Goal: Task Accomplishment & Management: Manage account settings

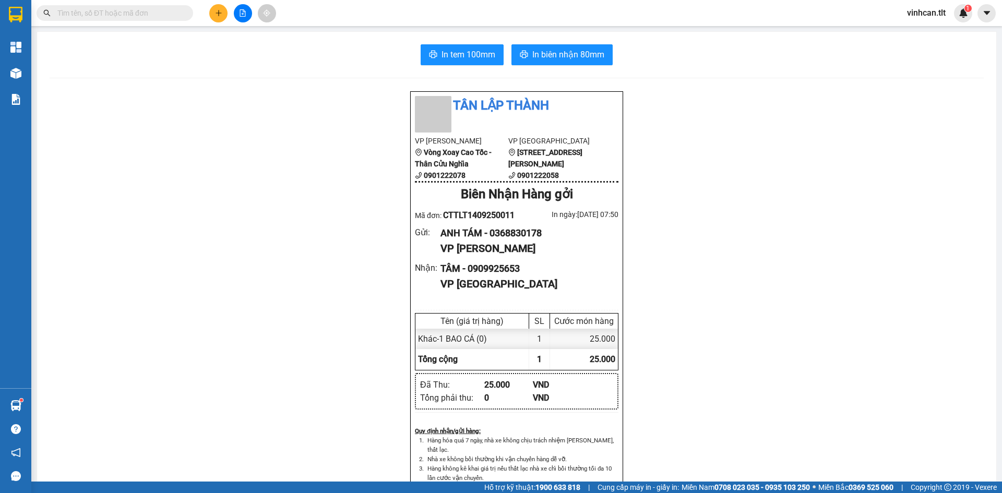
click at [214, 11] on button at bounding box center [218, 13] width 18 height 18
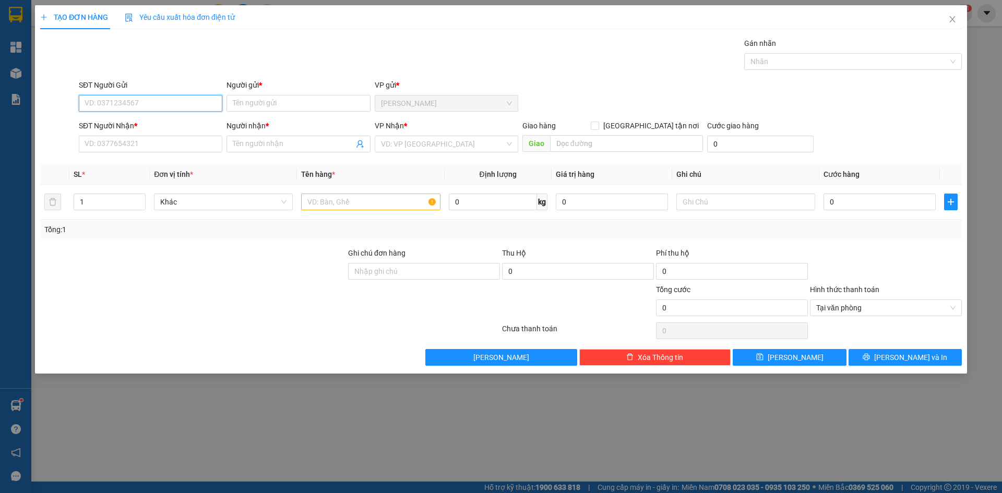
click at [116, 98] on input "SĐT Người Gửi" at bounding box center [151, 103] width 144 height 17
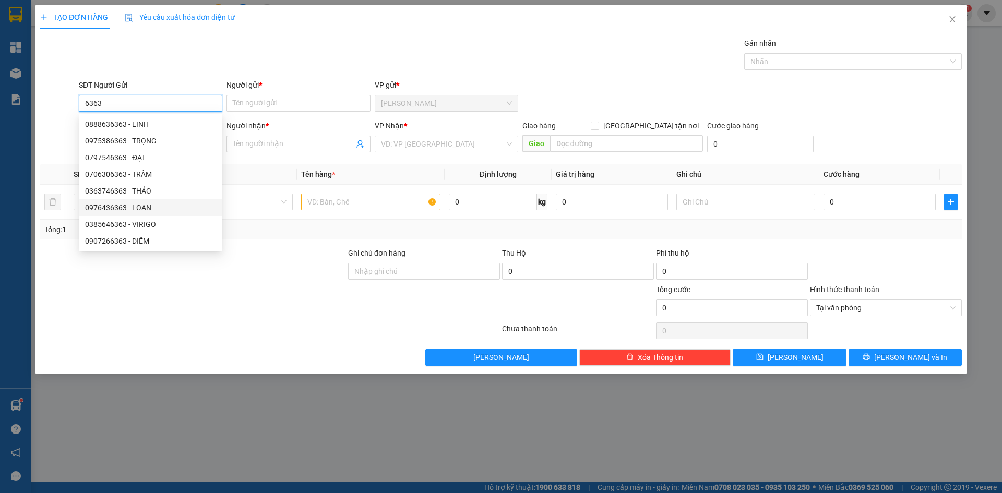
click at [136, 206] on div "0976436363 - LOAN" at bounding box center [150, 207] width 131 height 11
type input "0976436363"
type input "LOAN"
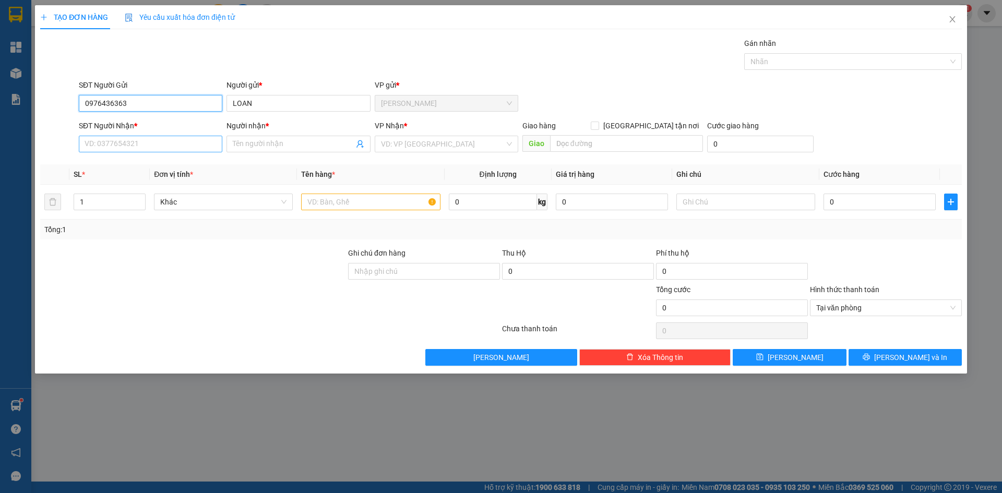
type input "0976436363"
click at [134, 144] on input "SĐT Người Nhận *" at bounding box center [151, 144] width 144 height 17
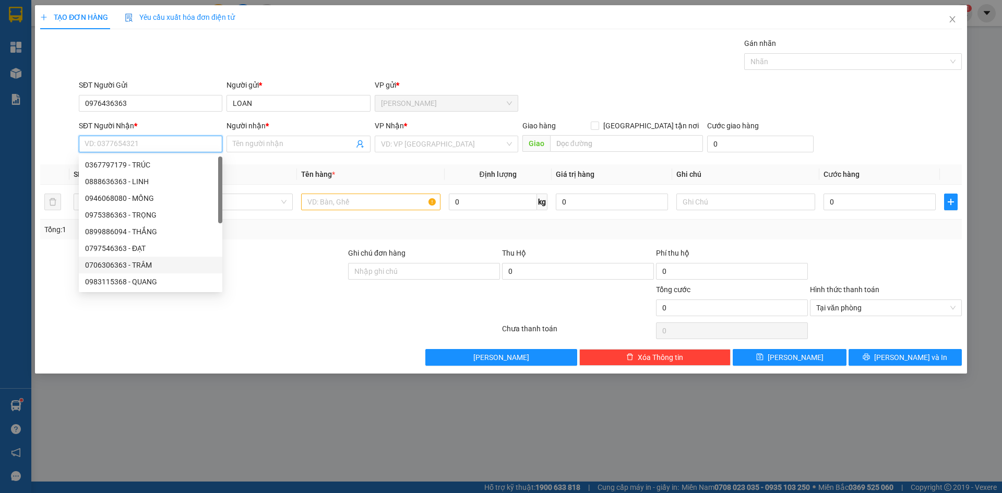
scroll to position [146, 0]
click at [140, 219] on div "0961767879 - [PERSON_NAME]" at bounding box center [150, 218] width 131 height 11
type input "0961767879"
type input "[PERSON_NAME]"
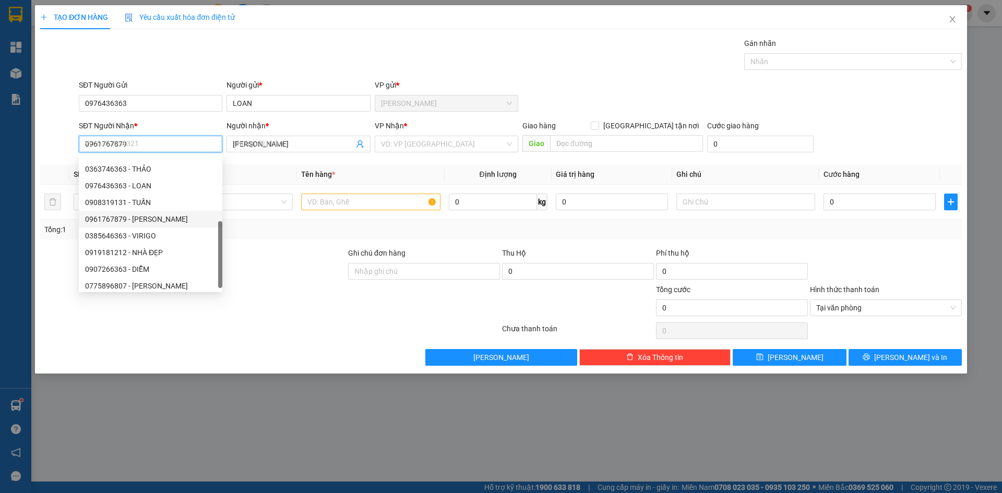
scroll to position [0, 0]
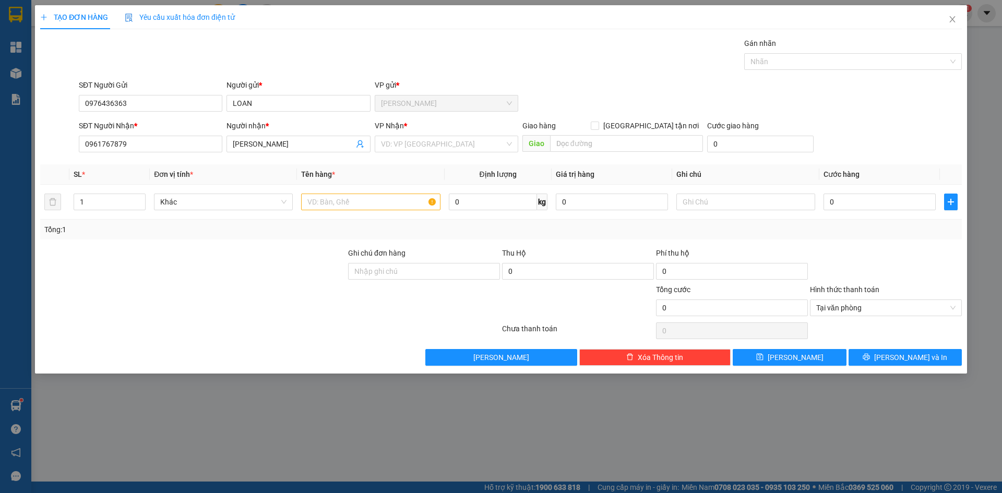
click at [441, 152] on div "VP Nhận * VD: VP [GEOGRAPHIC_DATA]" at bounding box center [447, 138] width 144 height 37
click at [433, 139] on input "search" at bounding box center [443, 144] width 124 height 16
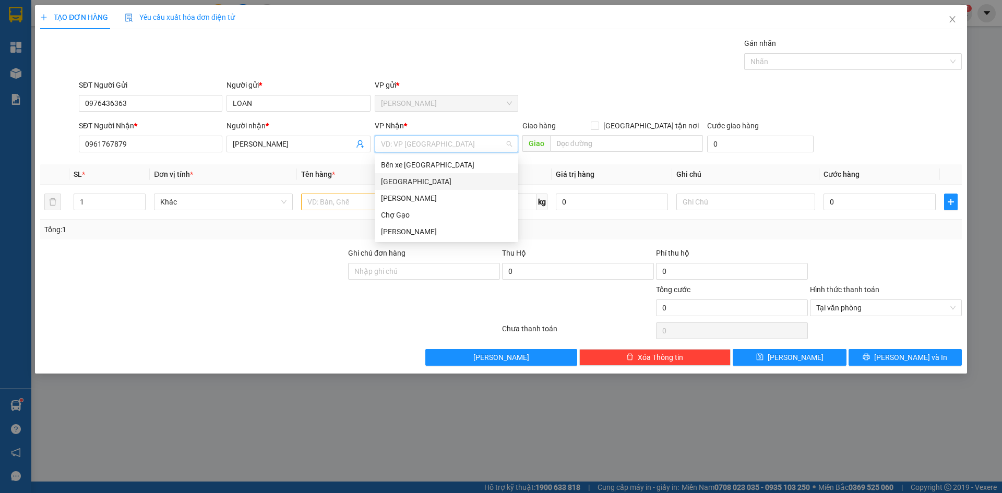
click at [391, 181] on div "[GEOGRAPHIC_DATA]" at bounding box center [446, 181] width 131 height 11
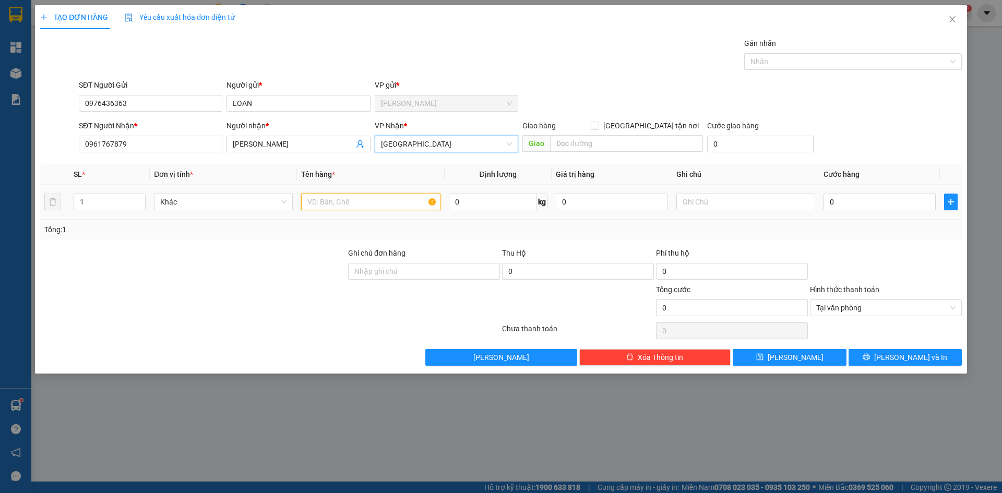
click at [380, 198] on input "text" at bounding box center [370, 202] width 139 height 17
type input "1 TNP"
click at [897, 201] on input "0" at bounding box center [880, 202] width 112 height 17
type input "3"
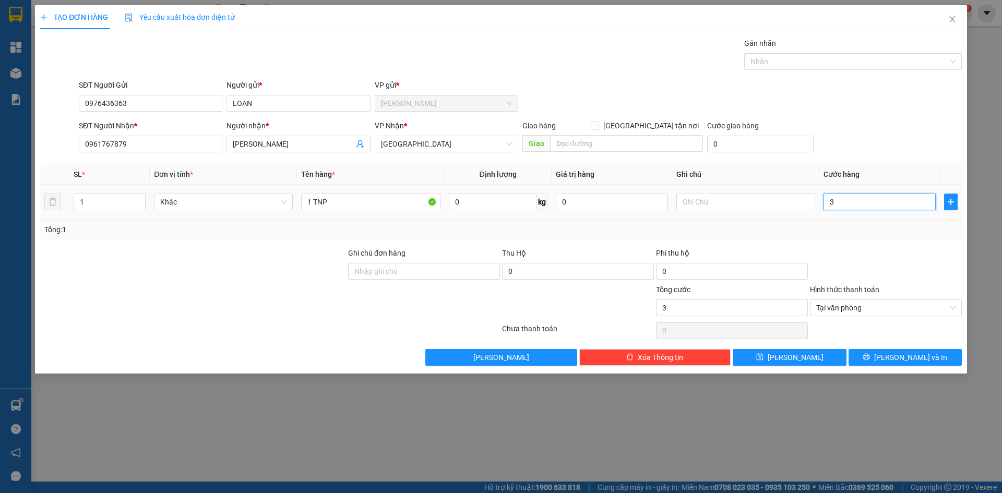
type input "30"
type input "30.000"
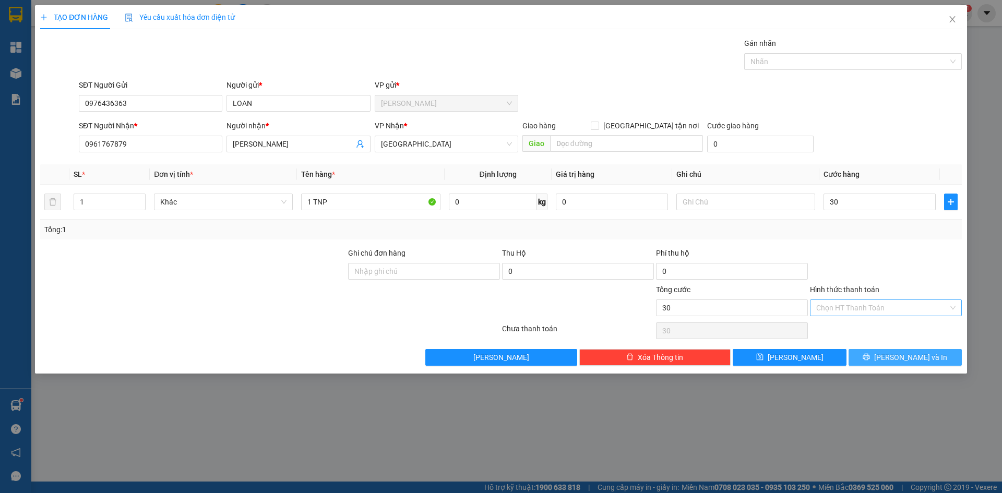
type input "30.000"
click at [948, 360] on button "[PERSON_NAME] và In" at bounding box center [905, 357] width 113 height 17
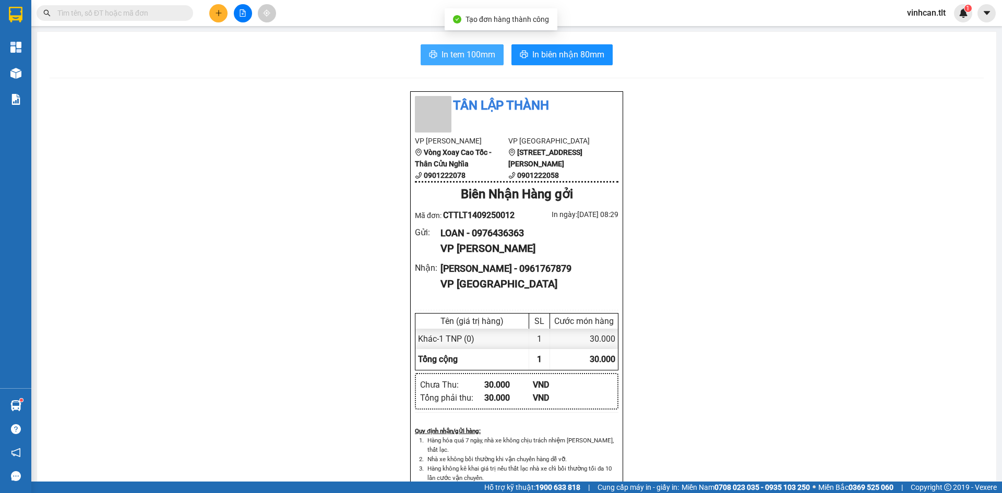
click at [457, 52] on span "In tem 100mm" at bounding box center [468, 54] width 54 height 13
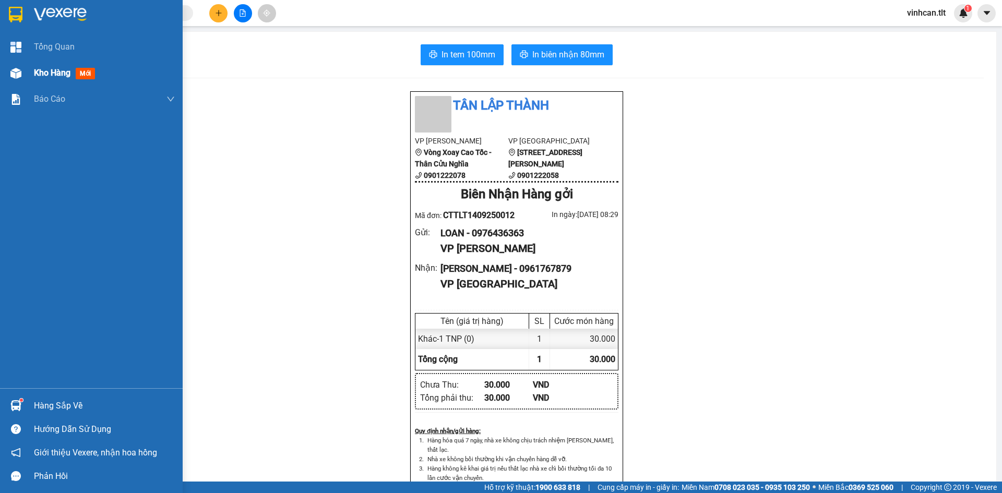
click at [46, 76] on span "Kho hàng" at bounding box center [52, 73] width 37 height 10
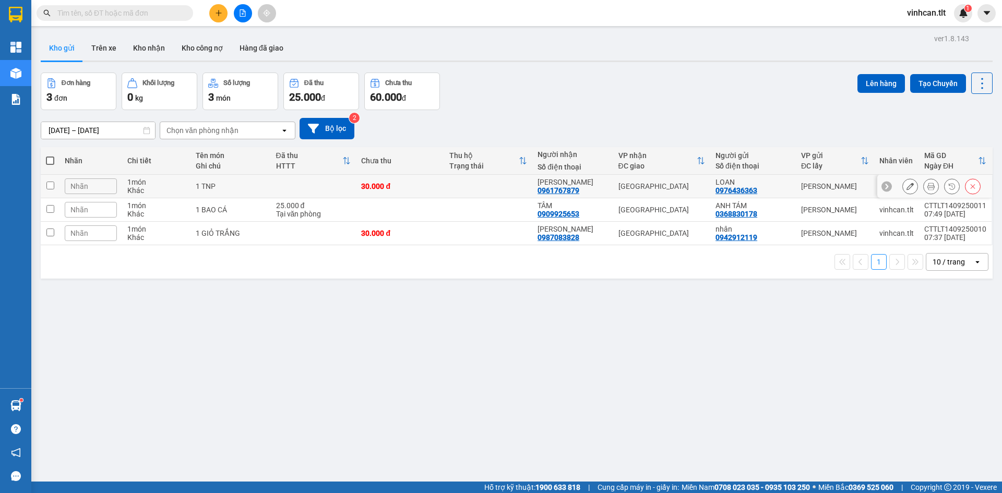
click at [254, 189] on div "1 TNP" at bounding box center [231, 186] width 70 height 8
checkbox input "true"
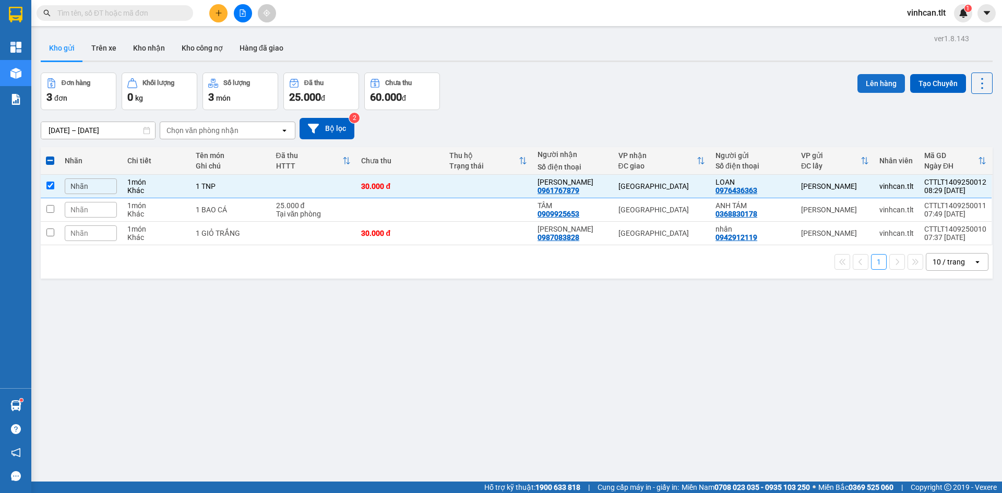
click at [878, 82] on button "Lên hàng" at bounding box center [880, 83] width 47 height 19
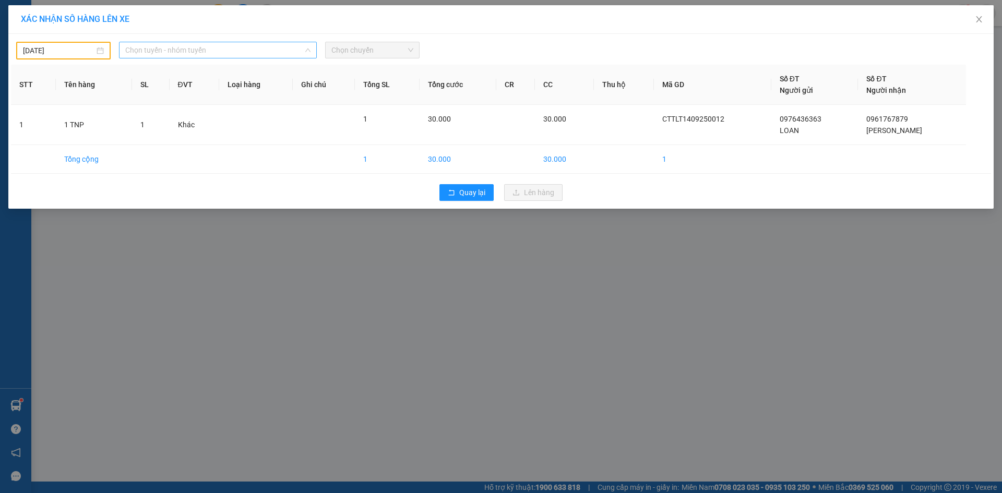
click at [225, 54] on span "Chọn tuyến - nhóm tuyến" at bounding box center [217, 50] width 185 height 16
click at [68, 46] on input "[DATE]" at bounding box center [58, 50] width 71 height 11
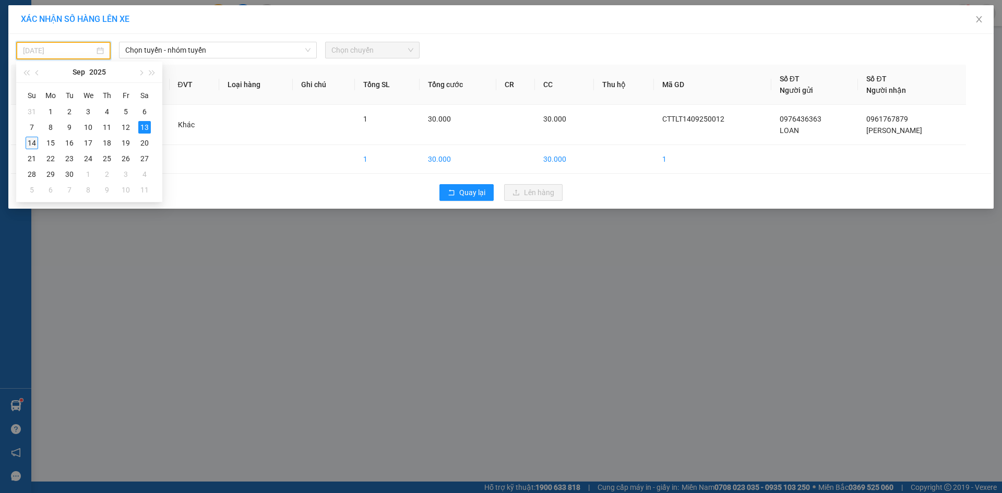
click at [34, 146] on div "14" at bounding box center [32, 143] width 13 height 13
type input "[DATE]"
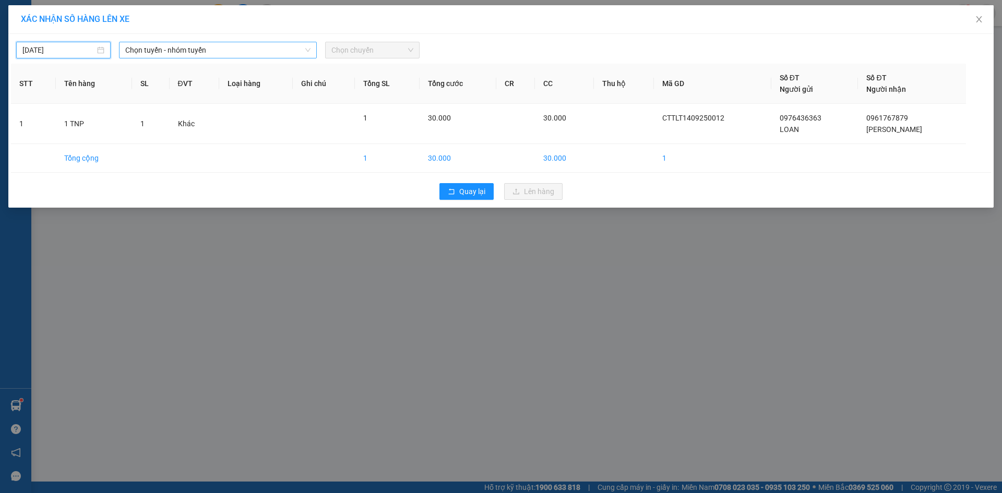
click at [197, 50] on span "Chọn tuyến - nhóm tuyến" at bounding box center [217, 50] width 185 height 16
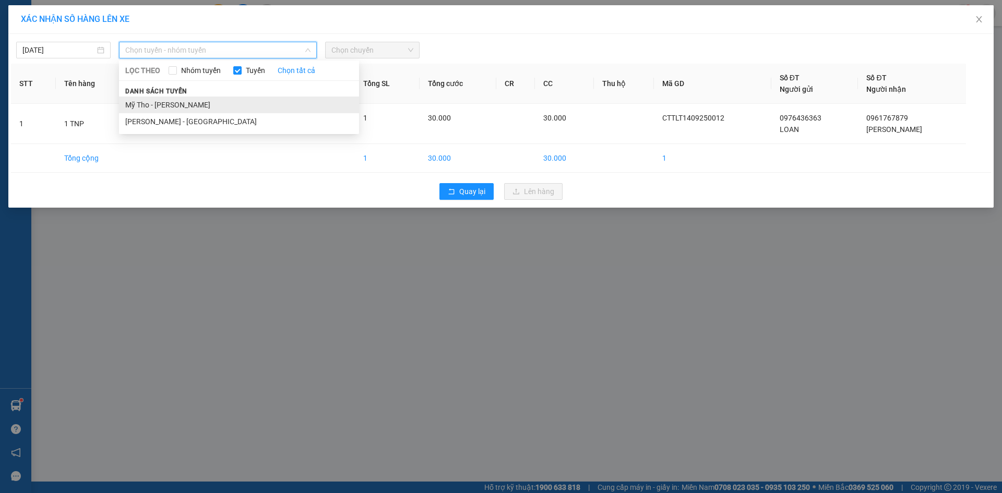
click at [196, 109] on li "Mỹ Tho - [PERSON_NAME]" at bounding box center [239, 105] width 240 height 17
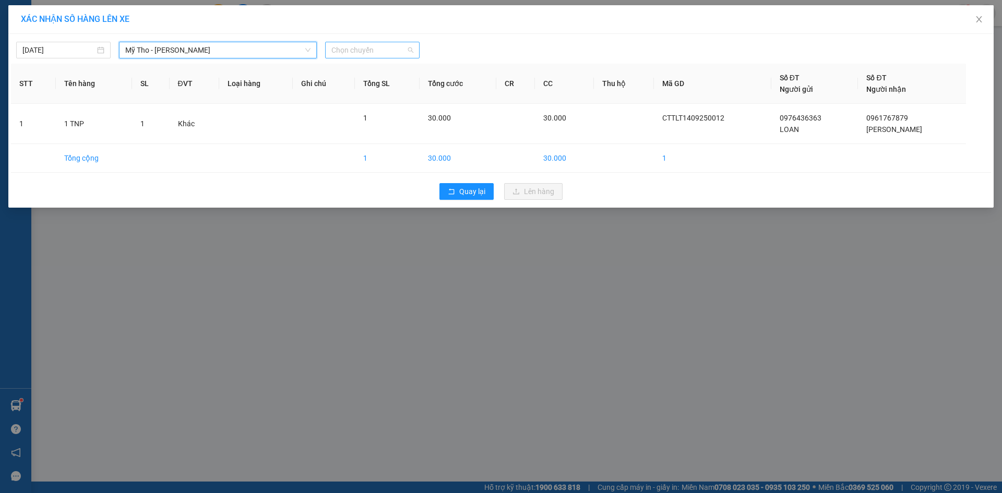
click at [362, 54] on span "Chọn chuyến" at bounding box center [372, 50] width 82 height 16
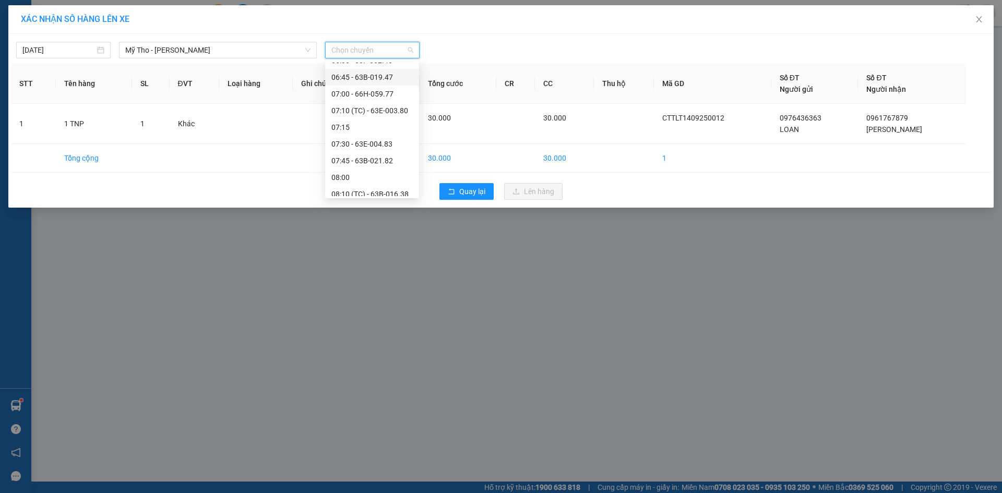
scroll to position [365, 0]
click at [375, 74] on div "07:30 - 63E-004.83" at bounding box center [371, 72] width 81 height 11
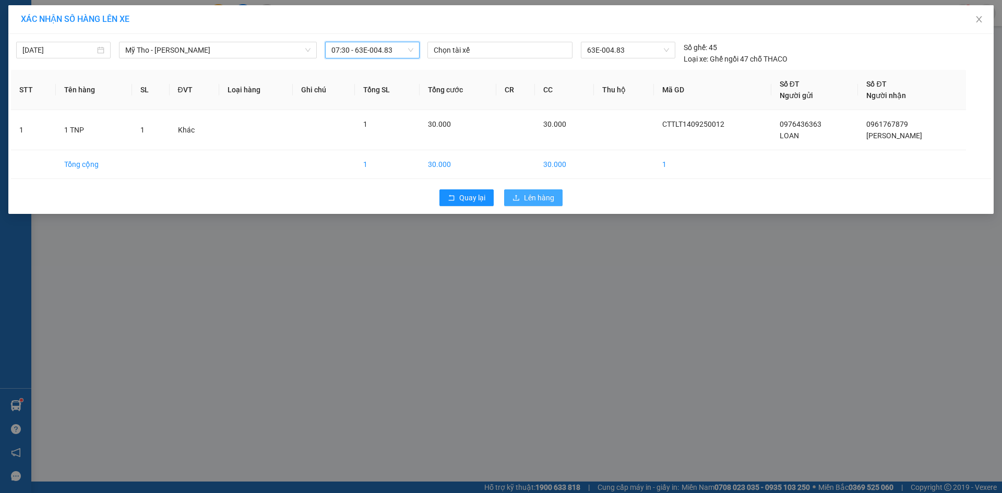
click at [534, 199] on span "Lên hàng" at bounding box center [539, 197] width 30 height 11
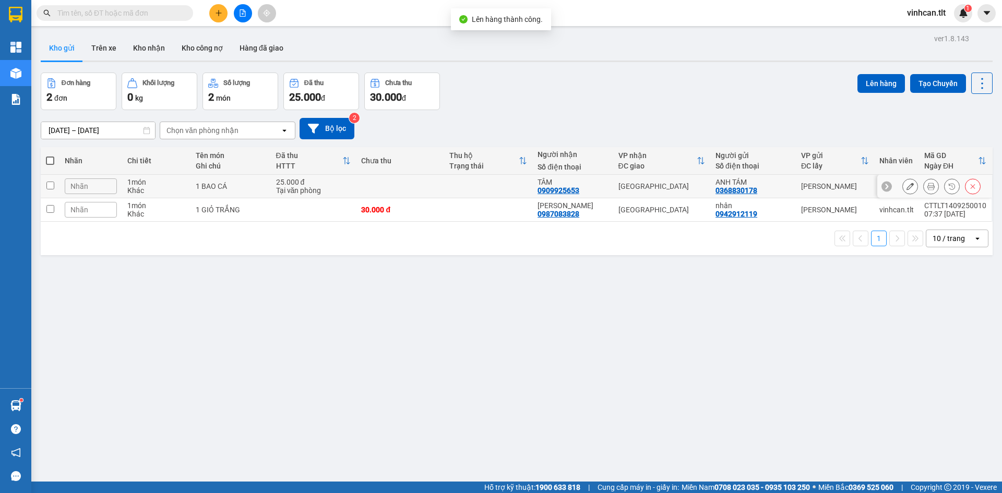
click at [476, 182] on td at bounding box center [488, 186] width 88 height 23
checkbox input "true"
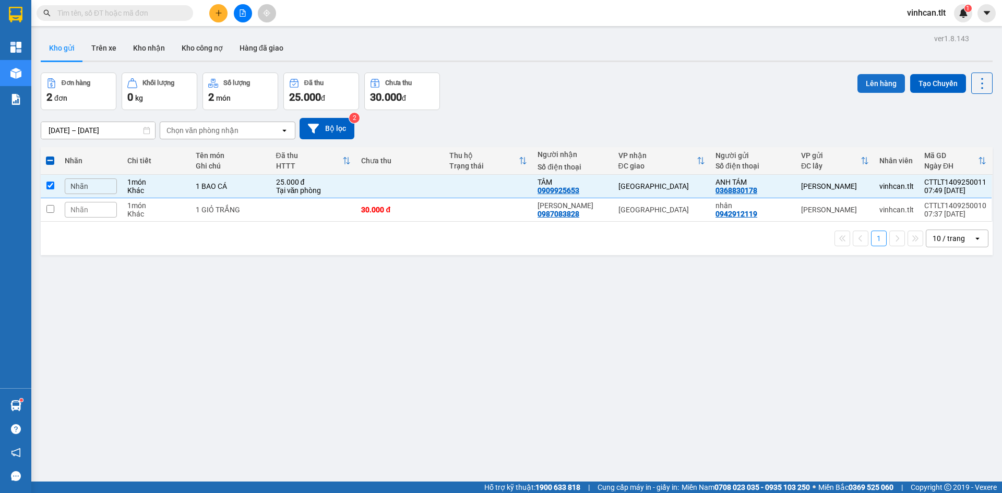
click at [864, 82] on button "Lên hàng" at bounding box center [880, 83] width 47 height 19
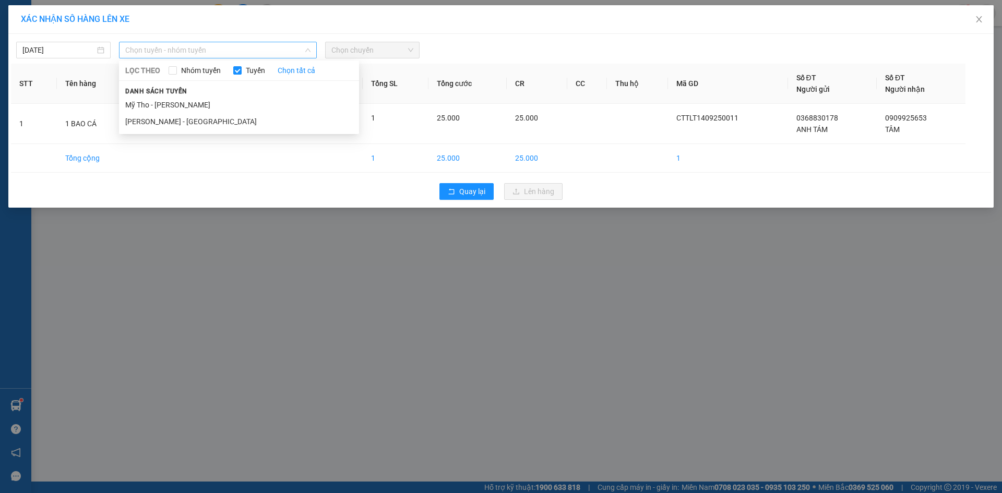
click at [257, 52] on span "Chọn tuyến - nhóm tuyến" at bounding box center [217, 50] width 185 height 16
click at [187, 104] on li "Mỹ Tho - [PERSON_NAME]" at bounding box center [239, 105] width 240 height 17
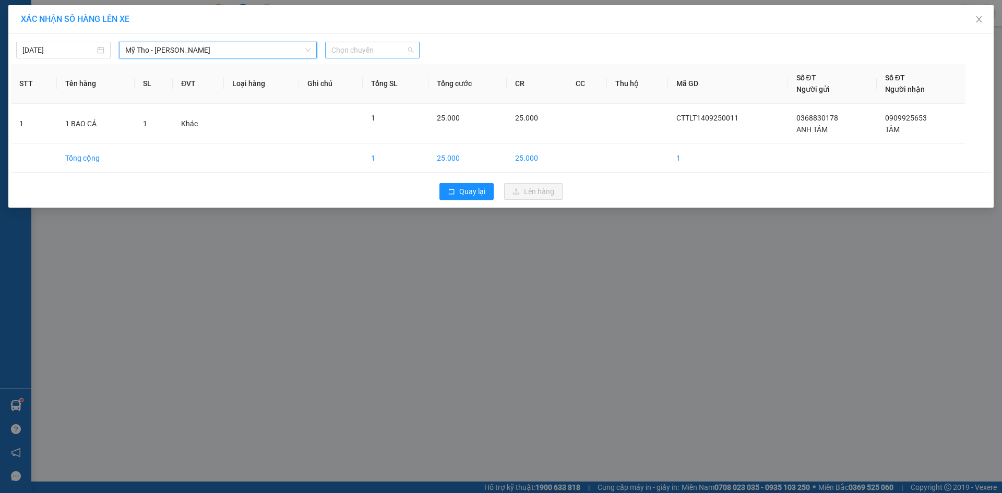
click at [377, 47] on span "Chọn chuyến" at bounding box center [372, 50] width 82 height 16
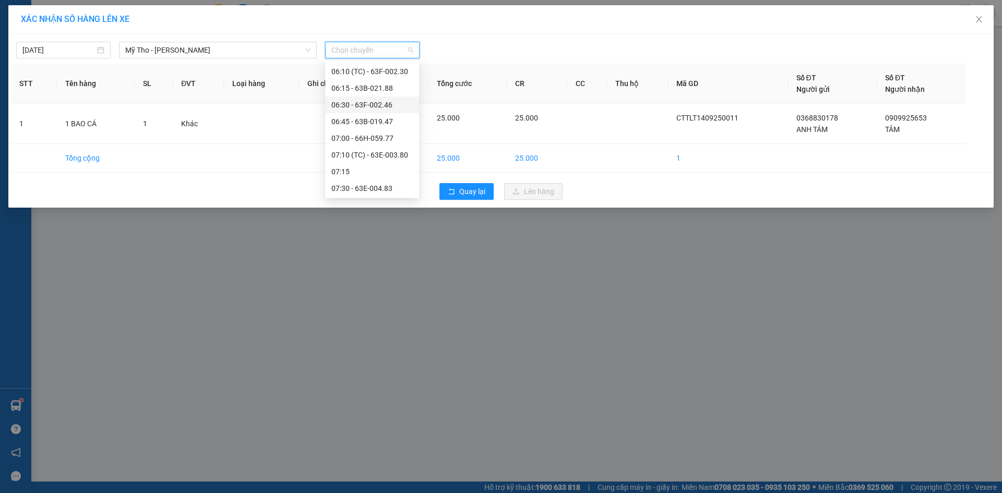
scroll to position [261, 0]
click at [388, 146] on div "07:10 (TC) - 63E-003.80" at bounding box center [371, 143] width 81 height 11
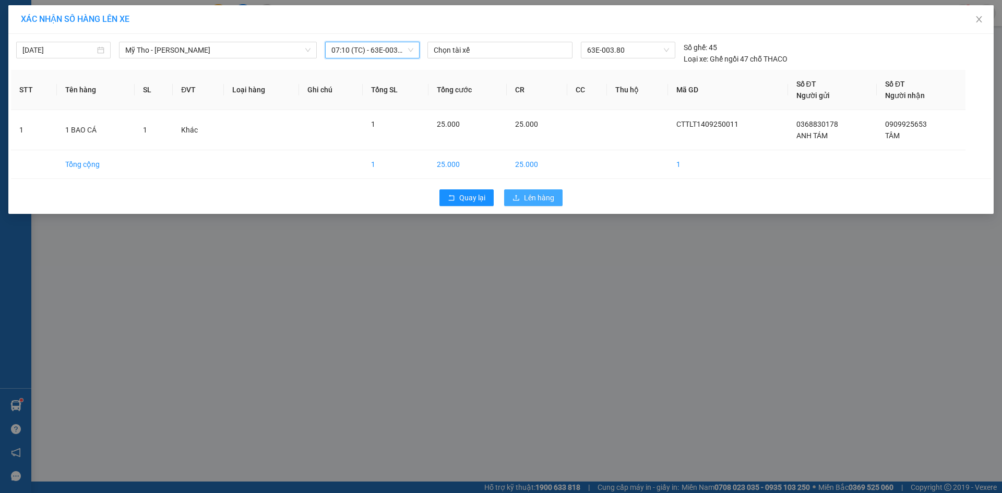
click at [505, 205] on button "Lên hàng" at bounding box center [533, 197] width 58 height 17
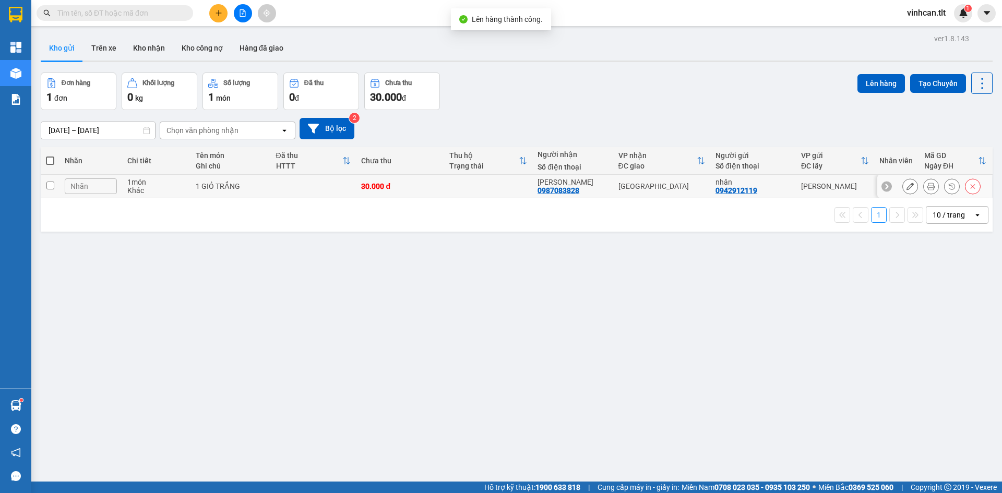
click at [417, 188] on div "30.000 đ" at bounding box center [400, 186] width 78 height 8
checkbox input "true"
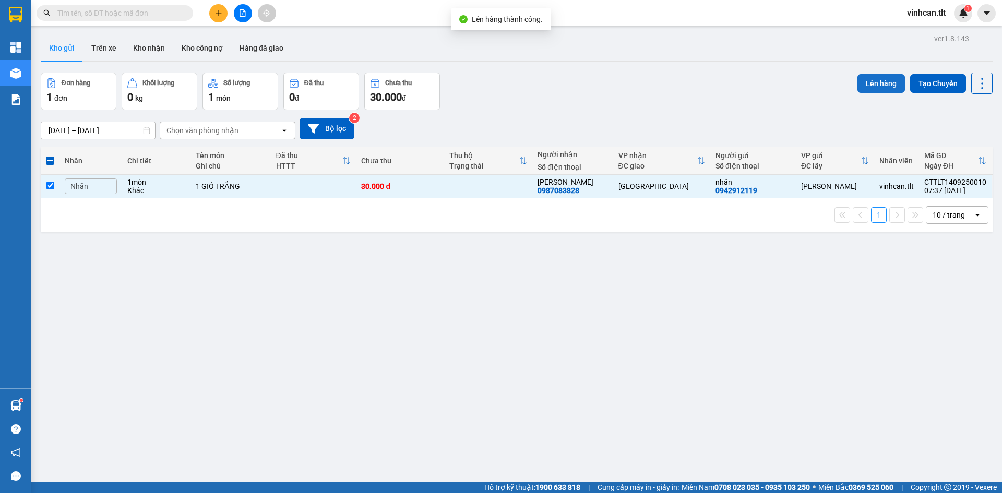
click at [872, 83] on button "Lên hàng" at bounding box center [880, 83] width 47 height 19
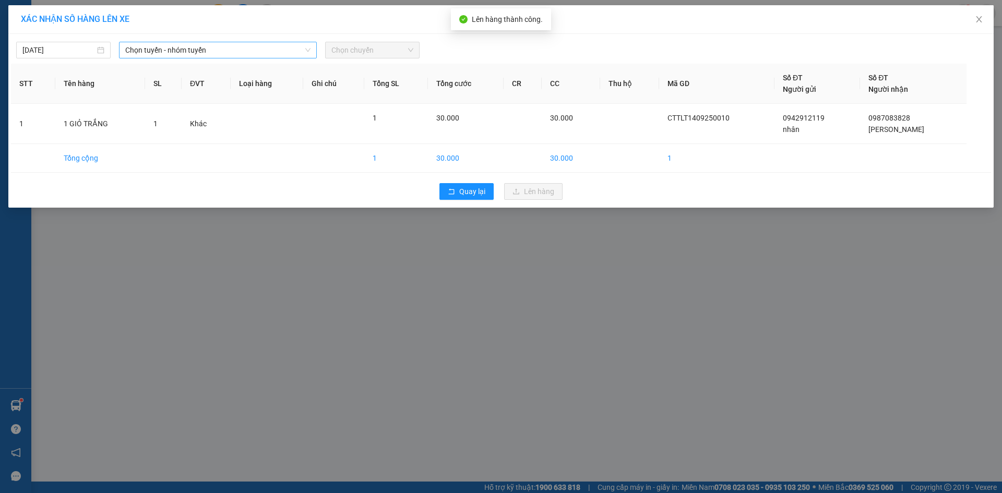
click at [284, 54] on span "Chọn tuyến - nhóm tuyến" at bounding box center [217, 50] width 185 height 16
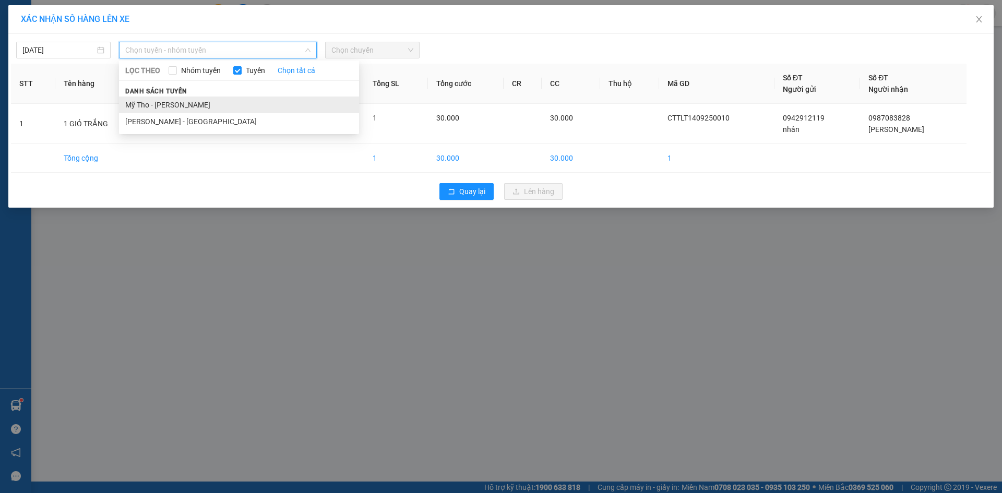
click at [177, 105] on li "Mỹ Tho - [PERSON_NAME]" at bounding box center [239, 105] width 240 height 17
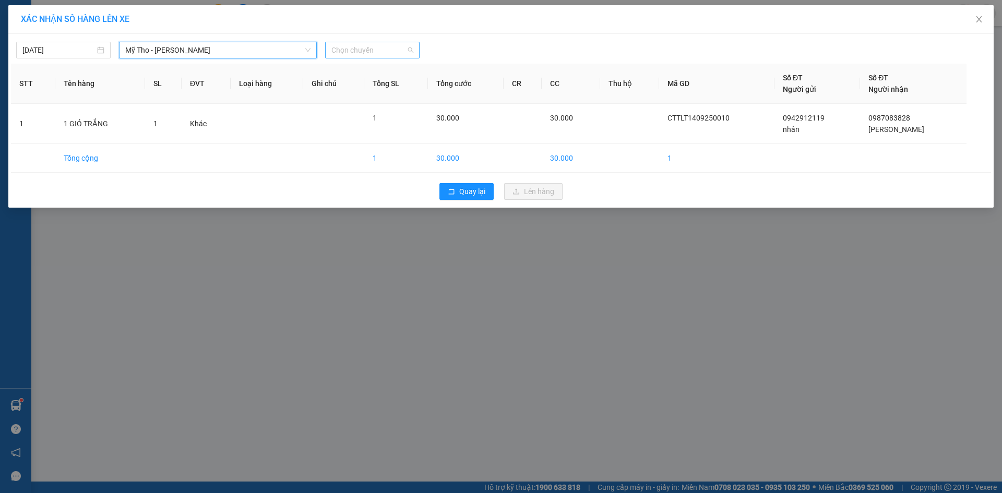
click at [351, 42] on span "Chọn chuyến" at bounding box center [372, 50] width 82 height 16
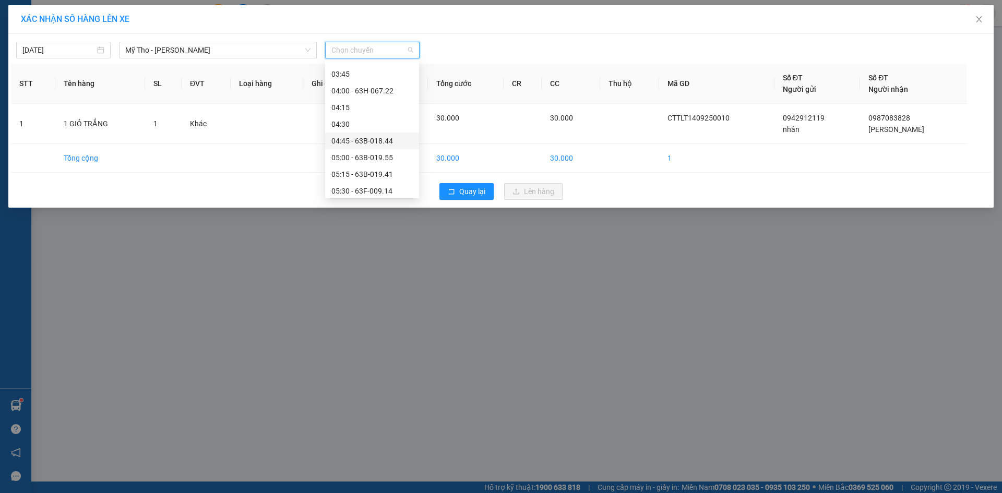
scroll to position [209, 0]
click at [365, 158] on div "06:45 - 63B-019.47" at bounding box center [371, 162] width 81 height 11
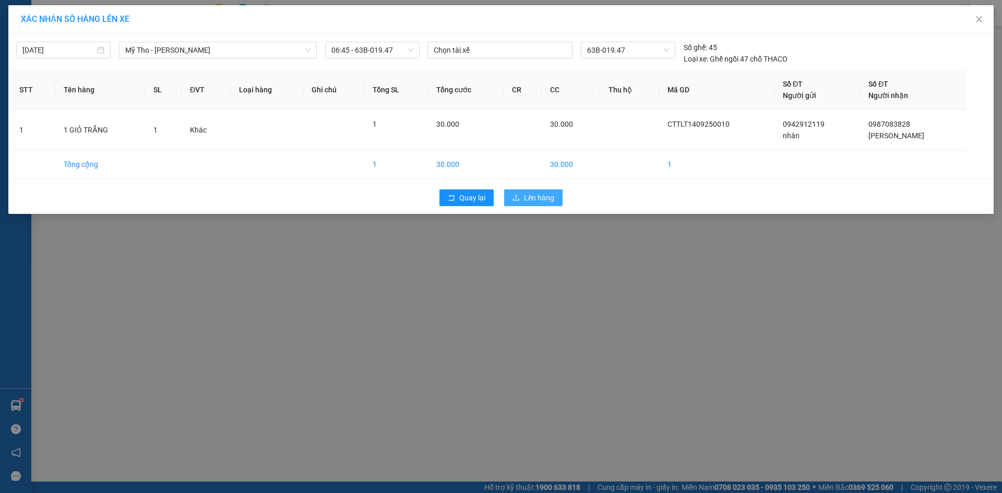
click at [517, 194] on icon "upload" at bounding box center [515, 197] width 7 height 7
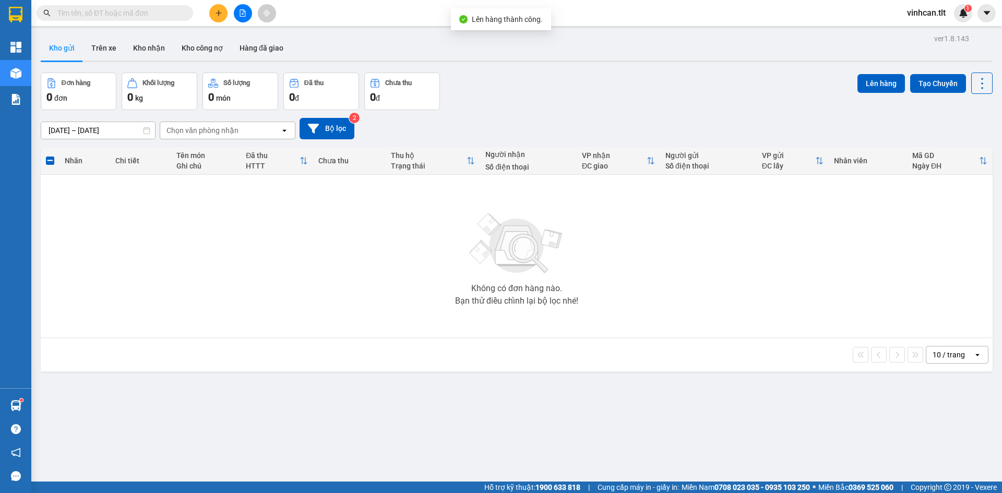
click at [241, 15] on icon "file-add" at bounding box center [242, 12] width 7 height 7
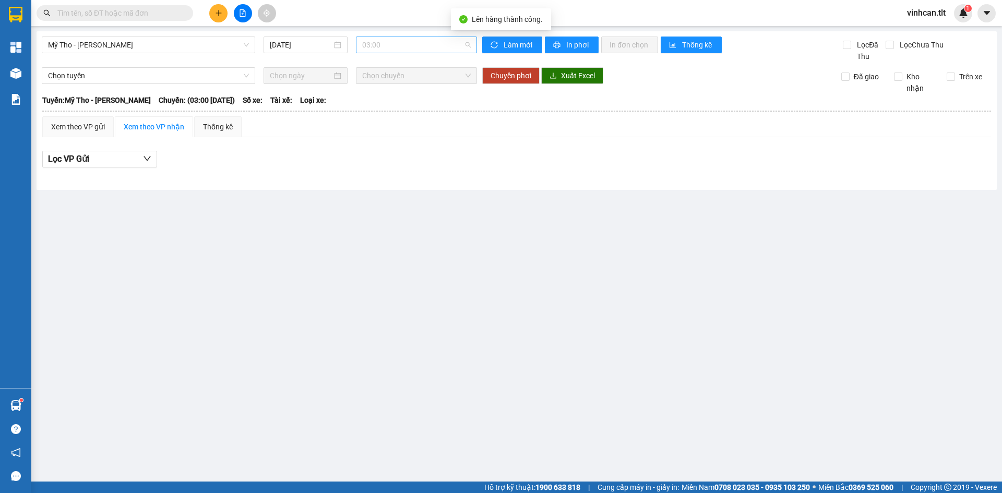
click at [372, 43] on span "03:00" at bounding box center [416, 45] width 109 height 16
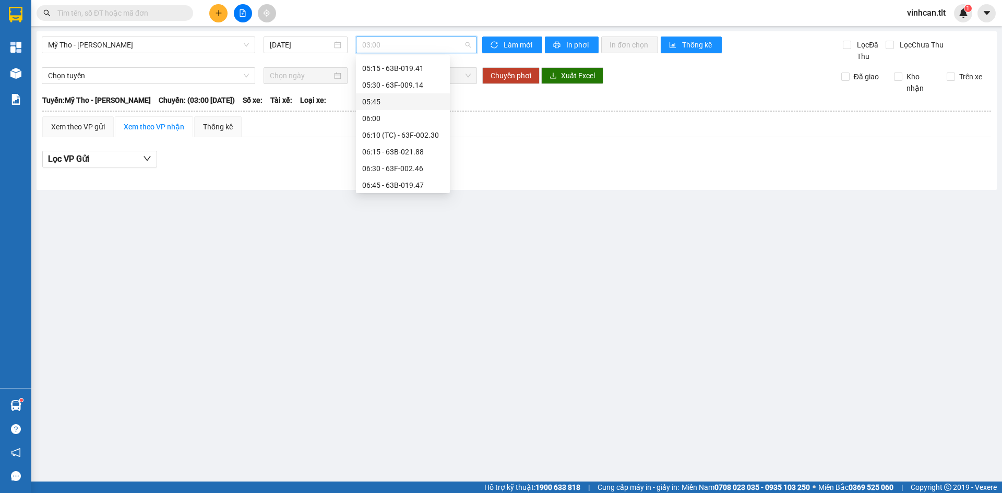
scroll to position [209, 0]
click at [401, 157] on div "06:45 - 63B-019.47" at bounding box center [402, 157] width 81 height 11
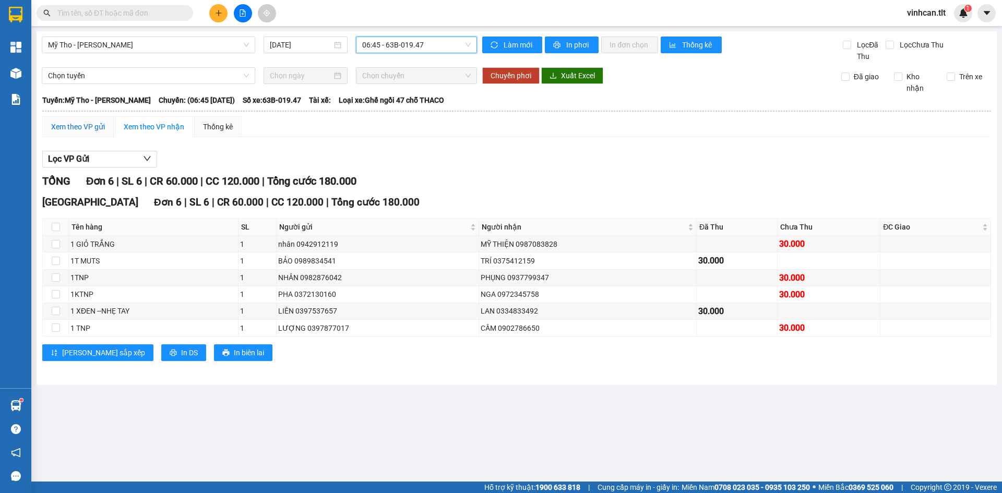
click at [85, 128] on div "Xem theo VP gửi" at bounding box center [78, 126] width 54 height 11
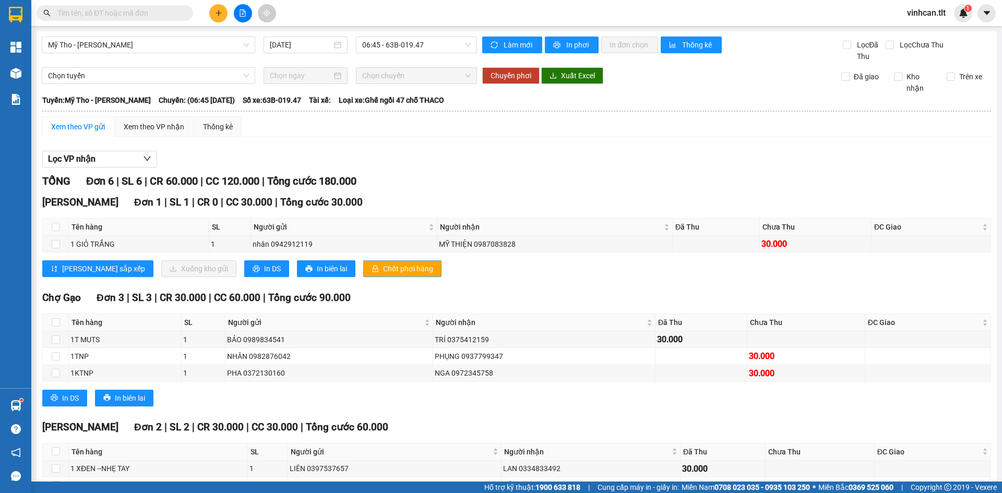
click at [383, 269] on span "Chốt phơi hàng" at bounding box center [408, 268] width 50 height 11
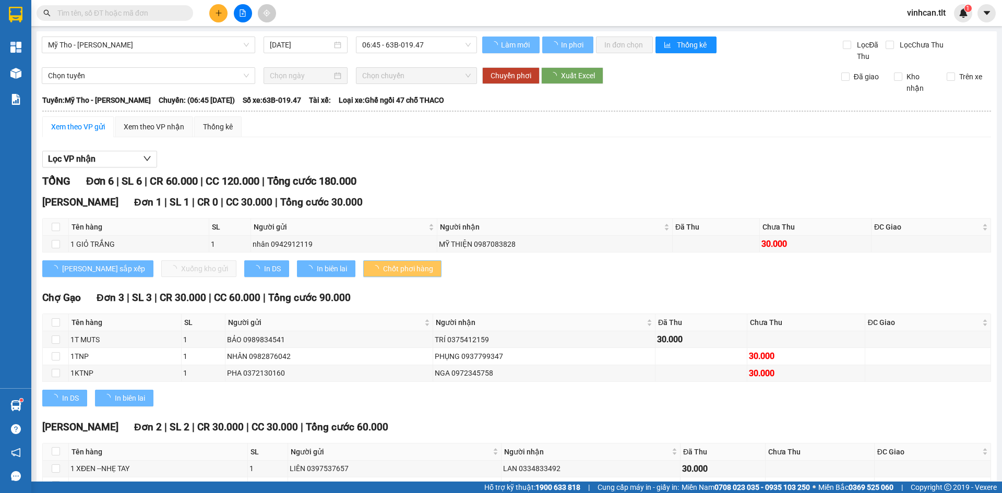
click at [383, 269] on span "Chốt phơi hàng" at bounding box center [408, 268] width 50 height 11
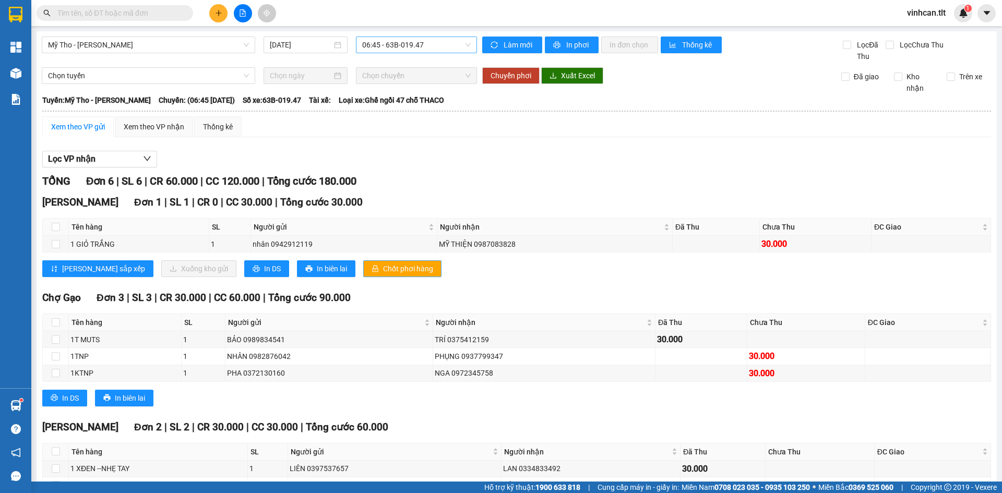
click at [382, 44] on span "06:45 - 63B-019.47" at bounding box center [416, 45] width 109 height 16
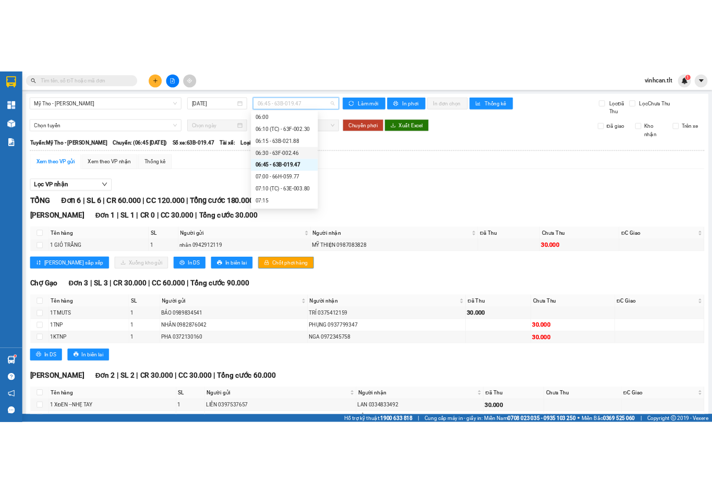
scroll to position [261, 0]
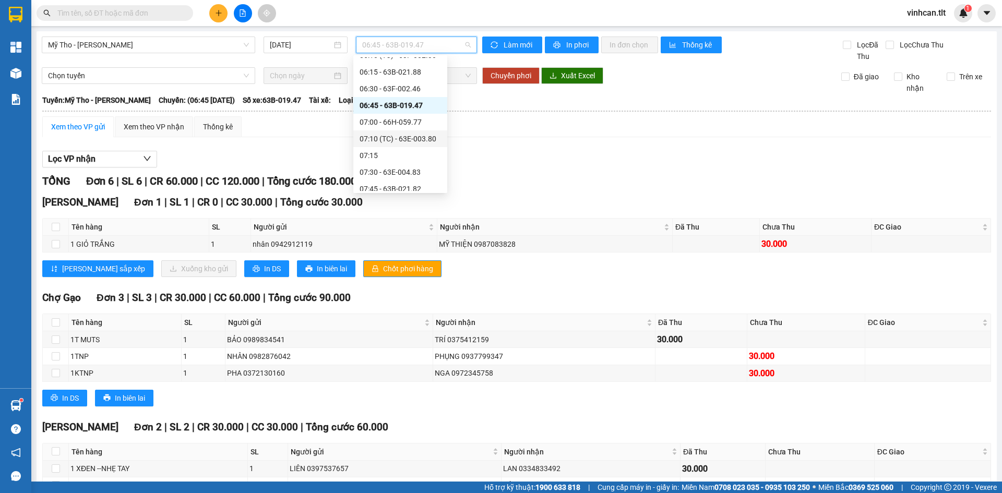
click at [409, 136] on div "07:10 (TC) - 63E-003.80" at bounding box center [400, 138] width 81 height 11
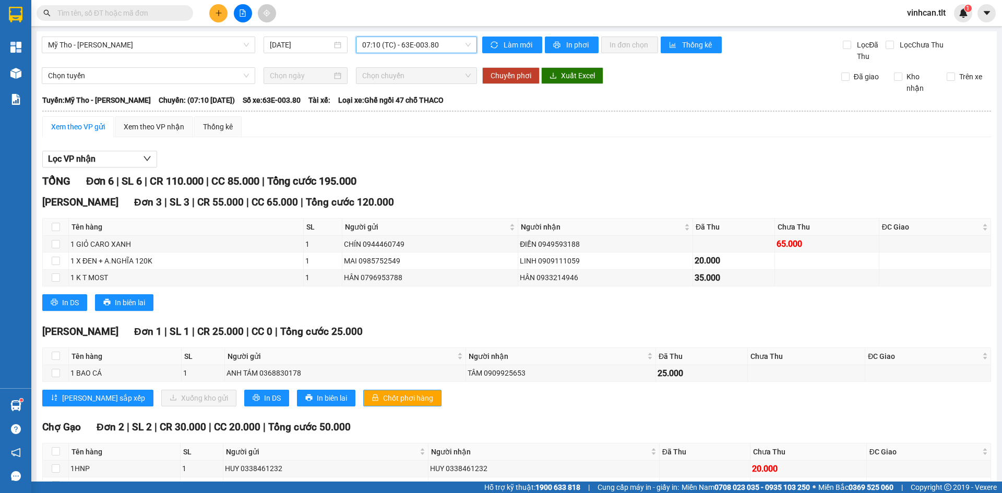
click at [383, 396] on span "Chốt phơi hàng" at bounding box center [408, 397] width 50 height 11
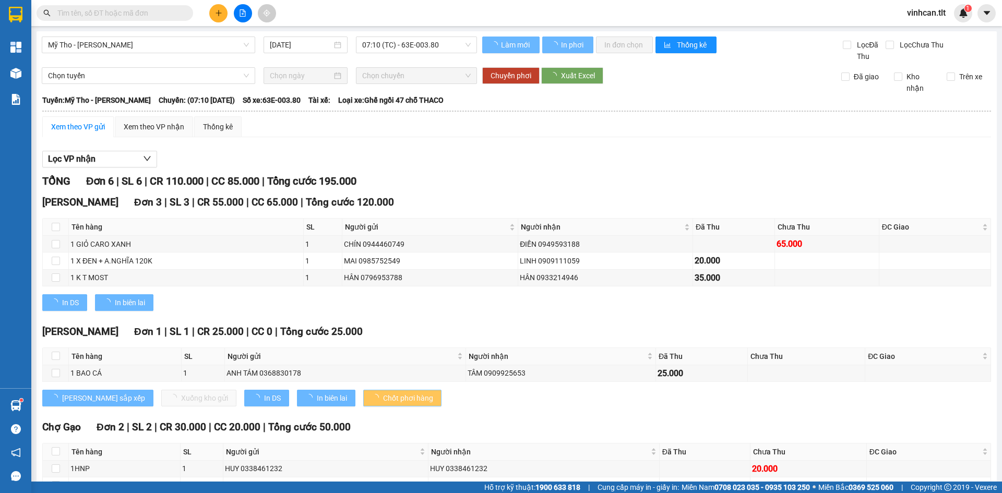
click at [383, 396] on span "Chốt phơi hàng" at bounding box center [408, 397] width 50 height 11
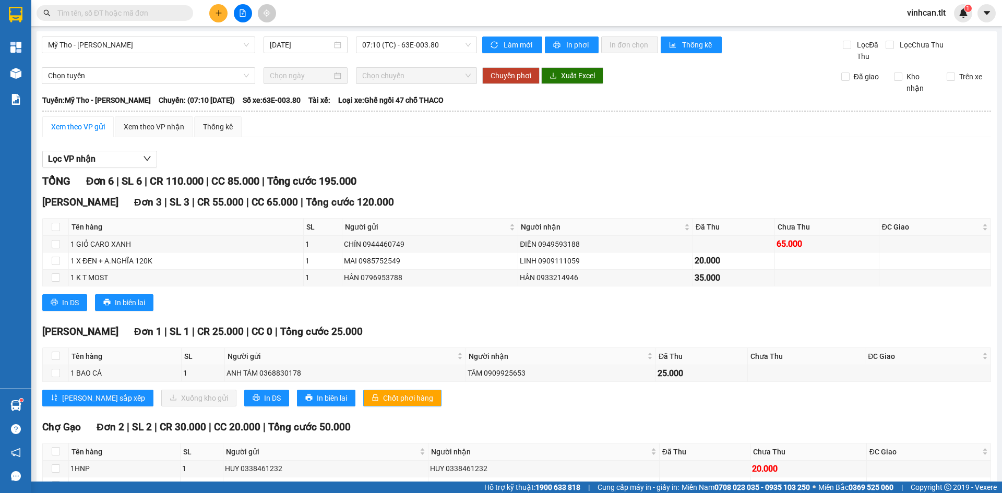
click at [383, 395] on span "Chốt phơi hàng" at bounding box center [408, 397] width 50 height 11
click at [438, 301] on div "In DS In biên lai" at bounding box center [516, 302] width 949 height 17
click at [213, 10] on button at bounding box center [218, 13] width 18 height 18
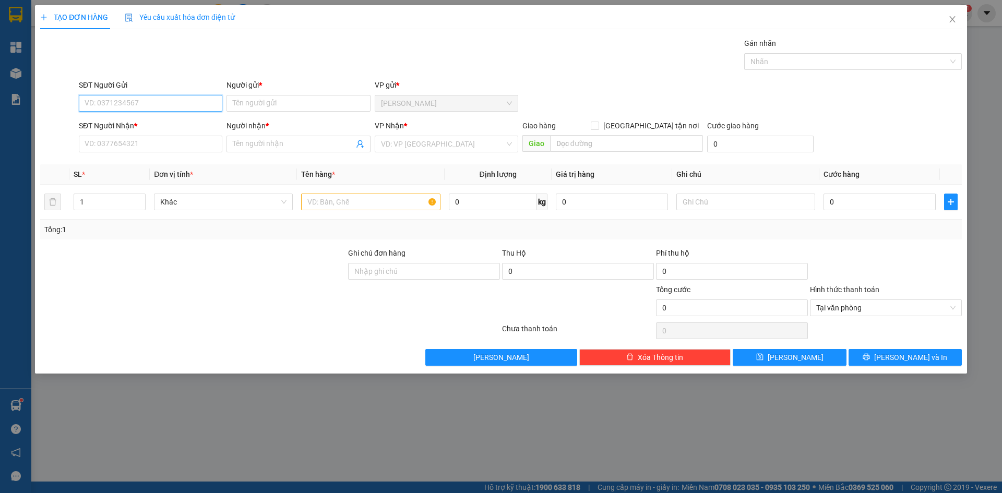
click at [136, 99] on input "SĐT Người Gửi" at bounding box center [151, 103] width 144 height 17
type input "0357371825"
click at [117, 126] on div "0357371825 - CHÍ" at bounding box center [150, 123] width 131 height 11
type input "CHÍ"
type input "0357371825"
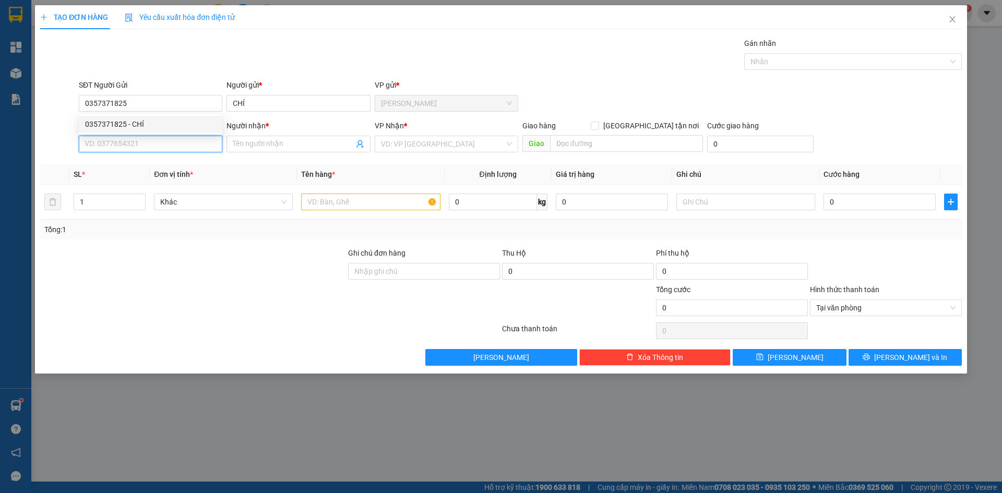
click at [116, 147] on input "SĐT Người Nhận *" at bounding box center [151, 144] width 144 height 17
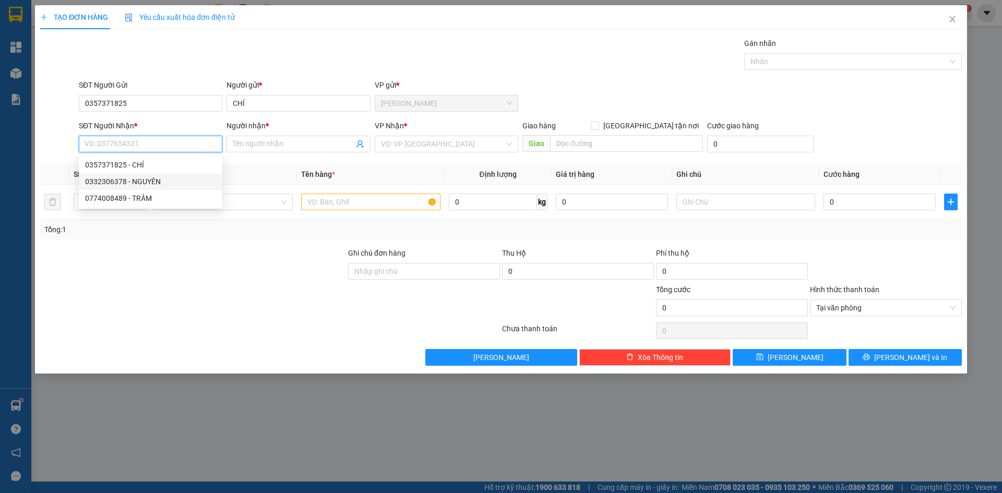
drag, startPoint x: 124, startPoint y: 181, endPoint x: 130, endPoint y: 180, distance: 6.3
click at [124, 180] on div "0332306378 - NGUYÊN" at bounding box center [150, 181] width 131 height 11
type input "0332306378"
type input "NGUYÊN"
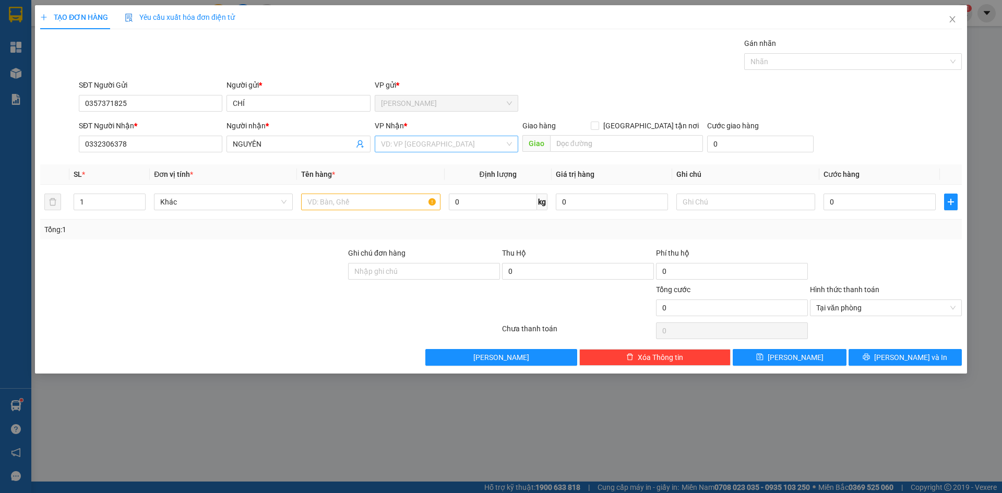
click at [397, 141] on input "search" at bounding box center [443, 144] width 124 height 16
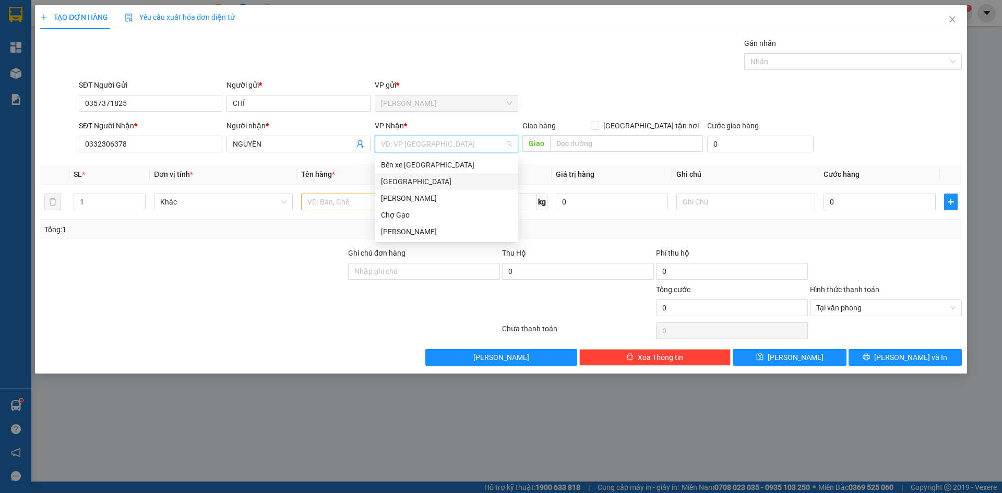
click at [390, 186] on div "[GEOGRAPHIC_DATA]" at bounding box center [446, 181] width 131 height 11
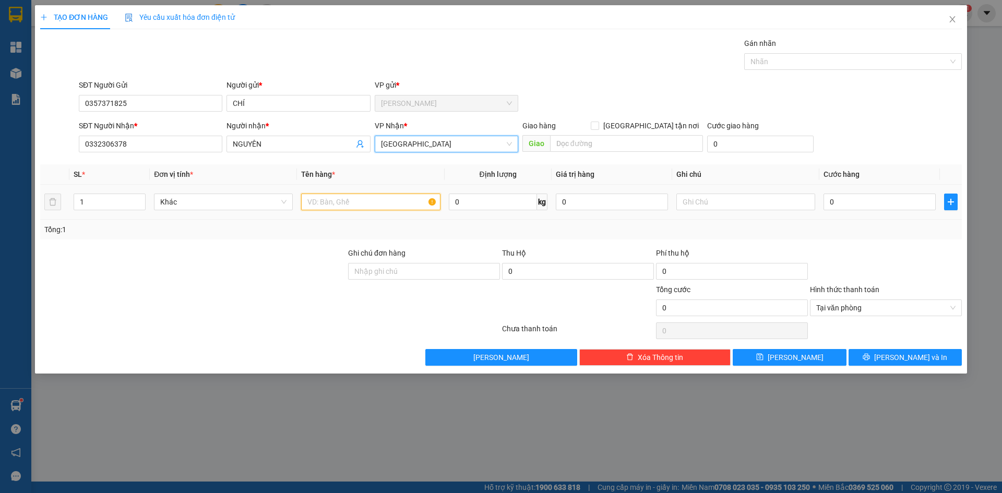
click at [347, 205] on input "text" at bounding box center [370, 202] width 139 height 17
type input "2"
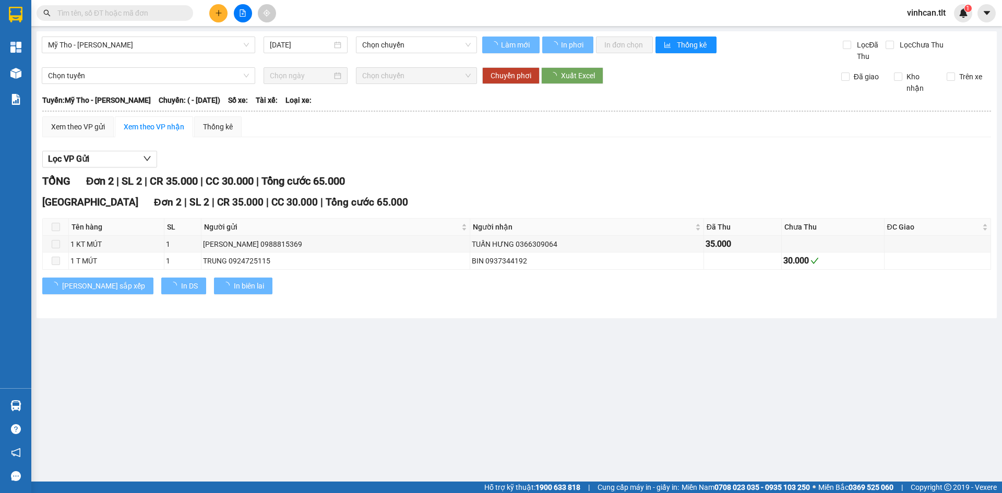
type input "[DATE]"
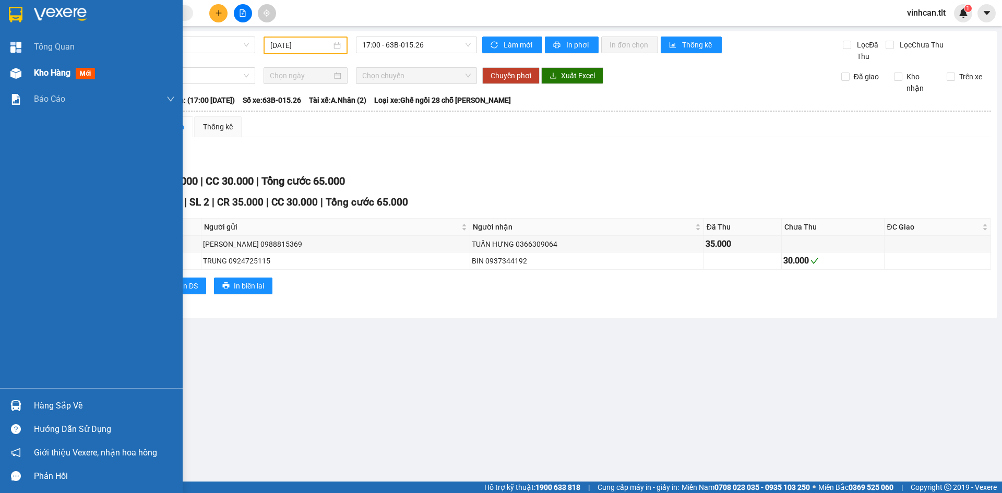
click at [56, 64] on div "Kho hàng mới" at bounding box center [104, 73] width 141 height 26
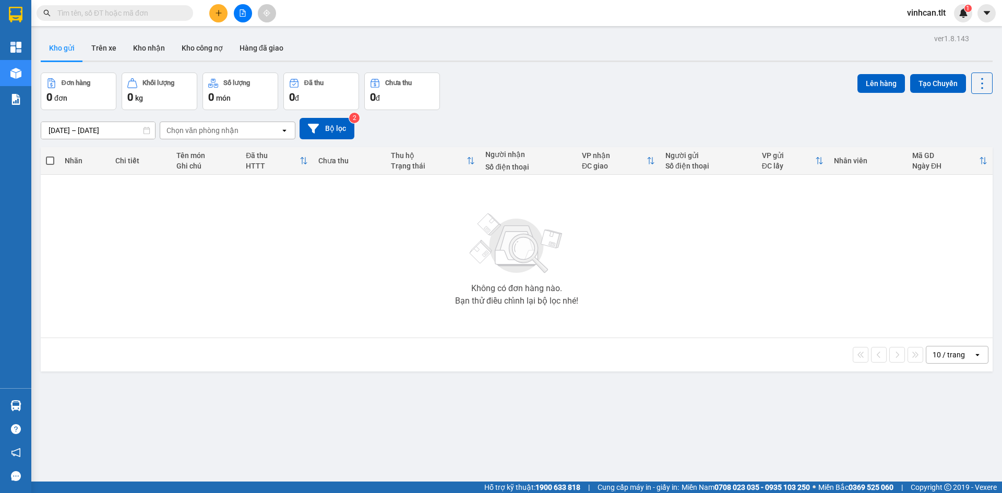
click at [311, 240] on div "Không có đơn hàng nào. Bạn thử điều chỉnh lại bộ lọc nhé!" at bounding box center [516, 256] width 941 height 157
click at [220, 13] on icon "plus" at bounding box center [219, 13] width 6 height 1
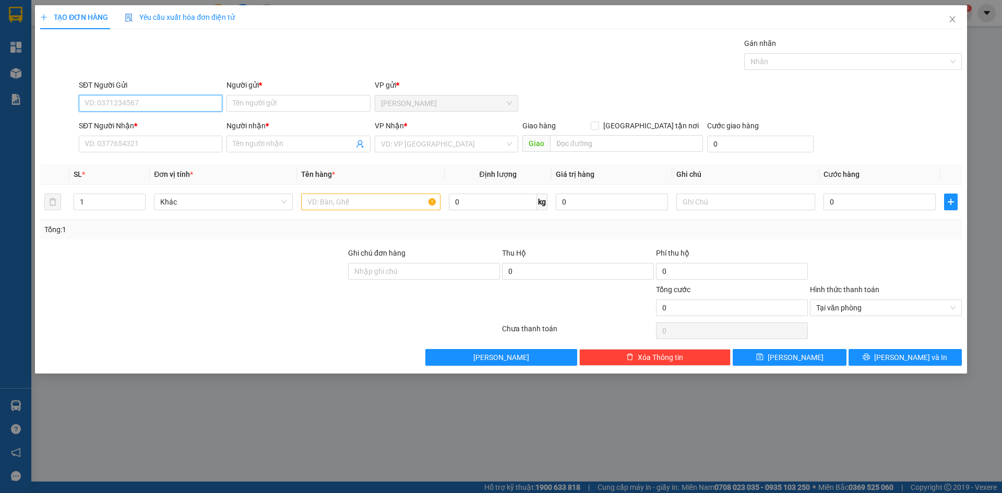
click at [140, 104] on input "SĐT Người Gửi" at bounding box center [151, 103] width 144 height 17
click at [138, 124] on div "0357371825 - CHÍ" at bounding box center [150, 123] width 131 height 11
type input "0357371825"
type input "CHÍ"
type input "0357371825"
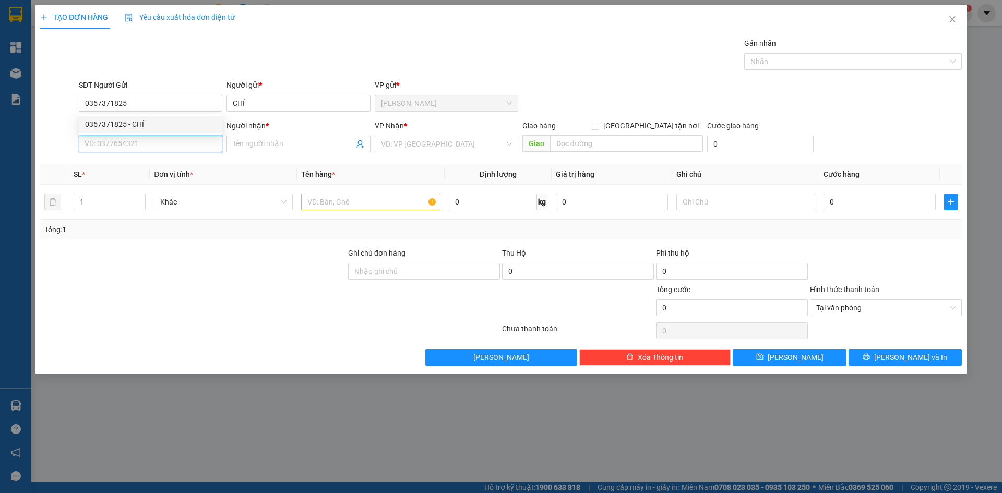
click at [129, 143] on input "SĐT Người Nhận *" at bounding box center [151, 144] width 144 height 17
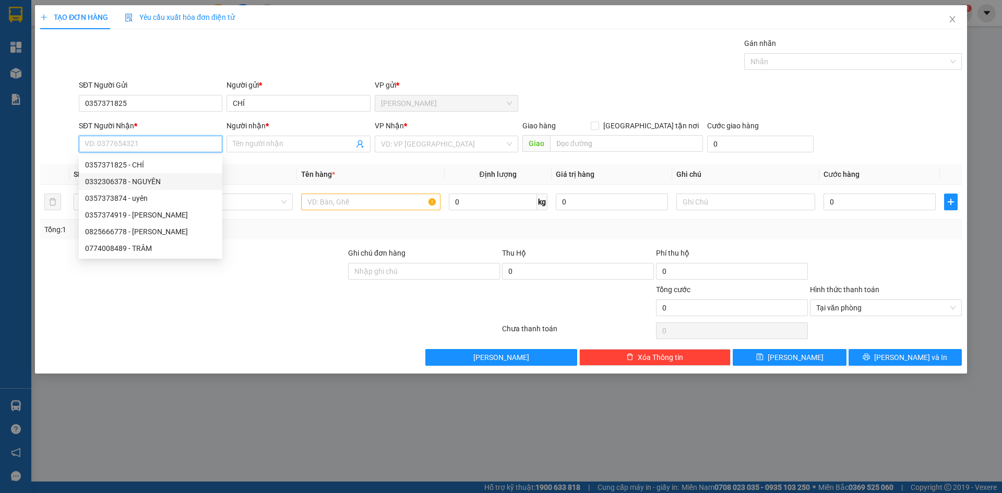
click at [128, 183] on div "0332306378 - NGUYÊN" at bounding box center [150, 181] width 131 height 11
type input "0332306378"
type input "NGUYÊN"
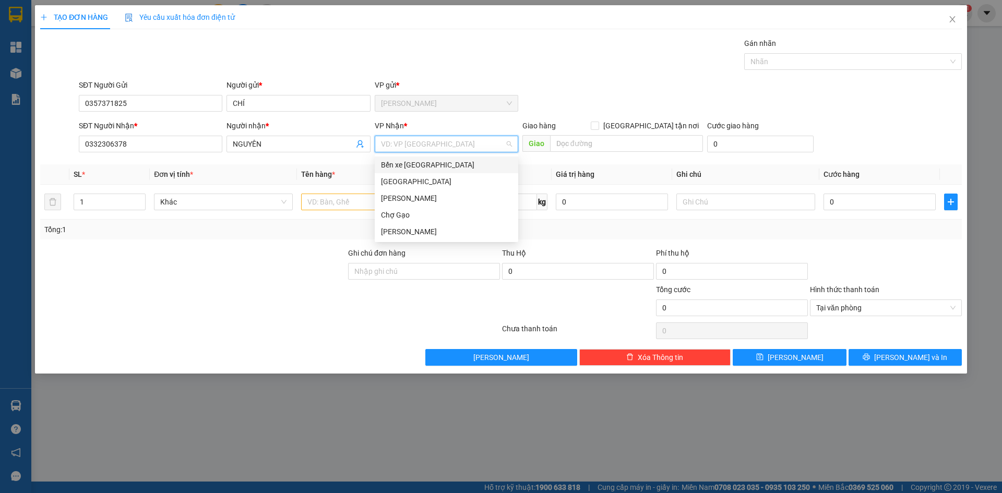
click at [409, 148] on input "search" at bounding box center [443, 144] width 124 height 16
drag, startPoint x: 395, startPoint y: 181, endPoint x: 390, endPoint y: 188, distance: 9.0
click at [395, 182] on div "[GEOGRAPHIC_DATA]" at bounding box center [446, 181] width 131 height 11
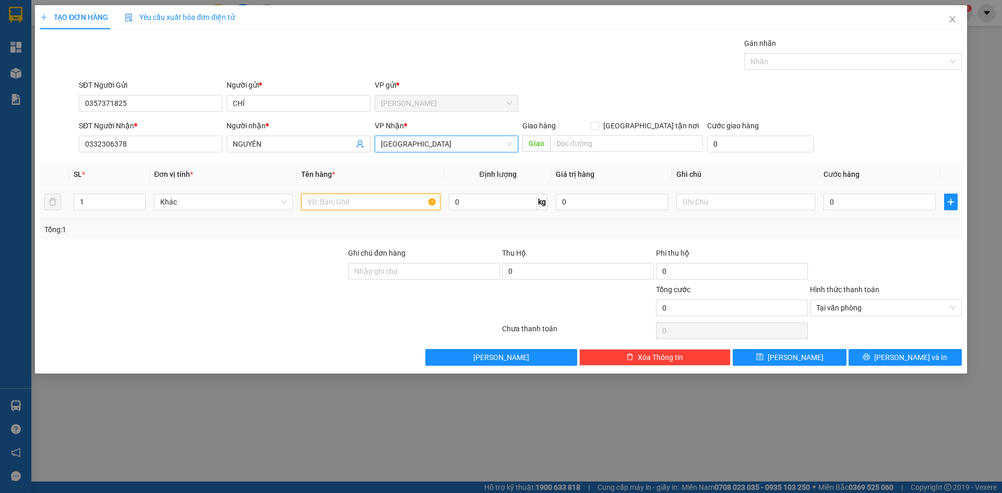
click at [361, 202] on input "text" at bounding box center [370, 202] width 139 height 17
type input "1 XXANH"
click at [851, 208] on input "0" at bounding box center [880, 202] width 112 height 17
type input "3"
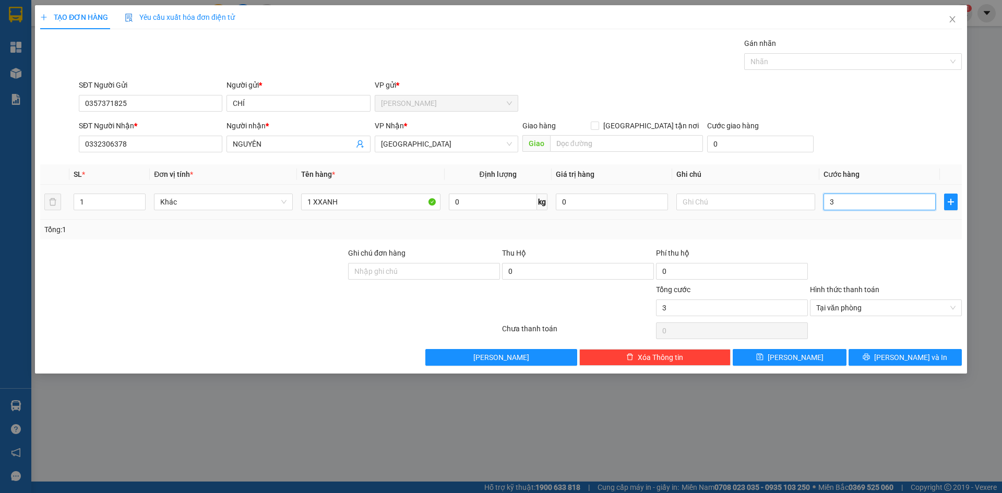
type input "30"
type input "30.000"
click at [931, 354] on button "[PERSON_NAME] và In" at bounding box center [905, 357] width 113 height 17
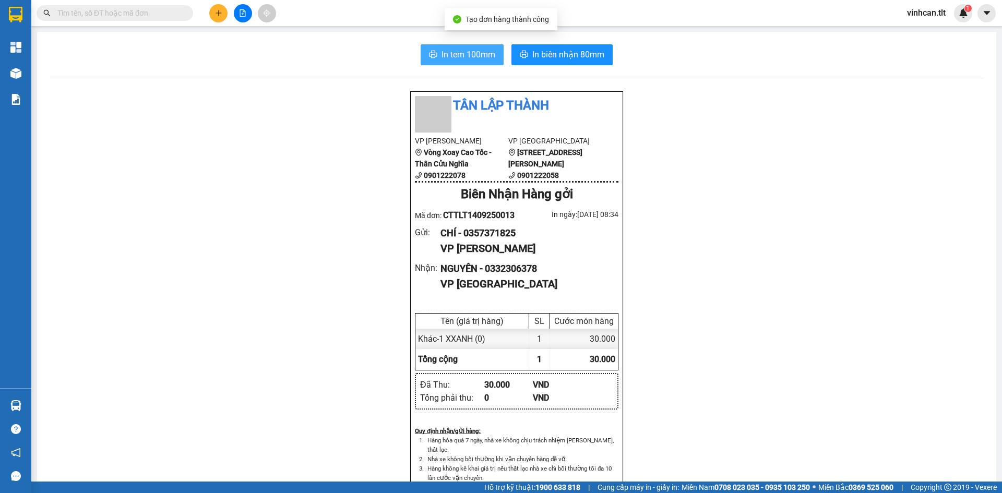
click at [470, 47] on button "In tem 100mm" at bounding box center [462, 54] width 83 height 21
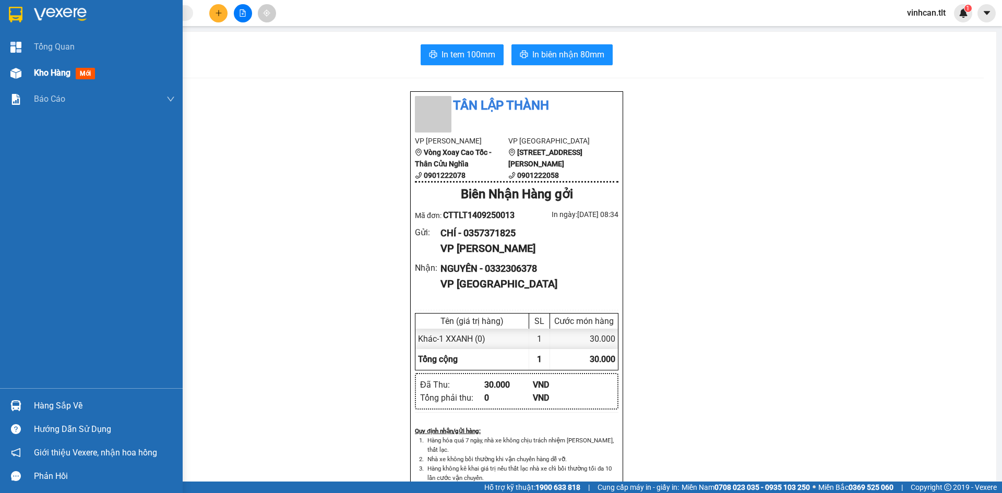
click at [31, 70] on div "Kho hàng mới" at bounding box center [91, 73] width 183 height 26
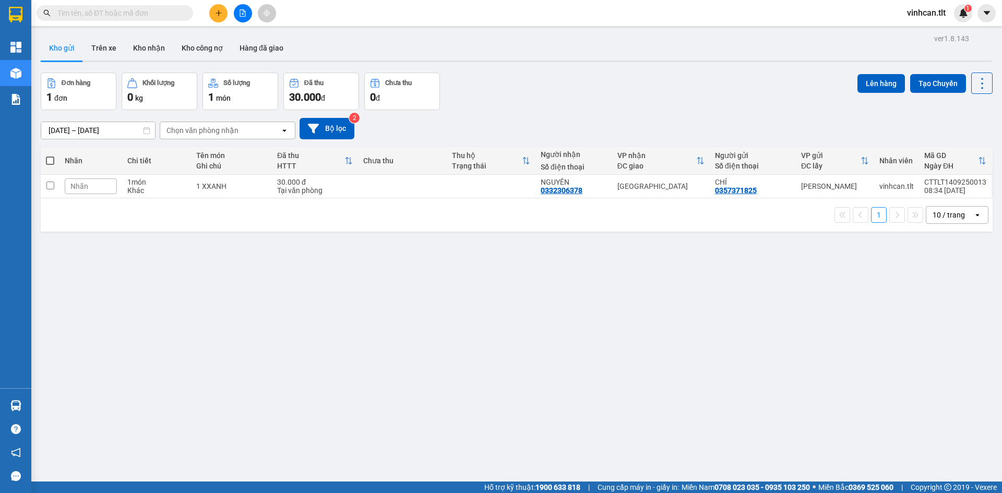
click at [249, 245] on div "ver 1.8.143 Kho gửi Trên xe Kho nhận Kho công nợ Hàng đã giao Đơn hàng 1 đơn Kh…" at bounding box center [517, 277] width 960 height 493
click at [220, 15] on icon "plus" at bounding box center [218, 12] width 7 height 7
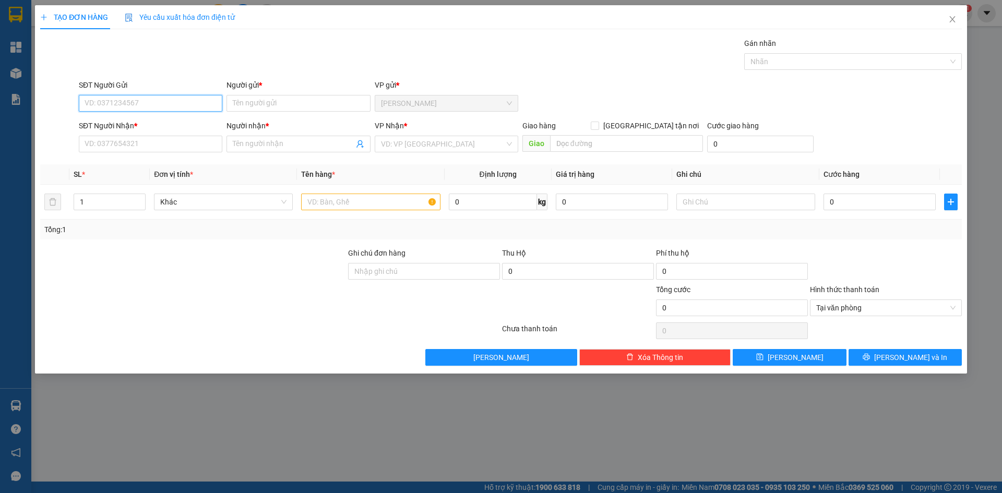
click at [158, 103] on input "SĐT Người Gửi" at bounding box center [151, 103] width 144 height 17
click at [133, 129] on div "0932834778 - TRUNG" at bounding box center [150, 123] width 131 height 11
type input "0932834778"
type input "TRUNG"
type input "0932834778"
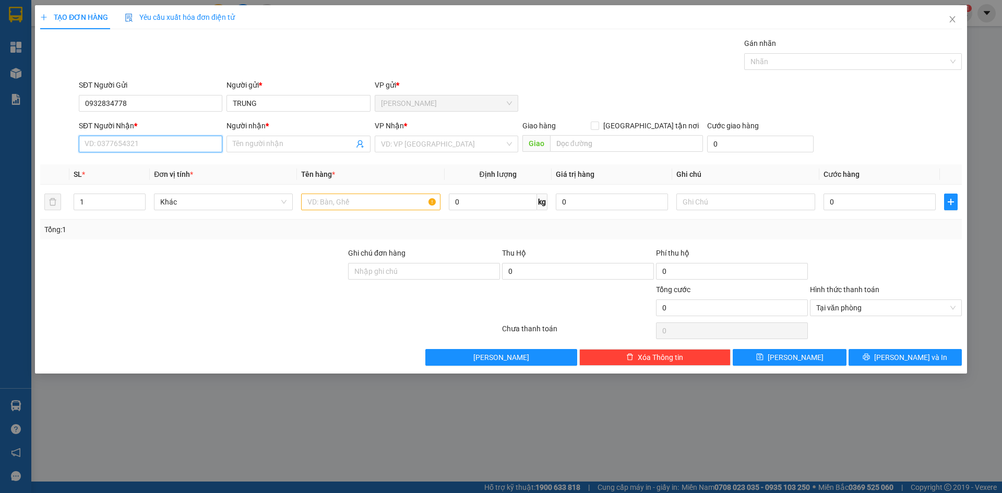
click at [128, 144] on input "SĐT Người Nhận *" at bounding box center [151, 144] width 144 height 17
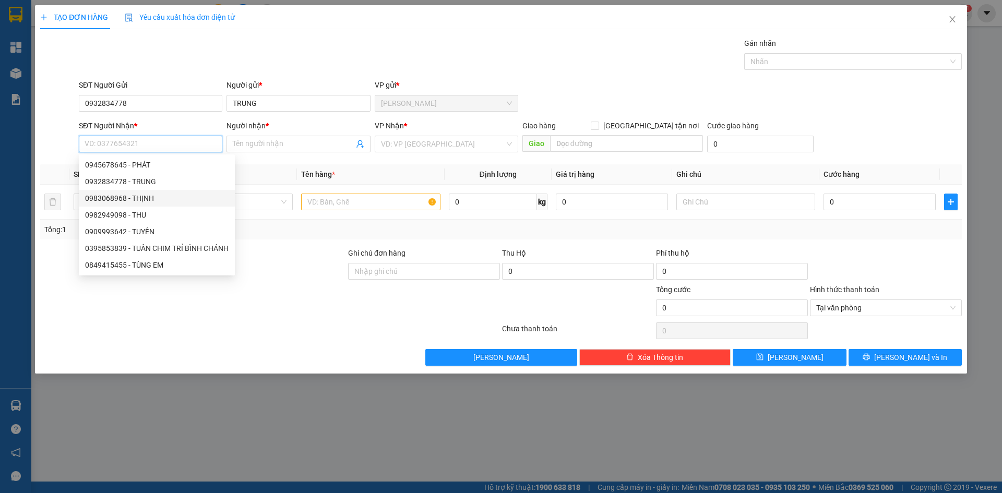
click at [145, 197] on div "0983068968 - THỊNH" at bounding box center [157, 198] width 144 height 11
type input "0983068968"
type input "THỊNH"
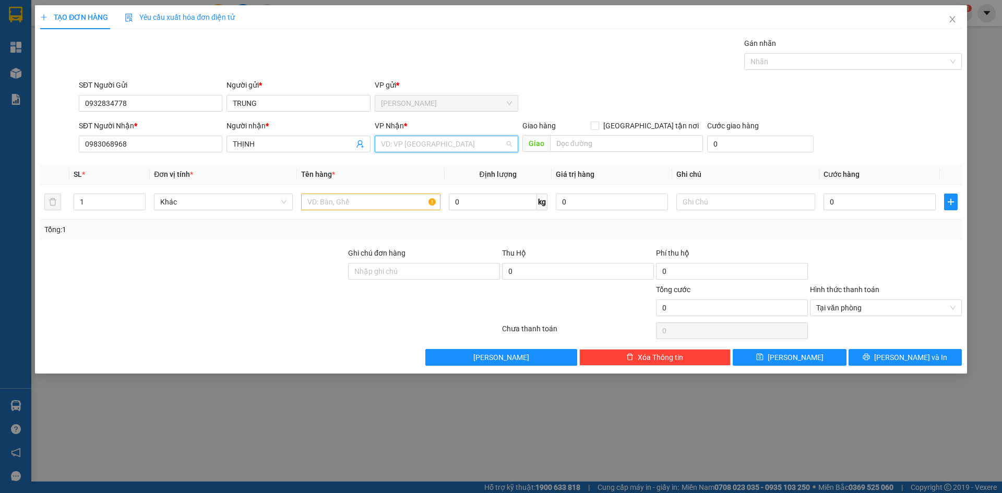
click at [399, 144] on input "search" at bounding box center [443, 144] width 124 height 16
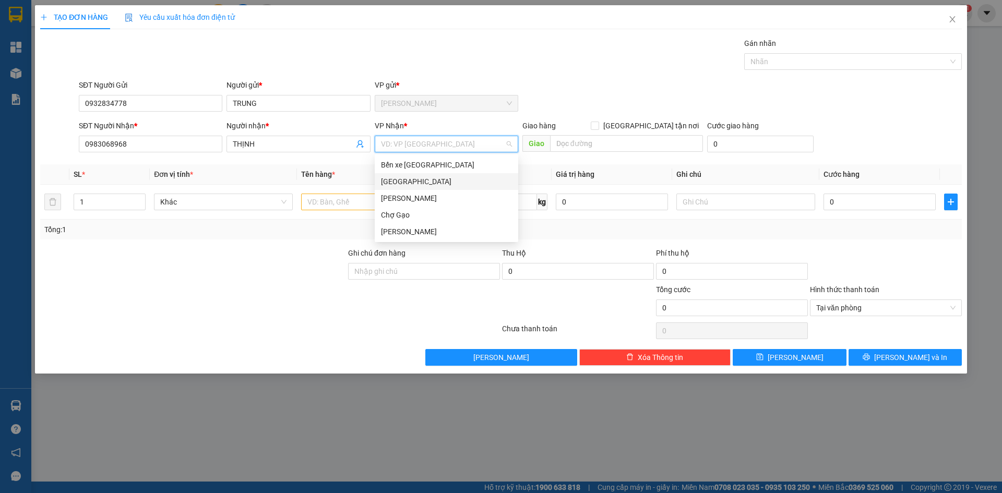
click at [393, 181] on div "[GEOGRAPHIC_DATA]" at bounding box center [446, 181] width 131 height 11
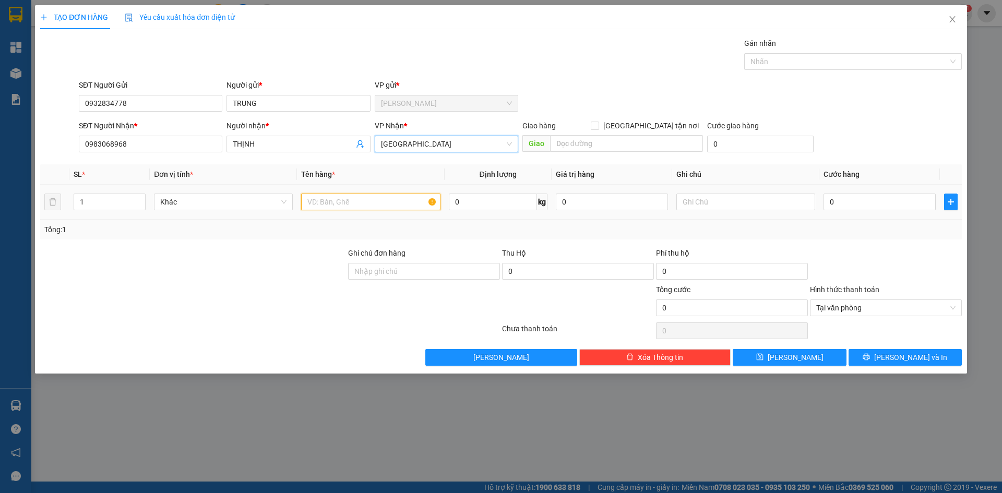
click at [367, 202] on input "text" at bounding box center [370, 202] width 139 height 17
paste input "Ó"
paste input "OS"
type input "1 MOST"
click at [852, 213] on td "0" at bounding box center [879, 202] width 121 height 35
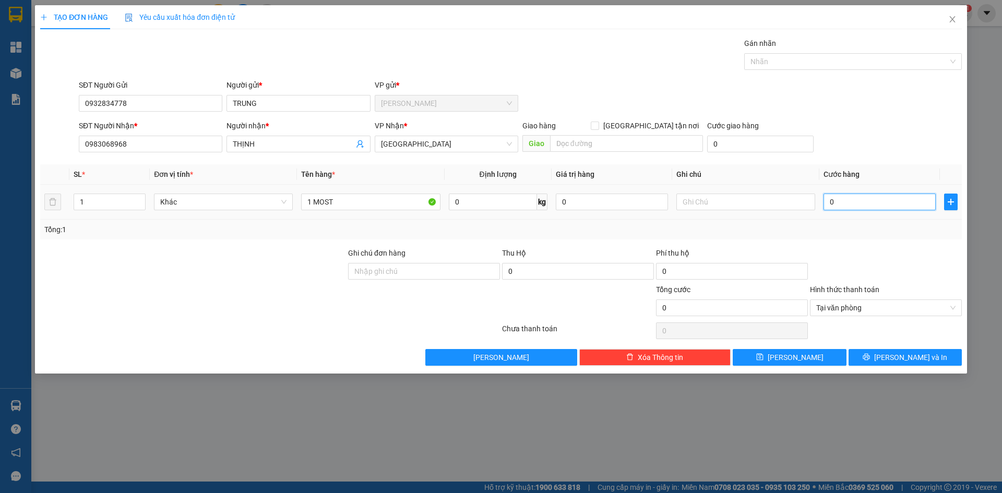
click at [852, 200] on input "0" at bounding box center [880, 202] width 112 height 17
type input "4"
type input "40"
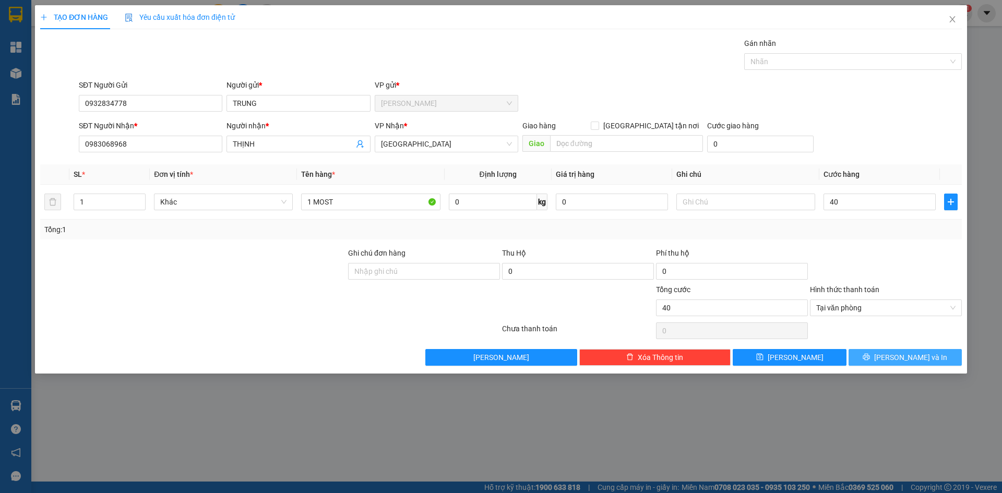
type input "40.000"
click at [933, 356] on button "[PERSON_NAME] và In" at bounding box center [905, 357] width 113 height 17
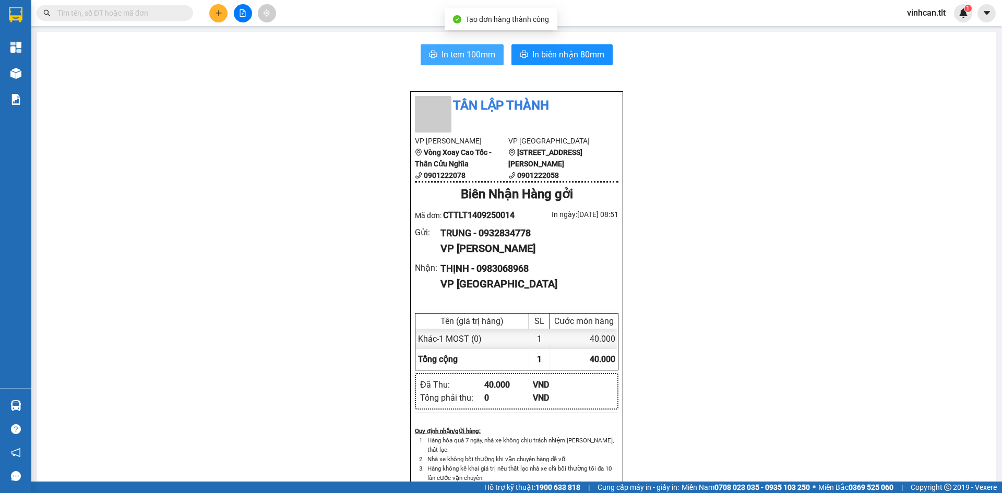
click at [429, 58] on icon "printer" at bounding box center [433, 54] width 8 height 8
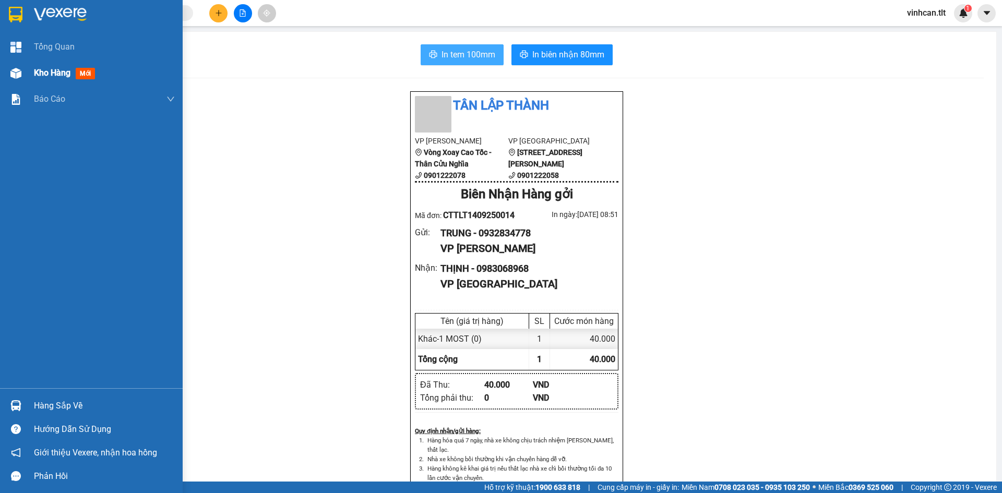
click at [29, 68] on div "Kho hàng mới" at bounding box center [91, 73] width 183 height 26
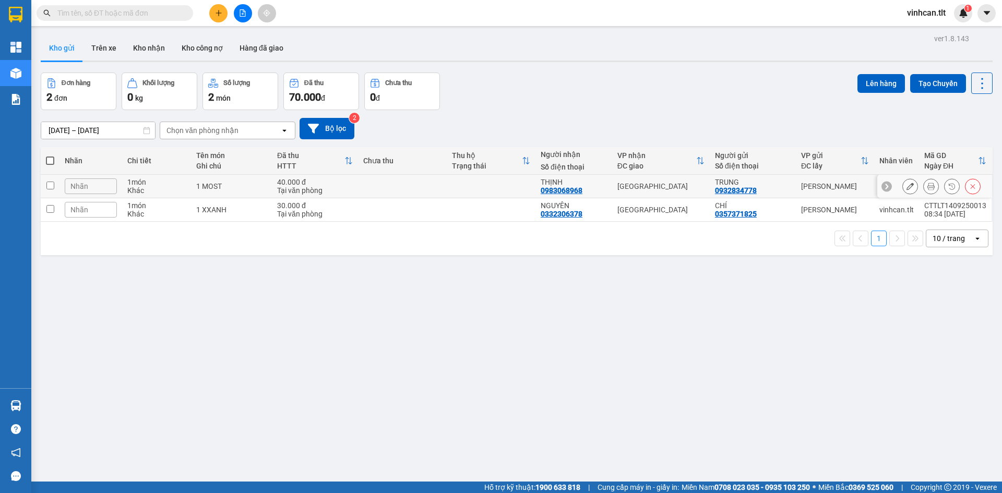
click at [377, 182] on td at bounding box center [402, 186] width 89 height 23
checkbox input "true"
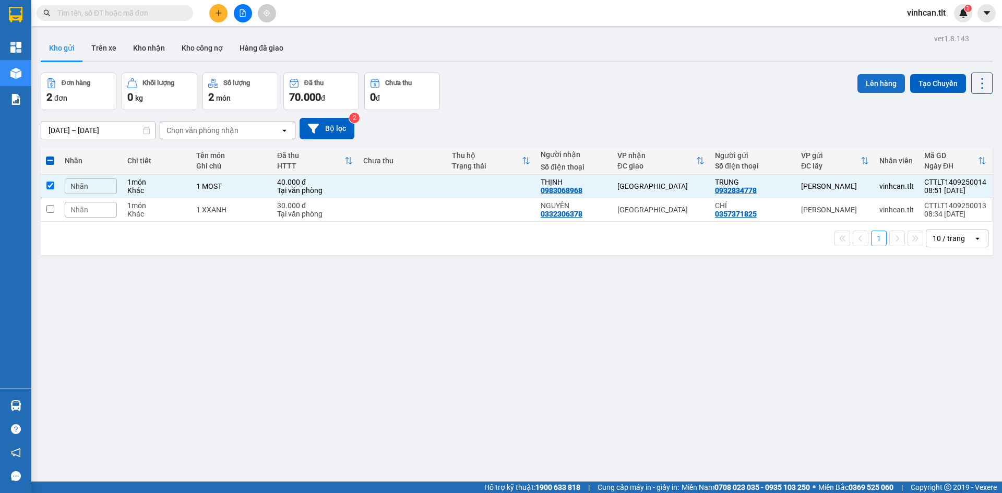
click at [870, 86] on button "Lên hàng" at bounding box center [880, 83] width 47 height 19
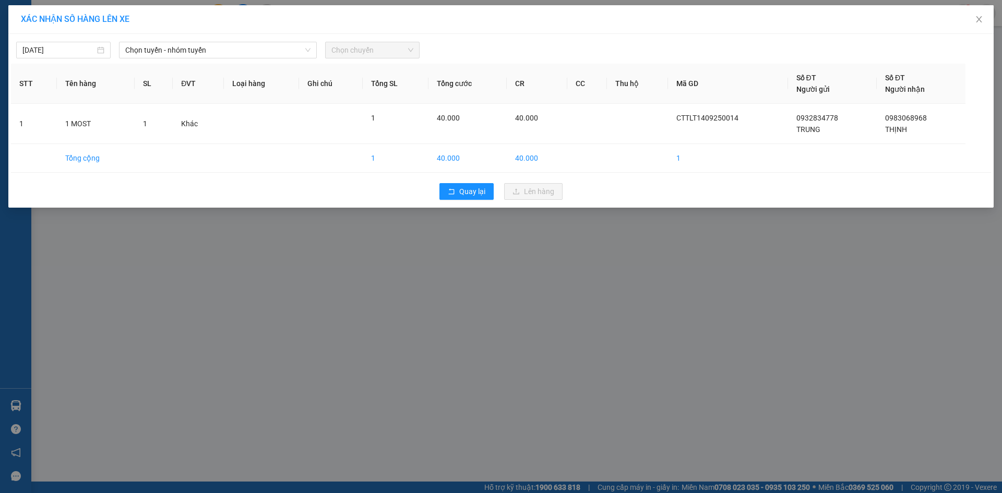
drag, startPoint x: 260, startPoint y: 41, endPoint x: 242, endPoint y: 64, distance: 28.9
click at [260, 42] on div "14/09/2025 Chọn tuyến - nhóm tuyến Chọn chuyến" at bounding box center [501, 48] width 980 height 22
click at [209, 51] on span "Chọn tuyến - nhóm tuyến" at bounding box center [217, 50] width 185 height 16
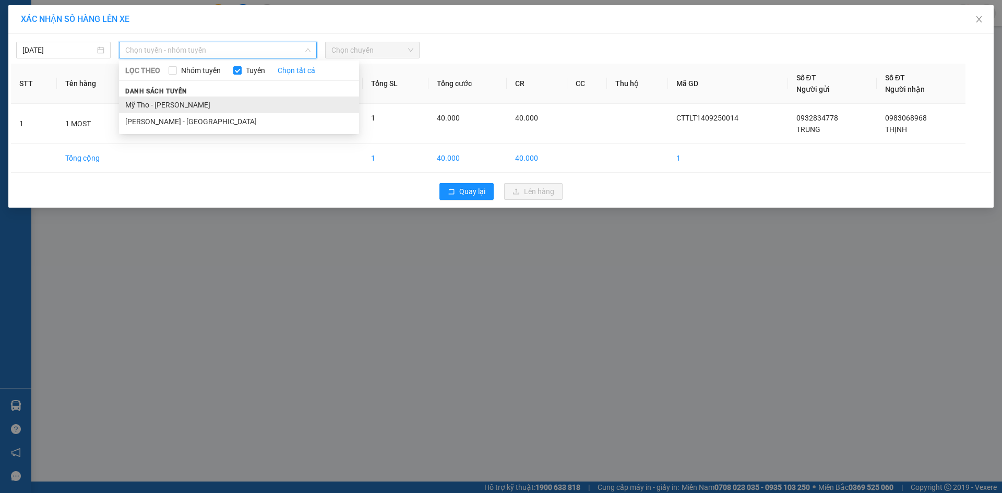
click at [188, 103] on li "Mỹ Tho - [PERSON_NAME]" at bounding box center [239, 105] width 240 height 17
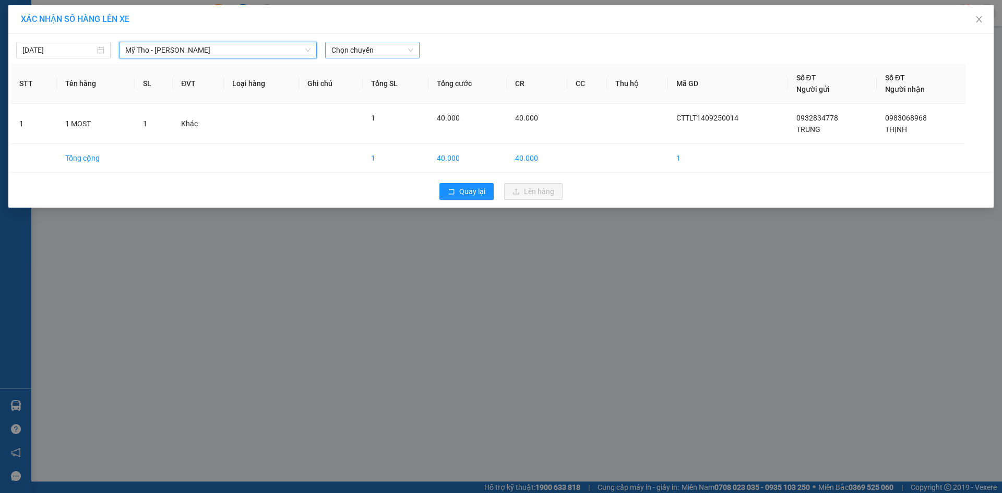
click at [354, 46] on span "Chọn chuyến" at bounding box center [372, 50] width 82 height 16
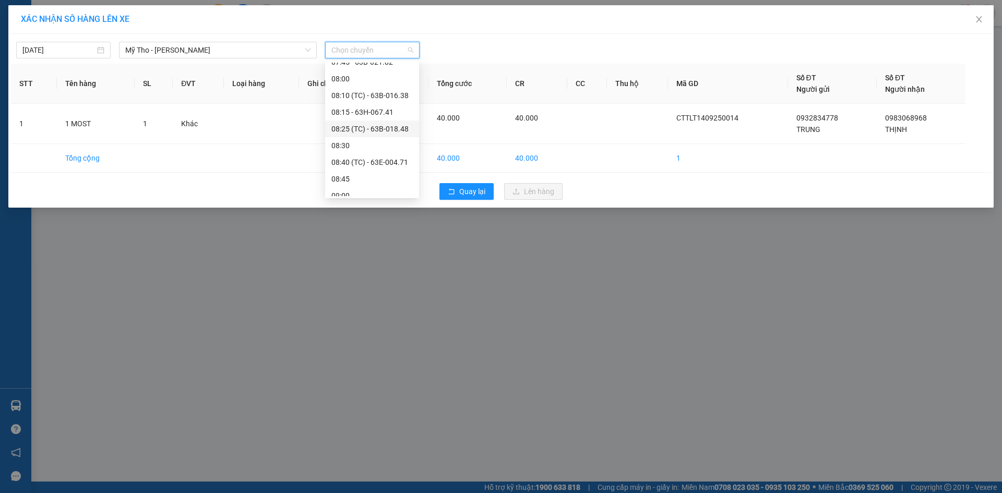
scroll to position [365, 0]
click at [390, 89] on div "07:45 - 63B-021.82" at bounding box center [371, 89] width 81 height 11
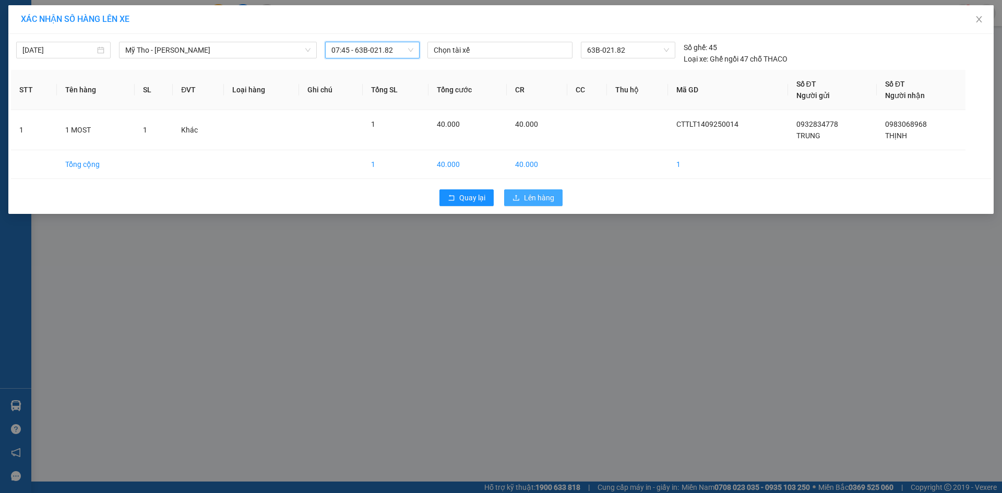
click at [520, 198] on icon "upload" at bounding box center [515, 197] width 7 height 7
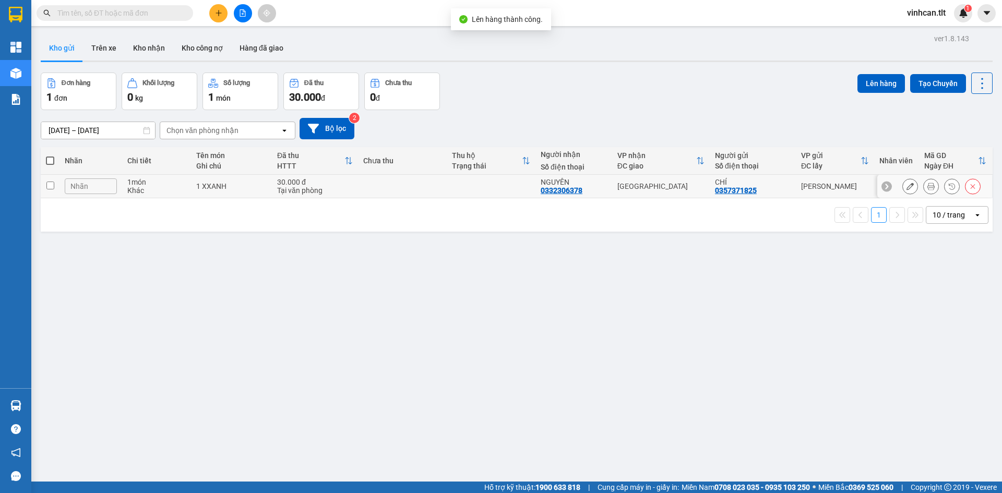
click at [401, 182] on td at bounding box center [402, 186] width 89 height 23
checkbox input "true"
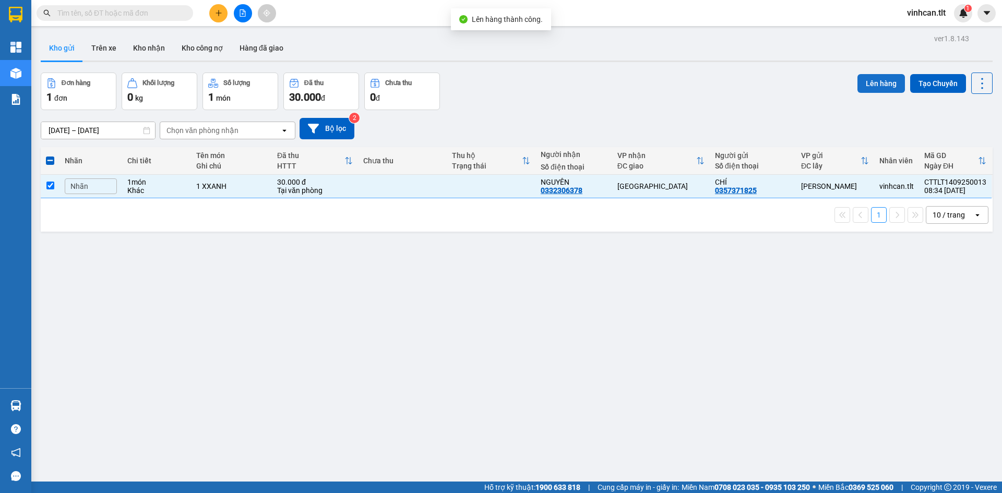
click at [869, 82] on button "Lên hàng" at bounding box center [880, 83] width 47 height 19
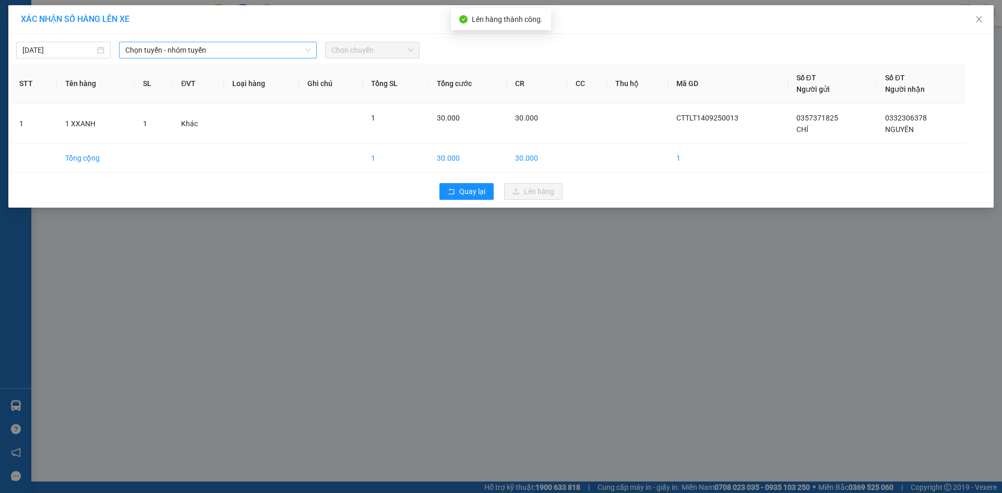
click at [202, 47] on span "Chọn tuyến - nhóm tuyến" at bounding box center [217, 50] width 185 height 16
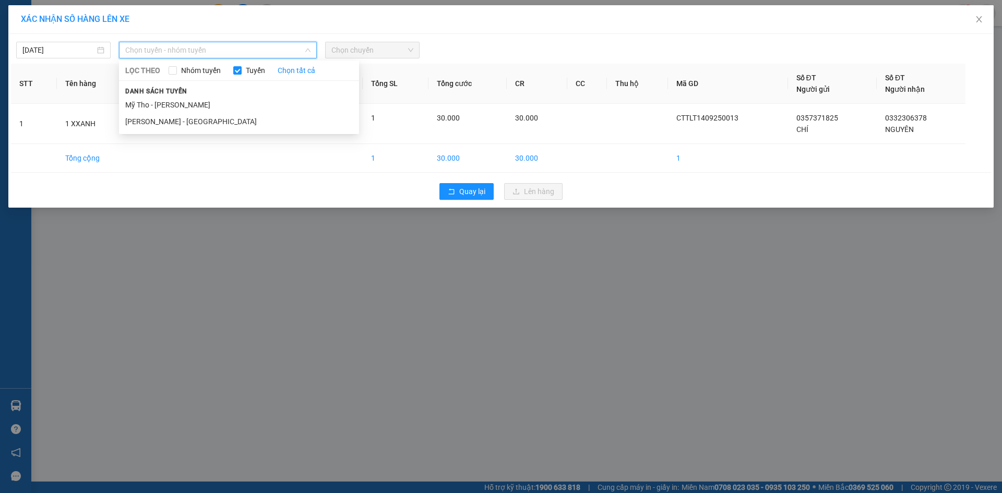
click at [177, 103] on li "Mỹ Tho - [PERSON_NAME]" at bounding box center [239, 105] width 240 height 17
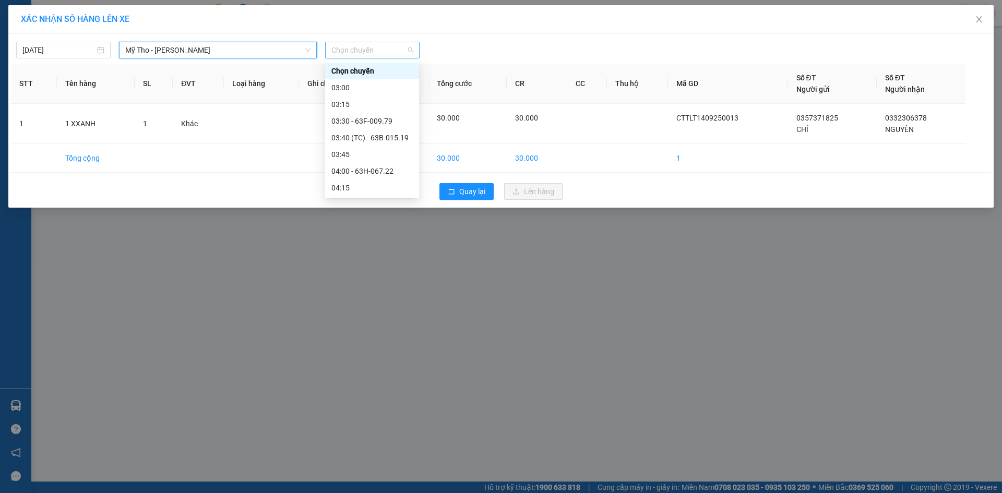
click at [348, 50] on span "Chọn chuyến" at bounding box center [372, 50] width 82 height 16
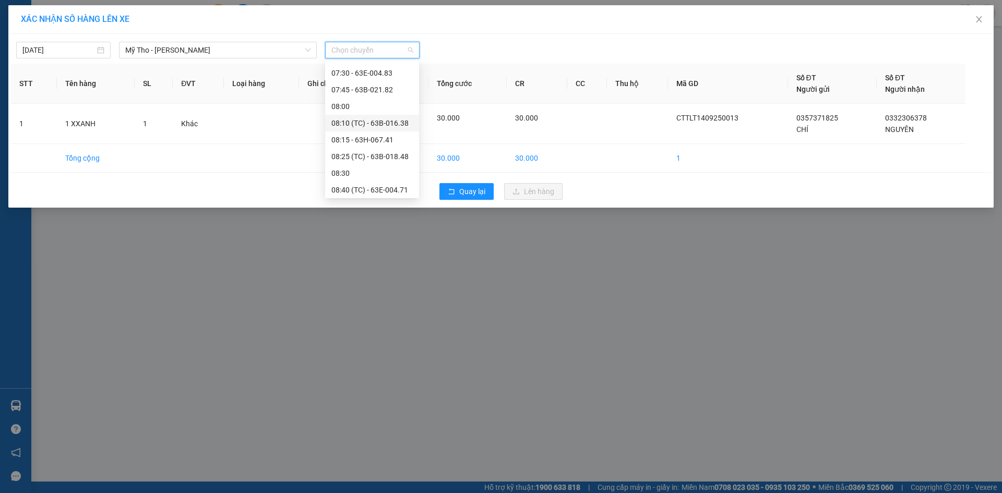
click at [363, 133] on div "08:15 - 63H-067.41" at bounding box center [372, 140] width 94 height 17
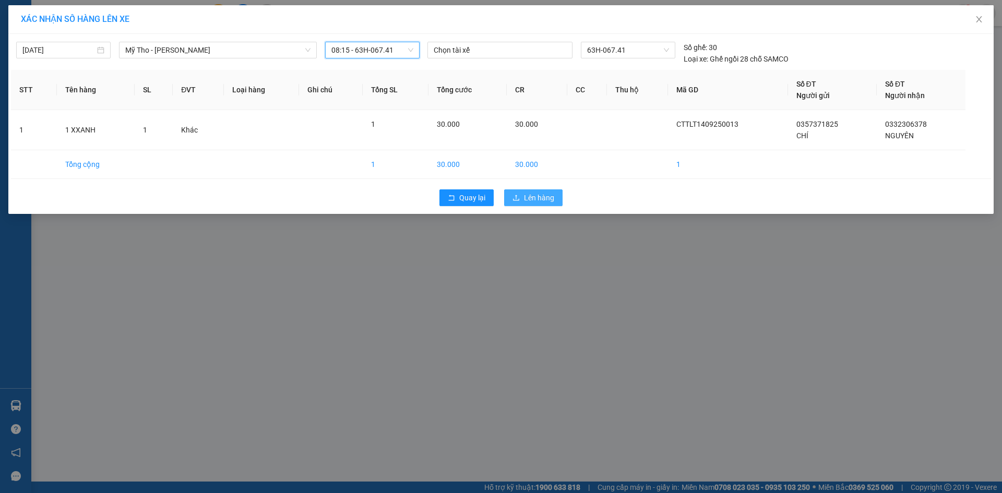
click at [530, 195] on span "Lên hàng" at bounding box center [539, 197] width 30 height 11
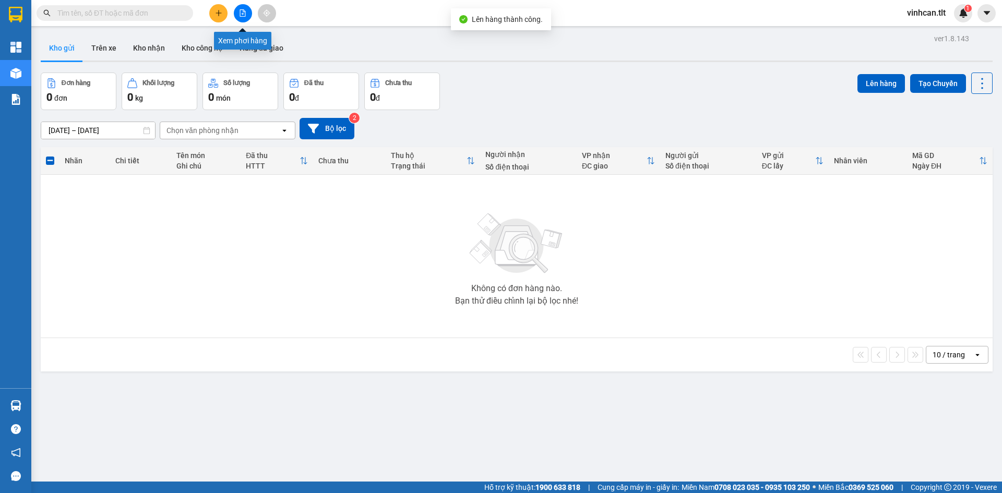
click at [243, 14] on icon "file-add" at bounding box center [242, 12] width 7 height 7
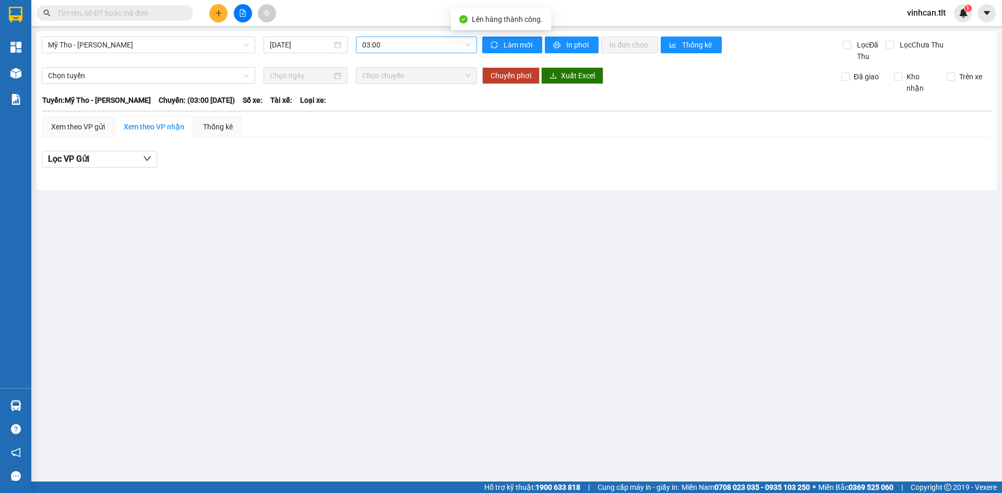
click at [390, 51] on span "03:00" at bounding box center [416, 45] width 109 height 16
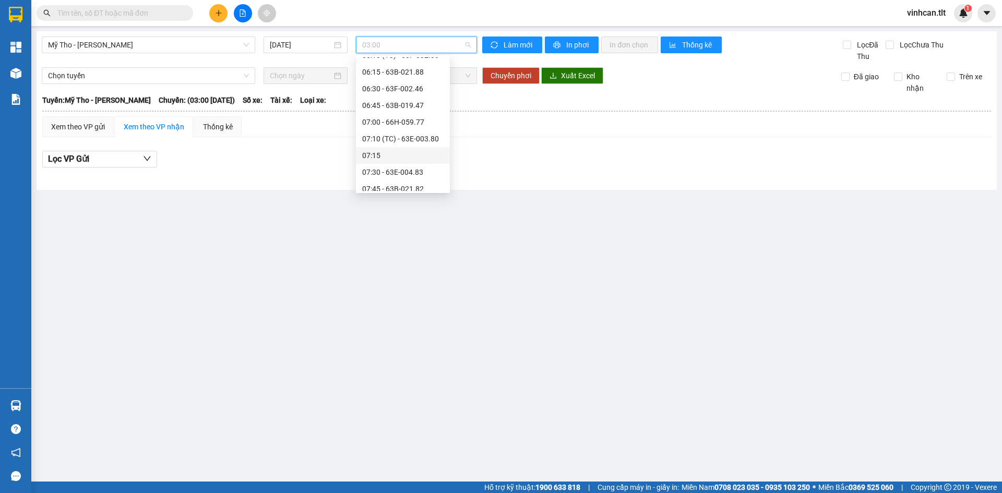
scroll to position [313, 0]
click at [404, 139] on div "07:45 - 63B-021.82" at bounding box center [402, 136] width 81 height 11
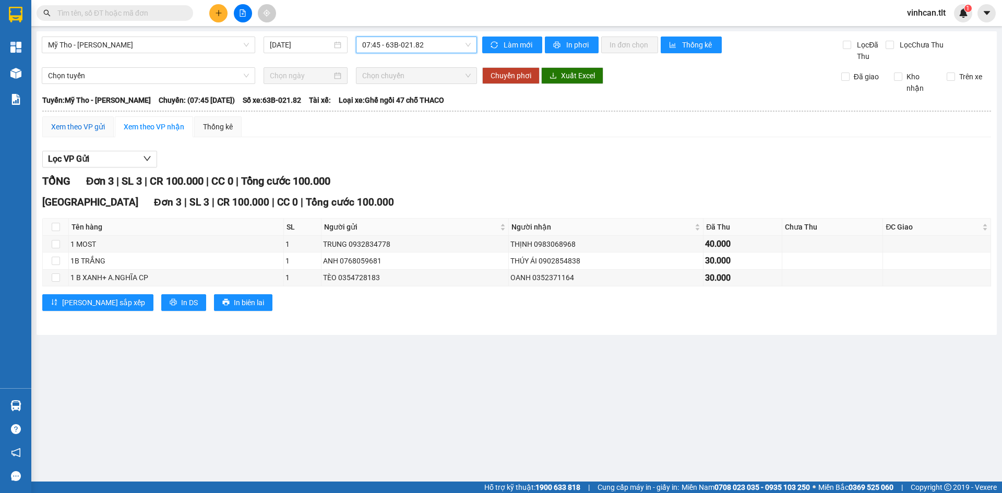
click at [75, 128] on div "Xem theo VP gửi" at bounding box center [78, 126] width 54 height 11
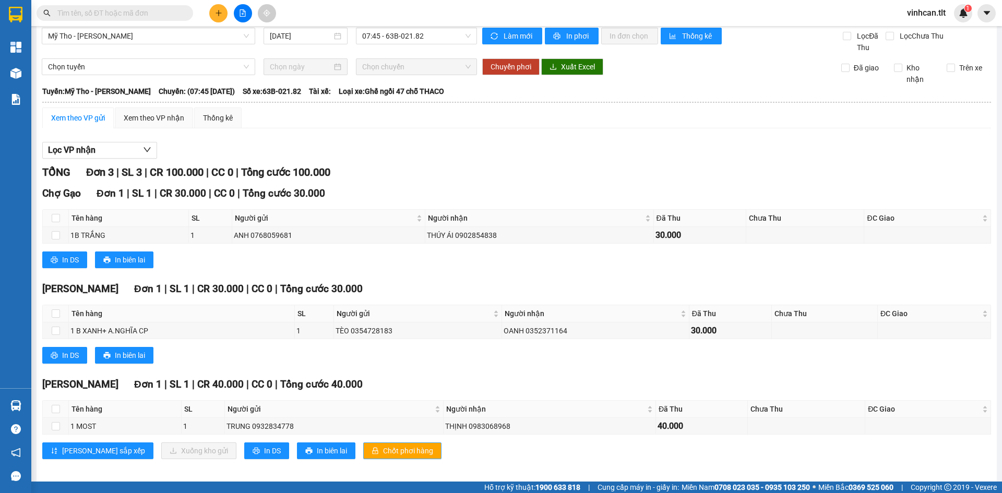
scroll to position [16, 0]
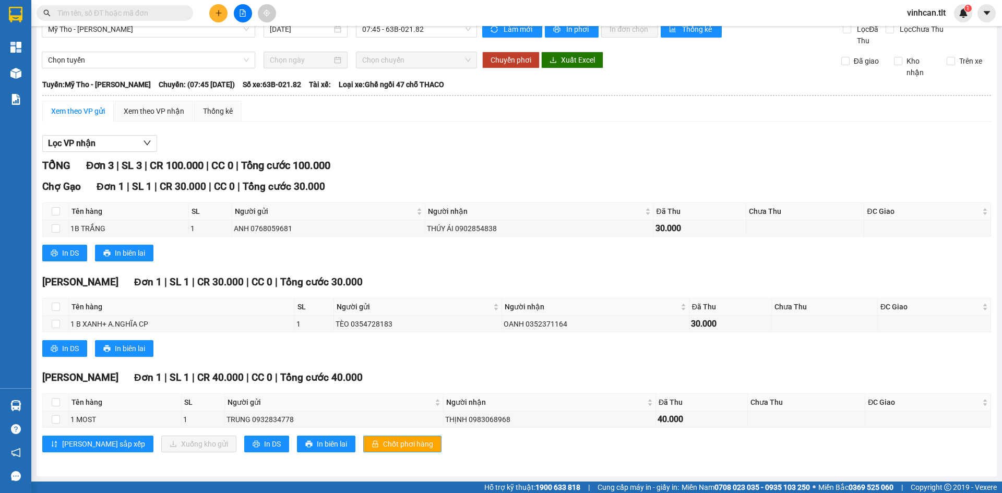
click at [383, 442] on span "Chốt phơi hàng" at bounding box center [408, 443] width 50 height 11
click at [383, 441] on span "Chốt phơi hàng" at bounding box center [408, 443] width 50 height 11
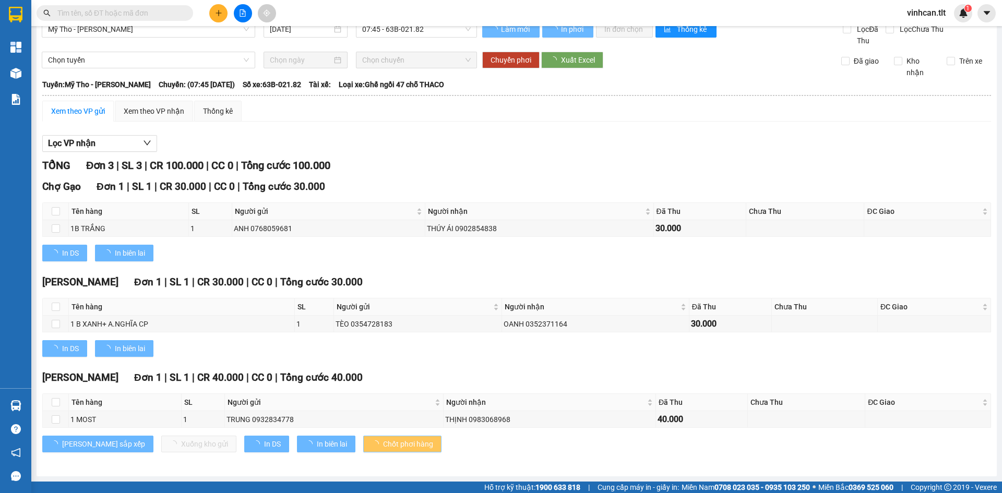
click at [383, 441] on span "Chốt phơi hàng" at bounding box center [408, 443] width 50 height 11
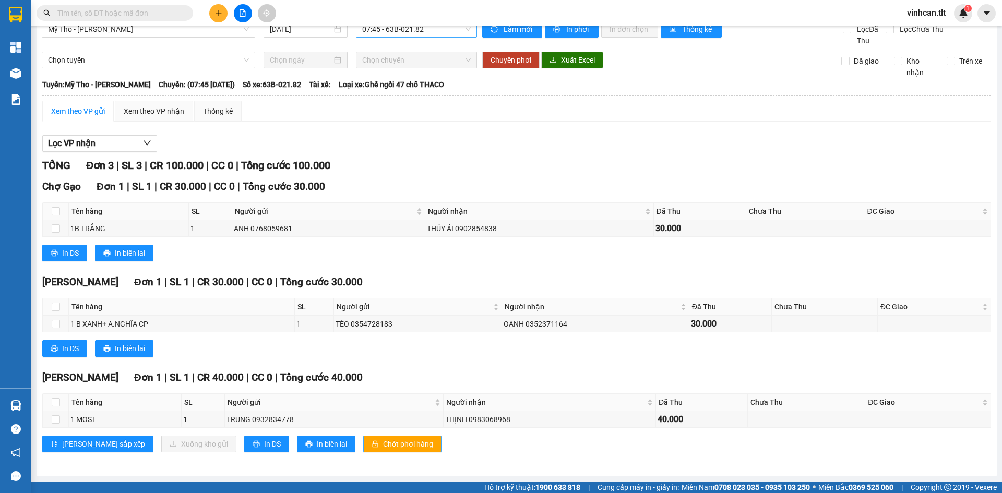
click at [380, 31] on span "07:45 - 63B-021.82" at bounding box center [416, 29] width 109 height 16
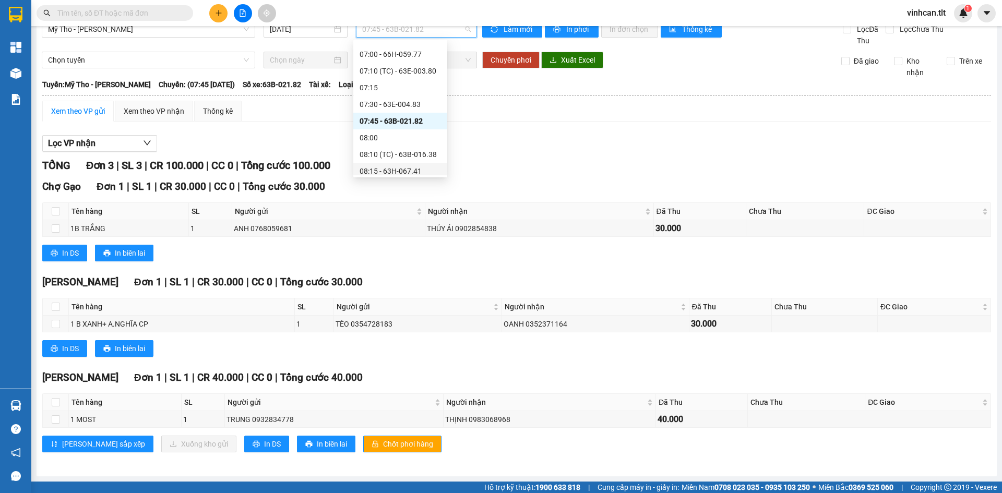
click at [392, 171] on div "08:15 - 63H-067.41" at bounding box center [400, 170] width 81 height 11
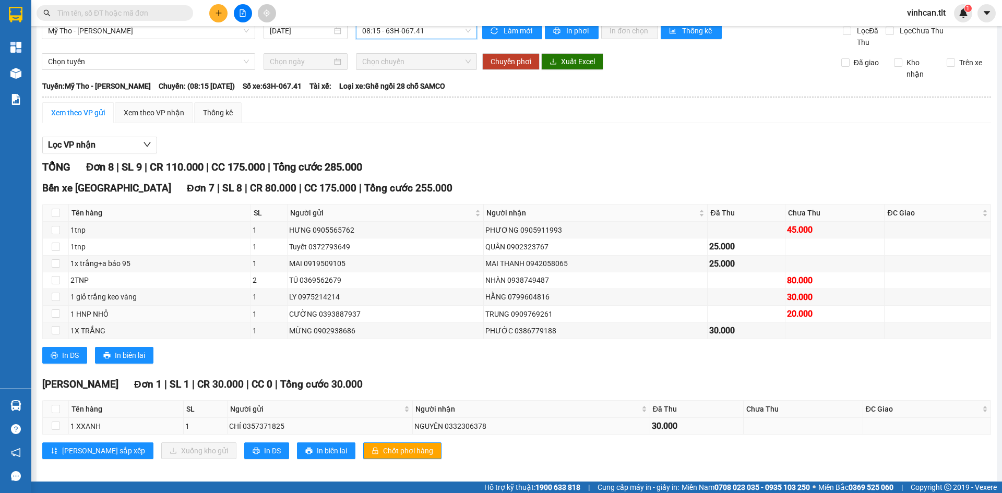
scroll to position [21, 0]
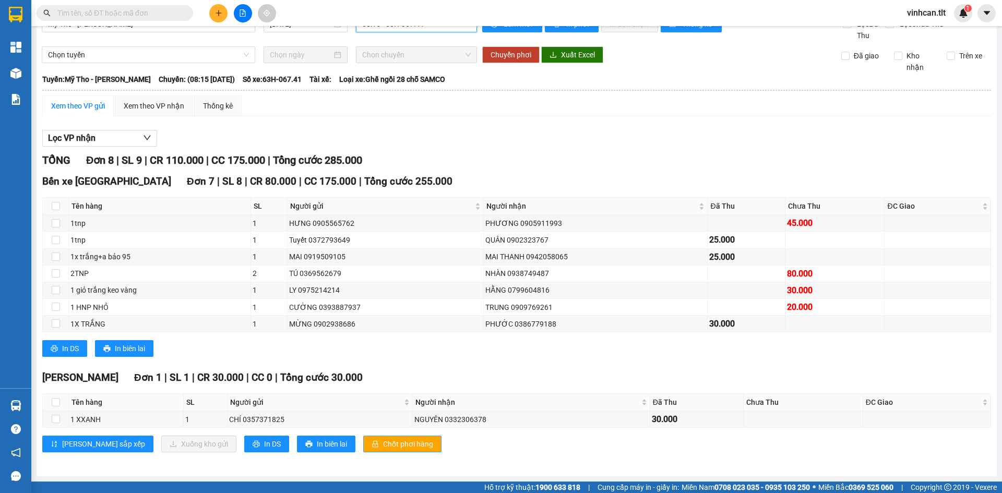
click at [383, 445] on span "Chốt phơi hàng" at bounding box center [408, 443] width 50 height 11
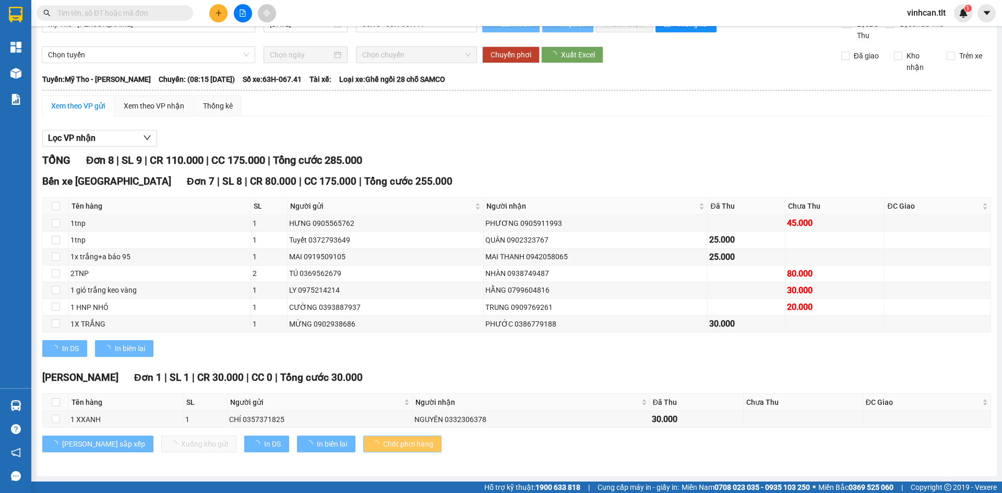
click at [383, 445] on span "Chốt phơi hàng" at bounding box center [408, 443] width 50 height 11
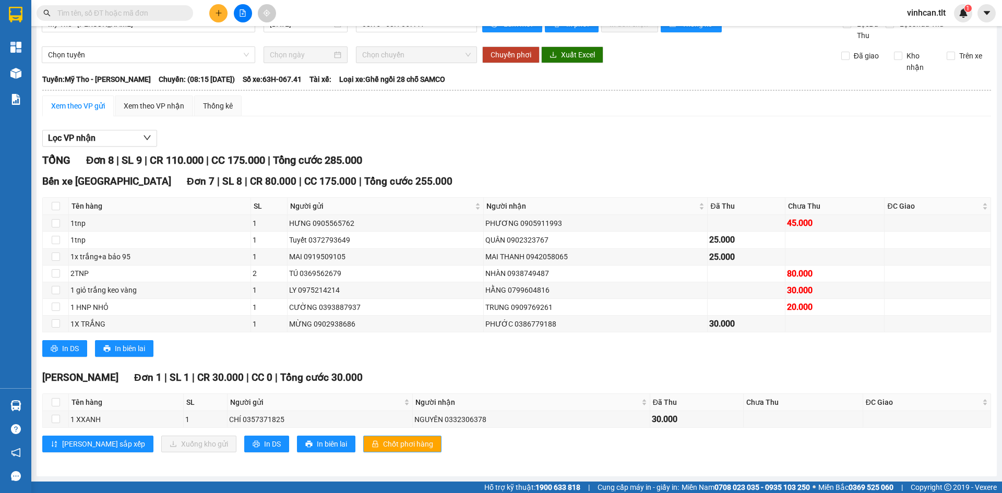
click at [383, 445] on span "Chốt phơi hàng" at bounding box center [408, 443] width 50 height 11
click at [413, 360] on div "Bến xe Tiền Giang Đơn 7 | SL 8 | CR 80.000 | CC 175.000 | Tổng cước 255.000 Tên…" at bounding box center [516, 269] width 949 height 191
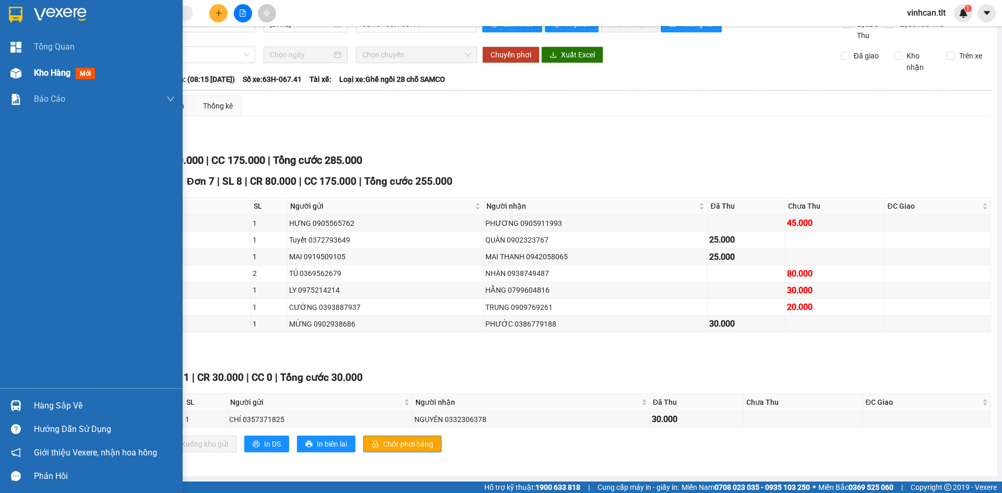
click at [35, 70] on span "Kho hàng" at bounding box center [52, 73] width 37 height 10
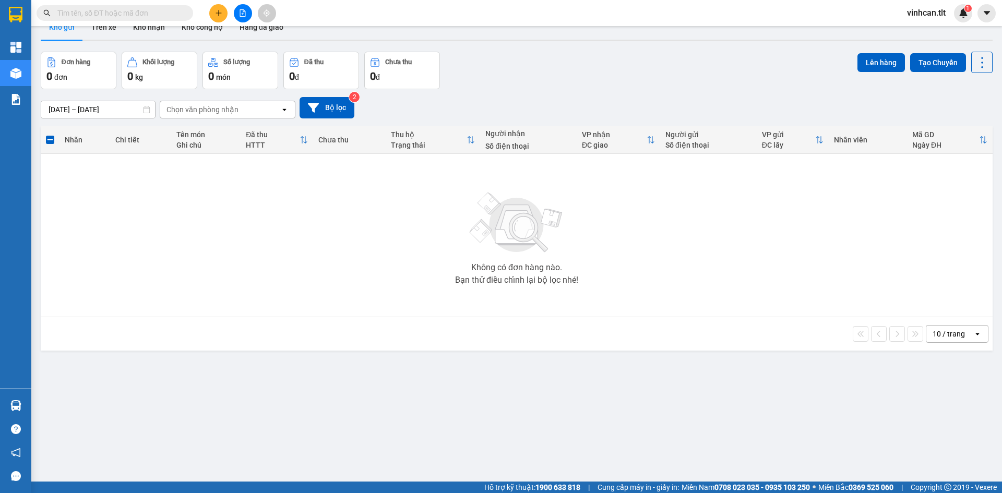
click at [353, 203] on div "Không có đơn hàng nào. Bạn thử điều chỉnh lại bộ lọc nhé!" at bounding box center [516, 235] width 941 height 157
click at [221, 16] on icon "plus" at bounding box center [218, 12] width 7 height 7
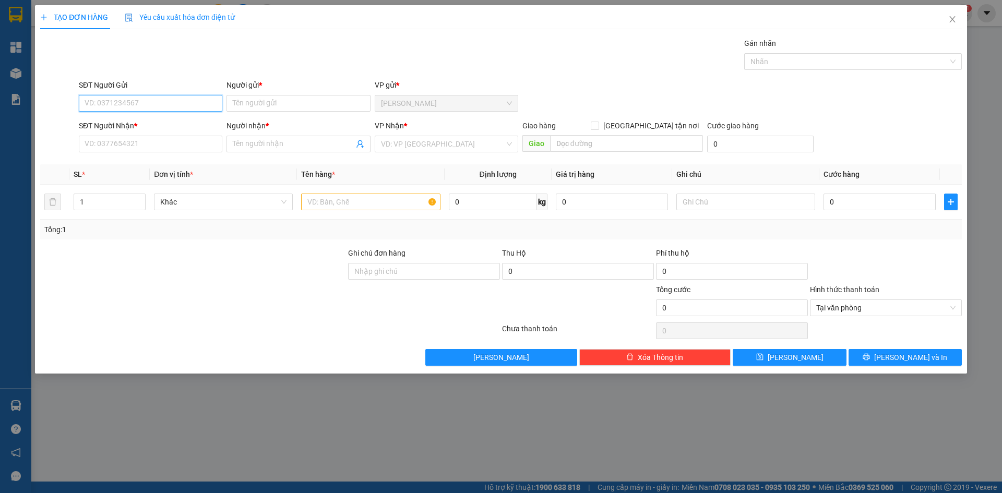
click at [136, 103] on input "SĐT Người Gửi" at bounding box center [151, 103] width 144 height 17
click at [124, 127] on div "0359225051 - TRINH" at bounding box center [150, 123] width 131 height 11
type input "0359225051"
type input "TRINH"
type input "0359225051"
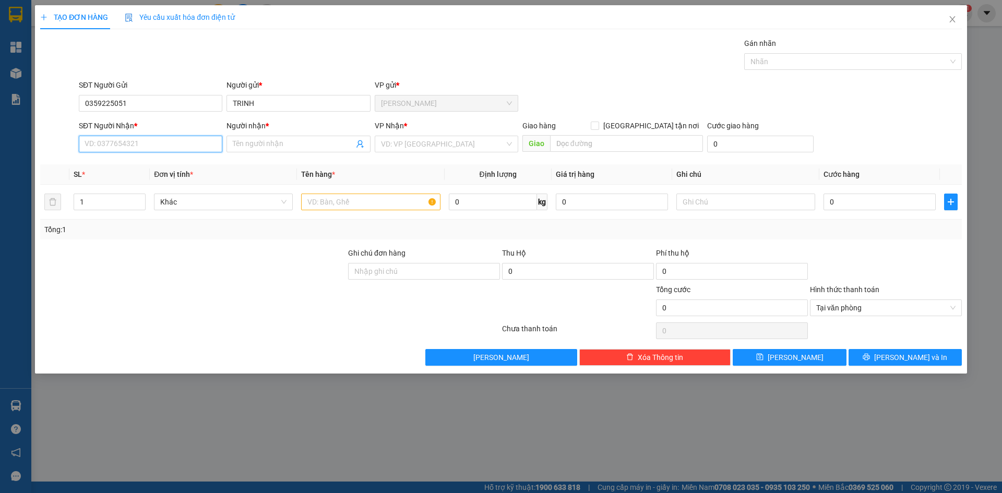
click at [115, 143] on input "SĐT Người Nhận *" at bounding box center [151, 144] width 144 height 17
click at [131, 180] on div "0938186836 - ÚT TƯƠI" at bounding box center [150, 181] width 131 height 11
type input "0938186836"
type input "ÚT TƯƠI"
click at [427, 150] on input "search" at bounding box center [443, 144] width 124 height 16
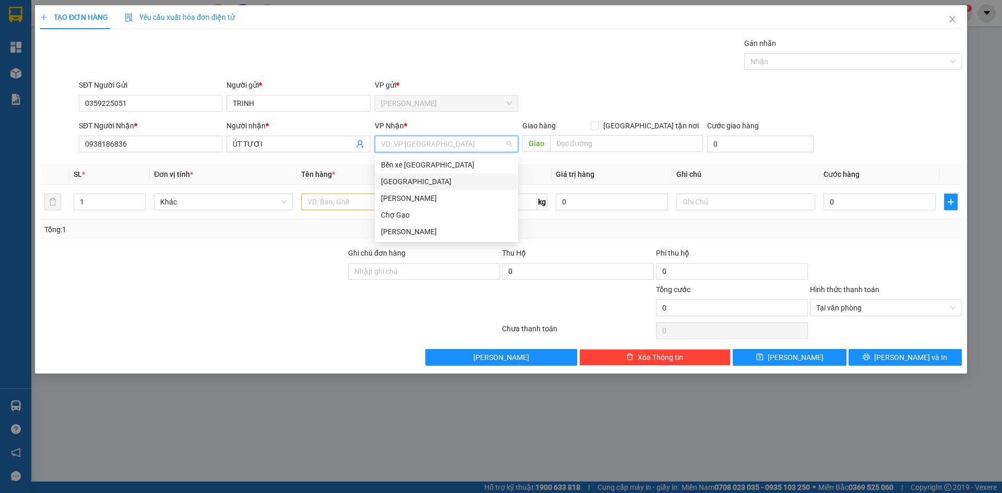
click at [395, 183] on div "[GEOGRAPHIC_DATA]" at bounding box center [446, 181] width 131 height 11
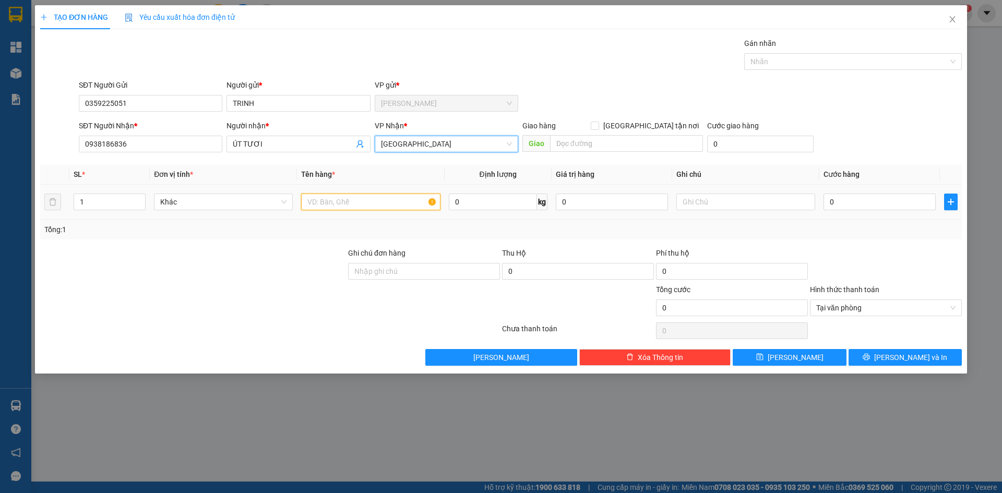
click at [355, 204] on input "text" at bounding box center [370, 202] width 139 height 17
type input "1 TNP"
click at [865, 198] on input "0" at bounding box center [880, 202] width 112 height 17
type input "3"
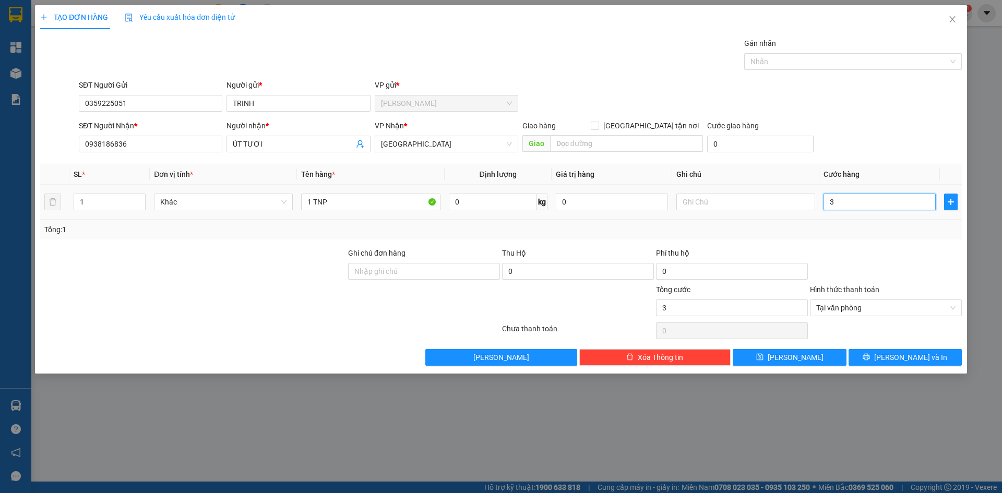
type input "30"
type input "30.000"
click at [915, 355] on span "[PERSON_NAME] và In" at bounding box center [910, 357] width 73 height 11
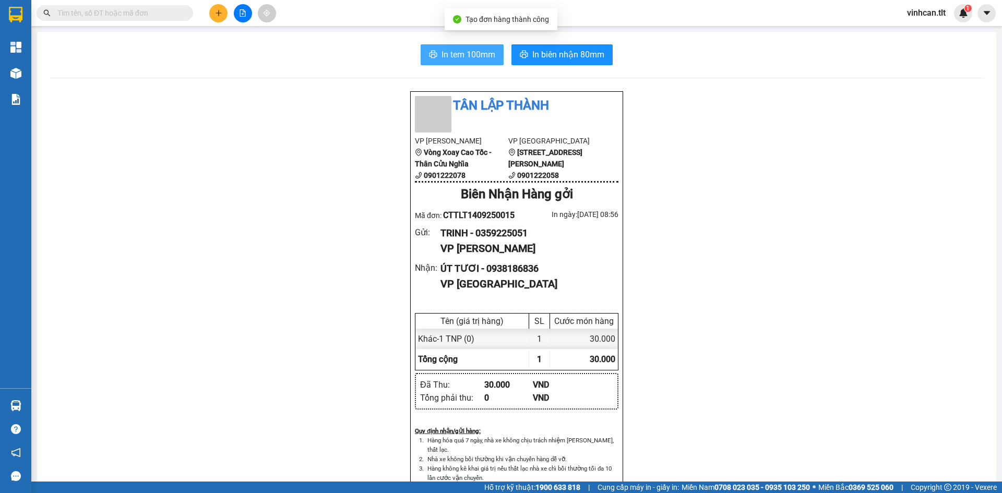
click at [482, 62] on button "In tem 100mm" at bounding box center [462, 54] width 83 height 21
click at [212, 11] on button at bounding box center [218, 13] width 18 height 18
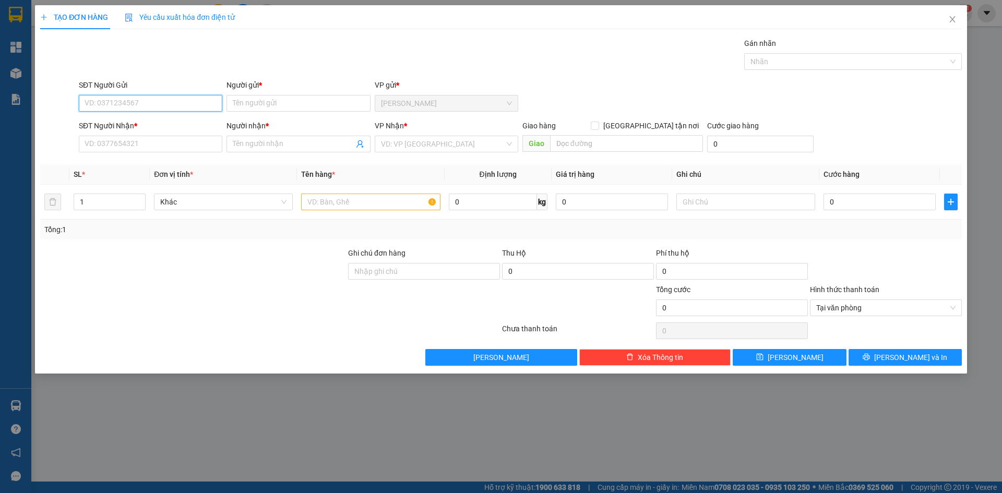
click at [161, 103] on input "SĐT Người Gửi" at bounding box center [151, 103] width 144 height 17
click at [140, 174] on div "0369524918 - QUÂN" at bounding box center [150, 174] width 131 height 11
type input "0369524918"
type input "QUÂN"
type input "0369524918"
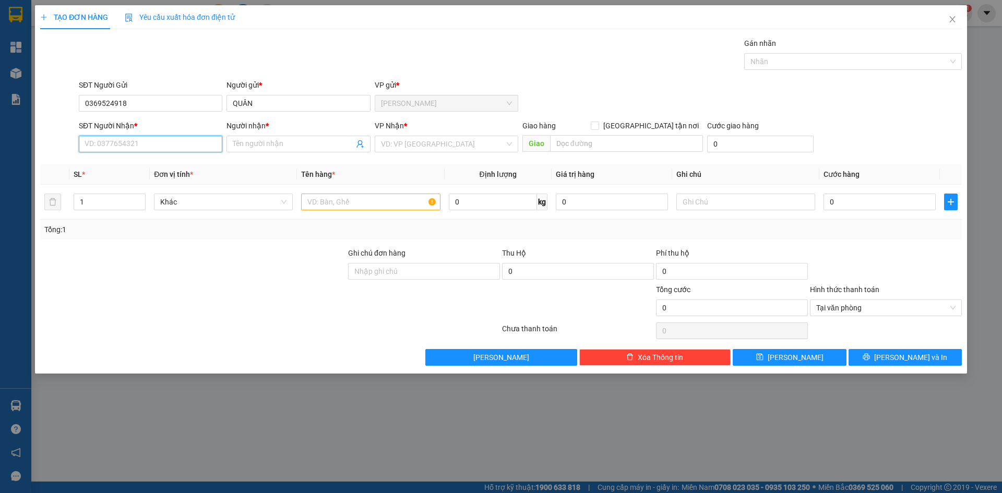
click at [108, 143] on input "SĐT Người Nhận *" at bounding box center [151, 144] width 144 height 17
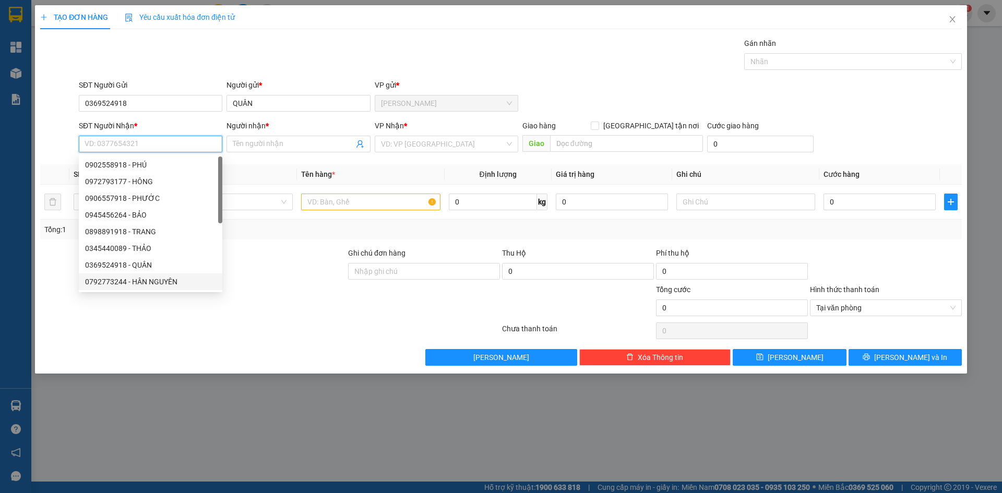
click at [133, 285] on div "0792773244 - HÂN NGUYÊN" at bounding box center [150, 281] width 131 height 11
type input "0792773244"
type input "HÂN NGUYÊN"
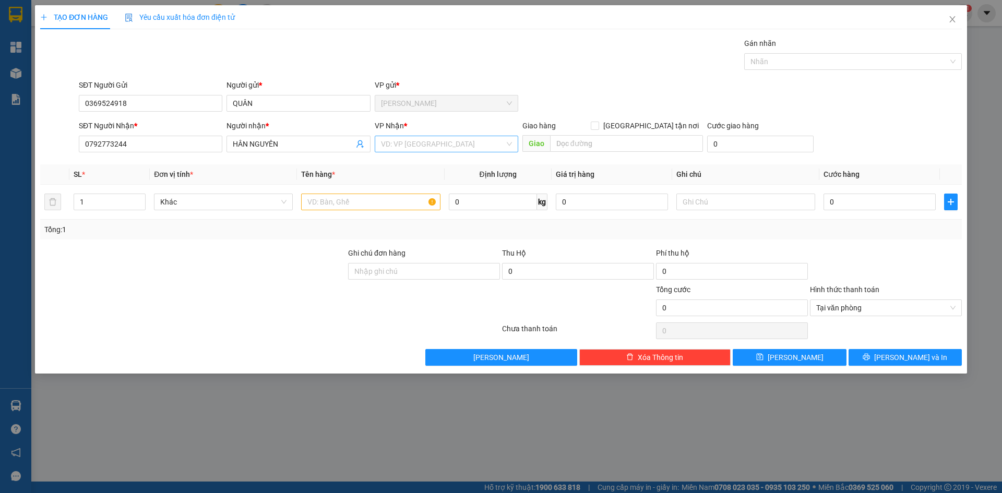
drag, startPoint x: 409, startPoint y: 142, endPoint x: 407, endPoint y: 148, distance: 5.4
click at [408, 145] on input "search" at bounding box center [443, 144] width 124 height 16
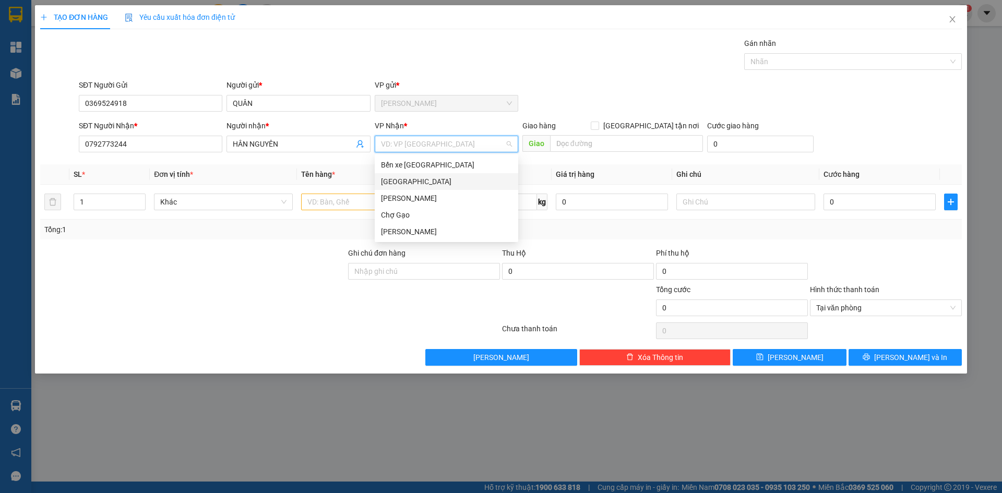
click at [398, 181] on div "[GEOGRAPHIC_DATA]" at bounding box center [446, 181] width 131 height 11
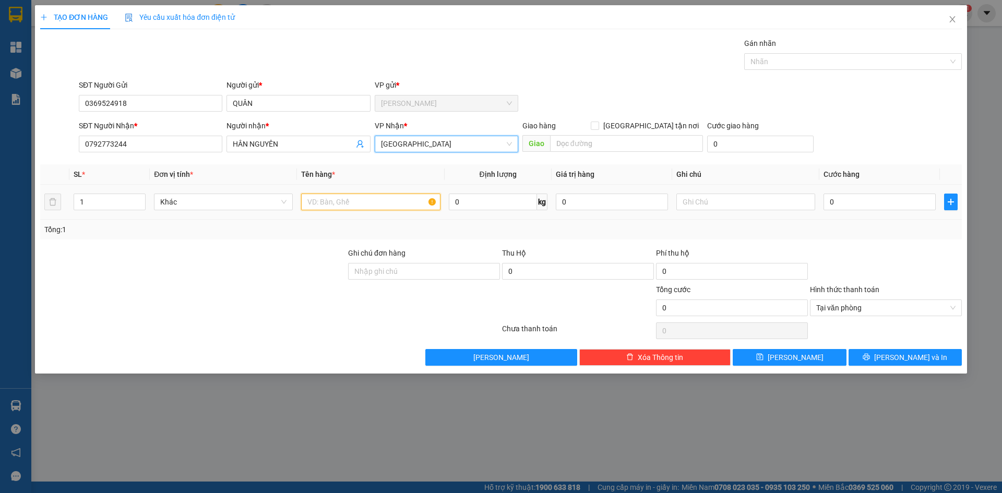
click at [367, 205] on input "text" at bounding box center [370, 202] width 139 height 17
paste input "Ó"
paste input "OS"
type input "1 MOST"
click at [859, 197] on input "0" at bounding box center [880, 202] width 112 height 17
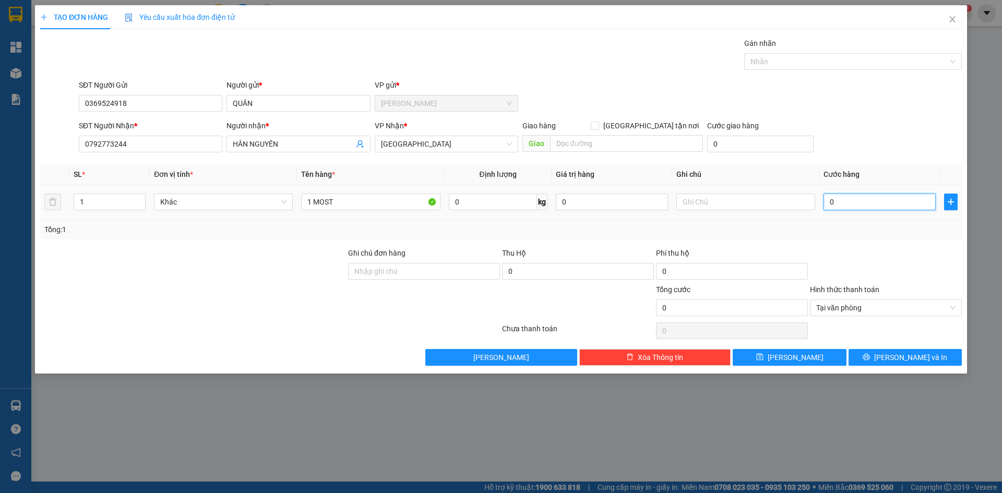
type input "4"
type input "40"
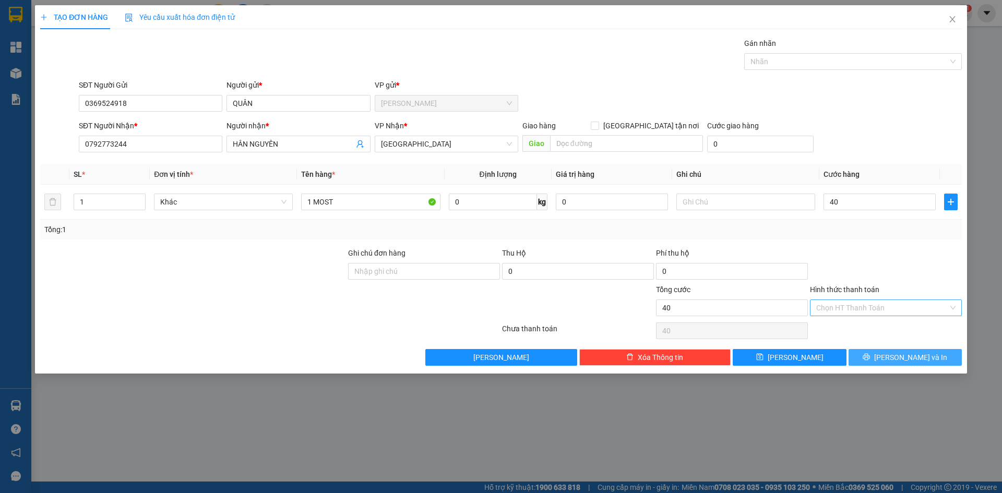
type input "40.000"
click at [929, 364] on button "[PERSON_NAME] và In" at bounding box center [905, 357] width 113 height 17
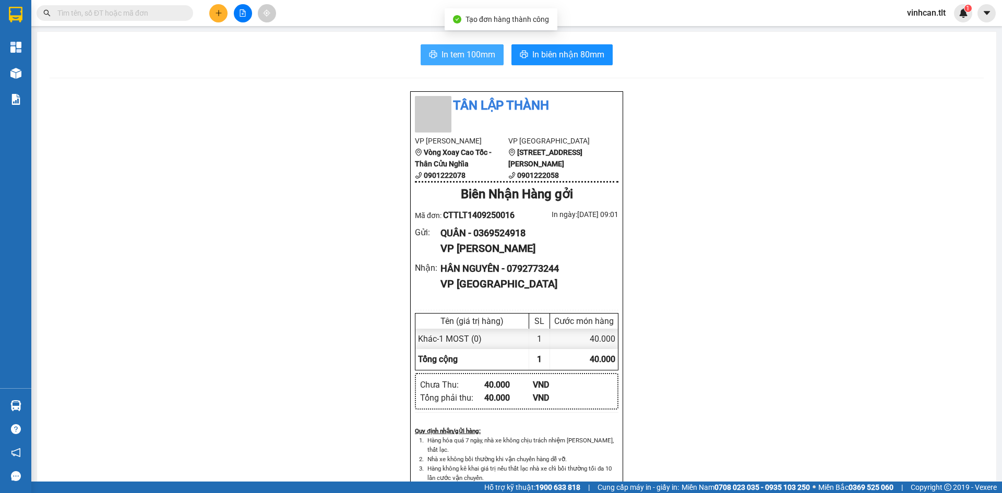
click at [463, 54] on span "In tem 100mm" at bounding box center [468, 54] width 54 height 13
click at [217, 12] on icon "plus" at bounding box center [218, 12] width 7 height 7
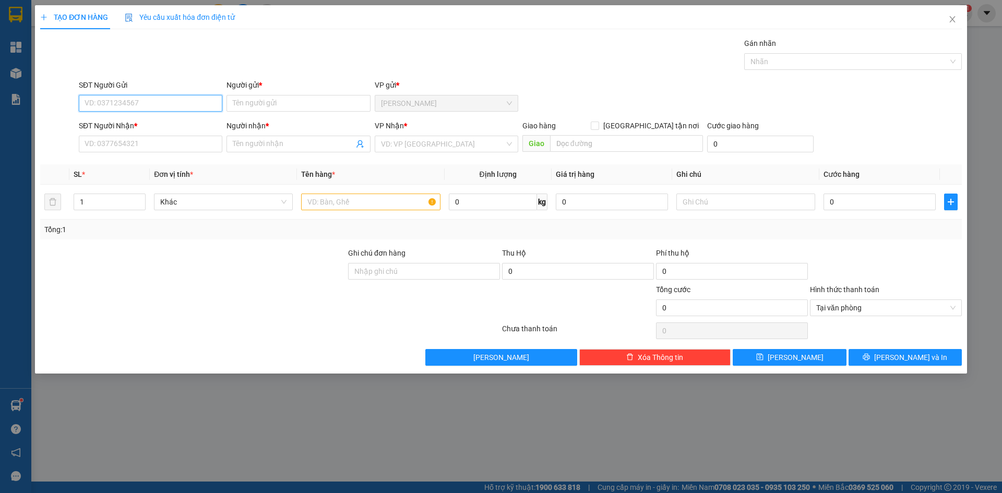
click at [165, 107] on input "SĐT Người Gửi" at bounding box center [151, 103] width 144 height 17
click at [140, 126] on div "0384502806 - Khôi" at bounding box center [150, 123] width 131 height 11
type input "0384502806"
type input "Khôi"
type input "0384502806"
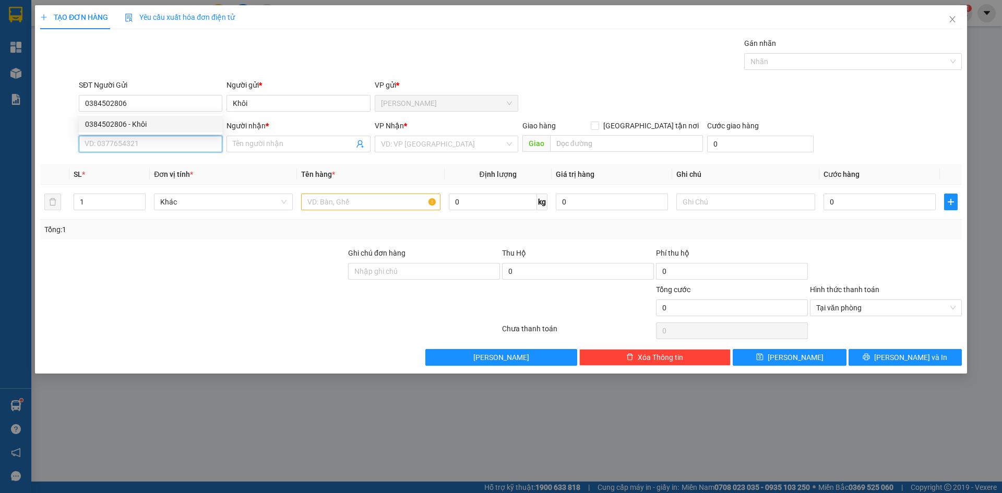
click at [139, 145] on input "SĐT Người Nhận *" at bounding box center [151, 144] width 144 height 17
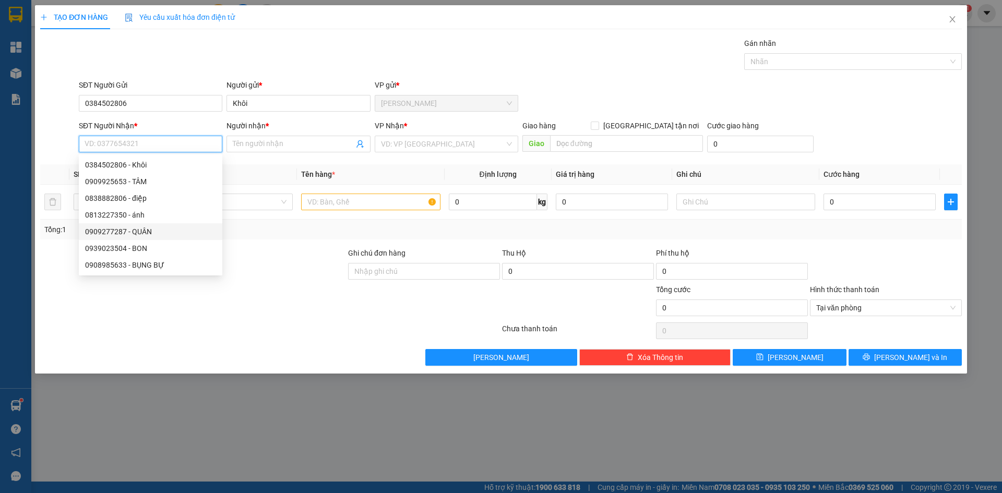
click at [118, 233] on div "0909277287 - QUÂN" at bounding box center [150, 231] width 131 height 11
type input "0909277287"
type input "QUÂN"
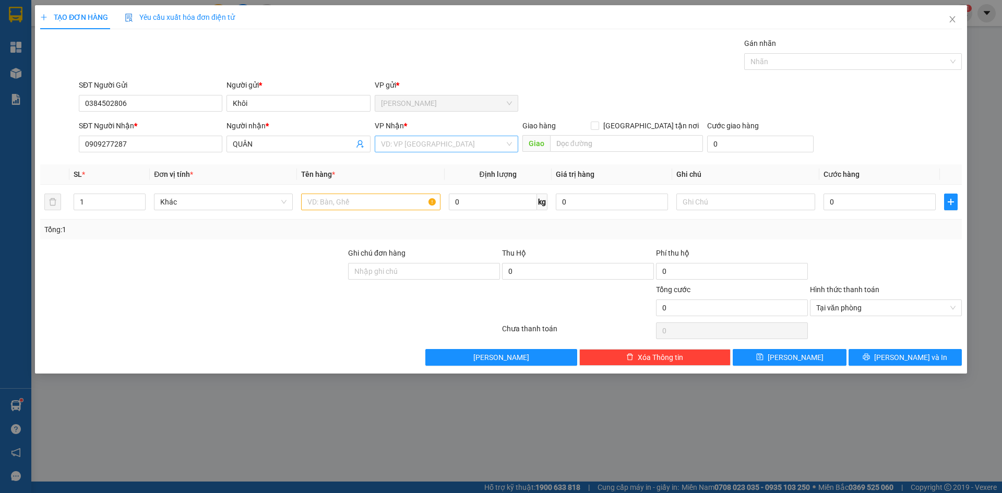
click at [446, 147] on input "search" at bounding box center [443, 144] width 124 height 16
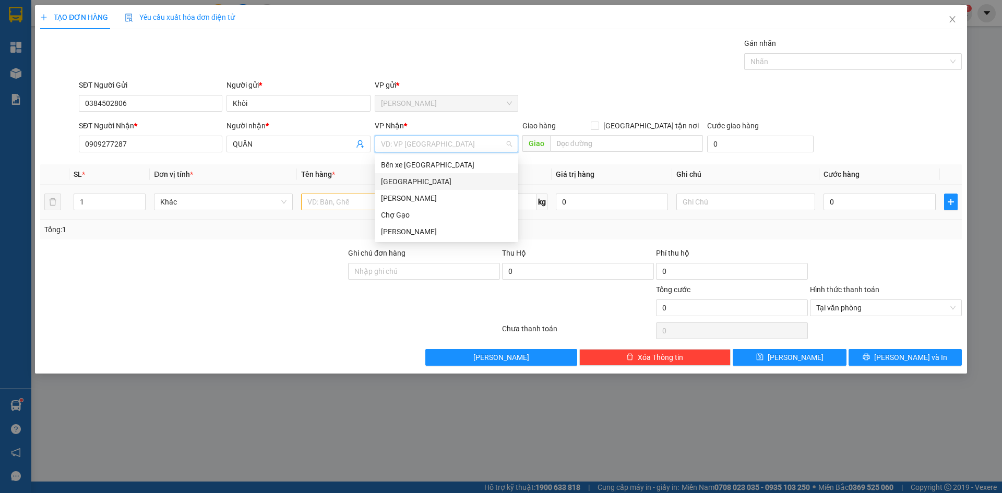
drag, startPoint x: 408, startPoint y: 181, endPoint x: 401, endPoint y: 186, distance: 8.6
click at [408, 182] on div "[GEOGRAPHIC_DATA]" at bounding box center [446, 181] width 131 height 11
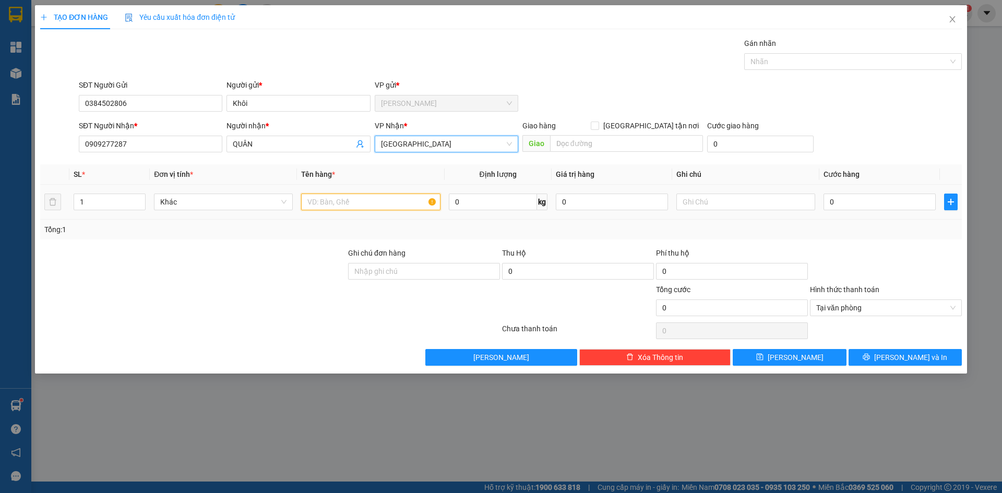
click at [368, 198] on input "text" at bounding box center [370, 202] width 139 height 17
paste input "Á"
type input "1 BAO CÁ"
click at [876, 208] on input "0" at bounding box center [880, 202] width 112 height 17
type input "2"
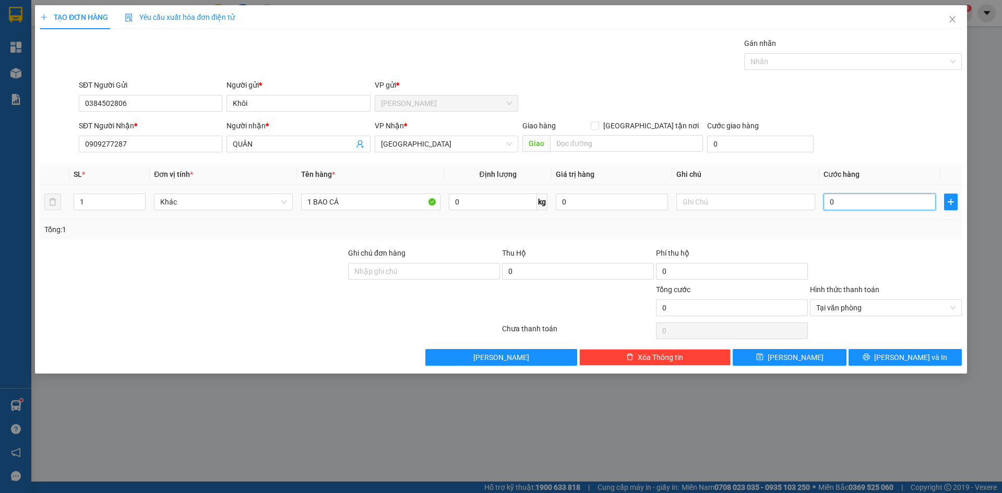
type input "2"
type input "25"
type input "25.000"
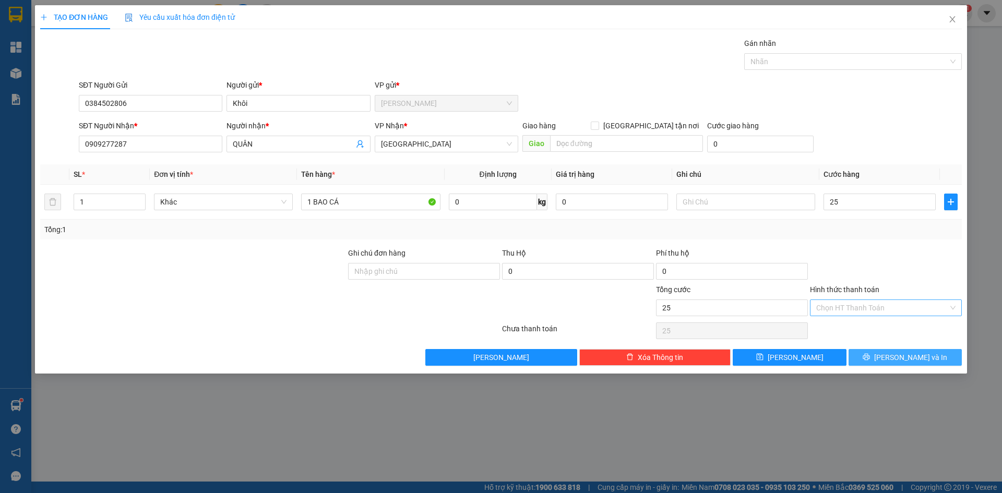
type input "25.000"
click at [932, 353] on button "[PERSON_NAME] và In" at bounding box center [905, 357] width 113 height 17
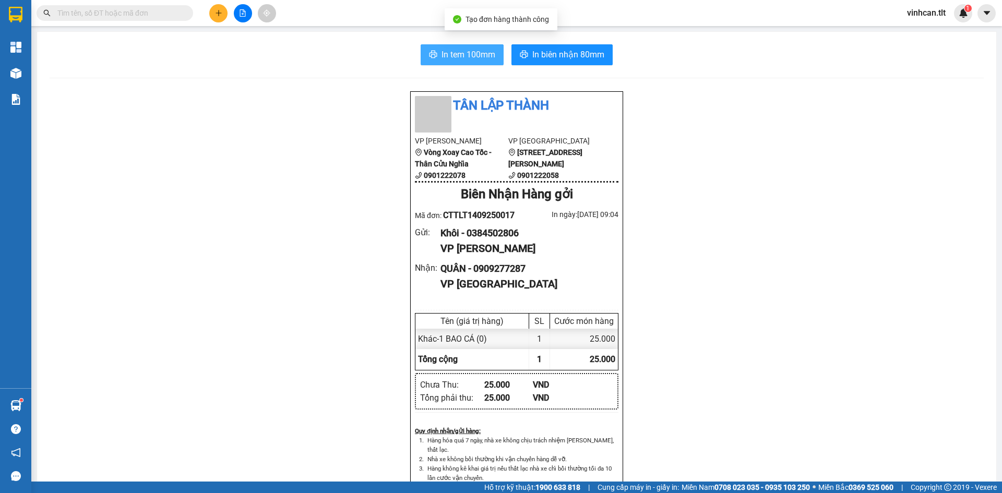
click at [480, 61] on span "In tem 100mm" at bounding box center [468, 54] width 54 height 13
click at [214, 12] on button at bounding box center [218, 13] width 18 height 18
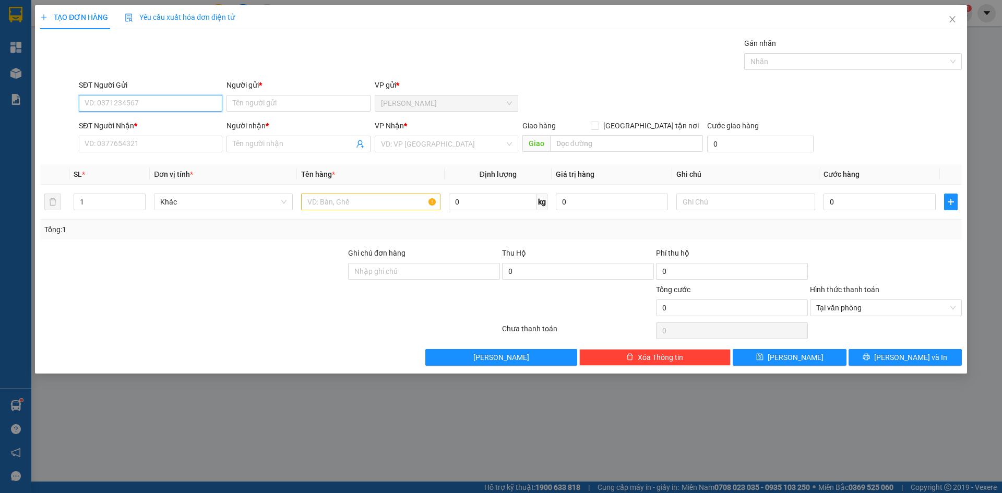
click at [153, 106] on input "SĐT Người Gửi" at bounding box center [151, 103] width 144 height 17
type input "0378313242"
click at [255, 110] on input "Người gửi *" at bounding box center [298, 103] width 144 height 17
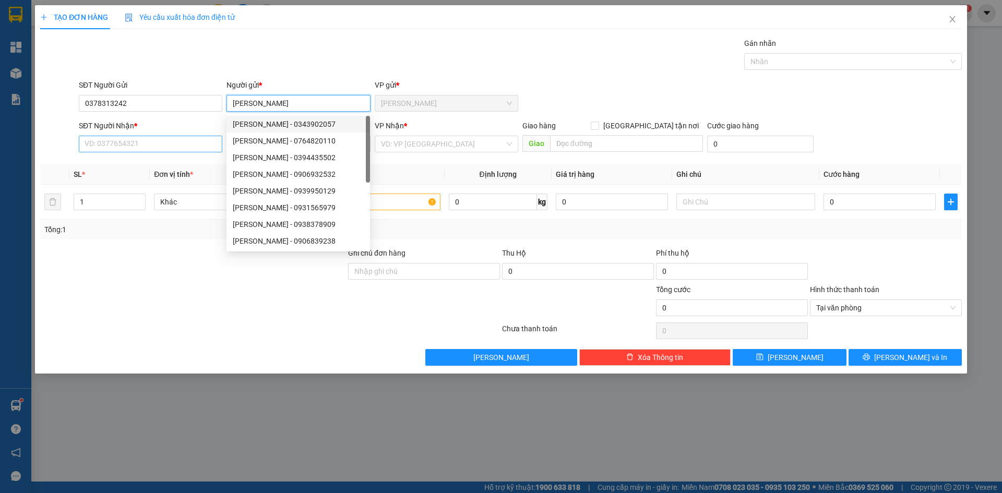
type input "KIM ANH"
click at [172, 145] on input "SĐT Người Nhận *" at bounding box center [151, 144] width 144 height 17
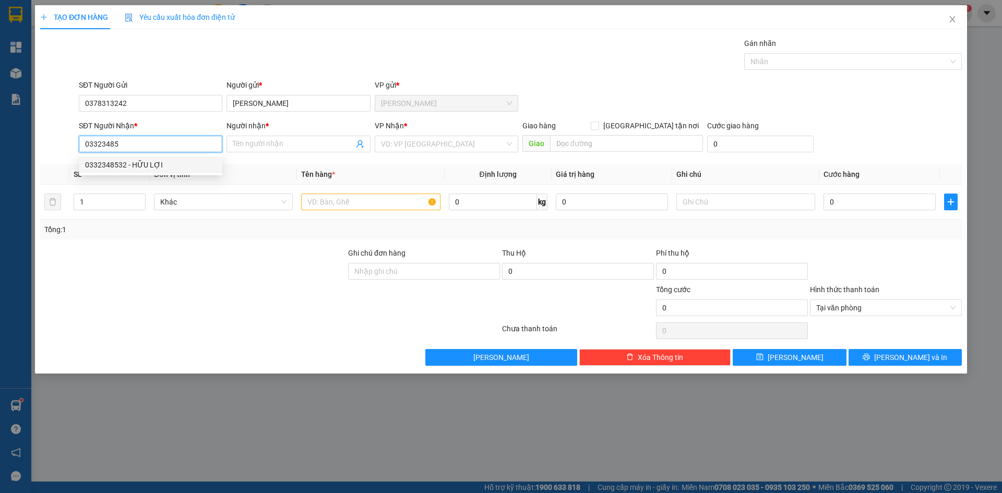
click at [149, 161] on div "0332348532 - HỮU LỢI" at bounding box center [150, 164] width 131 height 11
type input "0332348532"
type input "HỮU LỢI"
type input "0332348532"
click at [412, 145] on input "search" at bounding box center [443, 144] width 124 height 16
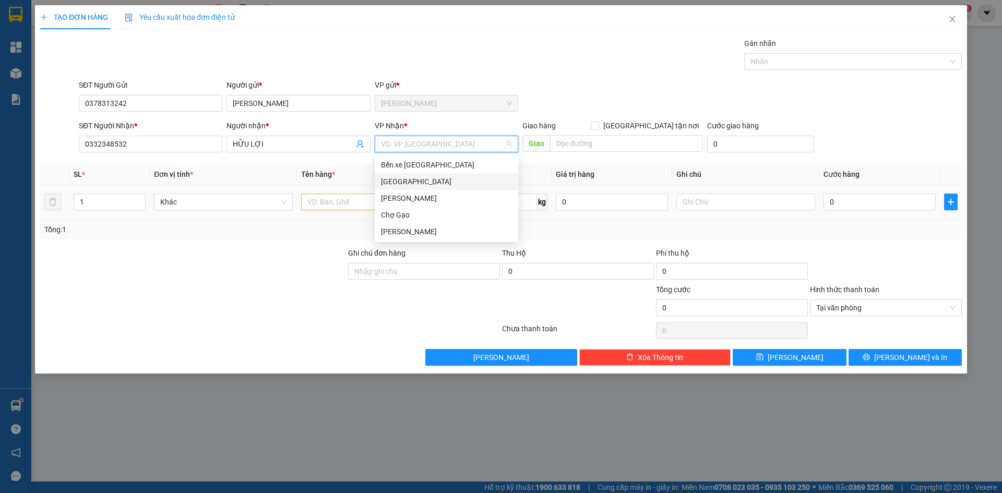
drag, startPoint x: 392, startPoint y: 184, endPoint x: 364, endPoint y: 204, distance: 34.6
click at [392, 185] on div "[GEOGRAPHIC_DATA]" at bounding box center [446, 181] width 131 height 11
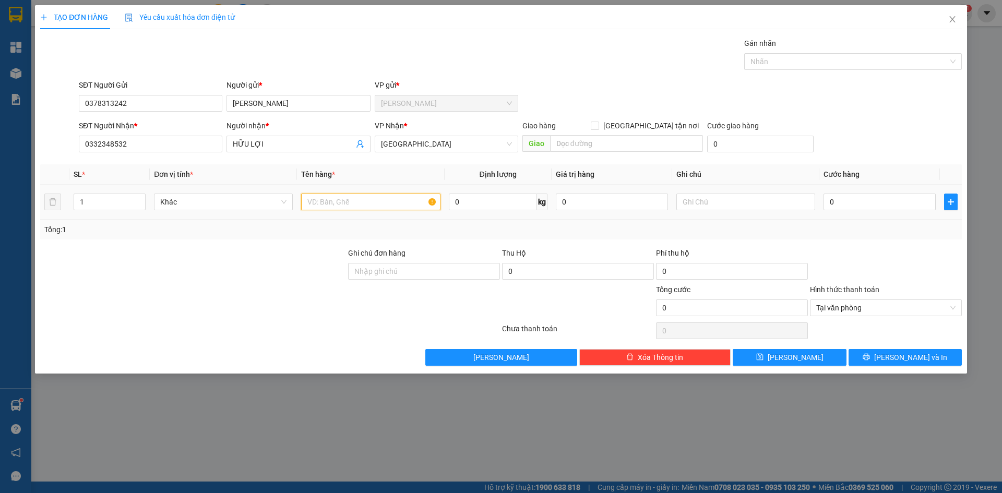
click at [351, 206] on input "text" at bounding box center [370, 202] width 139 height 17
click at [107, 104] on input "0378313242" at bounding box center [151, 103] width 144 height 17
click at [104, 105] on input "0378313242" at bounding box center [151, 103] width 144 height 17
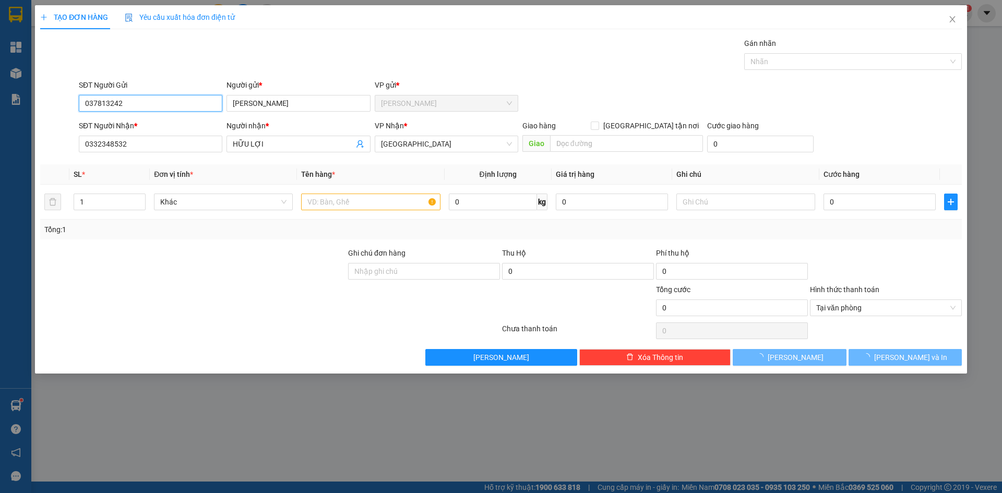
type input "0378213242"
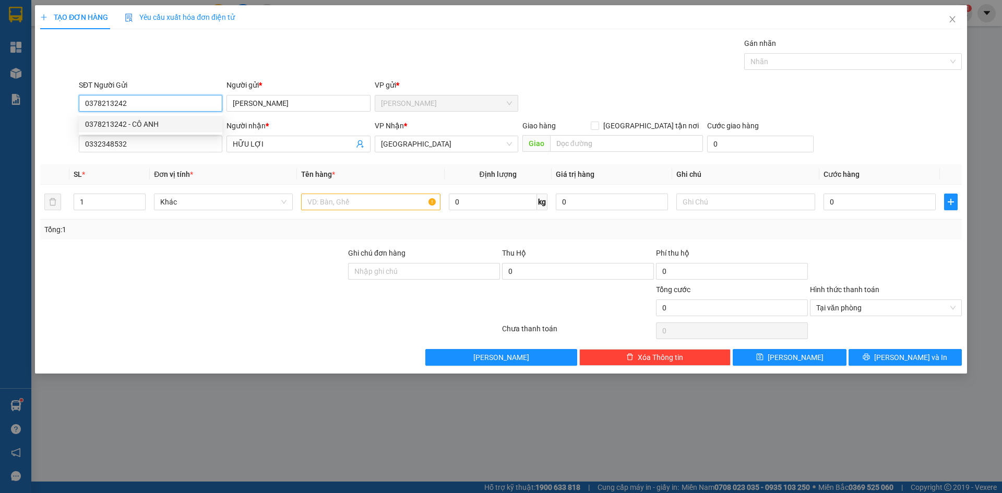
click at [130, 123] on div "0378213242 - CÔ ANH" at bounding box center [150, 123] width 131 height 11
type input "CÔ ANH"
type input "0378213242"
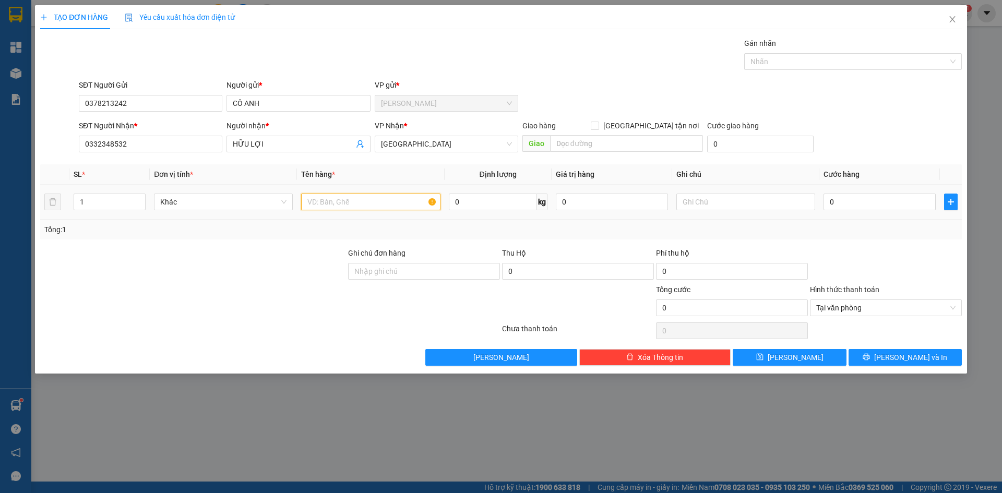
click at [344, 197] on input "text" at bounding box center [370, 202] width 139 height 17
type input "1 TNP"
click at [874, 229] on div "Tổng: 1" at bounding box center [500, 229] width 913 height 11
click at [877, 209] on input "0" at bounding box center [880, 202] width 112 height 17
type input "3"
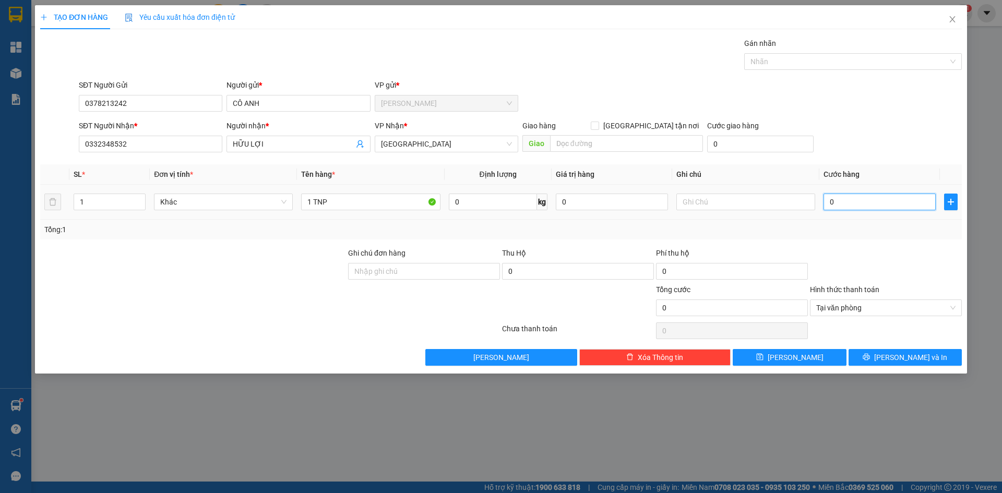
type input "3"
type input "30"
type input "30.000"
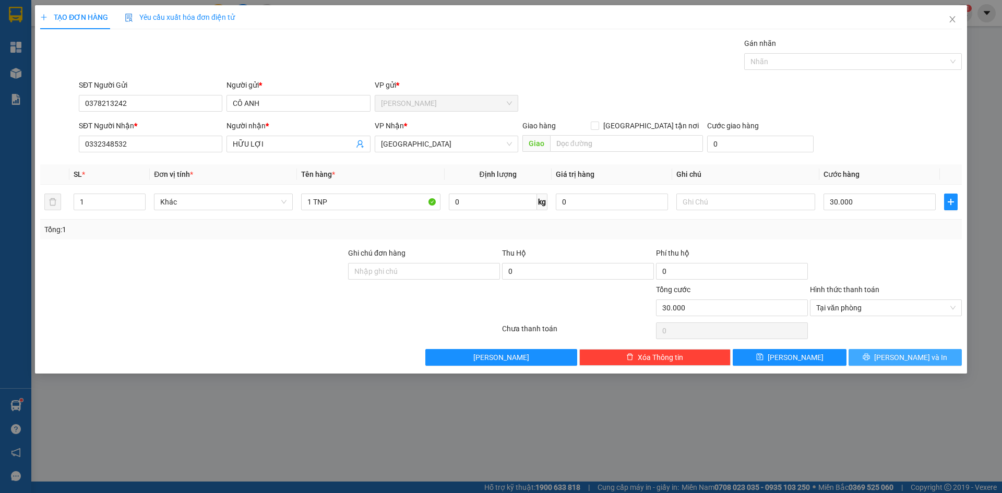
click at [905, 354] on span "[PERSON_NAME] và In" at bounding box center [910, 357] width 73 height 11
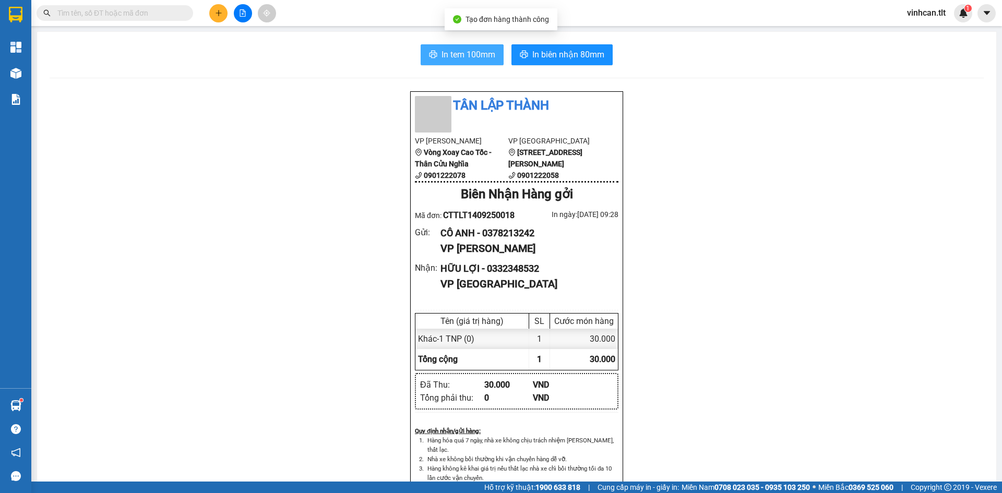
click at [426, 45] on button "In tem 100mm" at bounding box center [462, 54] width 83 height 21
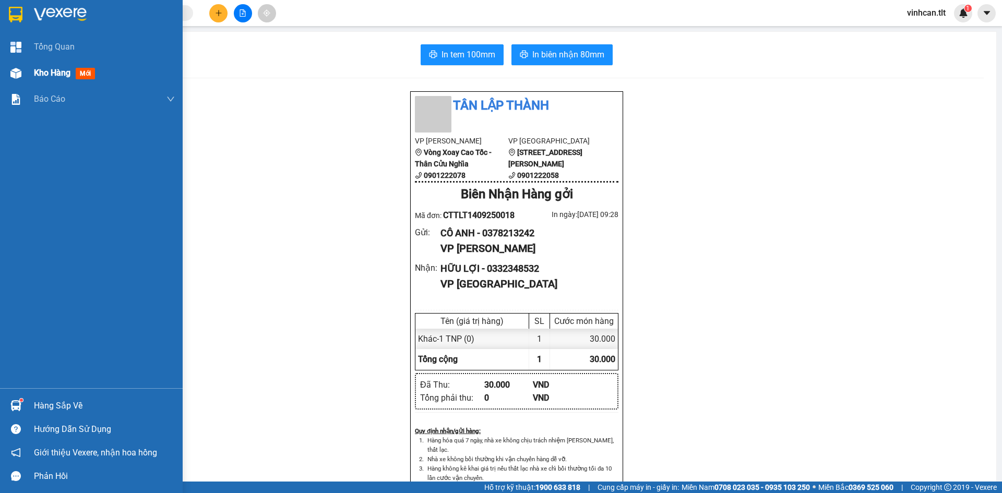
click at [28, 70] on div "Kho hàng mới" at bounding box center [91, 73] width 183 height 26
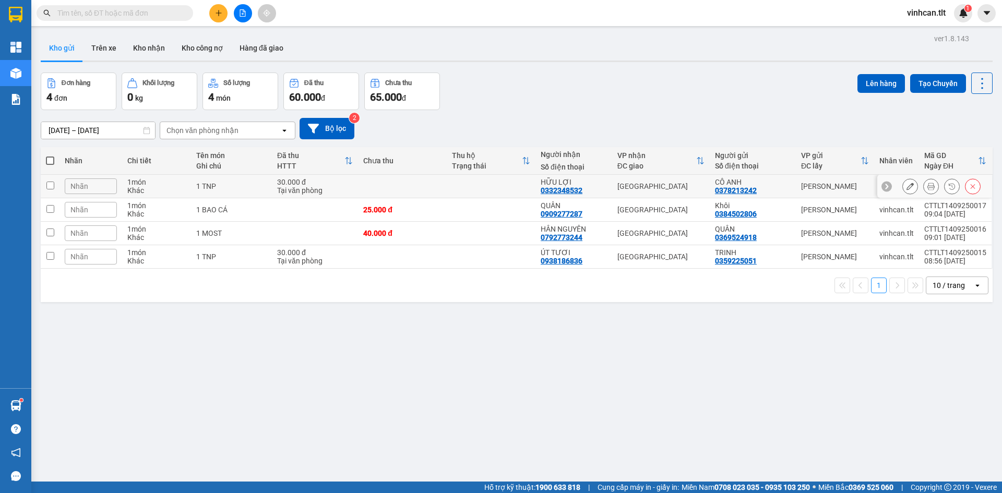
click at [257, 187] on div "1 TNP" at bounding box center [231, 186] width 70 height 8
checkbox input "true"
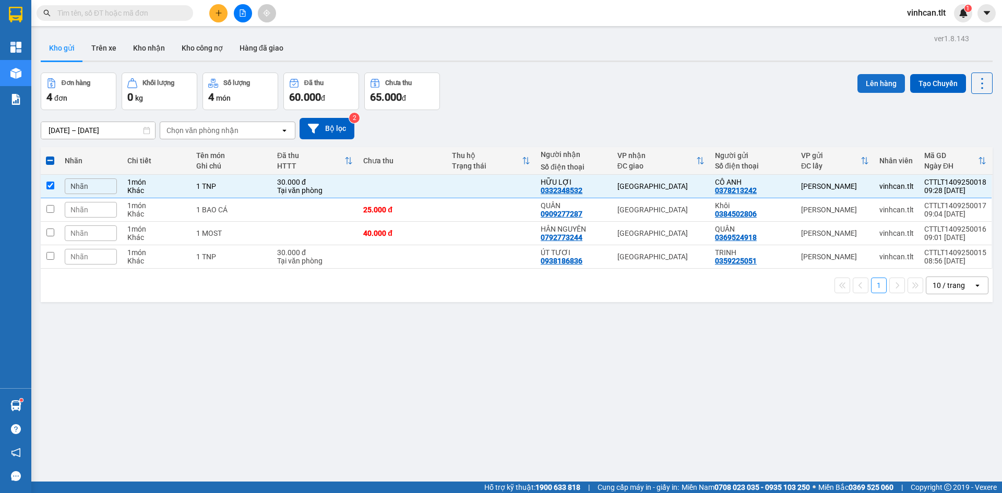
click at [874, 83] on button "Lên hàng" at bounding box center [880, 83] width 47 height 19
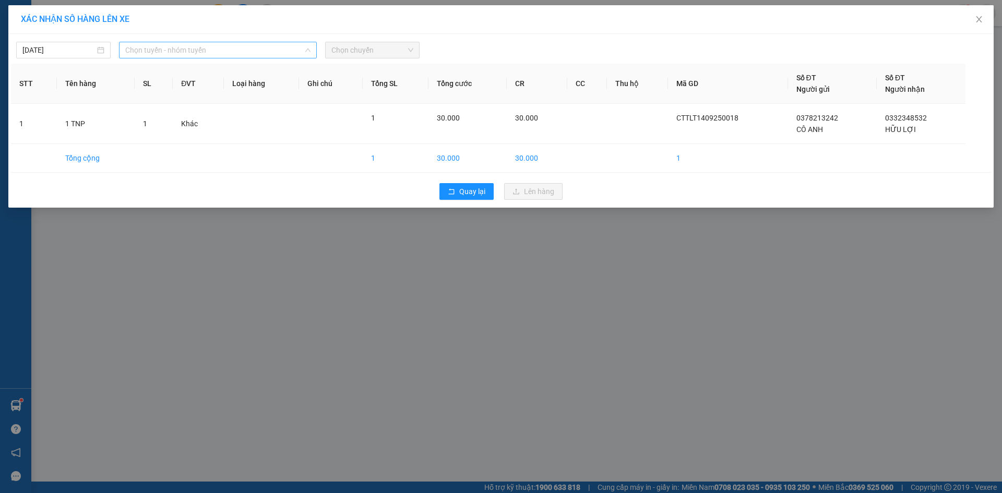
click at [244, 53] on span "Chọn tuyến - nhóm tuyến" at bounding box center [217, 50] width 185 height 16
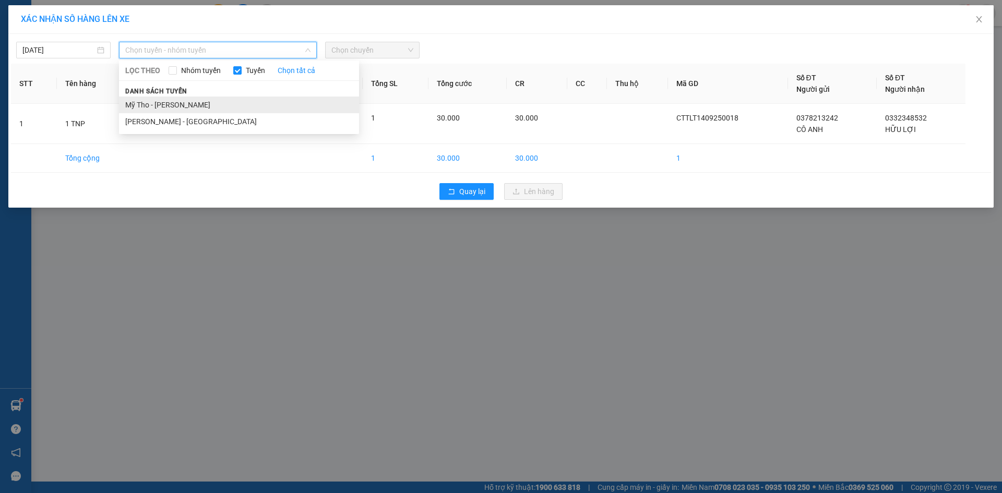
click at [183, 104] on li "Mỹ Tho - [PERSON_NAME]" at bounding box center [239, 105] width 240 height 17
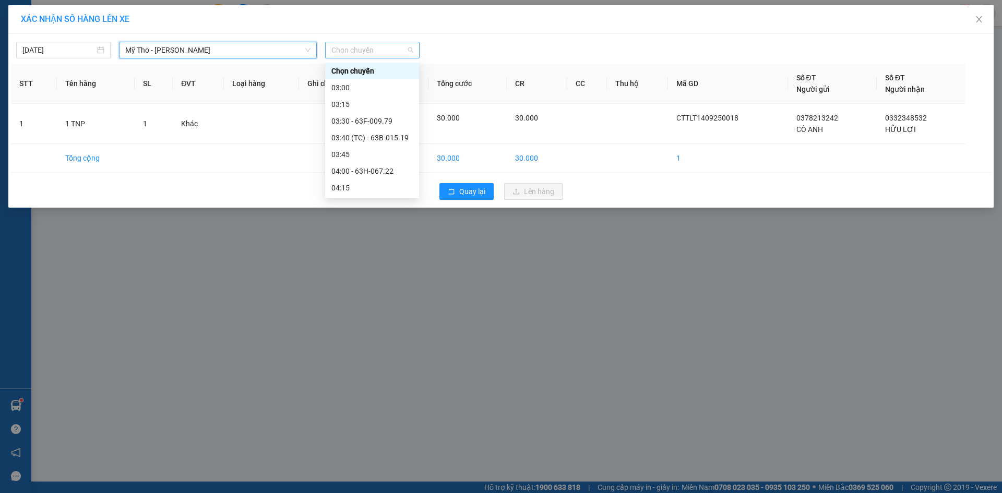
click at [347, 52] on span "Chọn chuyến" at bounding box center [372, 50] width 82 height 16
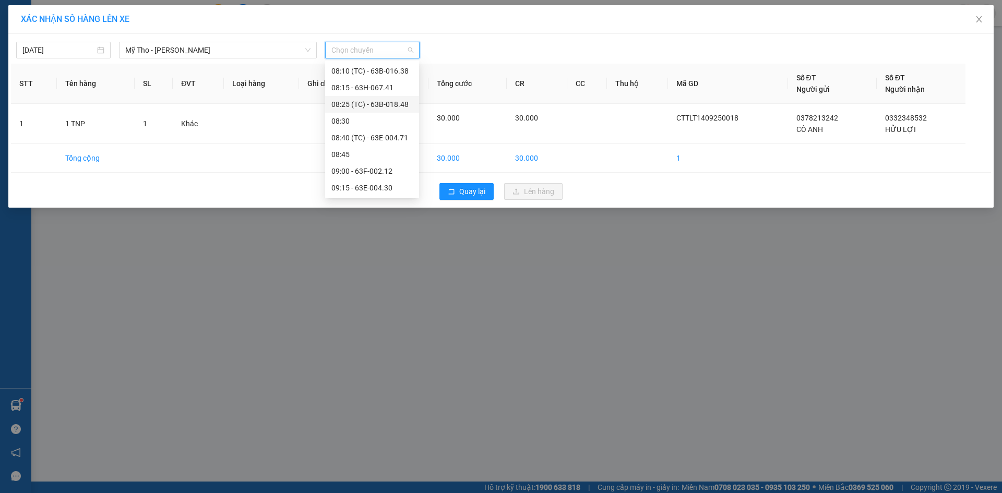
click at [385, 100] on div "08:25 (TC) - 63B-018.48" at bounding box center [371, 104] width 81 height 11
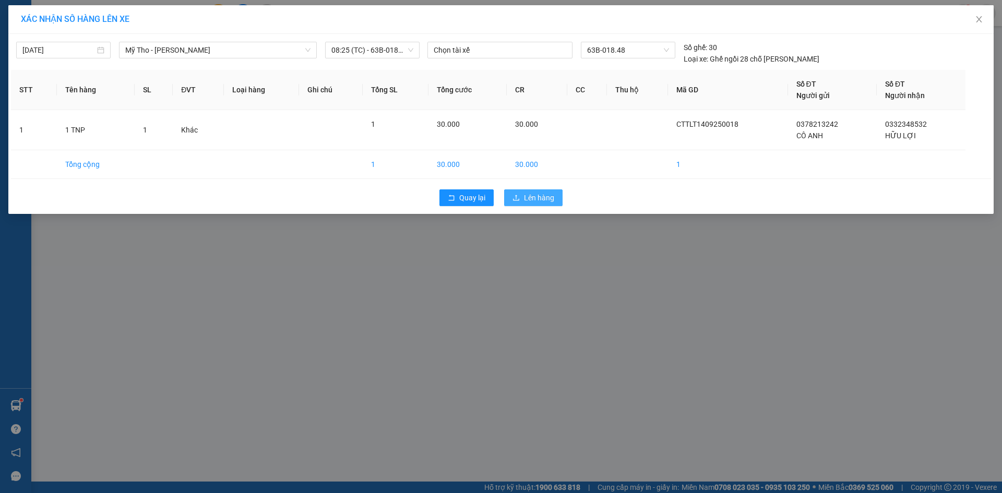
click at [528, 194] on span "Lên hàng" at bounding box center [539, 197] width 30 height 11
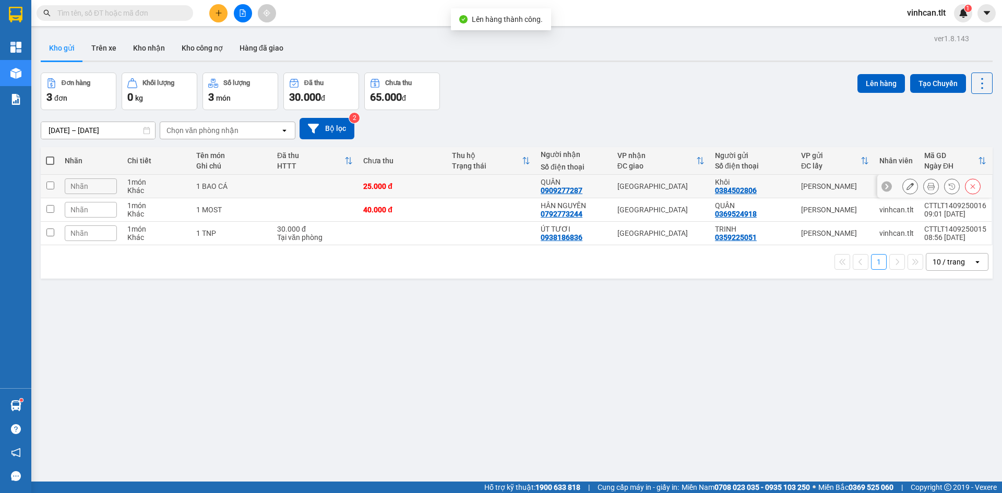
click at [289, 185] on td at bounding box center [315, 186] width 86 height 23
checkbox input "true"
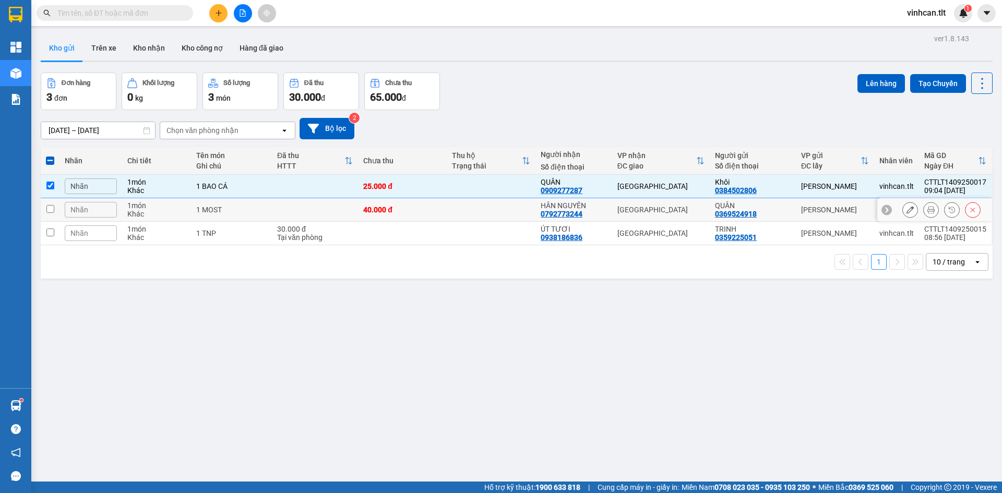
click at [290, 211] on td at bounding box center [315, 209] width 86 height 23
checkbox input "true"
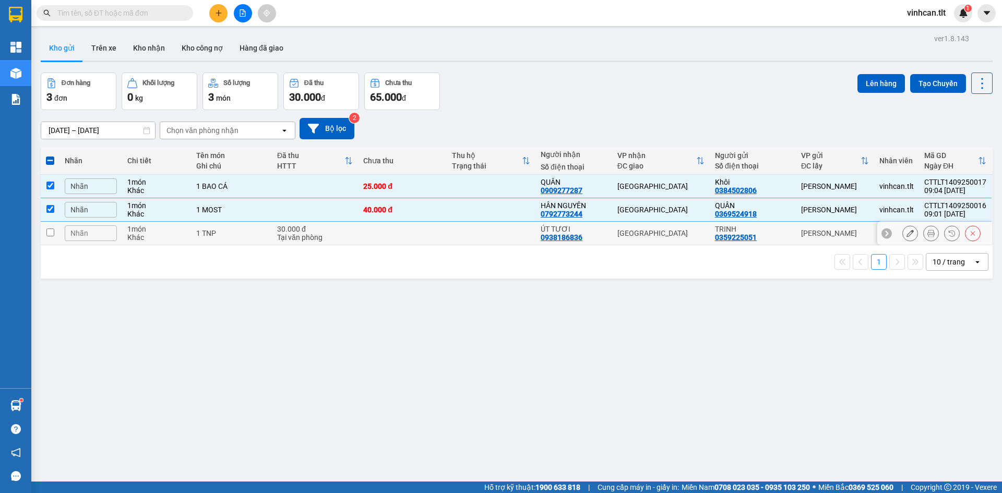
click at [259, 234] on div "1 TNP" at bounding box center [231, 233] width 70 height 8
checkbox input "true"
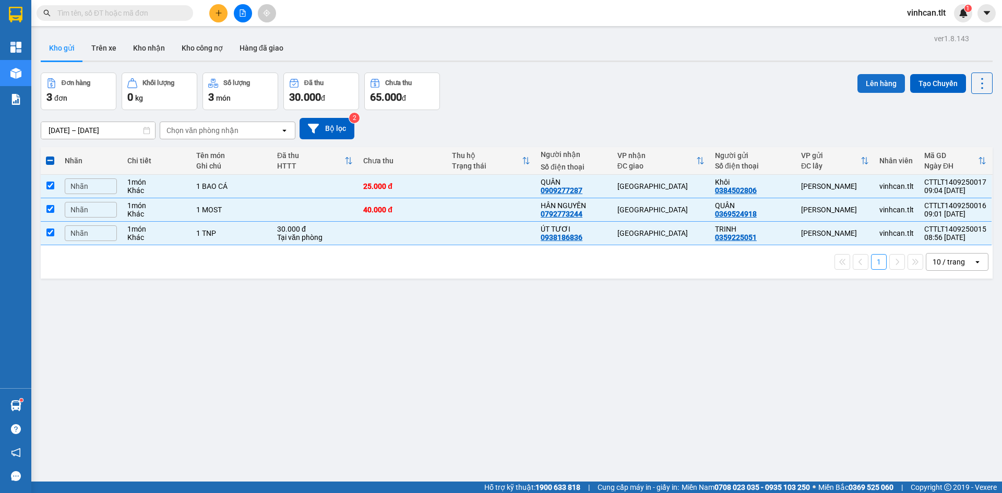
click at [864, 78] on button "Lên hàng" at bounding box center [880, 83] width 47 height 19
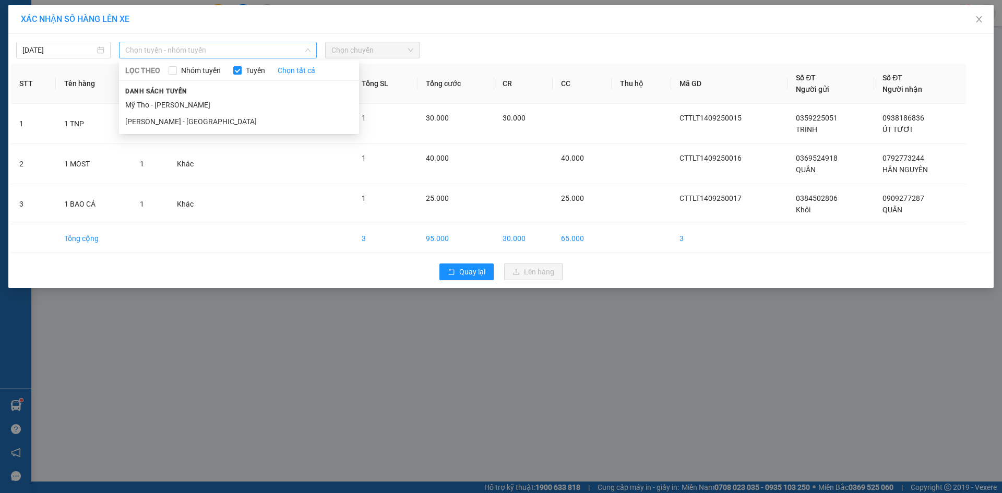
click at [218, 45] on span "Chọn tuyến - nhóm tuyến" at bounding box center [217, 50] width 185 height 16
click at [180, 104] on li "Mỹ Tho - [PERSON_NAME]" at bounding box center [239, 105] width 240 height 17
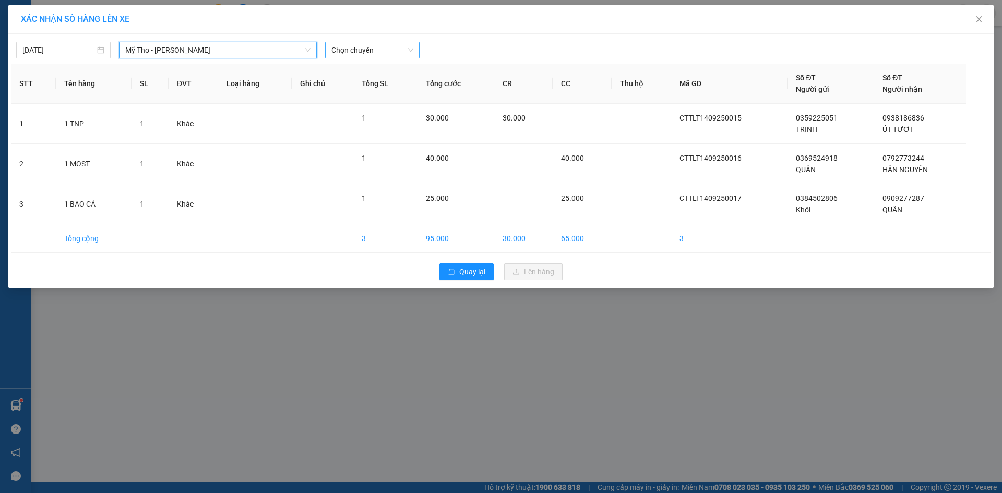
click at [347, 53] on span "Chọn chuyến" at bounding box center [372, 50] width 82 height 16
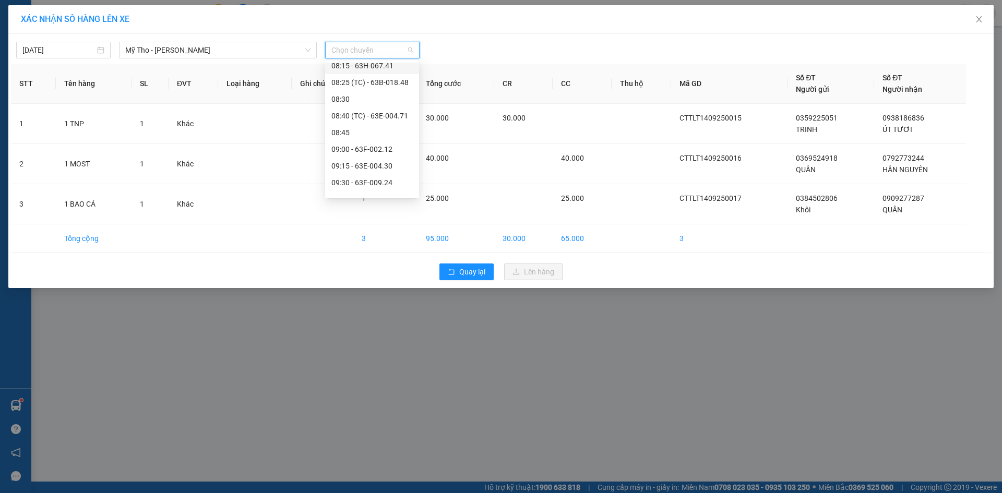
scroll to position [417, 0]
click at [373, 68] on div "08:10 (TC) - 63B-016.38" at bounding box center [371, 70] width 81 height 11
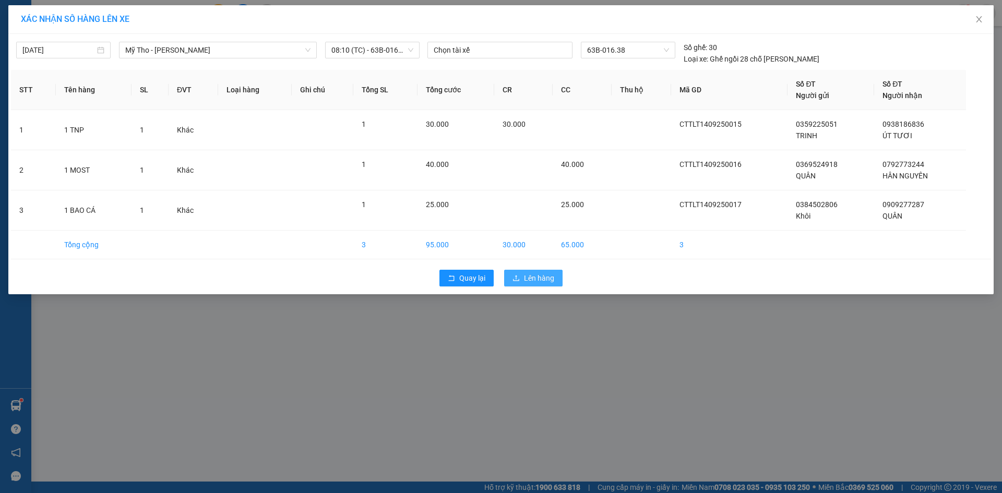
click at [529, 271] on button "Lên hàng" at bounding box center [533, 278] width 58 height 17
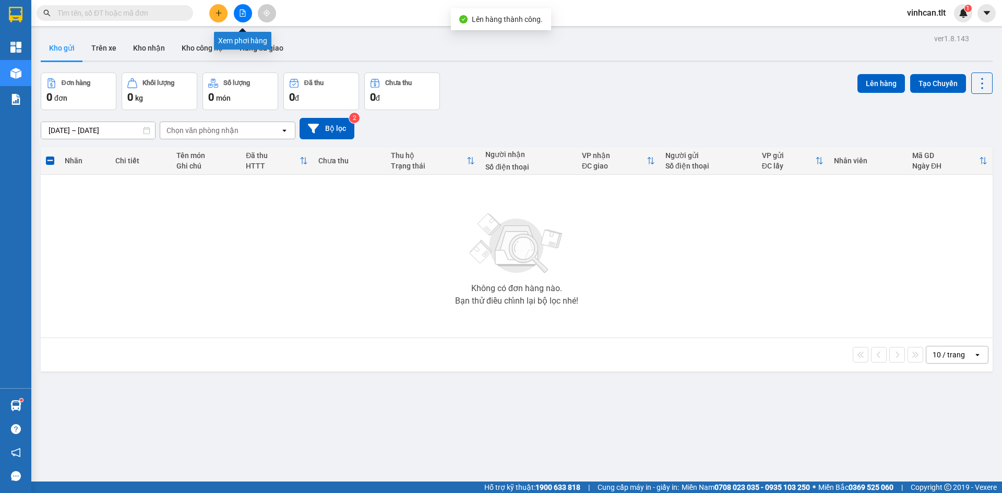
click at [242, 13] on icon "file-add" at bounding box center [242, 12] width 7 height 7
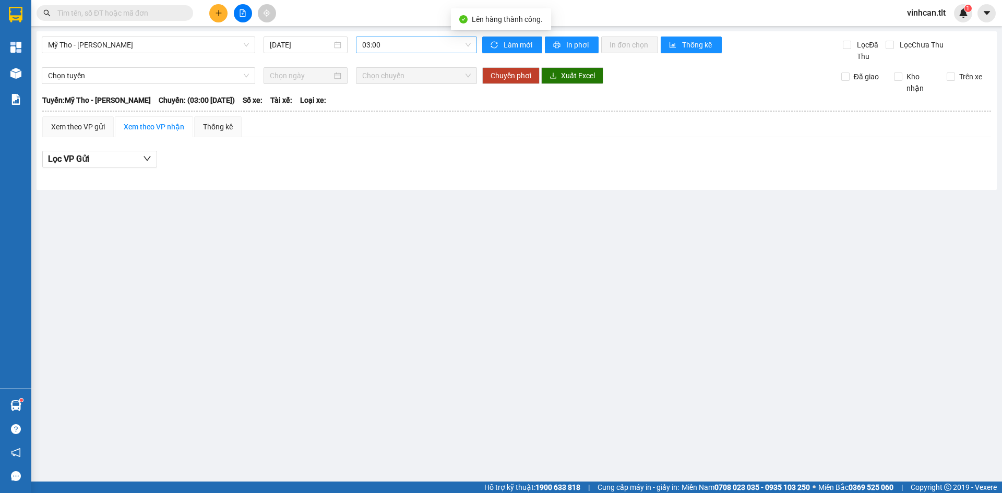
click at [383, 46] on span "03:00" at bounding box center [416, 45] width 109 height 16
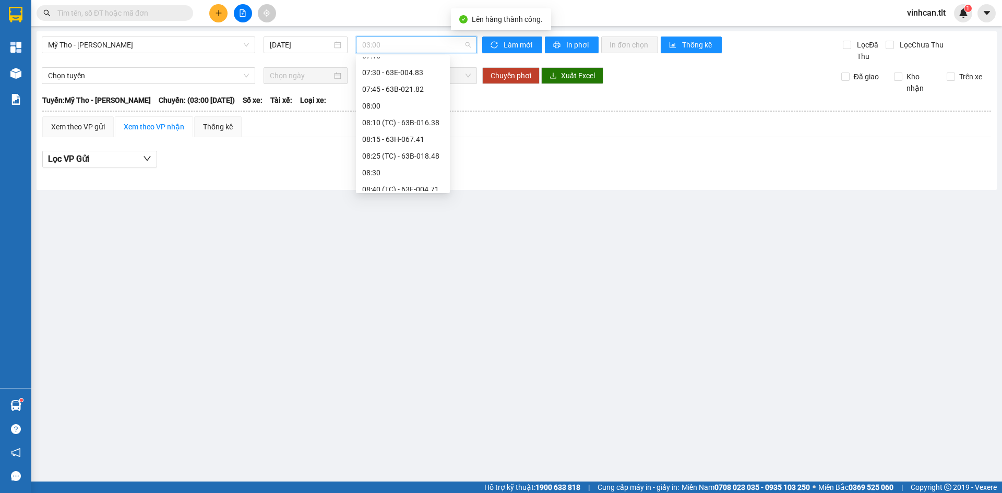
scroll to position [365, 0]
click at [413, 121] on div "08:10 (TC) - 63B-016.38" at bounding box center [402, 117] width 81 height 11
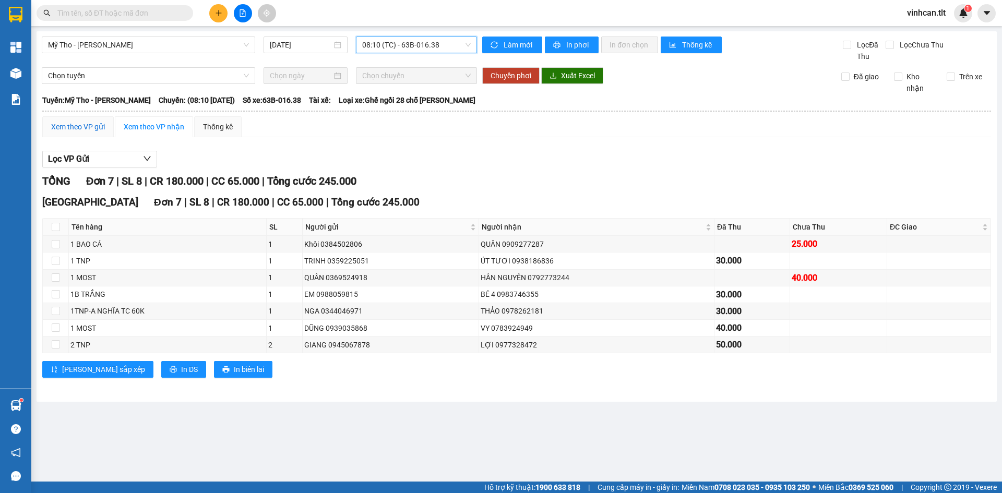
click at [71, 126] on div "Xem theo VP gửi" at bounding box center [78, 126] width 54 height 11
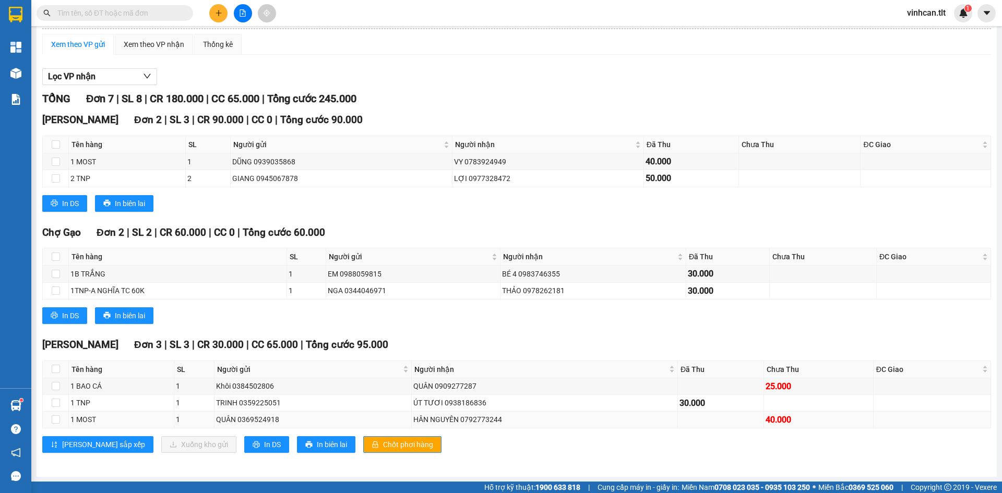
scroll to position [83, 0]
click at [363, 444] on button "Chốt phơi hàng" at bounding box center [402, 444] width 78 height 17
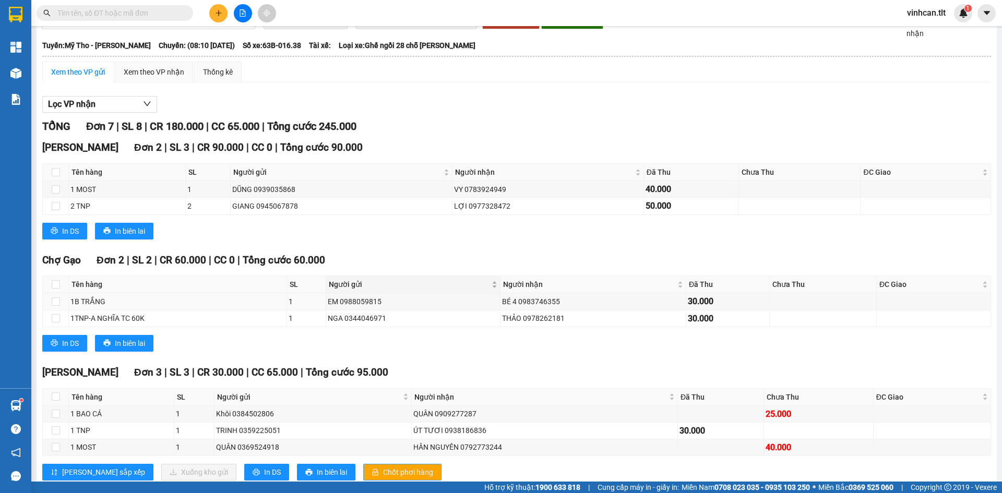
scroll to position [0, 0]
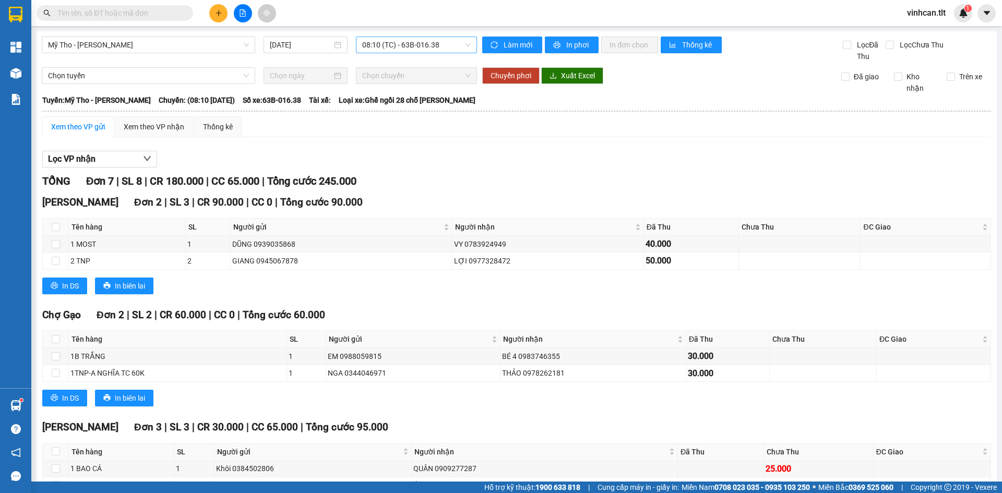
click at [383, 42] on span "08:10 (TC) - 63B-016.38" at bounding box center [416, 45] width 109 height 16
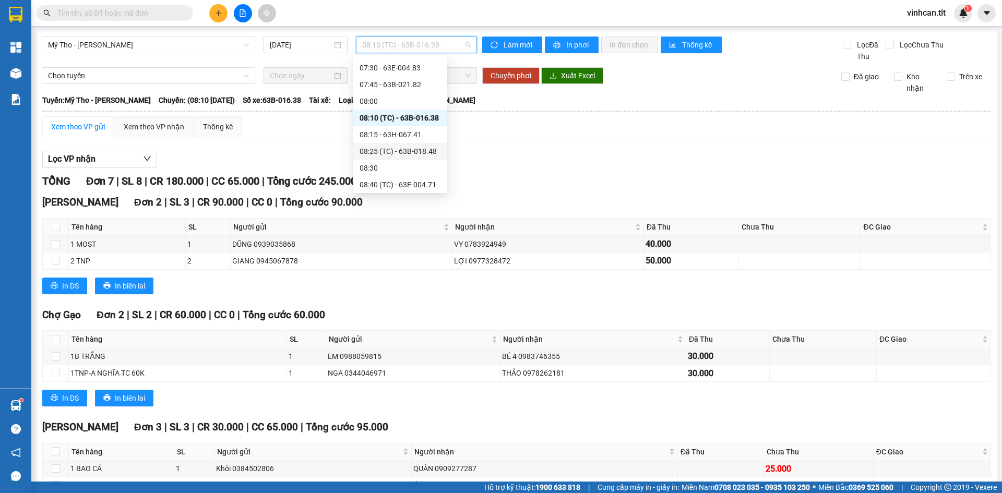
click at [386, 149] on div "08:25 (TC) - 63B-018.48" at bounding box center [400, 151] width 81 height 11
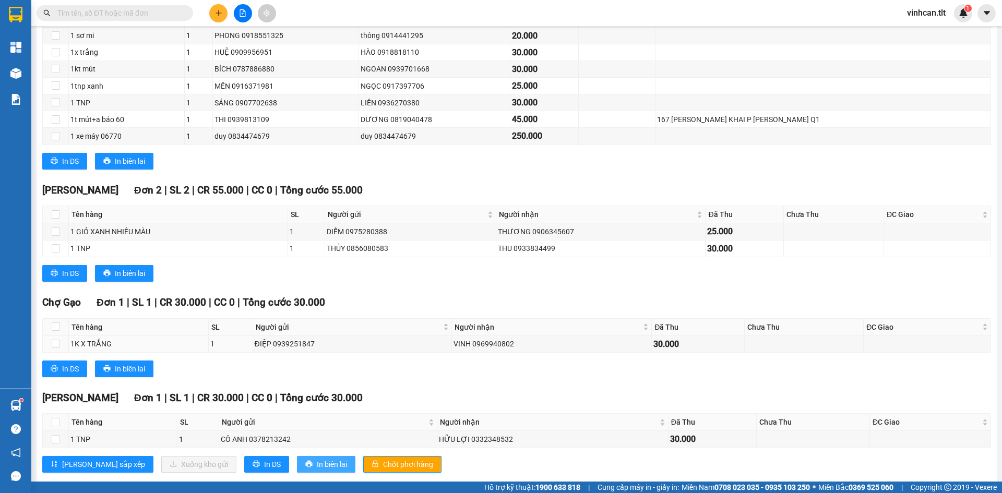
scroll to position [262, 0]
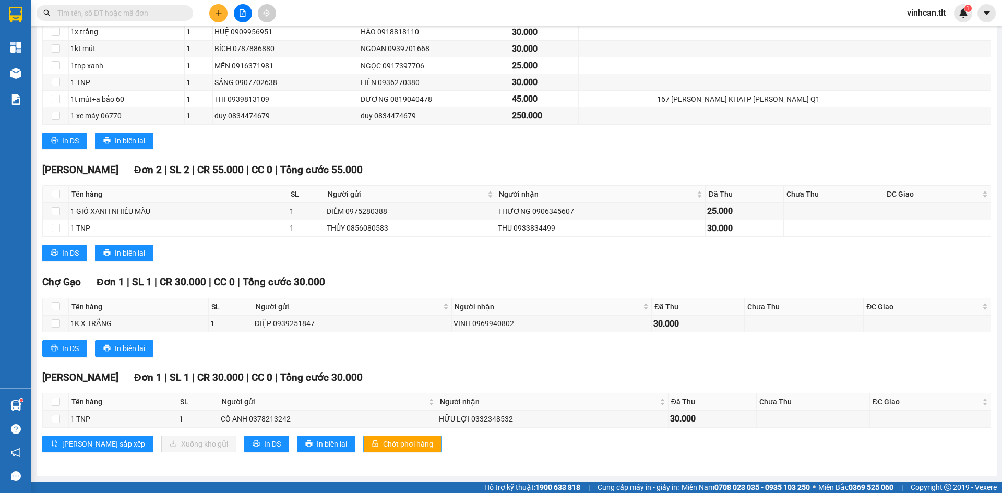
click at [383, 443] on span "Chốt phơi hàng" at bounding box center [408, 443] width 50 height 11
click at [383, 447] on span "Chốt phơi hàng" at bounding box center [408, 443] width 50 height 11
click at [366, 365] on div "TỔNG Đơn 13 | SL 13 | CR 615.000 | CC 0 | Tổng cước 615.000 Bến xe Tiền Giang Đ…" at bounding box center [516, 188] width 949 height 555
click at [383, 439] on span "Chốt phơi hàng" at bounding box center [408, 443] width 50 height 11
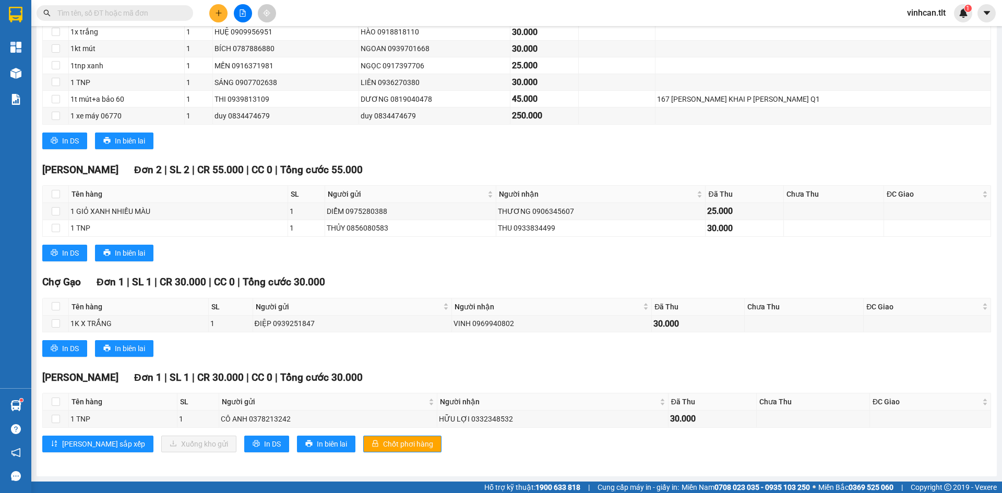
click at [220, 19] on button at bounding box center [218, 13] width 18 height 18
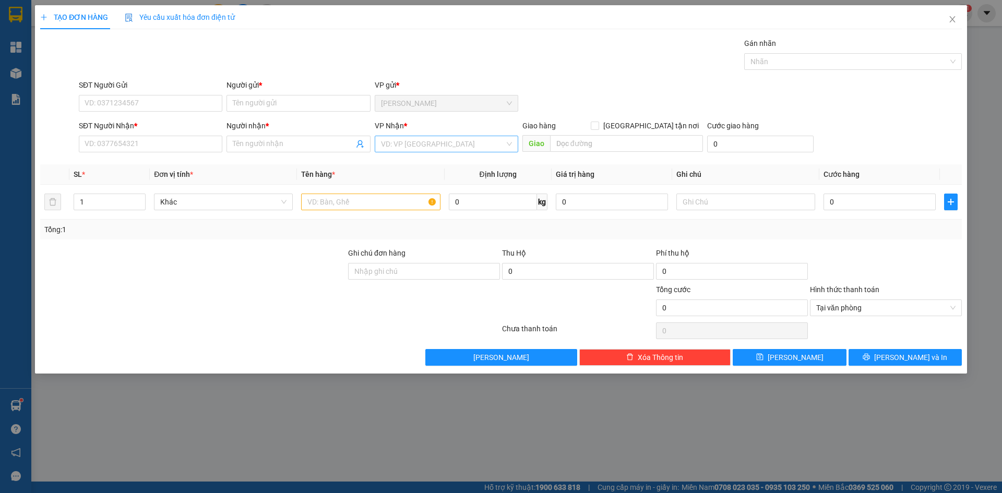
click at [393, 138] on input "search" at bounding box center [443, 144] width 124 height 16
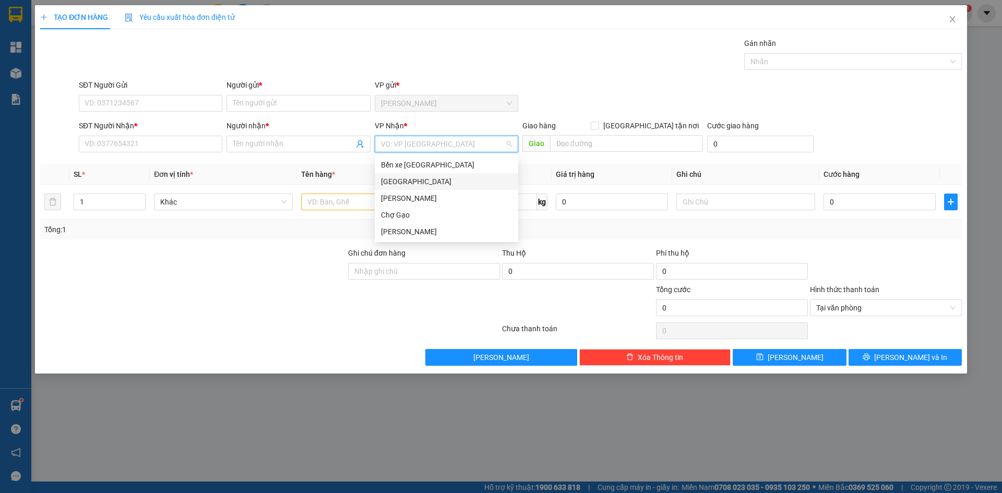
click at [396, 185] on div "[GEOGRAPHIC_DATA]" at bounding box center [446, 181] width 131 height 11
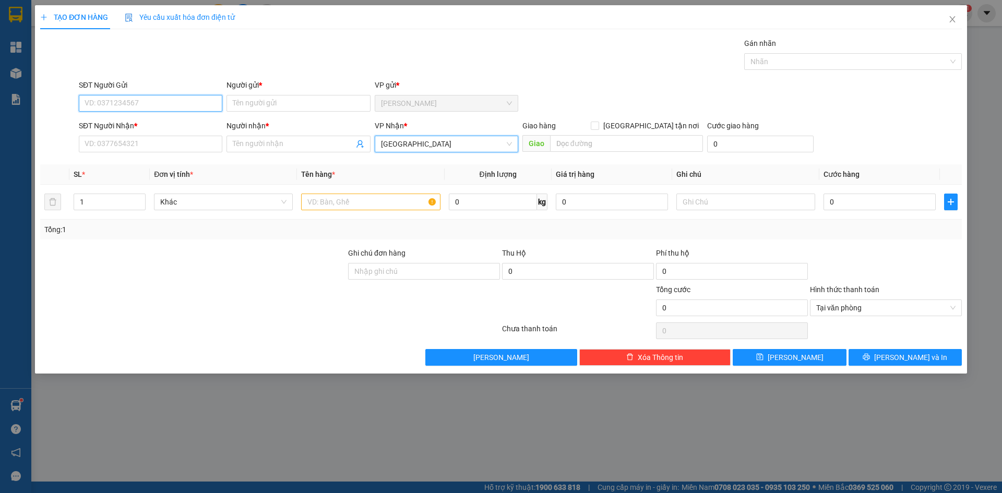
click at [177, 102] on input "SĐT Người Gửi" at bounding box center [151, 103] width 144 height 17
click at [172, 122] on div "0908062795 - PHƯƠNG" at bounding box center [150, 123] width 131 height 11
type input "0908062795"
type input "PHƯƠNG"
type input "0908062795"
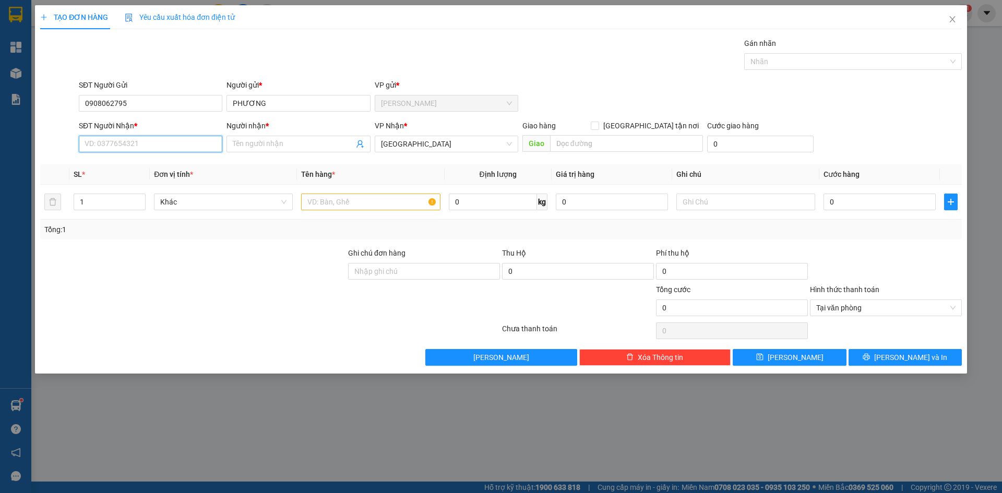
click at [158, 145] on input "SĐT Người Nhận *" at bounding box center [151, 144] width 144 height 17
click at [151, 176] on div "0337838389 - VŨ" at bounding box center [150, 181] width 131 height 11
type input "0337838389"
type input "VŨ"
click at [350, 206] on input "text" at bounding box center [370, 202] width 139 height 17
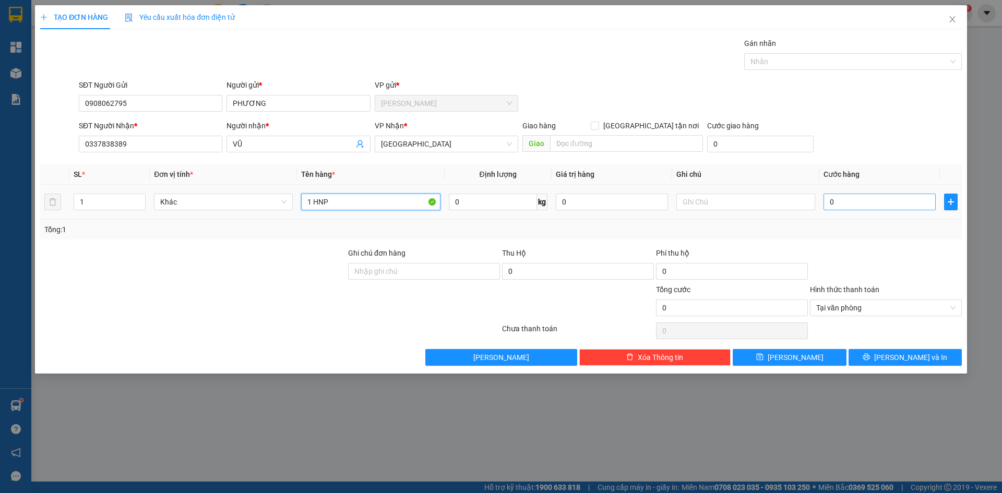
type input "1 HNP"
click at [883, 201] on input "0" at bounding box center [880, 202] width 112 height 17
type input "2"
type input "25"
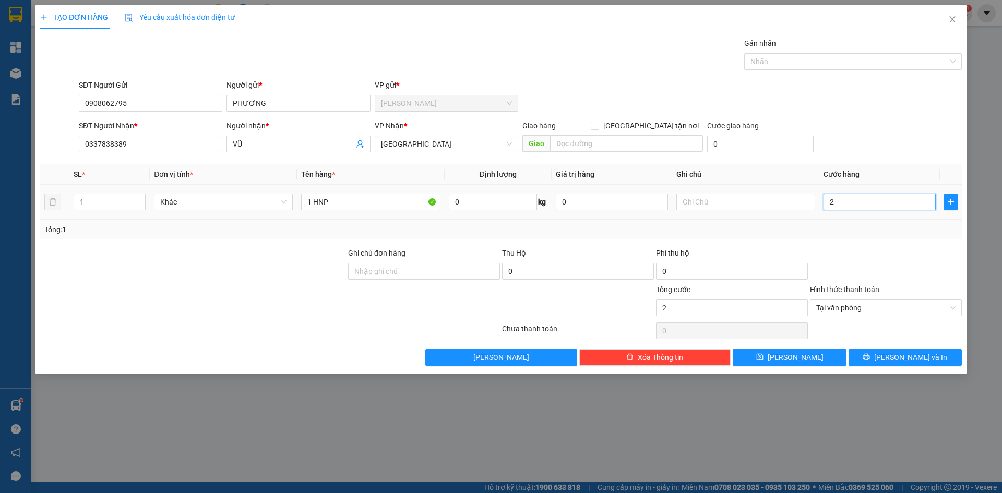
type input "25"
type input "25.000"
click at [934, 357] on button "[PERSON_NAME] và In" at bounding box center [905, 357] width 113 height 17
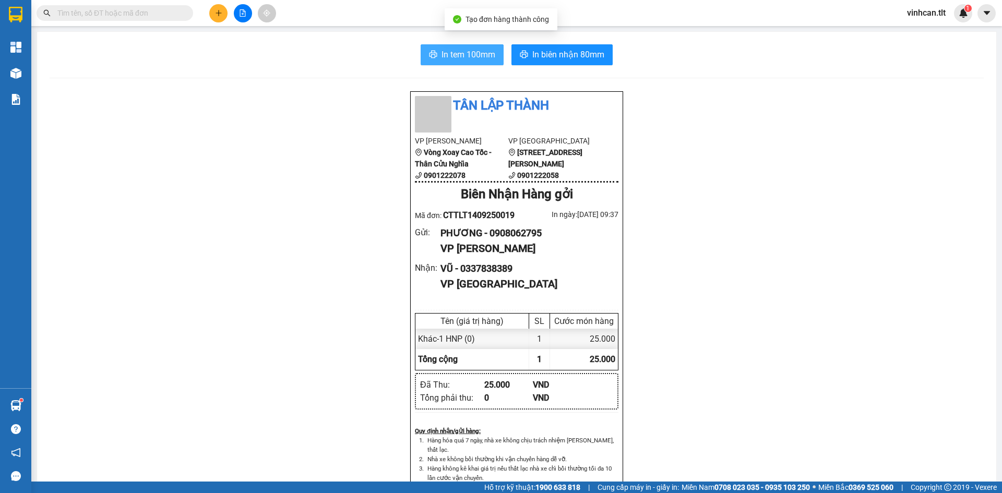
click at [440, 62] on button "In tem 100mm" at bounding box center [462, 54] width 83 height 21
click at [445, 59] on span "In tem 100mm" at bounding box center [468, 54] width 54 height 13
click at [238, 13] on button at bounding box center [243, 13] width 18 height 18
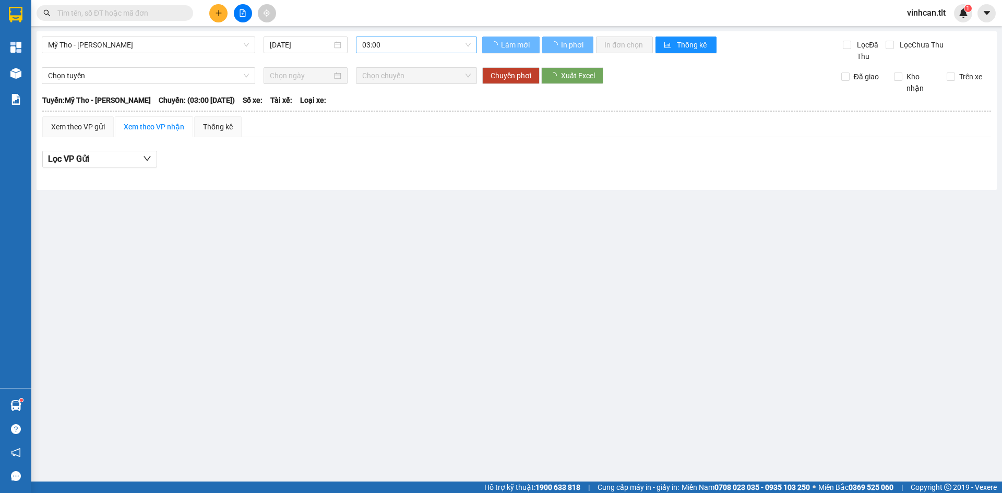
click at [391, 50] on span "03:00" at bounding box center [416, 45] width 109 height 16
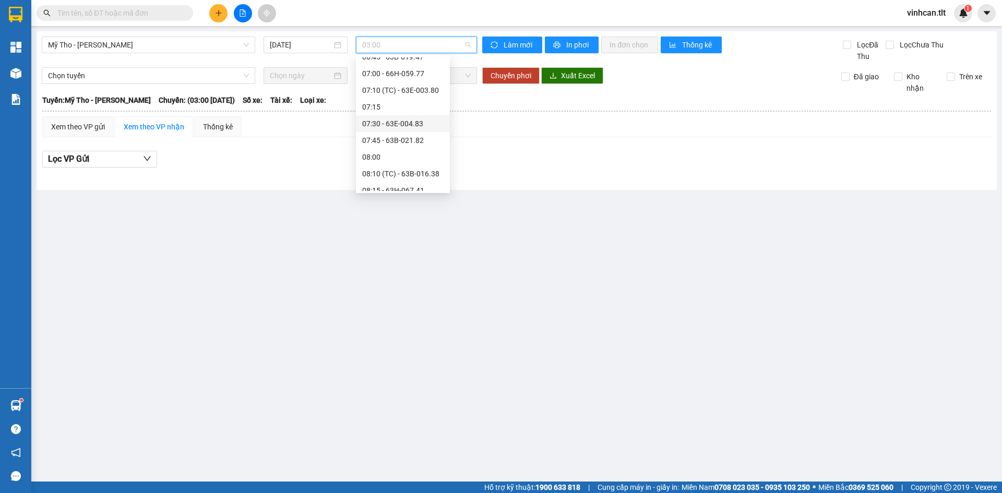
scroll to position [313, 0]
click at [403, 118] on div "07:30 - 63E-004.83" at bounding box center [402, 119] width 81 height 11
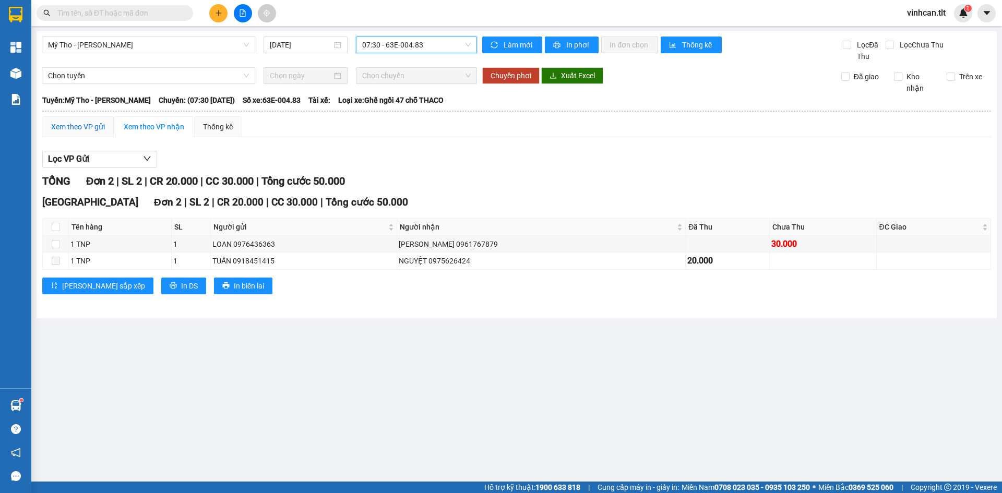
click at [76, 128] on div "Xem theo VP gửi" at bounding box center [78, 126] width 54 height 11
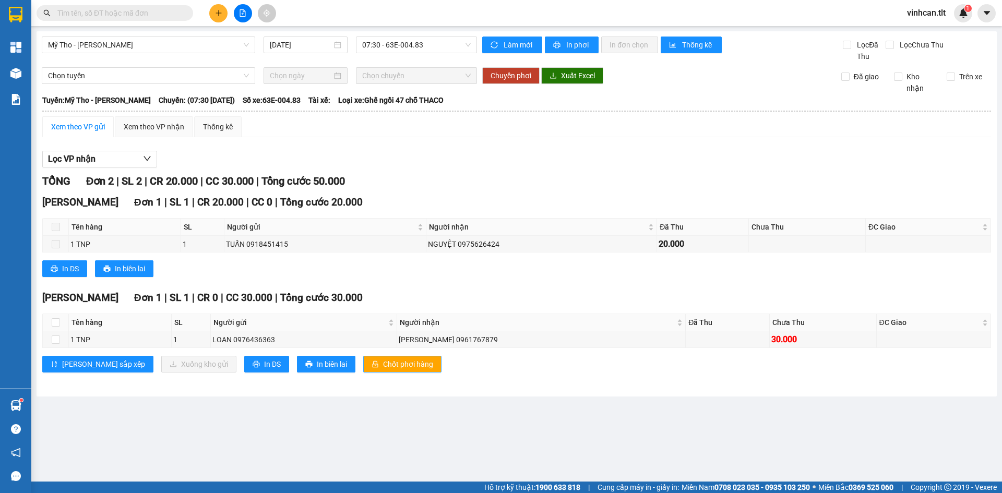
click at [383, 367] on span "Chốt phơi hàng" at bounding box center [408, 364] width 50 height 11
click at [383, 368] on span "Chốt phơi hàng" at bounding box center [408, 364] width 50 height 11
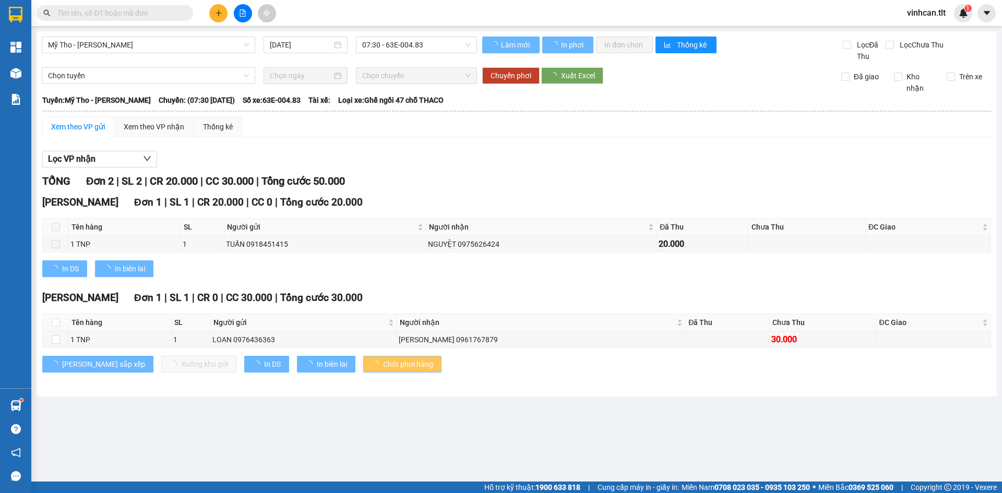
click at [383, 368] on span "Chốt phơi hàng" at bounding box center [408, 364] width 50 height 11
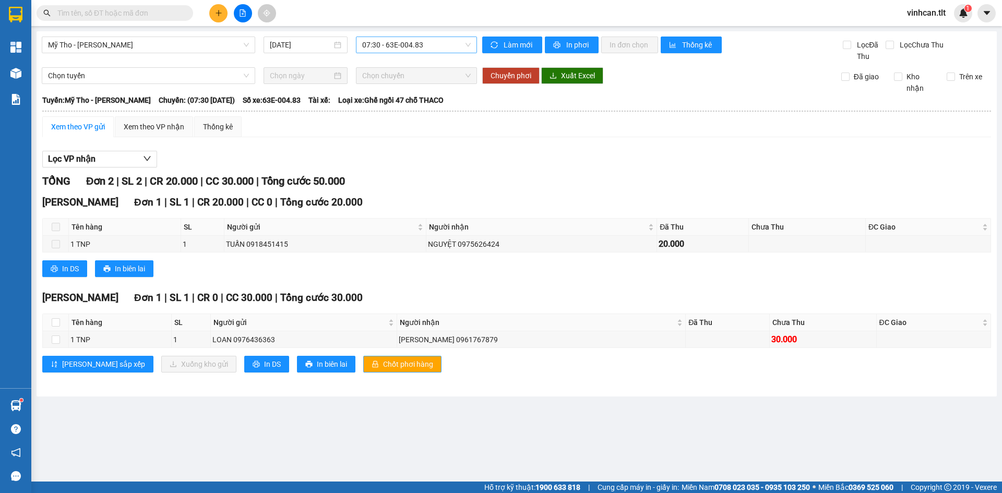
click at [374, 46] on span "07:30 - 63E-004.83" at bounding box center [416, 45] width 109 height 16
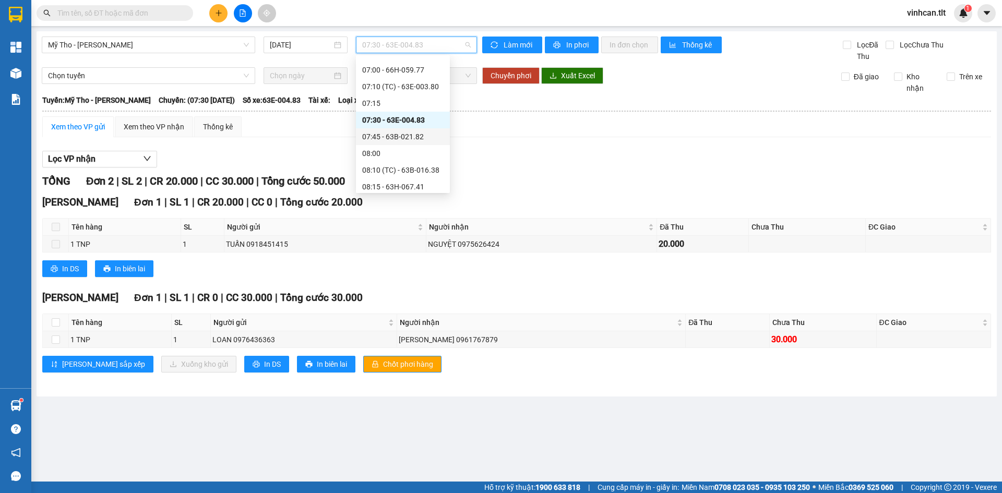
click at [380, 136] on div "07:45 - 63B-021.82" at bounding box center [402, 136] width 81 height 11
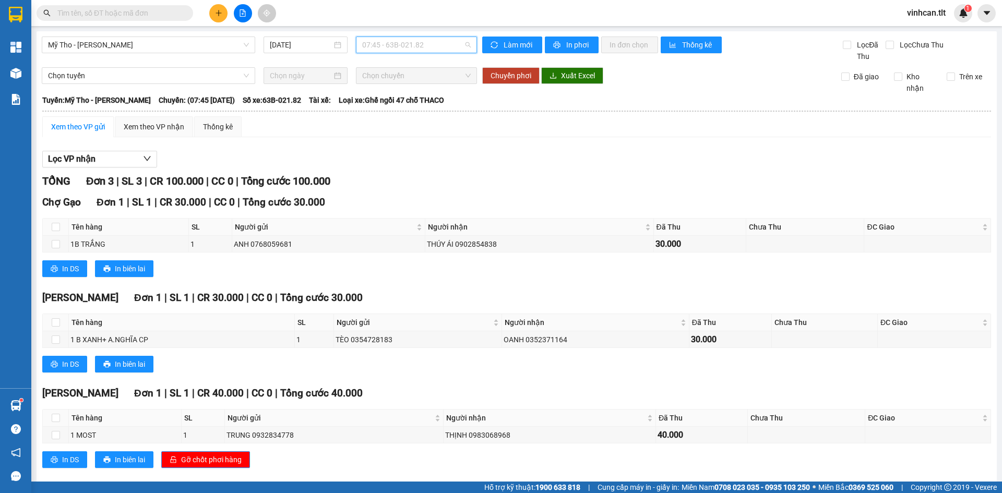
drag, startPoint x: 397, startPoint y: 46, endPoint x: 395, endPoint y: 98, distance: 51.2
click at [397, 47] on span "07:45 - 63B-021.82" at bounding box center [416, 45] width 109 height 16
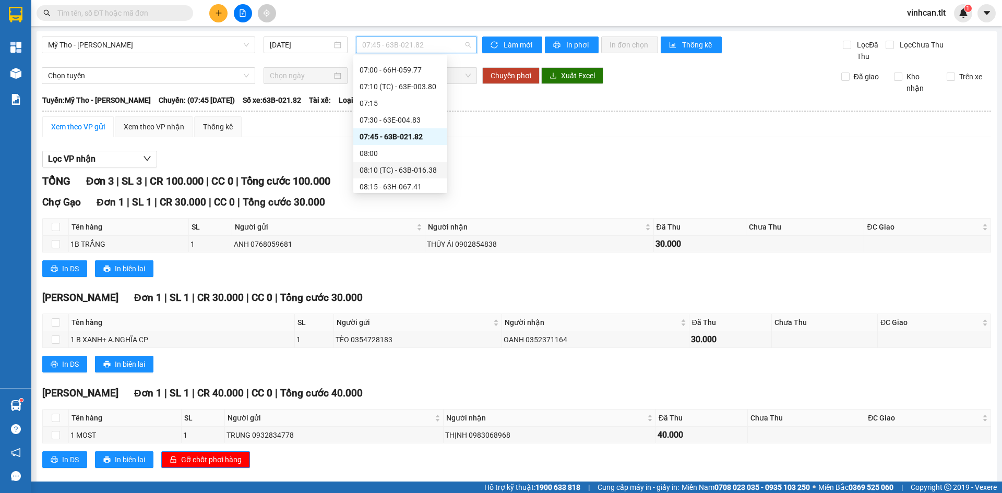
click at [395, 170] on div "08:10 (TC) - 63B-016.38" at bounding box center [400, 169] width 81 height 11
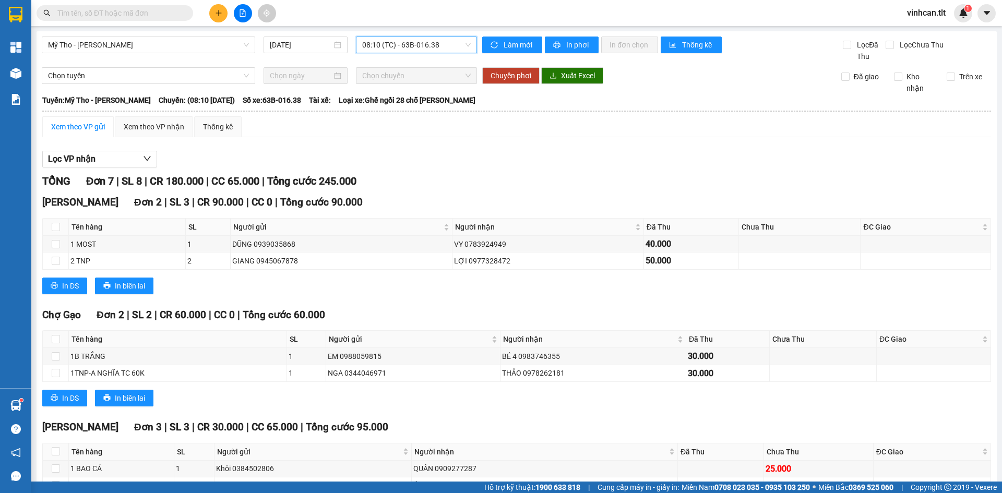
click at [409, 45] on span "08:10 (TC) - 63B-016.38" at bounding box center [416, 45] width 109 height 16
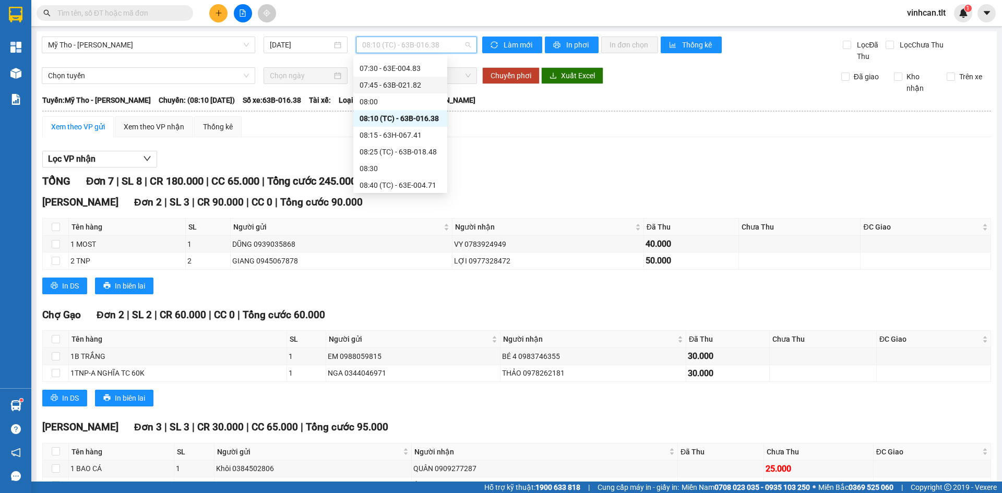
scroll to position [365, 0]
click at [404, 134] on div "08:15 - 63H-067.41" at bounding box center [400, 134] width 81 height 11
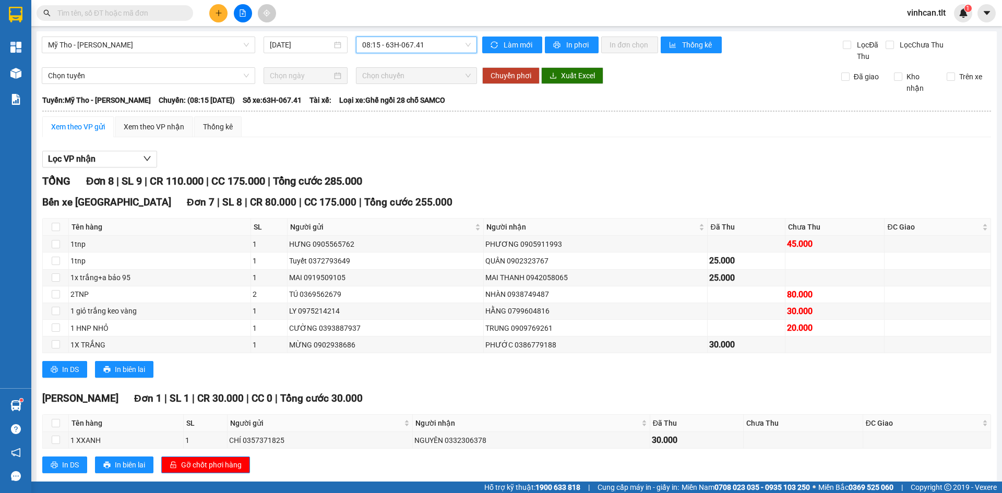
click at [408, 46] on span "08:15 - 63H-067.41" at bounding box center [416, 45] width 109 height 16
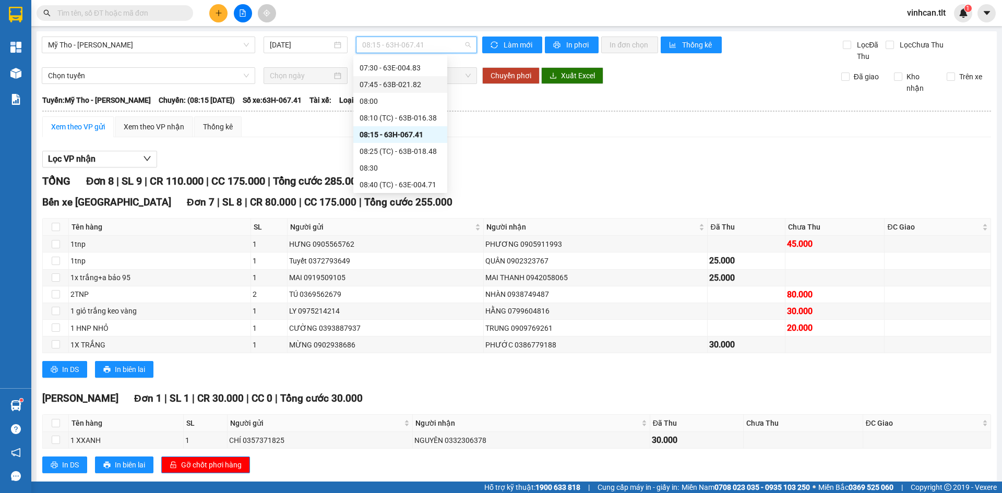
scroll to position [313, 0]
click at [413, 81] on div "07:10 (TC) - 63E-003.80" at bounding box center [400, 86] width 81 height 11
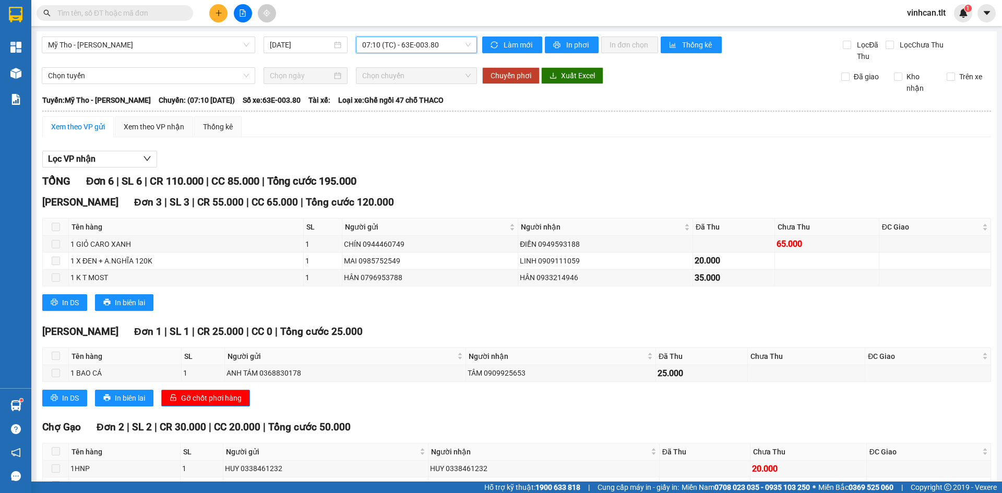
click at [420, 50] on span "07:10 (TC) - 63E-003.80" at bounding box center [416, 45] width 109 height 16
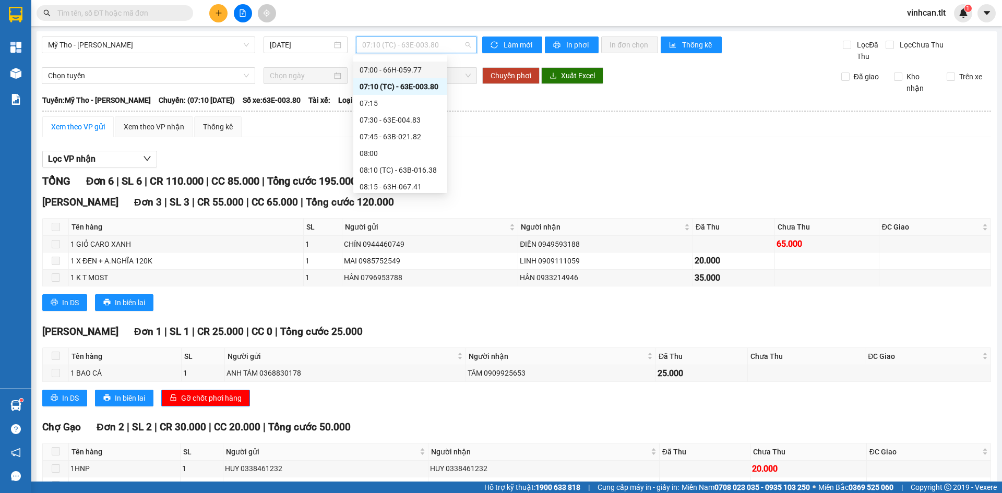
click at [415, 68] on div "07:00 - 66H-059.77" at bounding box center [400, 69] width 81 height 11
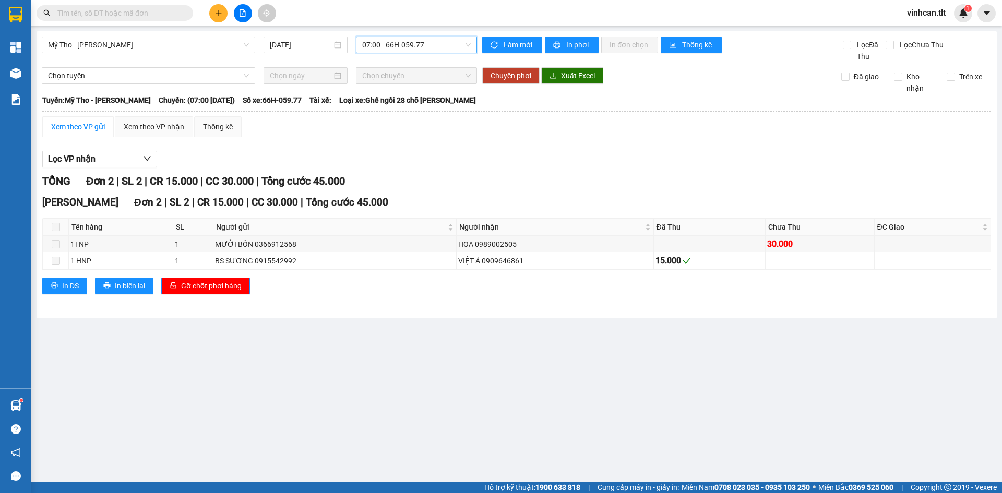
click at [408, 52] on span "07:00 - 66H-059.77" at bounding box center [416, 45] width 109 height 16
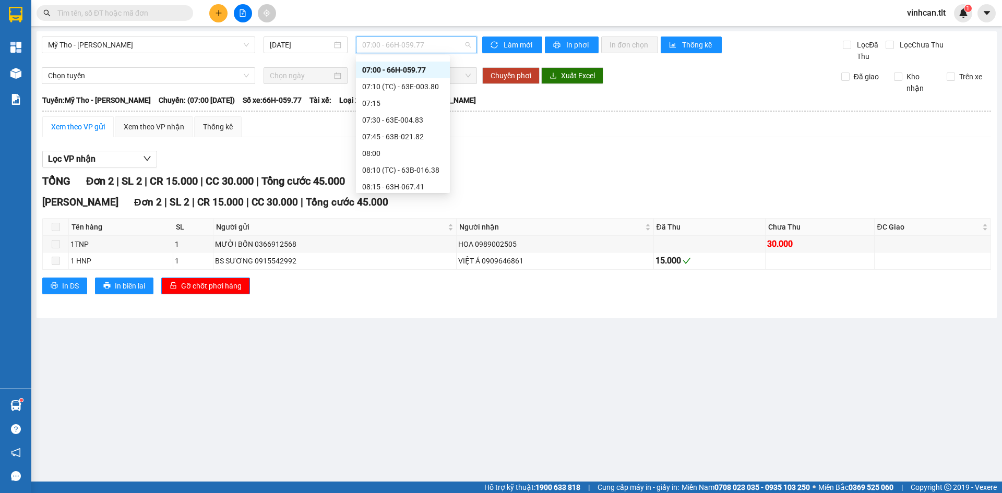
scroll to position [261, 0]
click at [404, 104] on div "06:45 - 63B-019.47" at bounding box center [402, 105] width 81 height 11
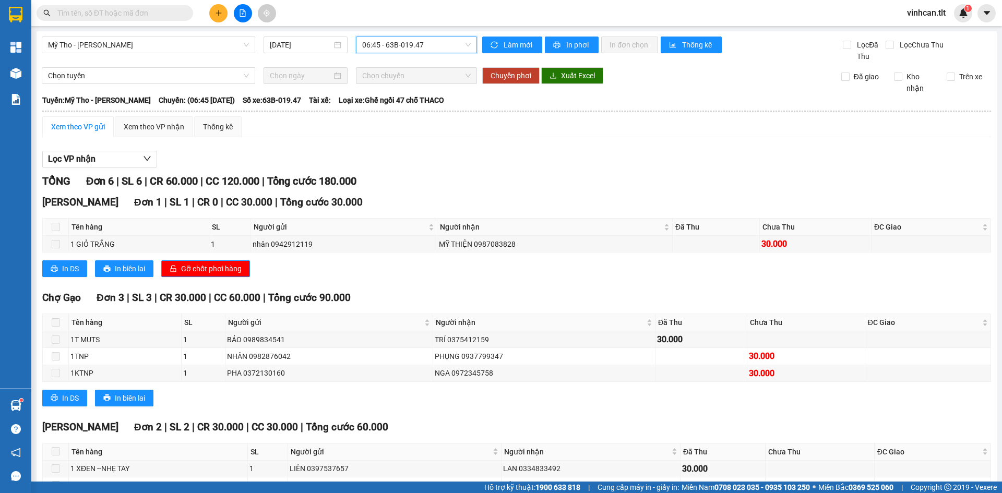
click at [396, 54] on div "Mỹ Tho - Hồ Chí Minh 14/09/2025 06:45 06:45 - 63B-019.47" at bounding box center [259, 50] width 435 height 26
click at [395, 51] on span "06:45 - 63B-019.47" at bounding box center [416, 45] width 109 height 16
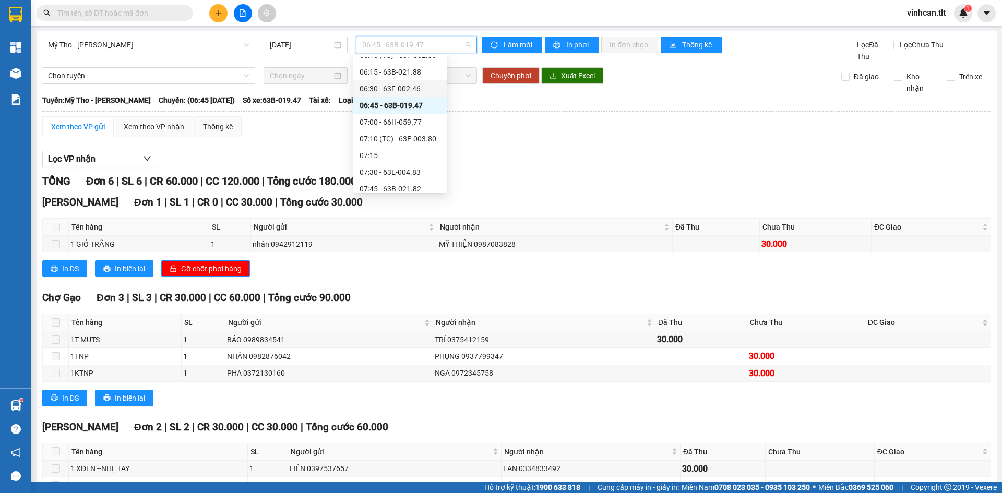
click at [393, 96] on div "06:30 - 63F-002.46" at bounding box center [400, 88] width 94 height 17
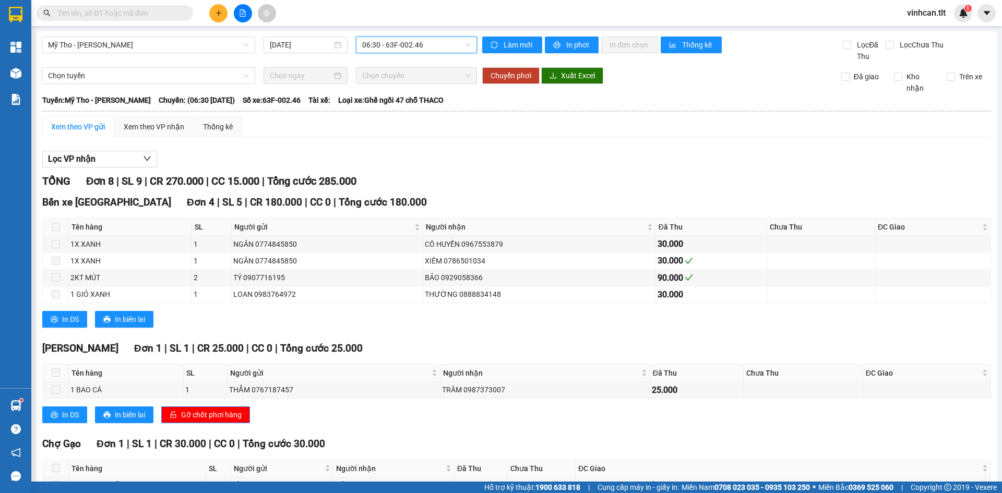
click at [399, 46] on span "06:30 - 63F-002.46" at bounding box center [416, 45] width 109 height 16
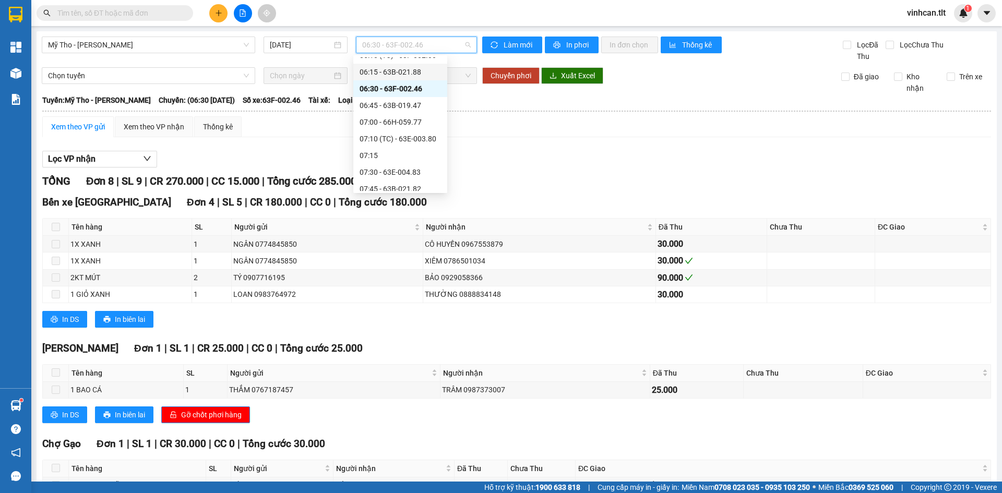
click at [404, 76] on div "06:15 - 63B-021.88" at bounding box center [400, 71] width 81 height 11
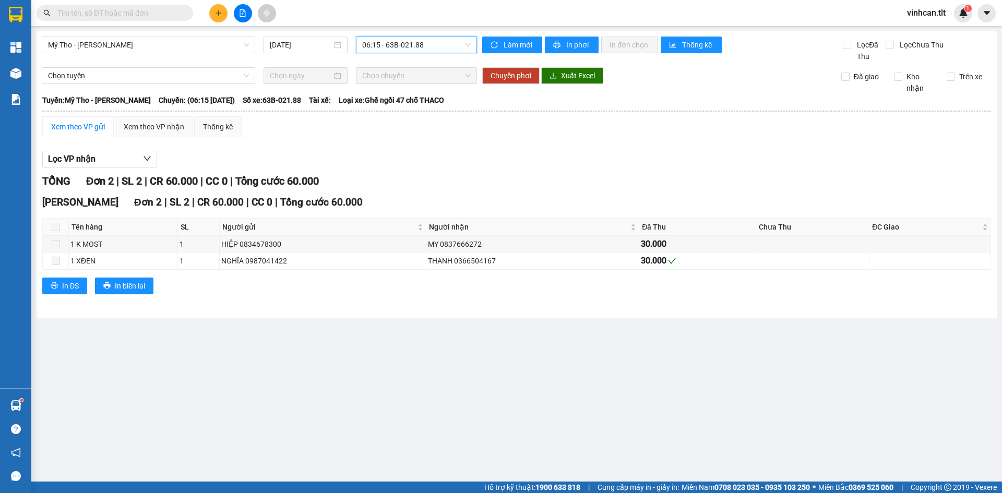
click at [400, 48] on span "06:15 - 63B-021.88" at bounding box center [416, 45] width 109 height 16
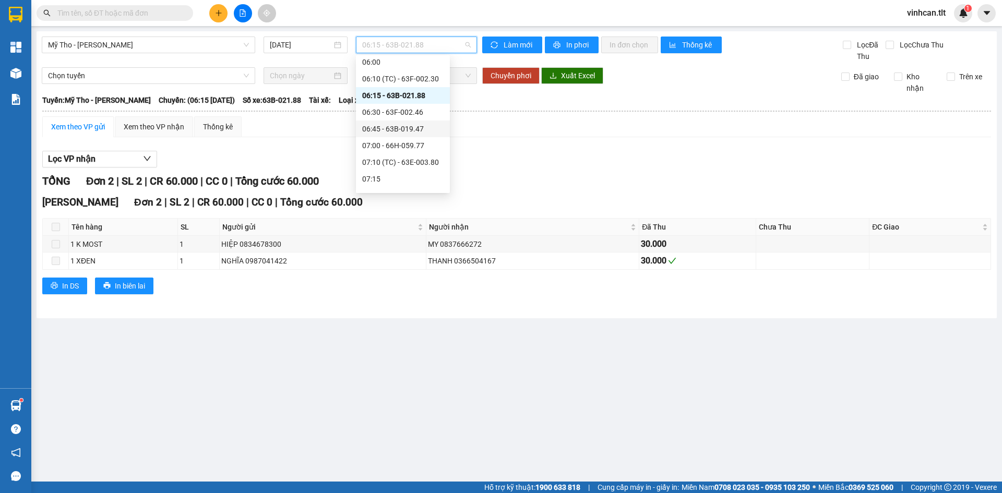
scroll to position [209, 0]
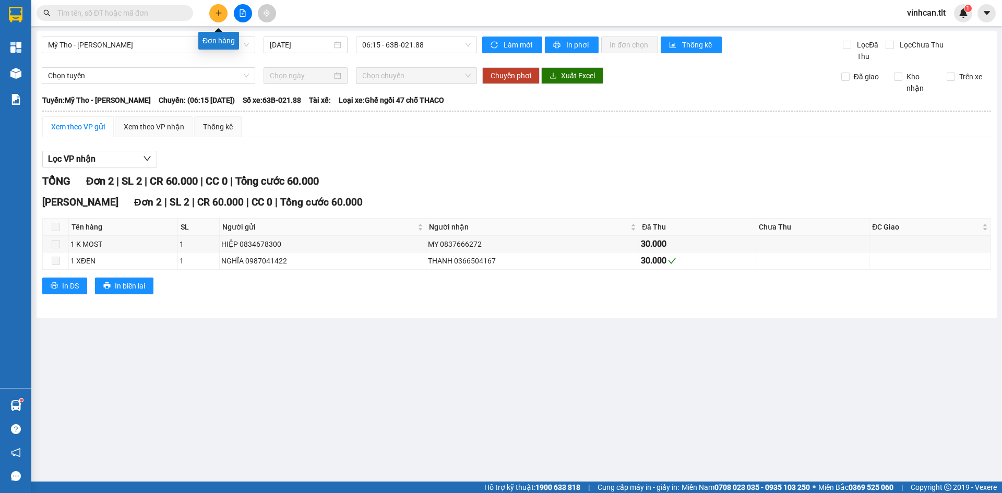
click at [214, 11] on button at bounding box center [218, 13] width 18 height 18
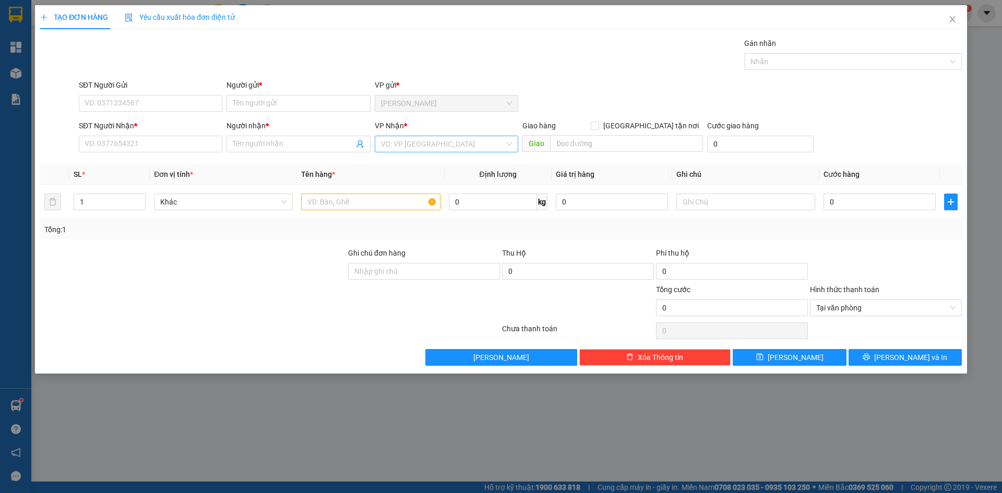
click at [385, 151] on input "search" at bounding box center [443, 144] width 124 height 16
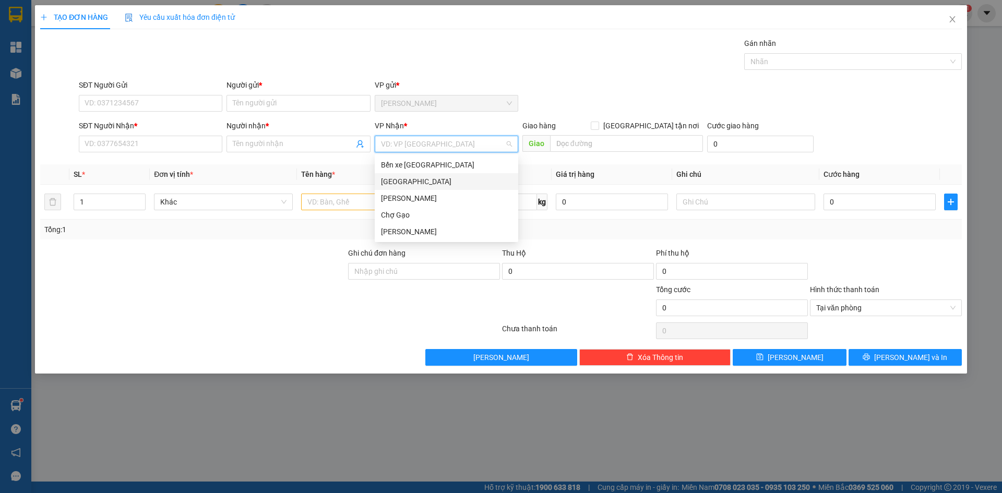
click at [388, 183] on div "[GEOGRAPHIC_DATA]" at bounding box center [446, 181] width 131 height 11
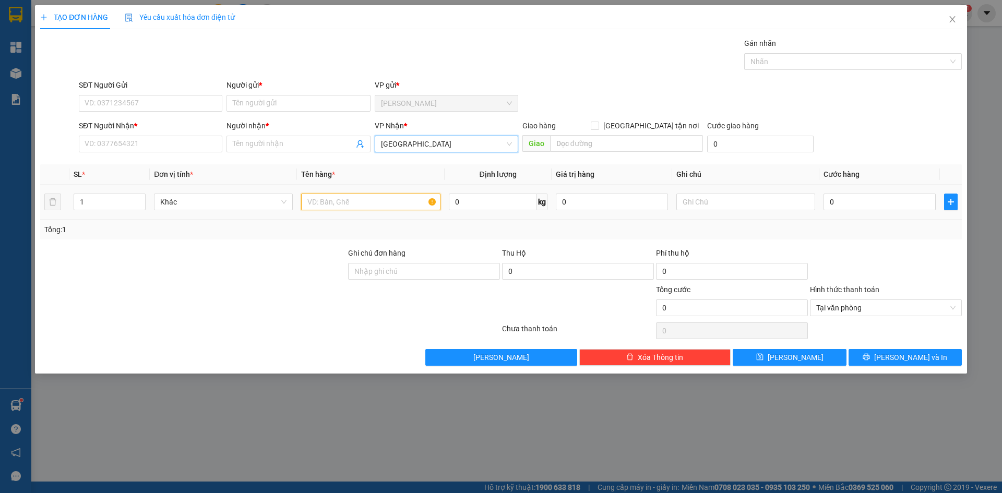
click at [372, 200] on input "text" at bounding box center [370, 202] width 139 height 17
paste input "Ă"
paste input "Ắ"
type input "1 BAO TRẮNG"
click at [900, 202] on input "0" at bounding box center [880, 202] width 112 height 17
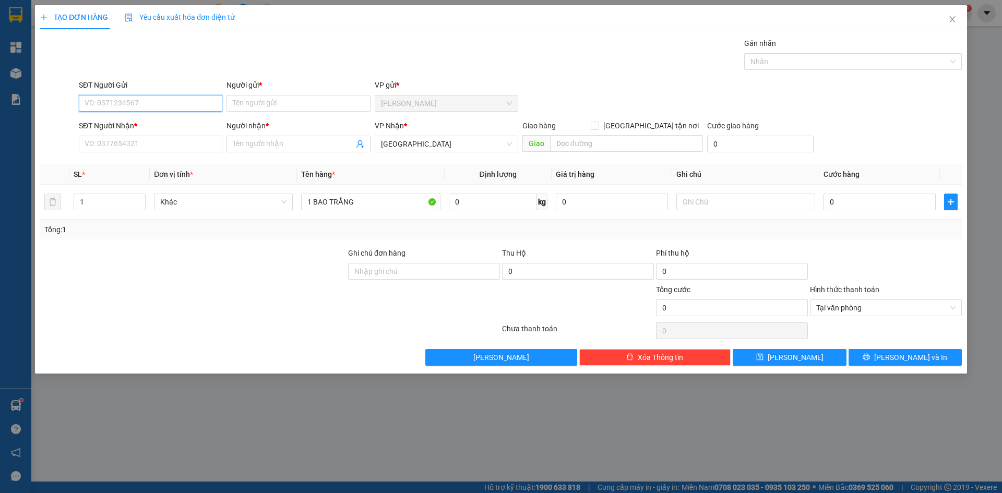
click at [142, 108] on input "SĐT Người Gửi" at bounding box center [151, 103] width 144 height 17
click at [132, 128] on div "0909968772 - VŨ" at bounding box center [150, 123] width 131 height 11
type input "0909968772"
type input "VŨ"
type input "0909968772"
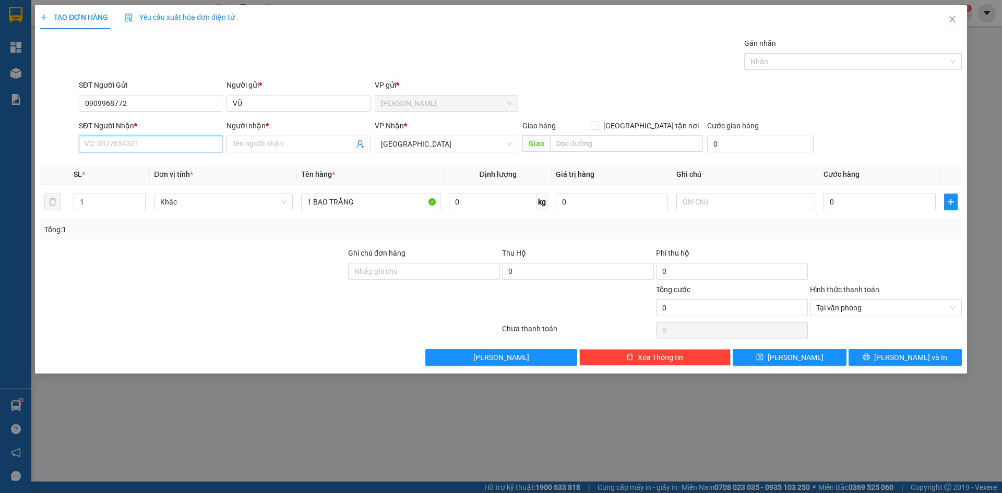
click at [149, 142] on input "SĐT Người Nhận *" at bounding box center [151, 144] width 144 height 17
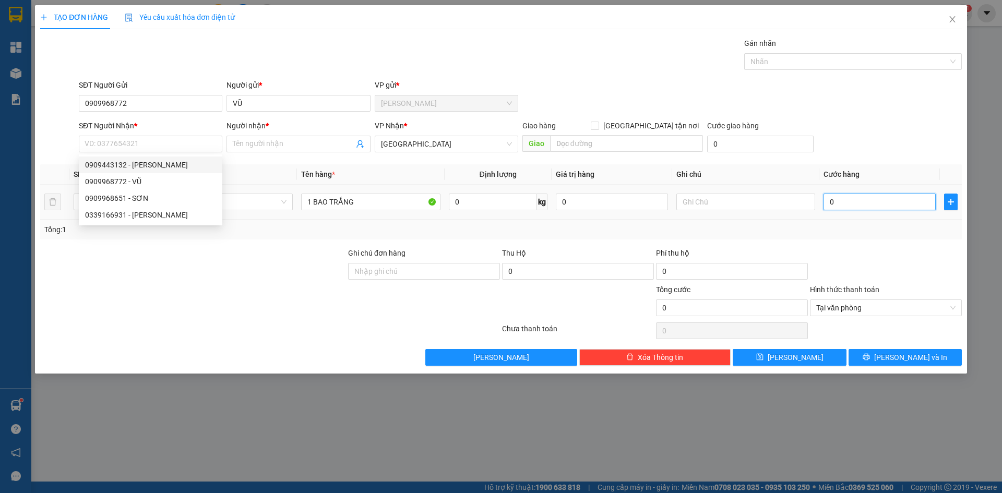
click at [865, 204] on input "0" at bounding box center [880, 202] width 112 height 17
type input "3"
type input "35"
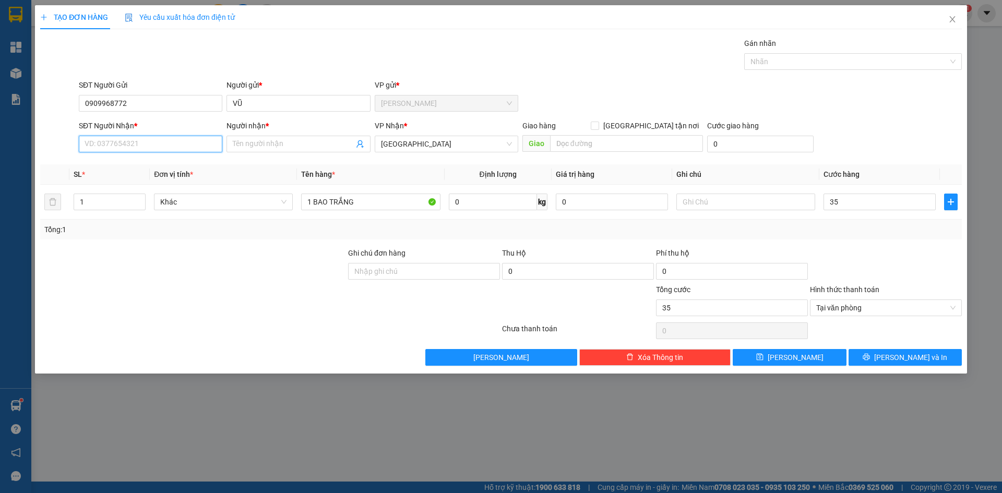
type input "35.000"
click at [142, 141] on input "SĐT Người Nhận *" at bounding box center [151, 144] width 144 height 17
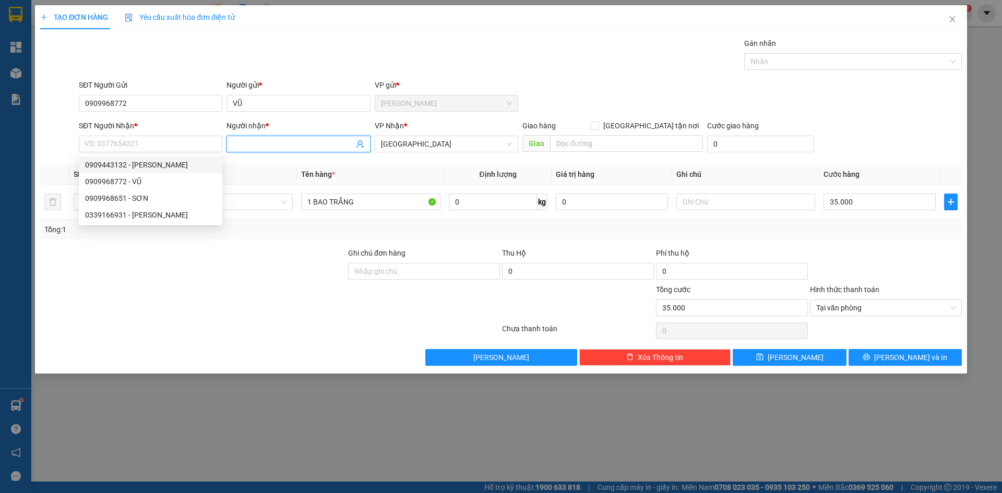
click at [287, 147] on input "Người nhận *" at bounding box center [293, 143] width 121 height 11
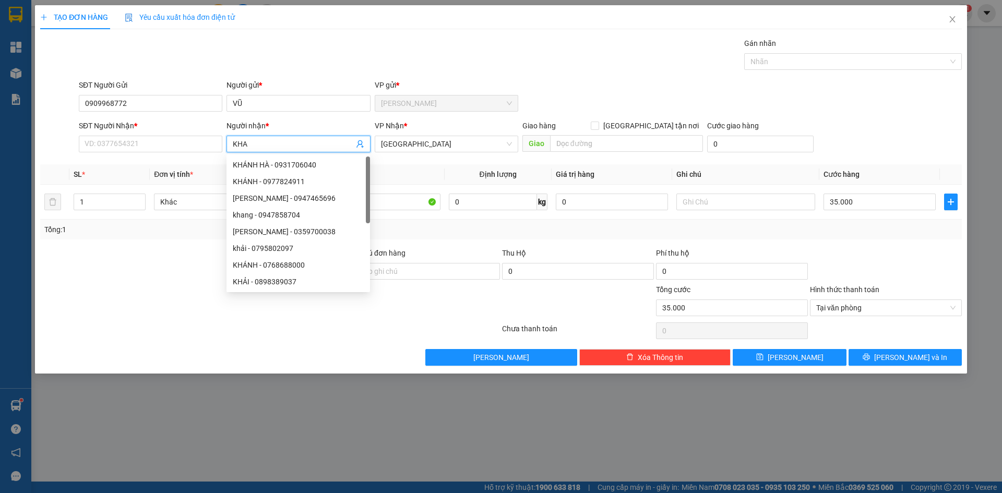
paste input "Á"
type input "KHÁNH"
click at [152, 142] on input "SĐT Người Nhận *" at bounding box center [151, 144] width 144 height 17
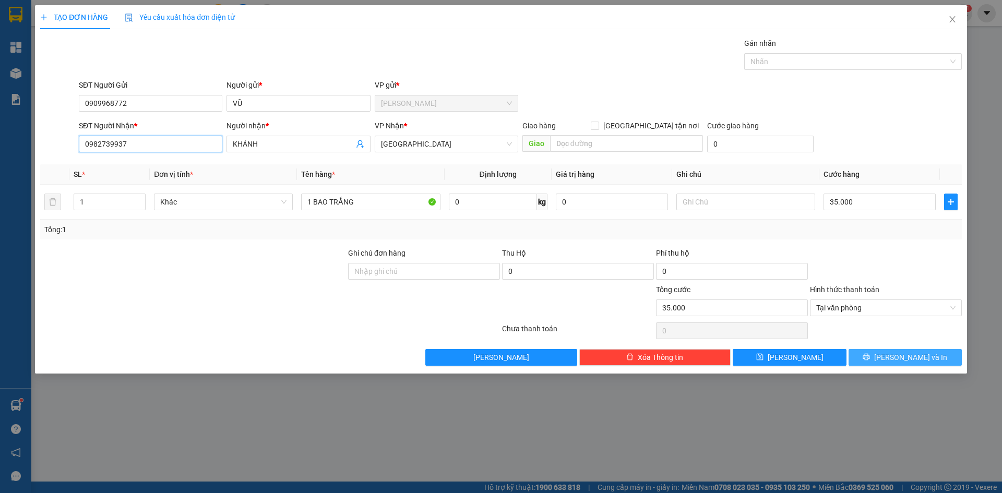
type input "0982739937"
click at [872, 354] on button "[PERSON_NAME] và In" at bounding box center [905, 357] width 113 height 17
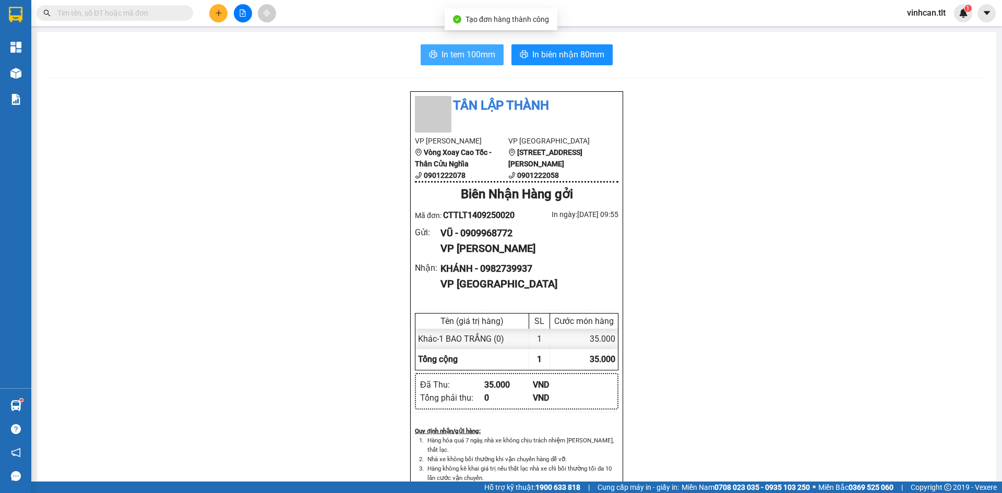
click at [471, 53] on span "In tem 100mm" at bounding box center [468, 54] width 54 height 13
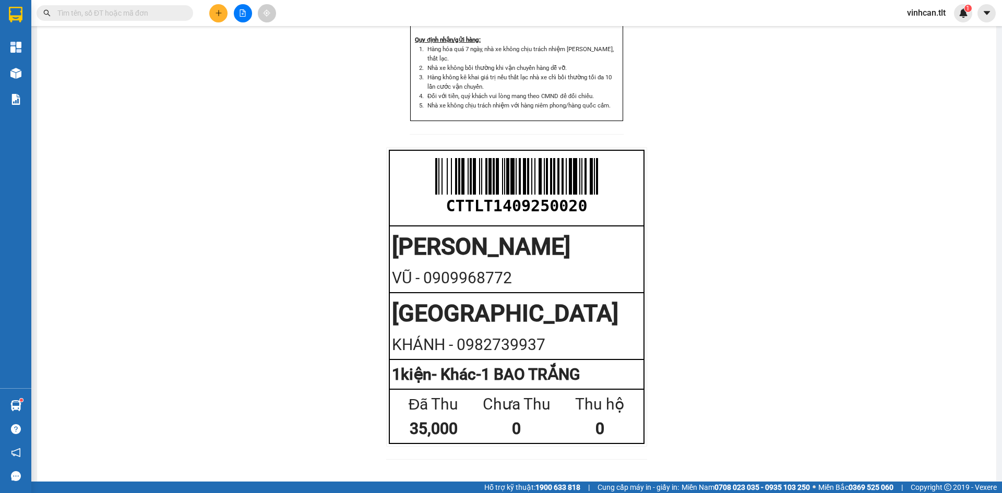
scroll to position [235, 0]
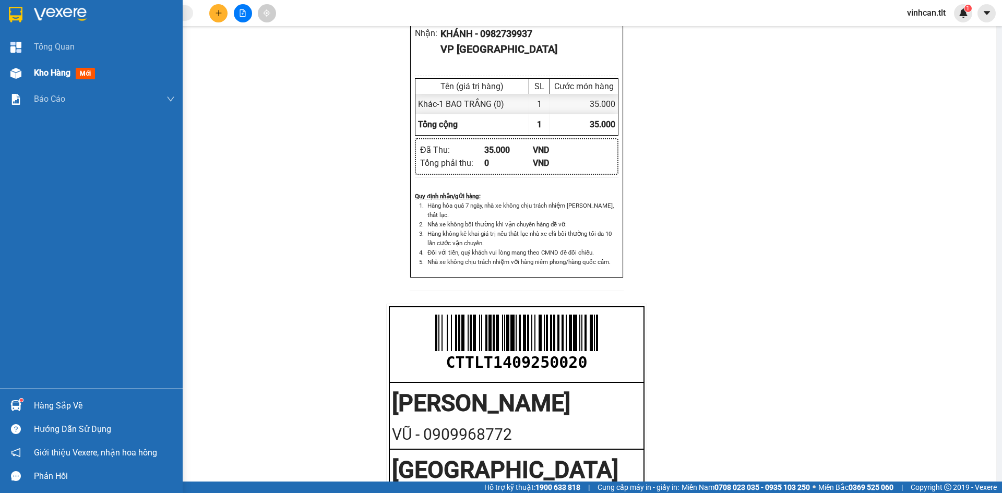
click at [33, 74] on div "Kho hàng mới" at bounding box center [91, 73] width 183 height 26
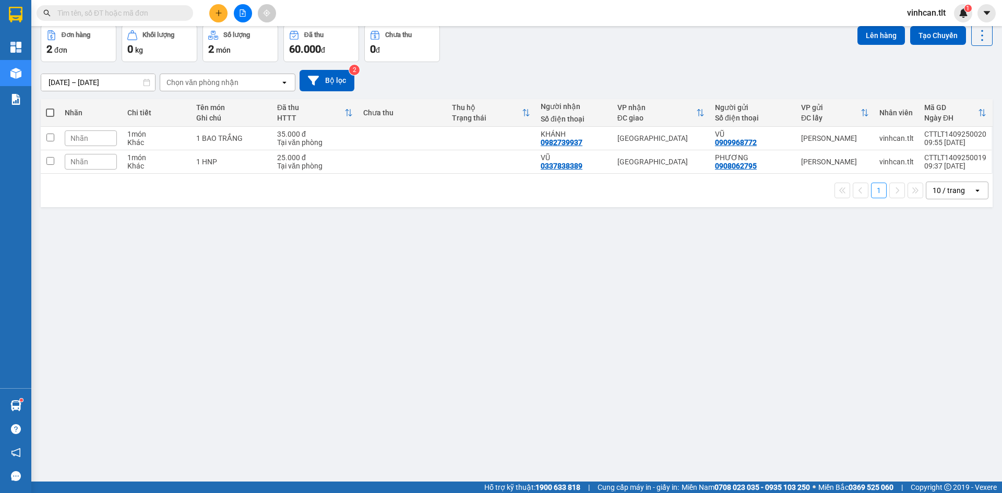
click at [371, 272] on div "ver 1.8.143 Kho gửi Trên xe Kho nhận Kho công nợ Hàng đã giao Đơn hàng 2 đơn Kh…" at bounding box center [517, 229] width 960 height 493
click at [376, 161] on td at bounding box center [402, 161] width 89 height 23
checkbox input "true"
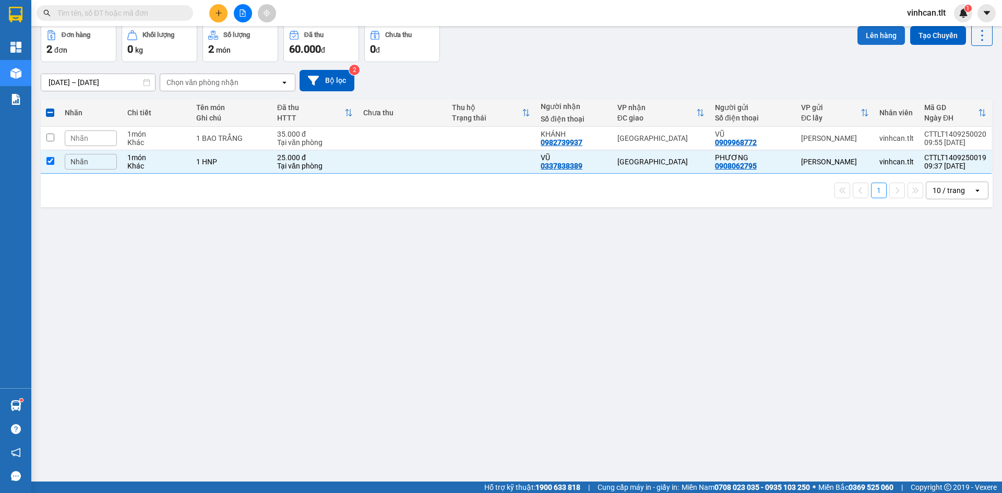
click at [880, 40] on button "Lên hàng" at bounding box center [880, 35] width 47 height 19
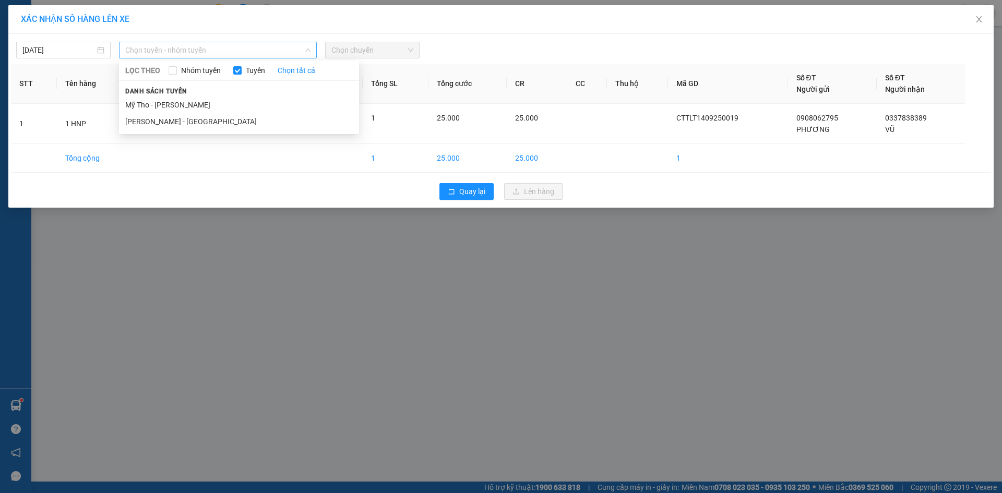
drag, startPoint x: 252, startPoint y: 47, endPoint x: 243, endPoint y: 63, distance: 18.3
click at [250, 49] on span "Chọn tuyến - nhóm tuyến" at bounding box center [217, 50] width 185 height 16
click at [176, 108] on li "Mỹ Tho - [PERSON_NAME]" at bounding box center [239, 105] width 240 height 17
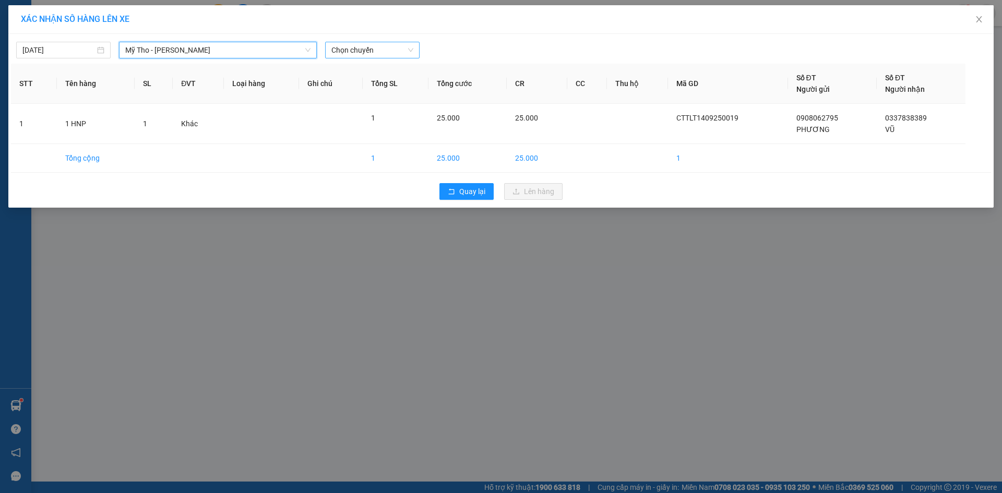
click at [355, 46] on span "Chọn chuyến" at bounding box center [372, 50] width 82 height 16
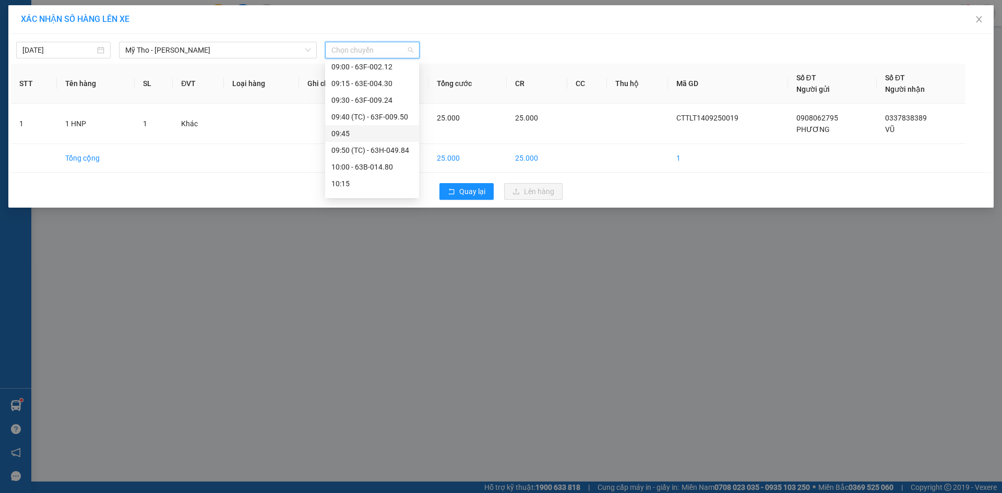
scroll to position [470, 0]
click at [379, 85] on div "08:40 (TC) - 63E-004.71" at bounding box center [371, 85] width 81 height 11
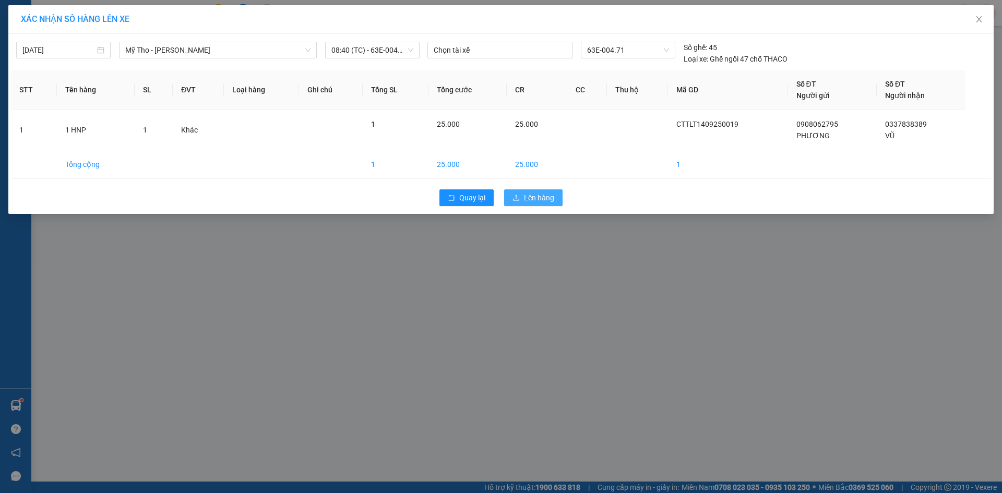
click at [518, 198] on icon "upload" at bounding box center [515, 197] width 7 height 7
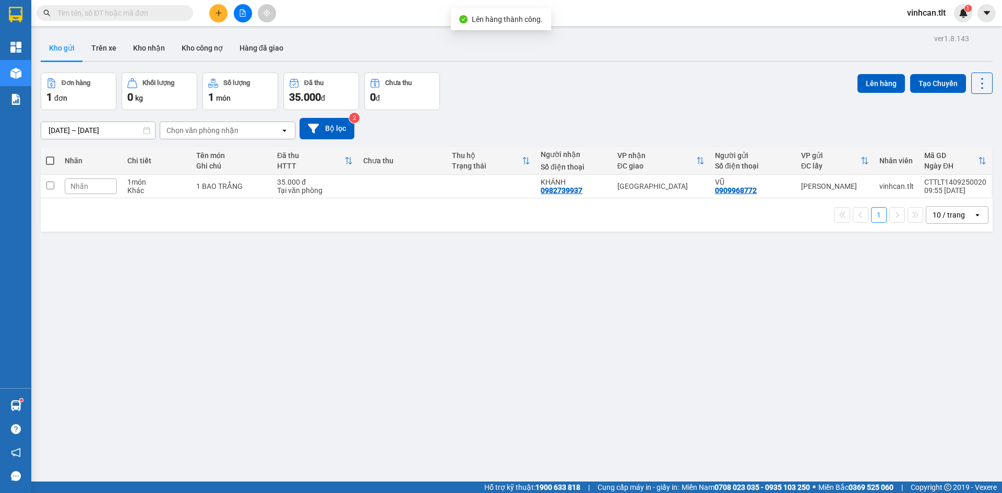
click at [249, 14] on button at bounding box center [243, 13] width 18 height 18
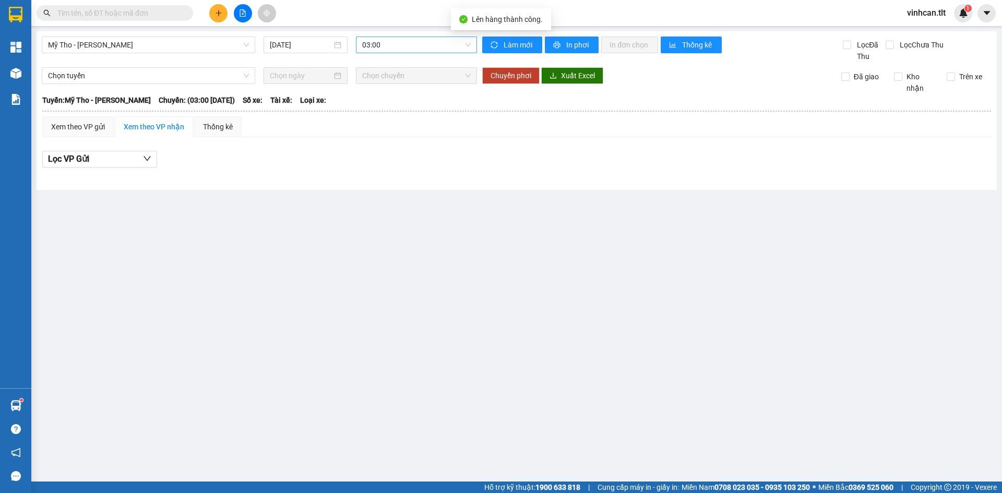
click at [371, 45] on span "03:00" at bounding box center [416, 45] width 109 height 16
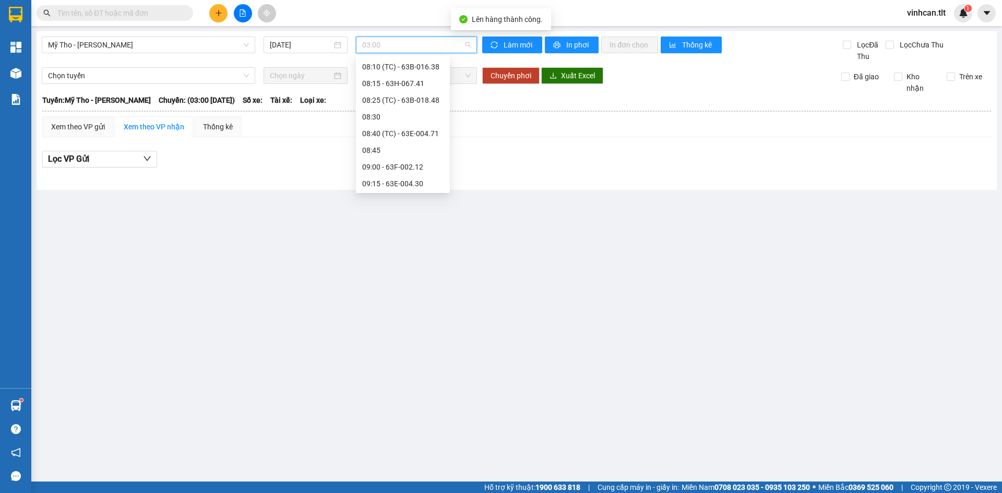
scroll to position [417, 0]
click at [397, 129] on div "08:40 (TC) - 63E-004.71" at bounding box center [402, 132] width 81 height 11
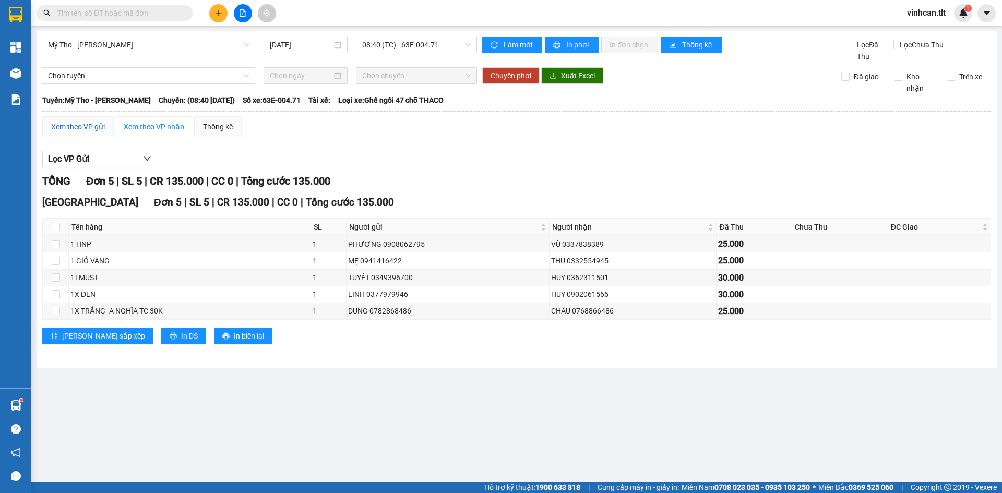
drag, startPoint x: 81, startPoint y: 130, endPoint x: 89, endPoint y: 122, distance: 11.4
click at [82, 130] on div "Xem theo VP gửi" at bounding box center [78, 126] width 54 height 11
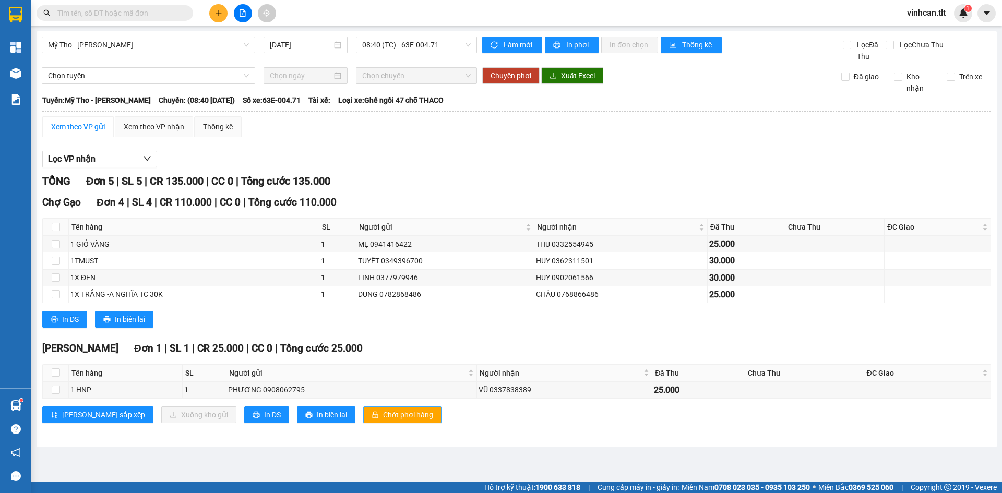
click at [372, 414] on icon "lock" at bounding box center [375, 414] width 7 height 7
click at [373, 414] on icon "lock" at bounding box center [376, 414] width 6 height 7
click at [387, 347] on div "Cao Tốc Đơn 1 | SL 1 | CR 25.000 | CC 0 | Tổng cước 25.000" at bounding box center [516, 349] width 949 height 16
click at [217, 15] on icon "plus" at bounding box center [218, 12] width 7 height 7
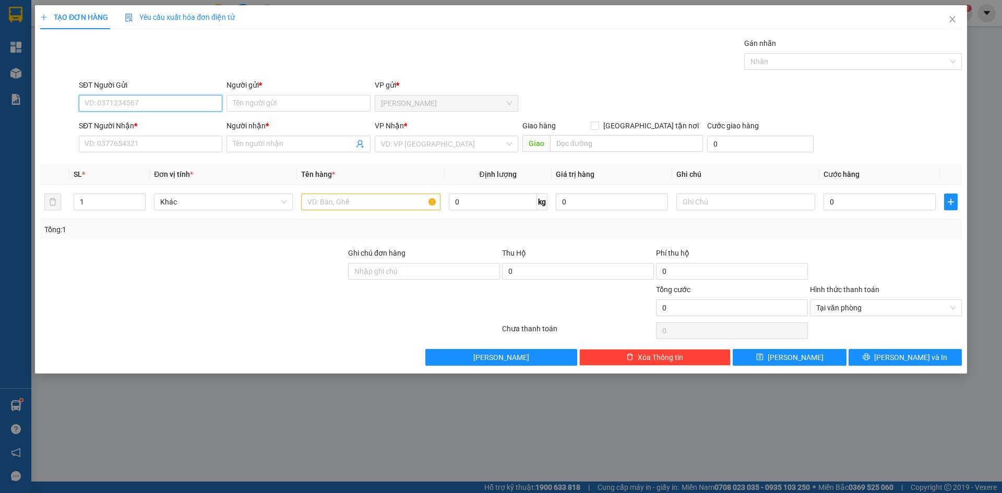
click at [154, 99] on input "SĐT Người Gửi" at bounding box center [151, 103] width 144 height 17
click at [133, 158] on div "0908722558 - 12" at bounding box center [150, 157] width 131 height 11
type input "0908722558"
type input "12"
type input "0908722558"
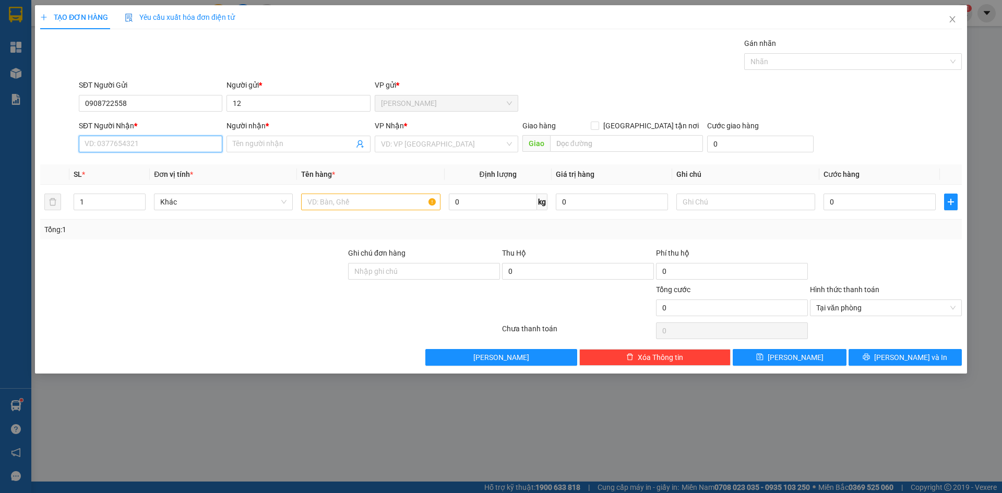
click at [133, 148] on input "SĐT Người Nhận *" at bounding box center [151, 144] width 144 height 17
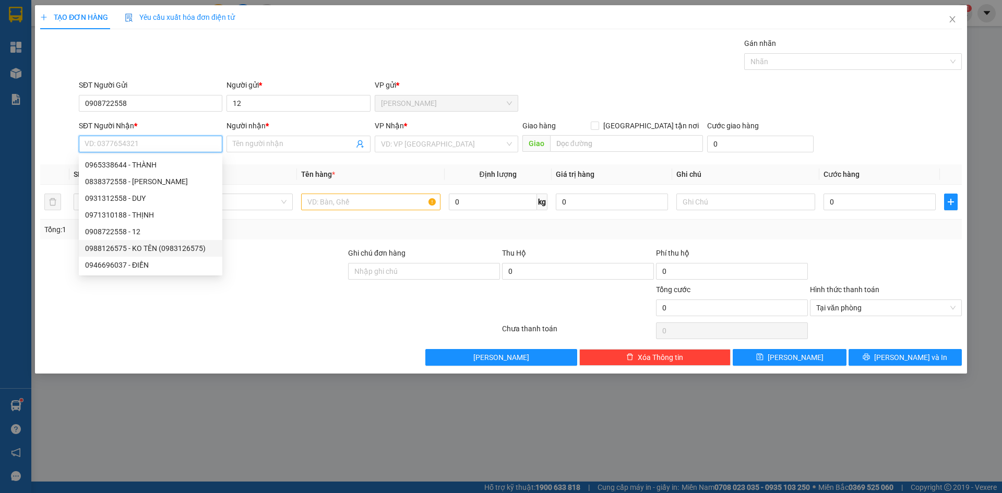
click at [137, 250] on div "0988126575 - KO TÊN (0983126575)" at bounding box center [150, 248] width 131 height 11
type input "0988126575"
type input "KO TÊN (0983126575)"
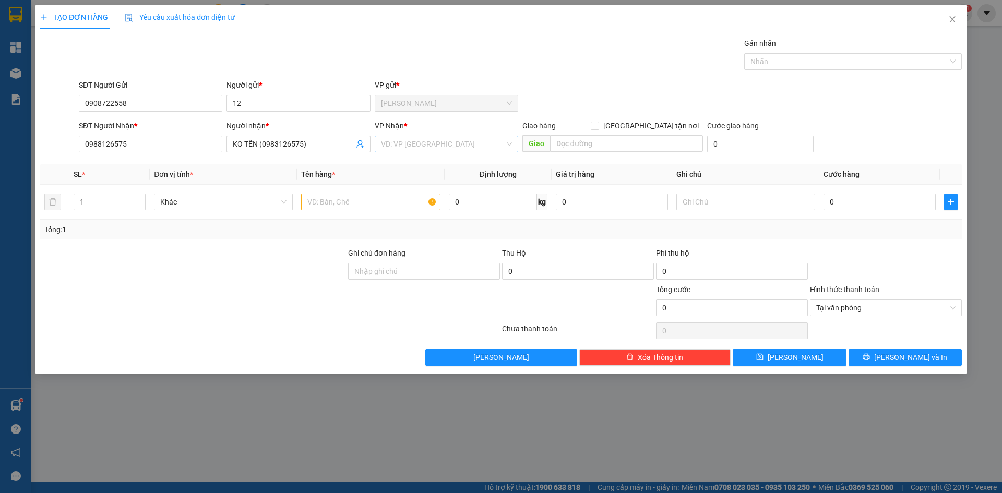
click at [448, 146] on input "search" at bounding box center [443, 144] width 124 height 16
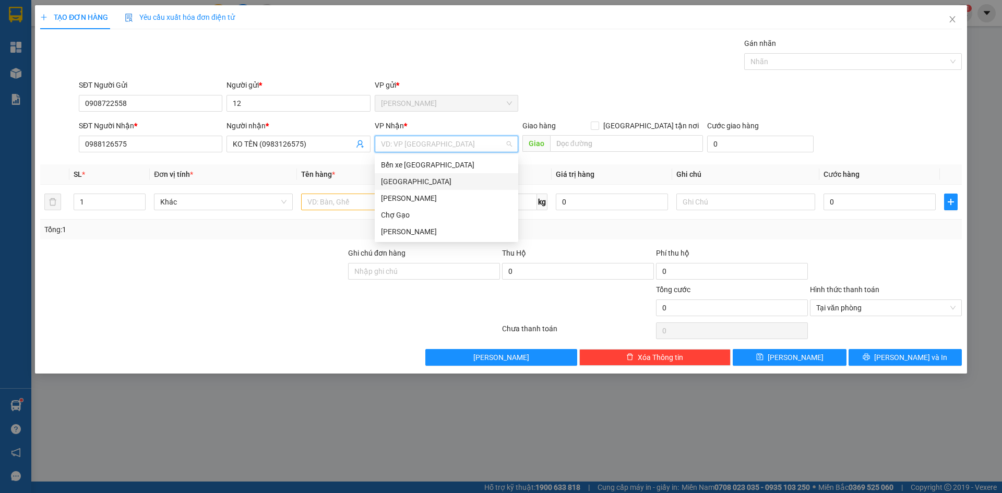
click at [388, 180] on div "[GEOGRAPHIC_DATA]" at bounding box center [446, 181] width 131 height 11
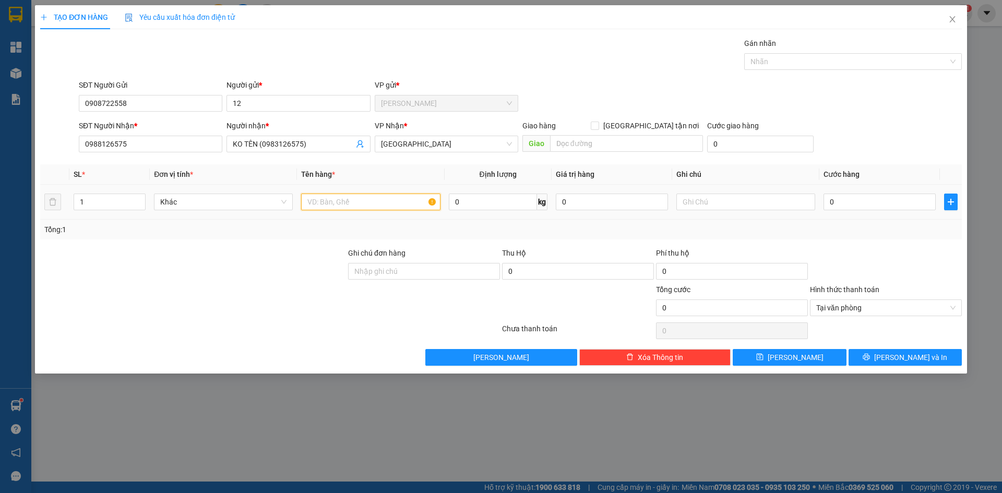
click at [369, 201] on input "text" at bounding box center [370, 202] width 139 height 17
paste input "Ê"
type input "1 BXANH DÊ"
click at [845, 201] on input "0" at bounding box center [880, 202] width 112 height 17
type input "6"
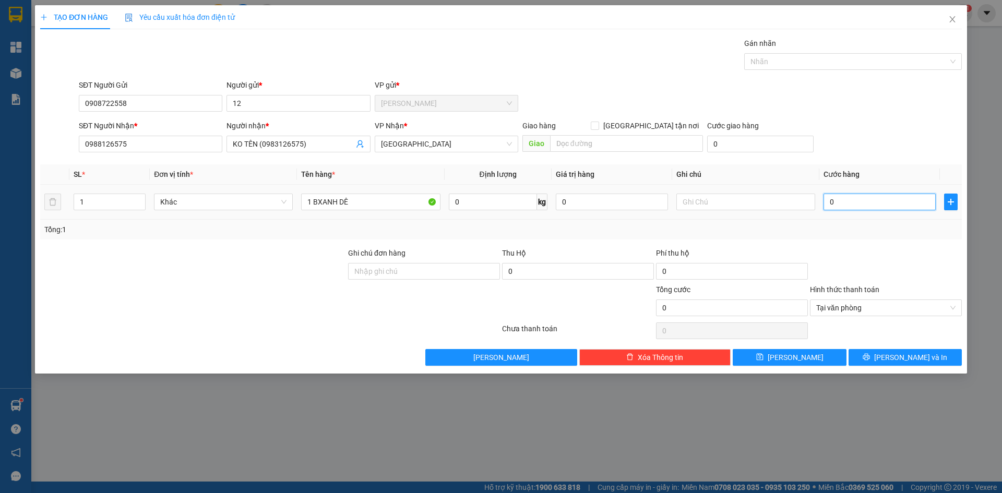
type input "6"
type input "60"
click at [954, 311] on span "Tại văn phòng" at bounding box center [885, 308] width 139 height 16
type input "60.000"
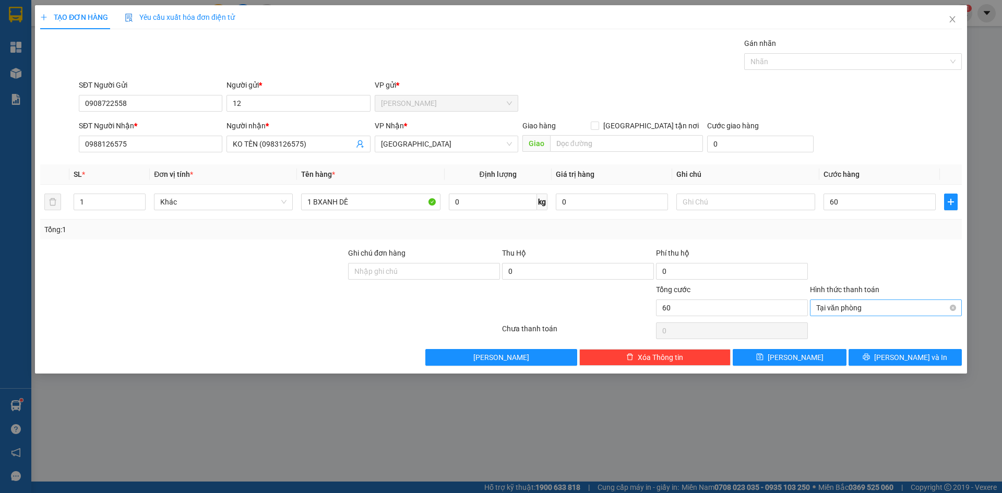
type input "60.000"
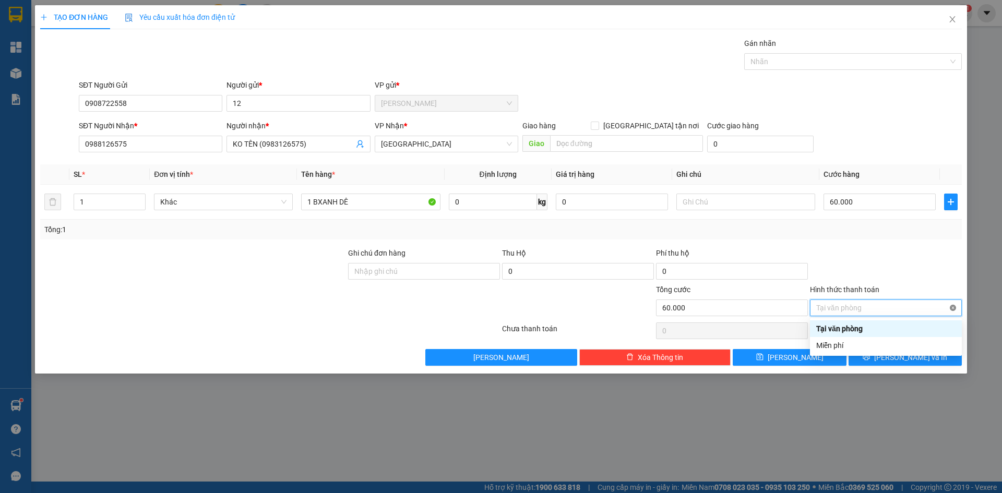
type input "60.000"
click at [923, 279] on div at bounding box center [886, 265] width 154 height 37
click at [878, 357] on button "[PERSON_NAME] và In" at bounding box center [905, 357] width 113 height 17
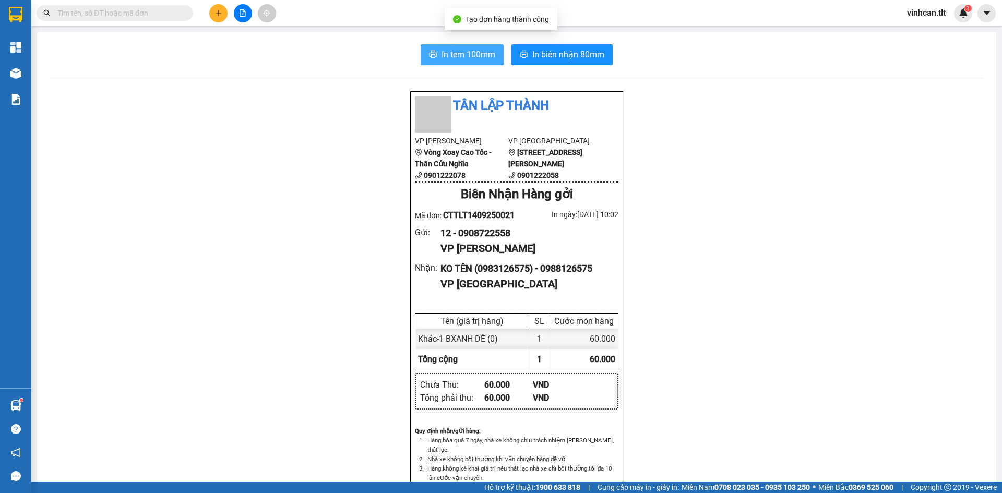
click at [463, 55] on span "In tem 100mm" at bounding box center [468, 54] width 54 height 13
click at [219, 13] on icon "plus" at bounding box center [218, 12] width 7 height 7
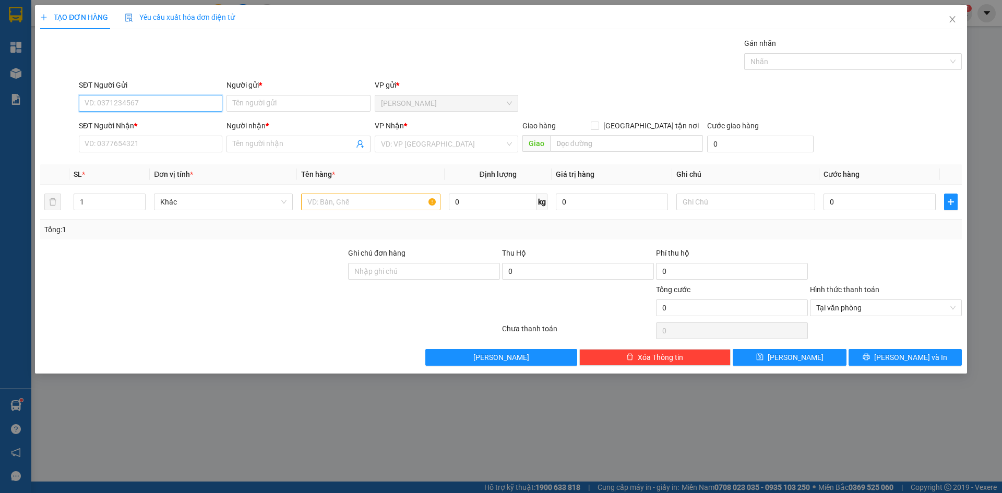
click at [135, 106] on input "SĐT Người Gửi" at bounding box center [151, 103] width 144 height 17
click at [125, 123] on div "0908722558 - 12" at bounding box center [150, 123] width 131 height 11
type input "0908722558"
type input "12"
type input "0908722558"
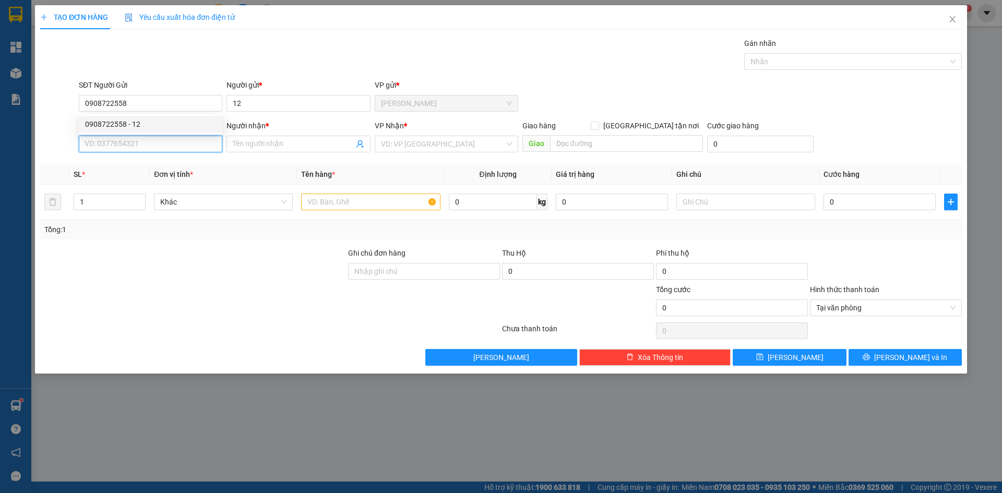
click at [104, 147] on input "SĐT Người Nhận *" at bounding box center [151, 144] width 144 height 17
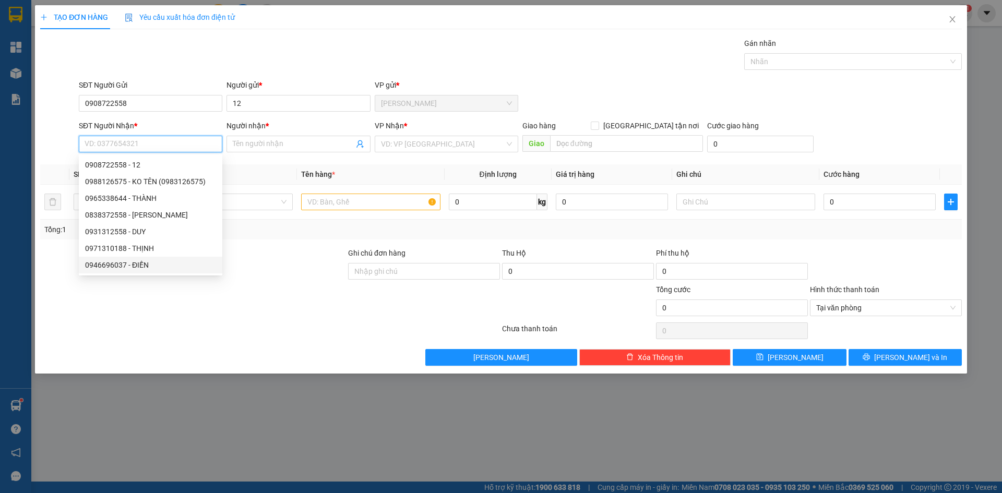
click at [140, 265] on div "0946696037 - ĐIỀN" at bounding box center [150, 264] width 131 height 11
type input "0946696037"
type input "ĐIỀN"
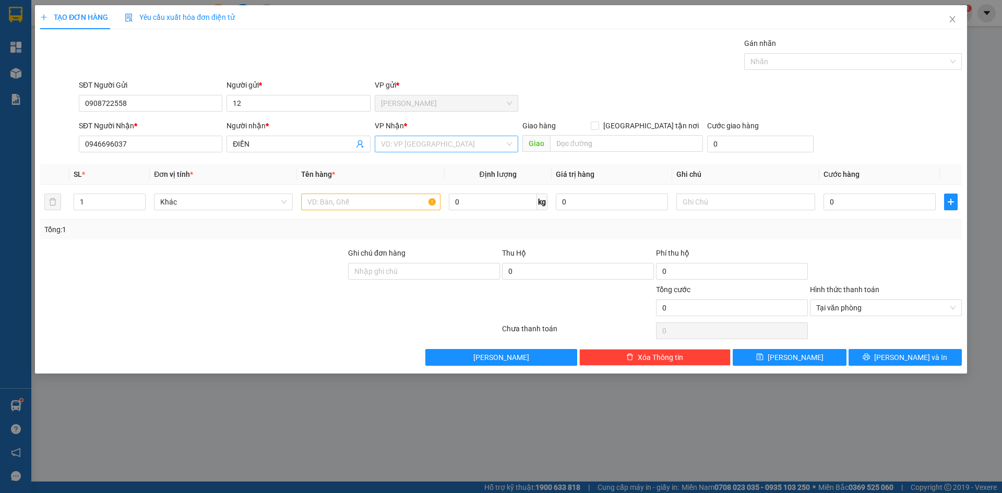
click at [382, 141] on input "search" at bounding box center [443, 144] width 124 height 16
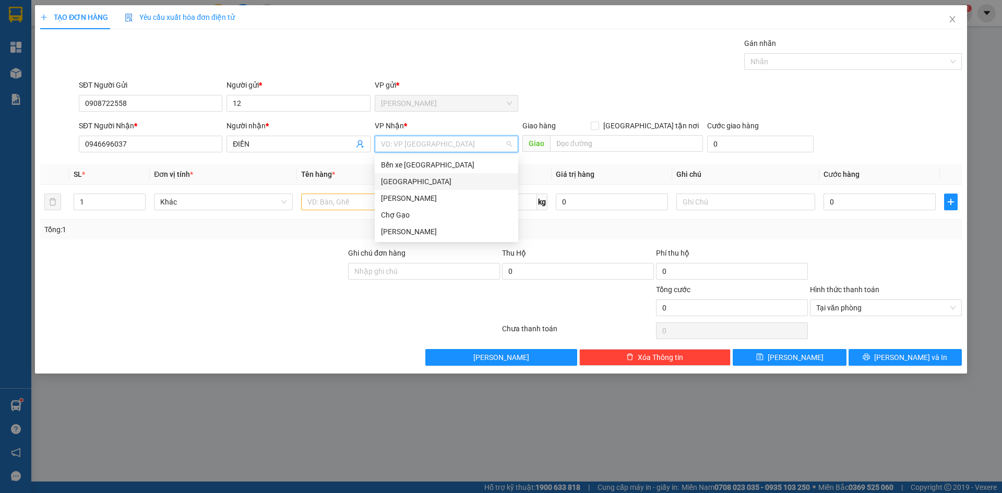
click at [386, 184] on div "[GEOGRAPHIC_DATA]" at bounding box center [446, 181] width 131 height 11
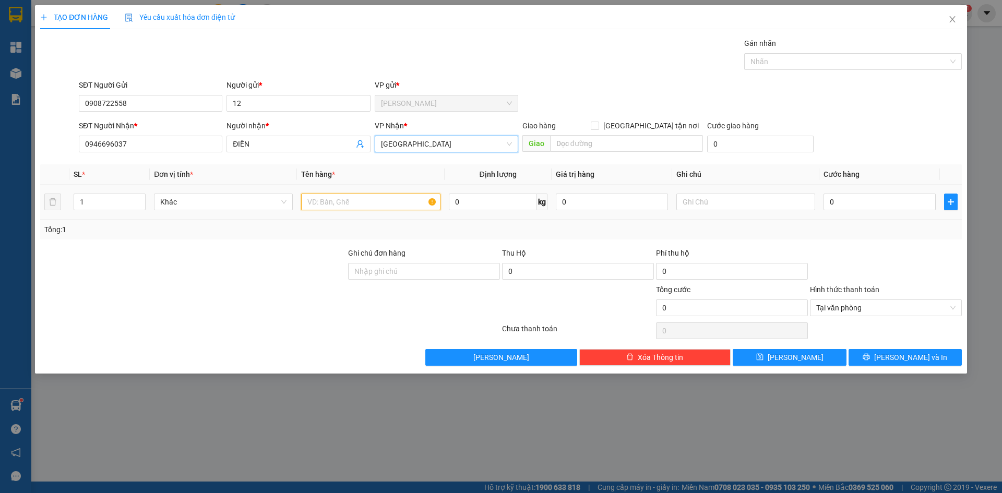
click at [367, 204] on input "text" at bounding box center [370, 202] width 139 height 17
paste input "Ê"
type input "1 BXANH DÊ"
click at [852, 201] on input "0" at bounding box center [880, 202] width 112 height 17
type input "3"
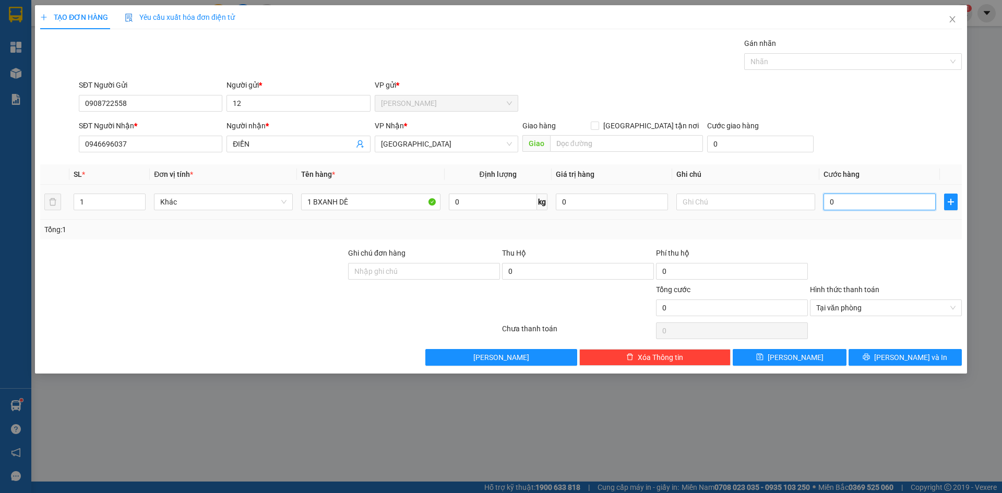
type input "3"
type input "35"
type input "35.000"
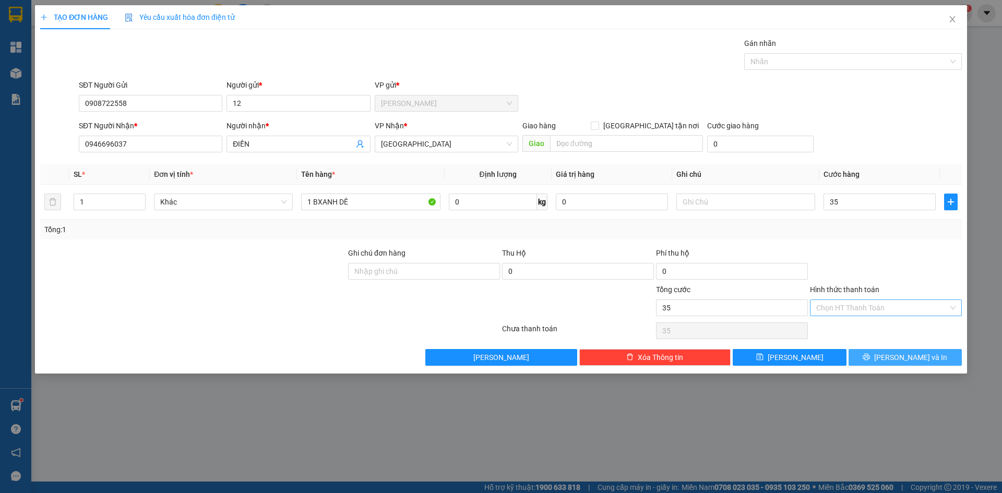
type input "35.000"
click at [930, 353] on button "[PERSON_NAME] và In" at bounding box center [905, 357] width 113 height 17
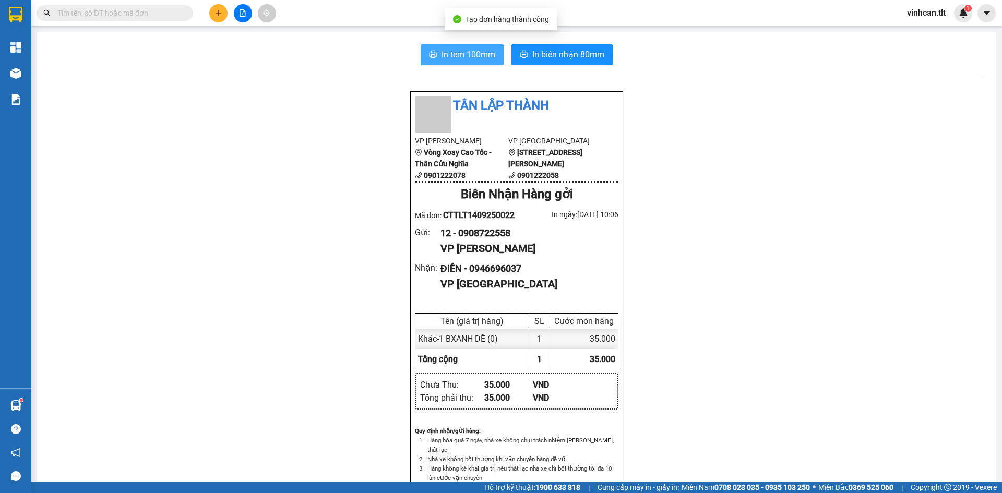
click at [467, 62] on button "In tem 100mm" at bounding box center [462, 54] width 83 height 21
click at [217, 10] on icon "plus" at bounding box center [218, 12] width 7 height 7
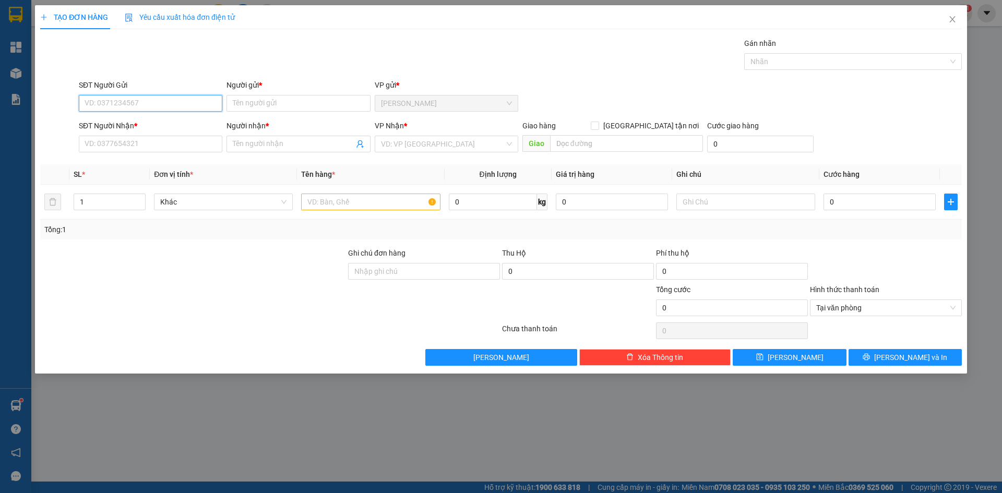
click at [166, 100] on input "SĐT Người Gửi" at bounding box center [151, 103] width 144 height 17
click at [148, 123] on div "0847777030 - NGUYỆN" at bounding box center [150, 123] width 131 height 11
type input "0847777030"
type input "NGUYỆN"
type input "0847777030"
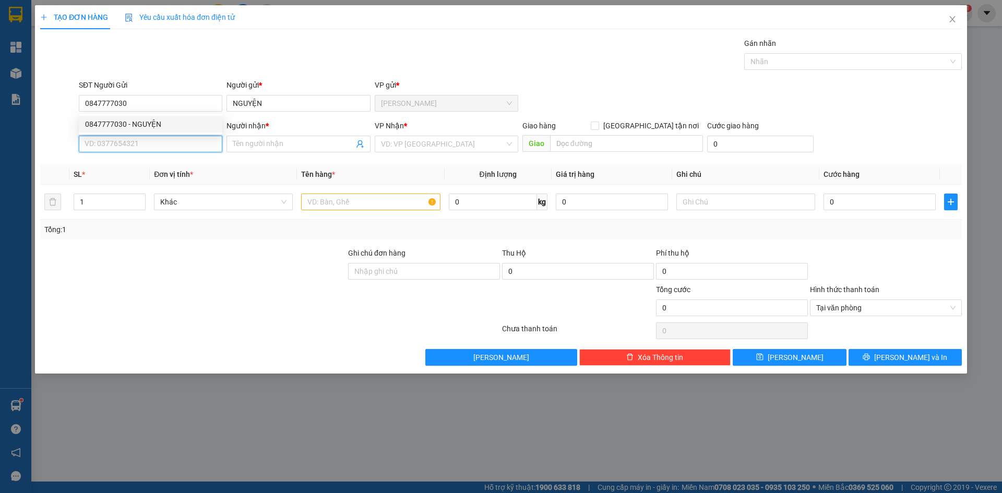
click at [142, 140] on input "SĐT Người Nhận *" at bounding box center [151, 144] width 144 height 17
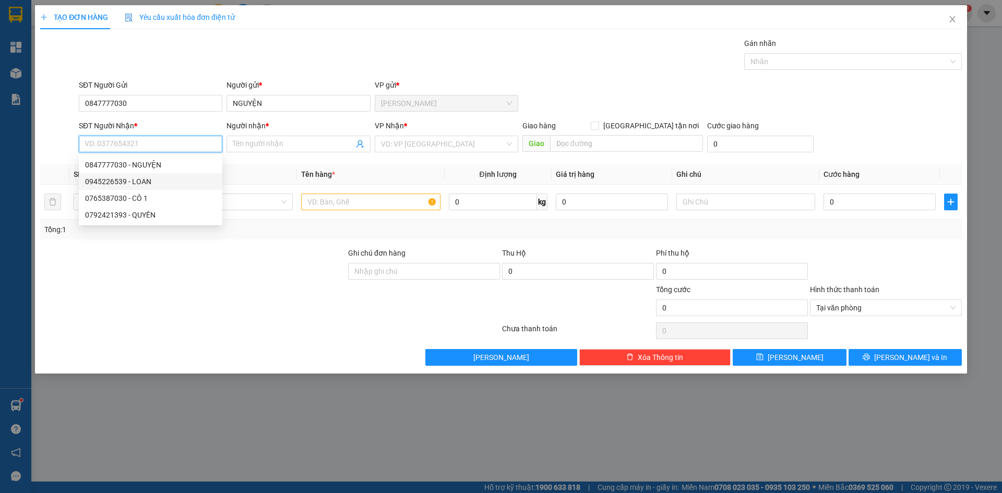
click at [133, 178] on div "0945226539 - LOAN" at bounding box center [150, 181] width 131 height 11
type input "0945226539"
type input "LOAN"
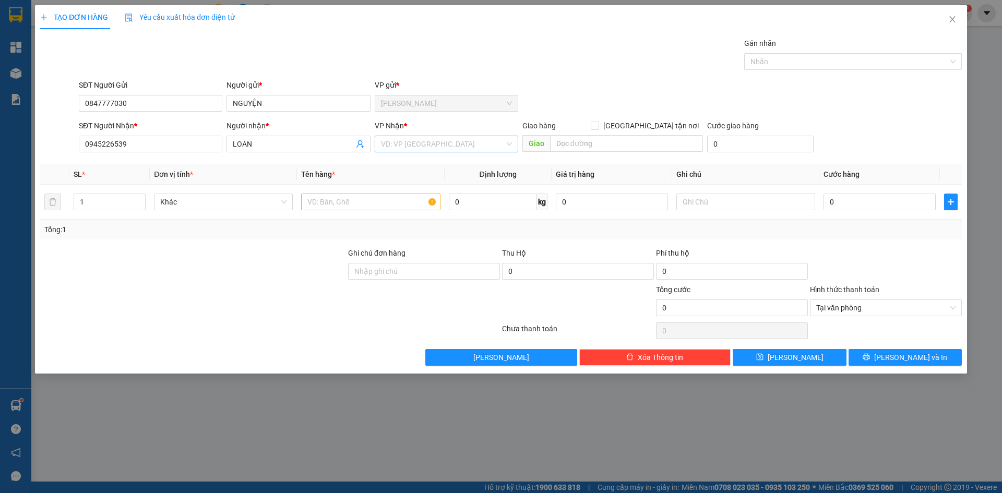
click at [396, 144] on input "search" at bounding box center [443, 144] width 124 height 16
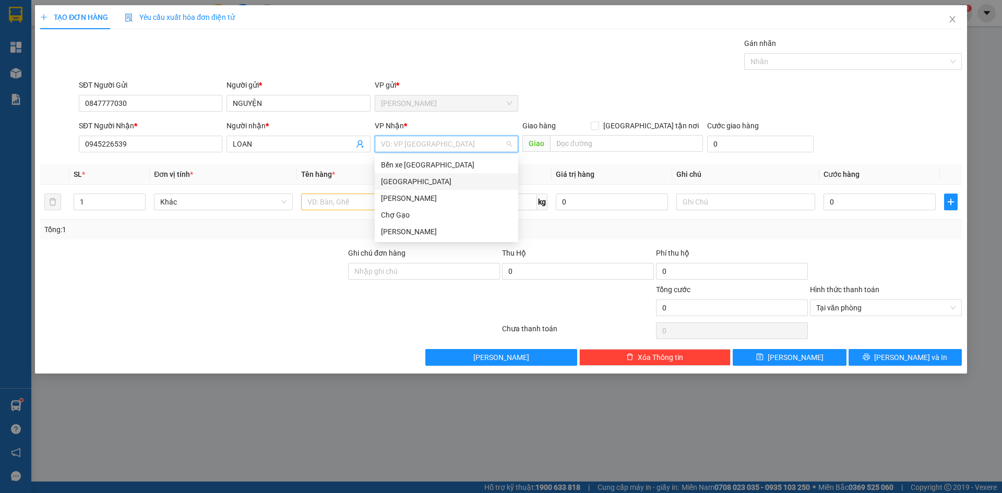
click at [389, 180] on div "[GEOGRAPHIC_DATA]" at bounding box center [446, 181] width 131 height 11
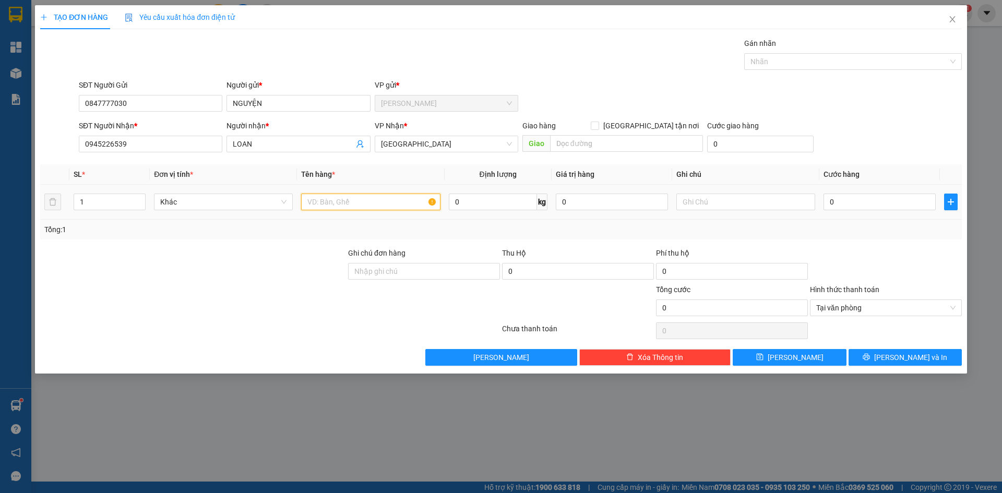
click at [343, 203] on input "text" at bounding box center [370, 202] width 139 height 17
paste input "ƯA"
paste input "ỪA"
type input "2 BAO DỪA"
click at [870, 205] on input "0" at bounding box center [880, 202] width 112 height 17
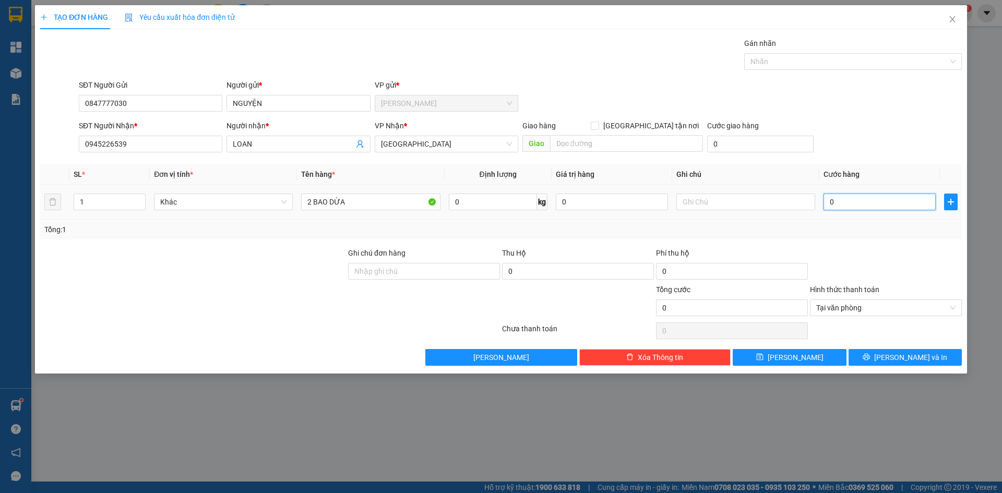
type input "6"
type input "60"
type input "60.000"
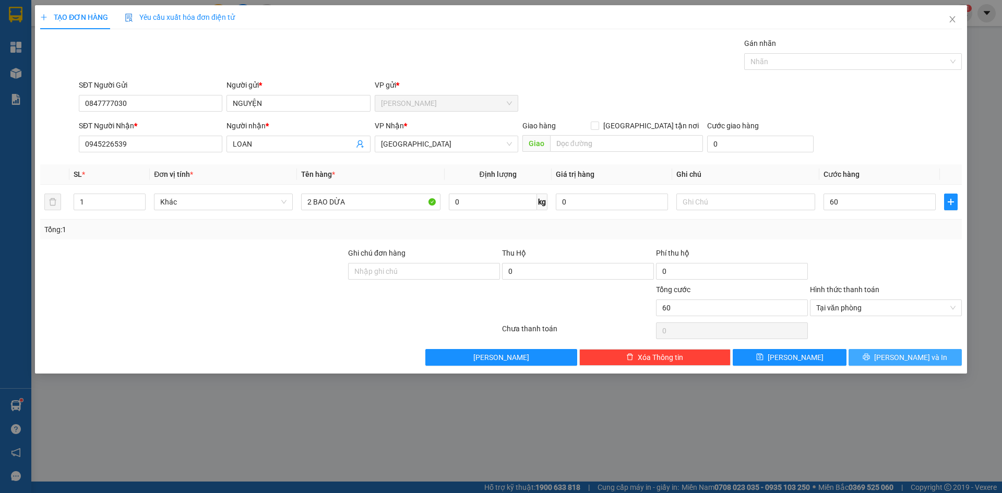
type input "60.000"
click at [923, 355] on span "[PERSON_NAME] và In" at bounding box center [910, 357] width 73 height 11
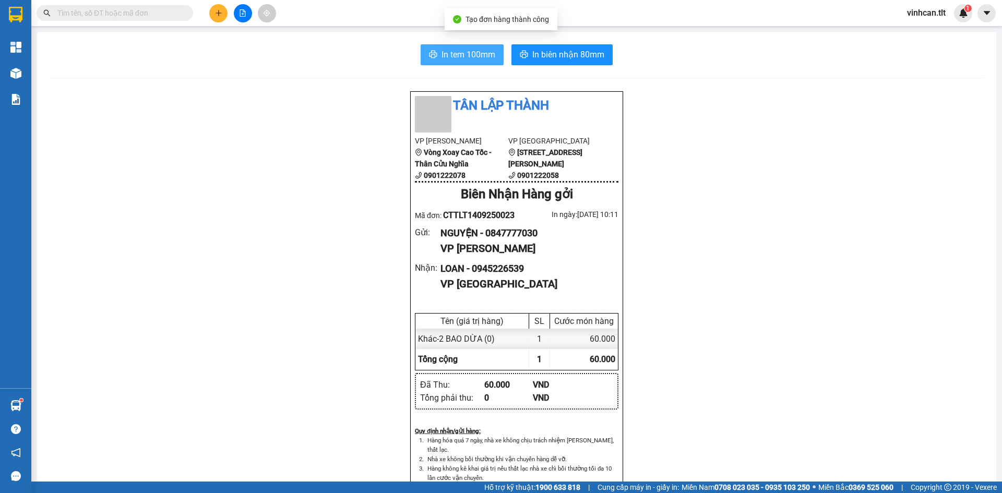
click at [466, 51] on span "In tem 100mm" at bounding box center [468, 54] width 54 height 13
click at [686, 360] on div "Tân Lập Thành VP Cao Tốc Vòng Xoay Cao Tốc - Thân Cửu Nghĩa 0901222078 VP Sài G…" at bounding box center [517, 477] width 934 height 773
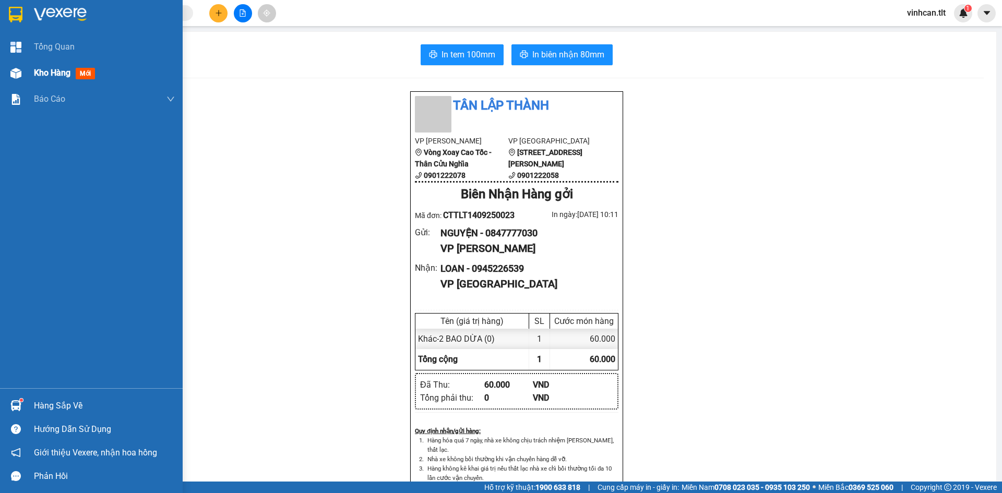
click at [33, 72] on div "Kho hàng mới" at bounding box center [91, 73] width 183 height 26
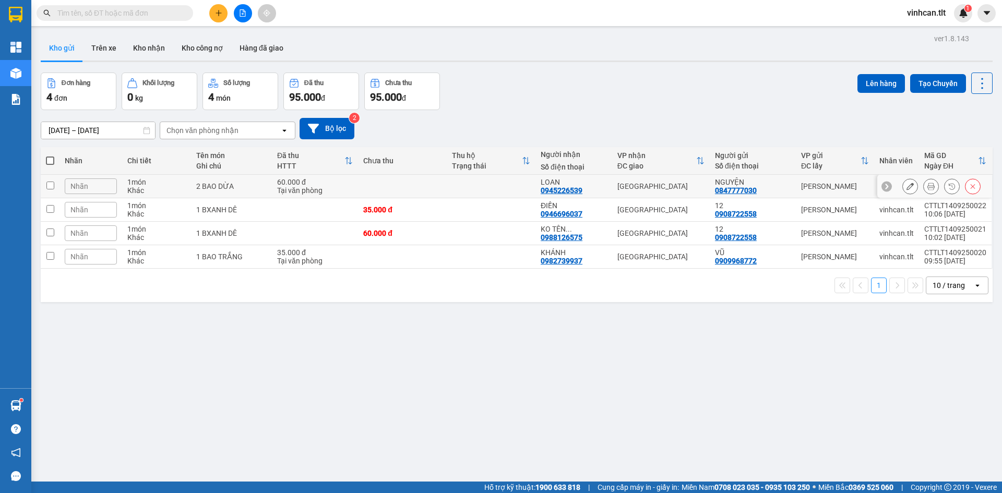
click at [465, 189] on td at bounding box center [491, 186] width 89 height 23
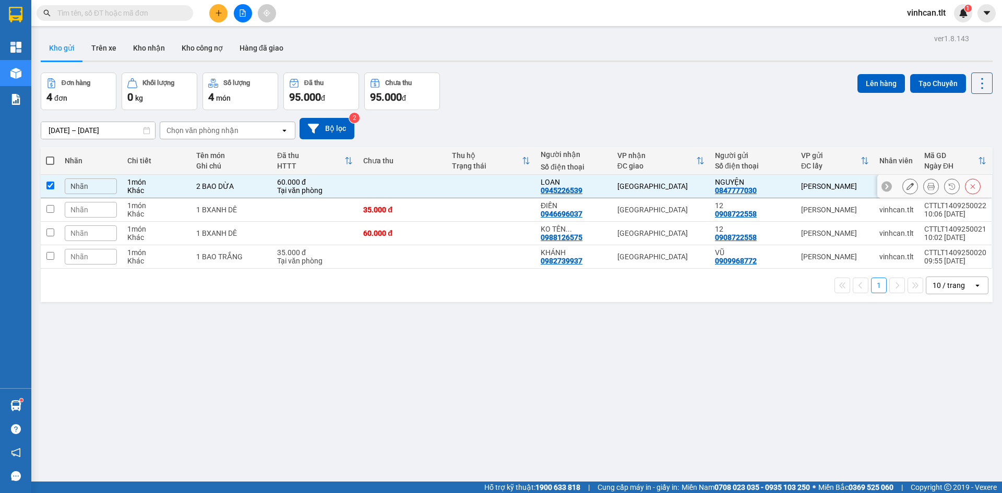
checkbox input "true"
click at [457, 208] on td at bounding box center [491, 209] width 89 height 23
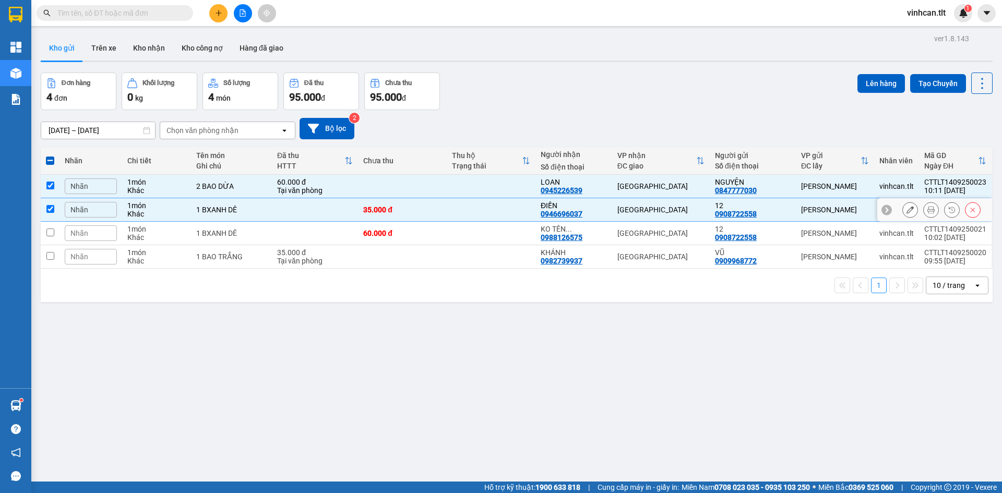
checkbox input "true"
click at [447, 232] on td at bounding box center [491, 233] width 89 height 23
checkbox input "true"
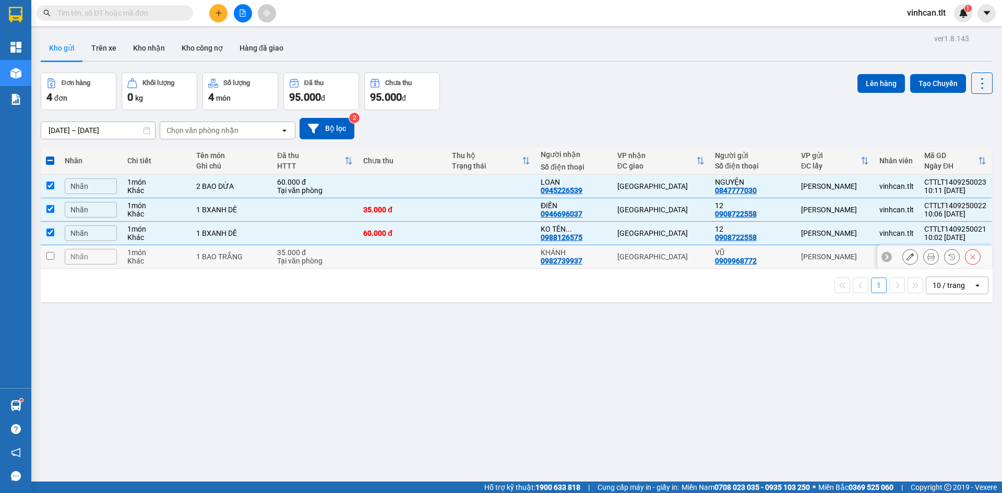
click at [447, 266] on td at bounding box center [491, 256] width 89 height 23
checkbox input "true"
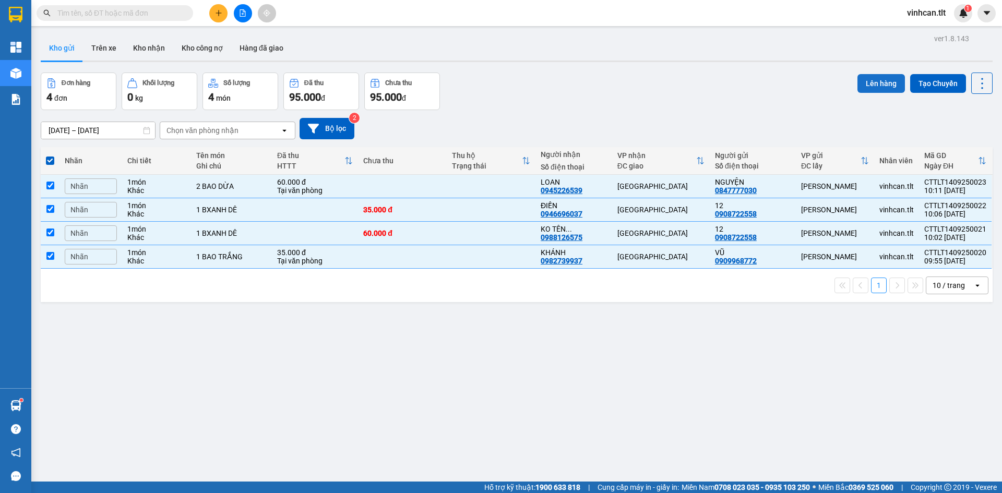
click at [862, 85] on button "Lên hàng" at bounding box center [880, 83] width 47 height 19
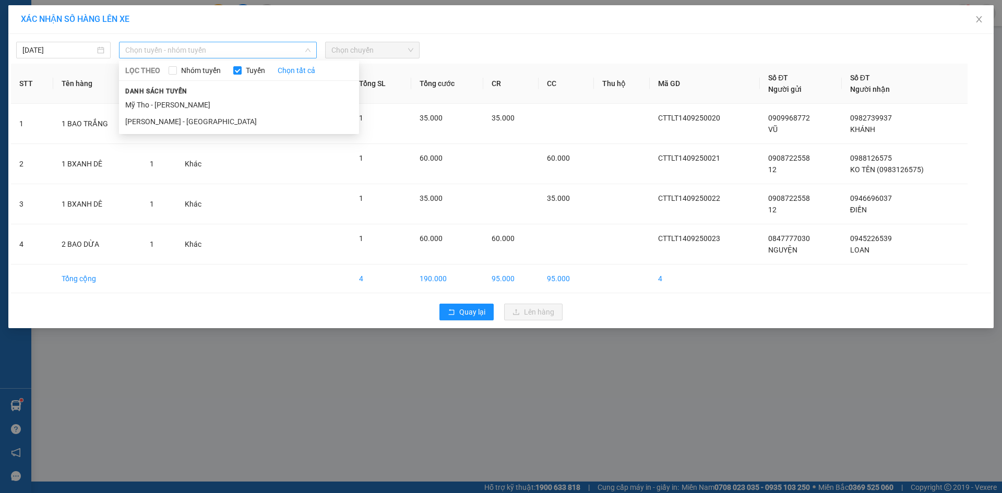
drag, startPoint x: 201, startPoint y: 48, endPoint x: 194, endPoint y: 80, distance: 33.2
click at [200, 53] on span "Chọn tuyến - nhóm tuyến" at bounding box center [217, 50] width 185 height 16
click at [183, 103] on li "Mỹ Tho - [PERSON_NAME]" at bounding box center [239, 105] width 240 height 17
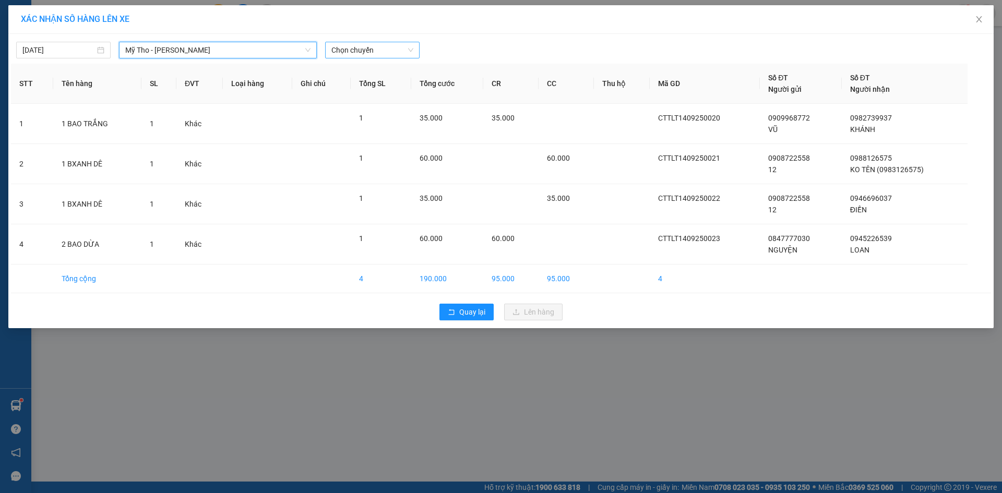
click at [350, 53] on span "Chọn chuyến" at bounding box center [372, 50] width 82 height 16
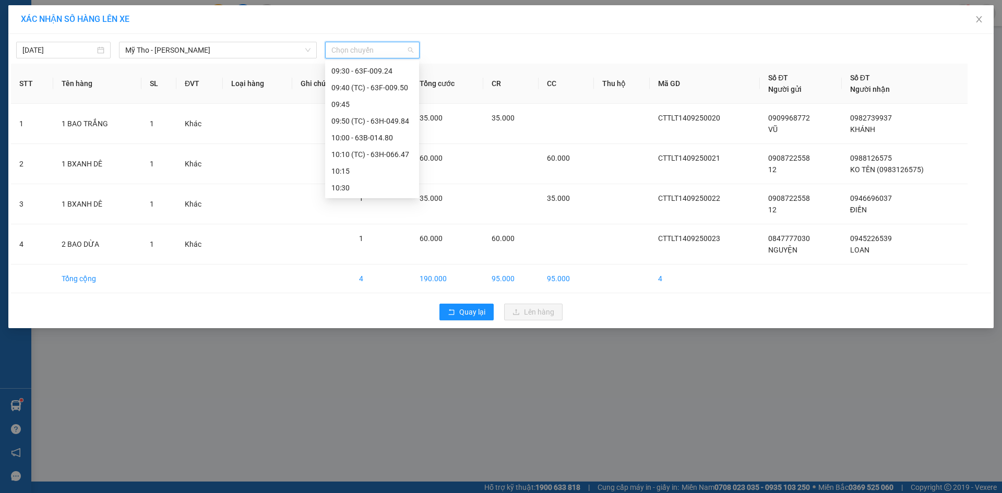
scroll to position [522, 0]
click at [381, 80] on div "09:15 - 63E-004.30" at bounding box center [371, 83] width 81 height 11
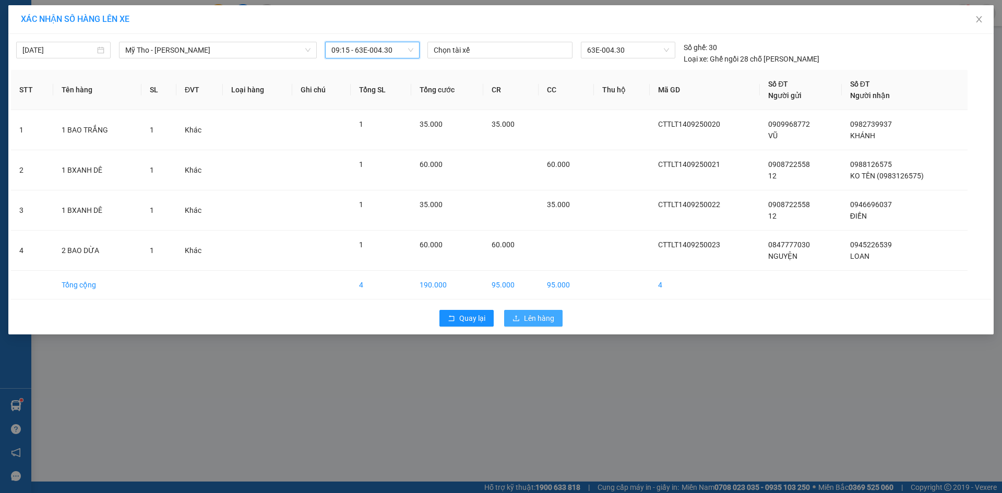
click at [519, 323] on button "Lên hàng" at bounding box center [533, 318] width 58 height 17
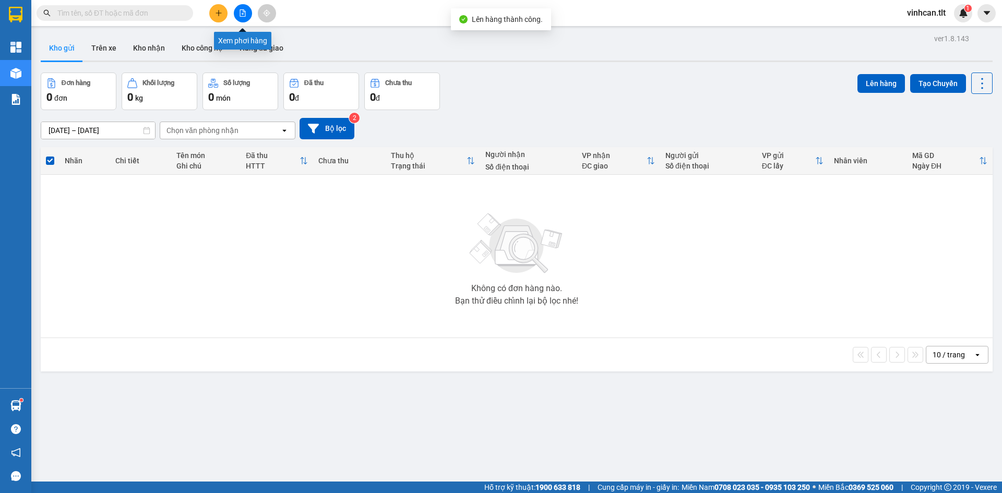
click at [244, 5] on button at bounding box center [243, 13] width 18 height 18
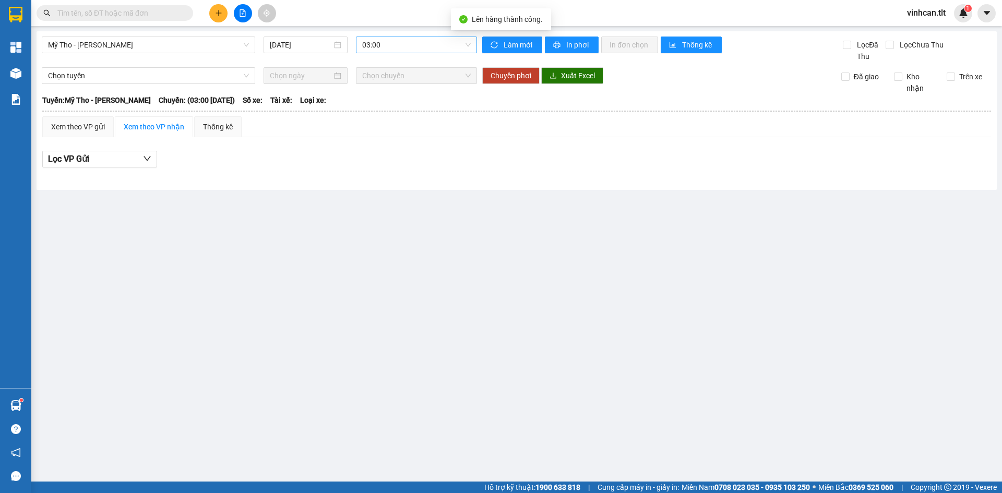
click at [391, 39] on span "03:00" at bounding box center [416, 45] width 109 height 16
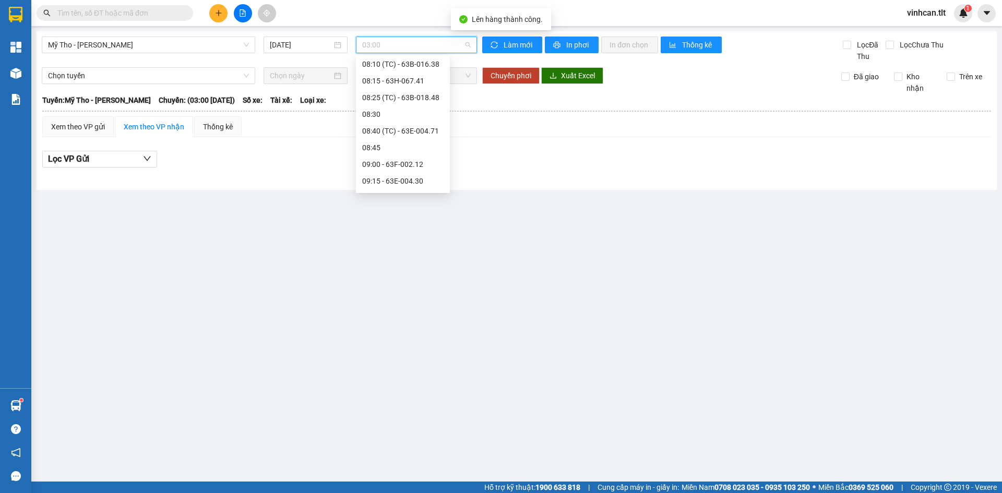
scroll to position [470, 0]
click at [413, 135] on div "09:15 - 63E-004.30" at bounding box center [402, 130] width 81 height 11
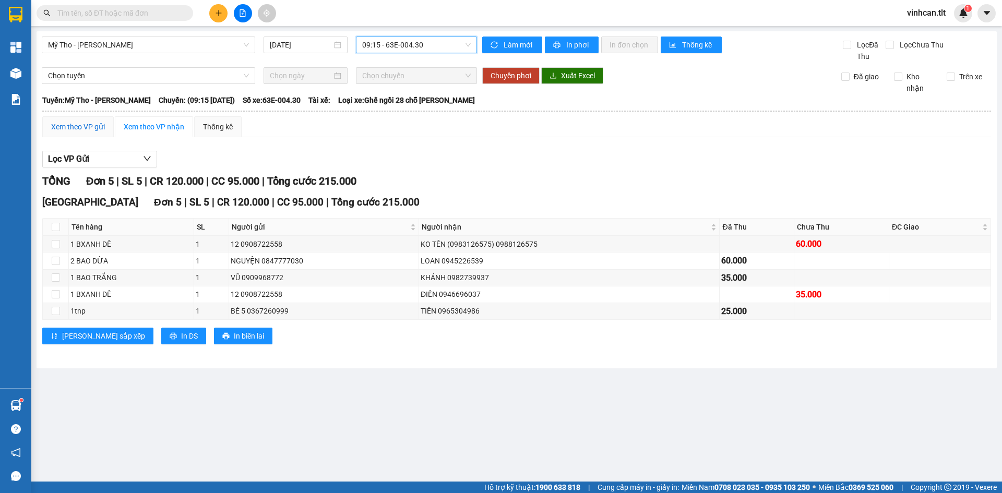
click at [100, 128] on div "Xem theo VP gửi" at bounding box center [78, 126] width 54 height 11
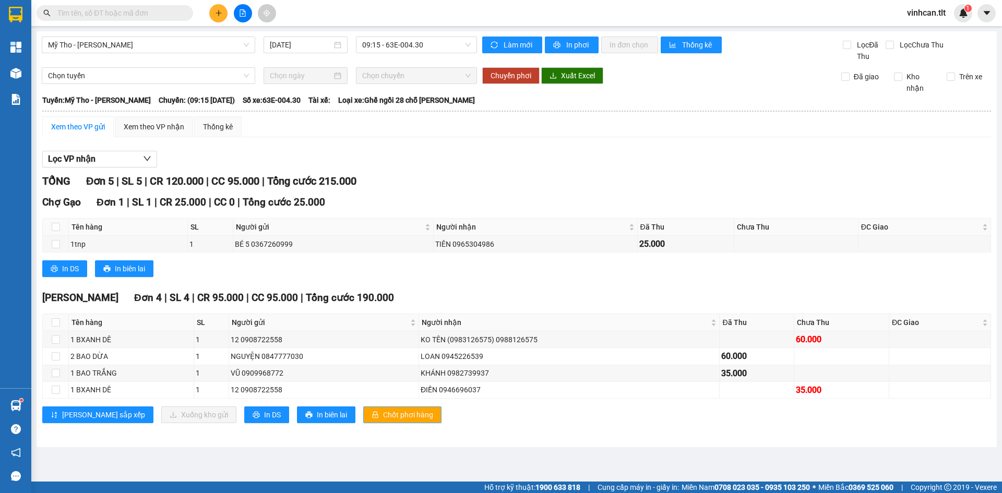
click at [363, 423] on button "Chốt phơi hàng" at bounding box center [402, 415] width 78 height 17
click at [379, 268] on div "In DS In biên lai" at bounding box center [516, 268] width 949 height 17
